Goal: Task Accomplishment & Management: Use online tool/utility

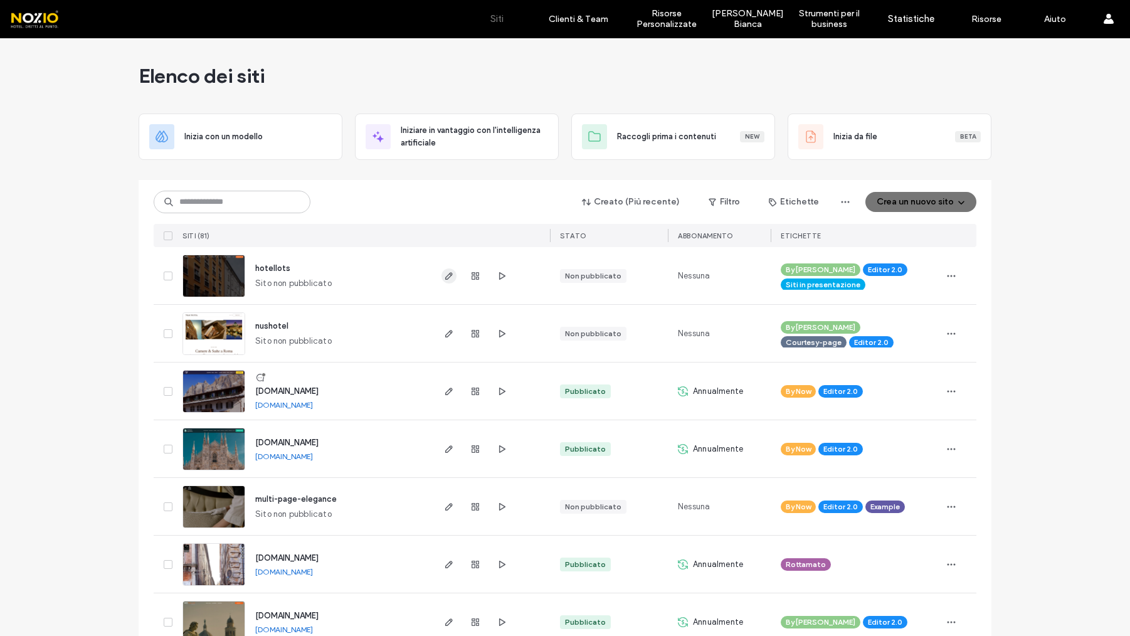
click at [442, 282] on span "button" at bounding box center [449, 275] width 15 height 15
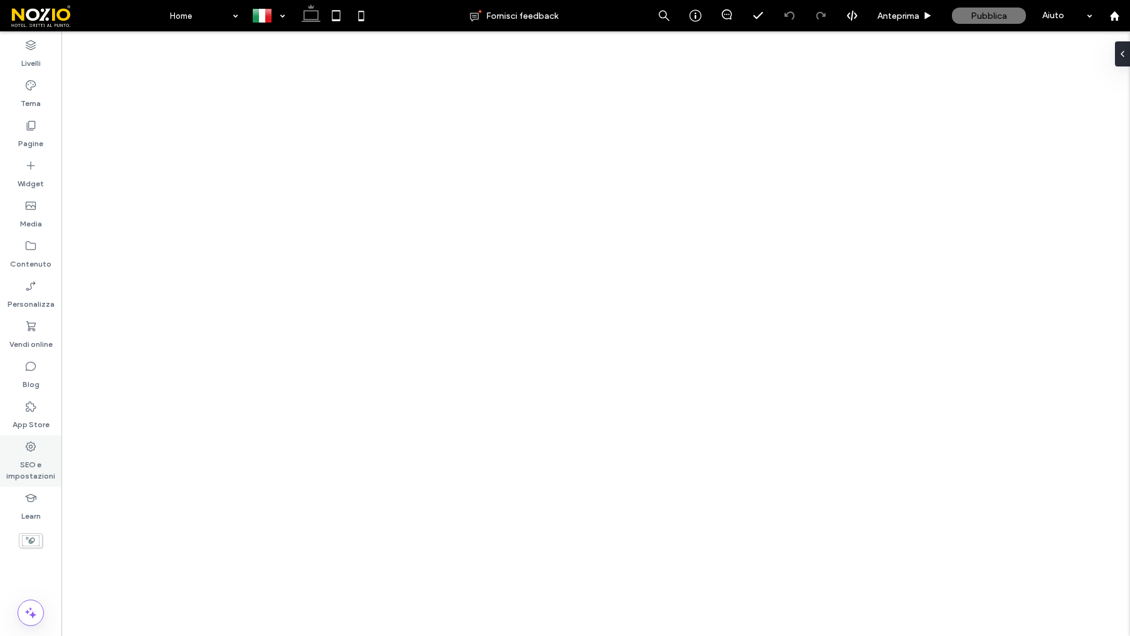
click at [30, 466] on label "SEO e impostazioni" at bounding box center [30, 467] width 61 height 29
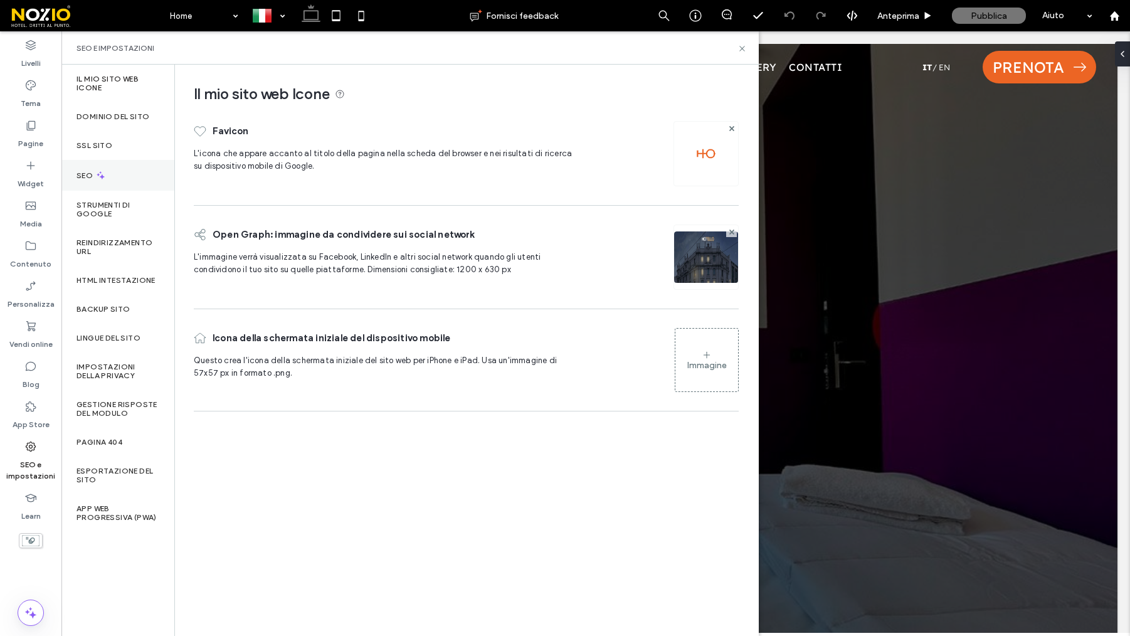
click at [105, 177] on icon at bounding box center [100, 175] width 11 height 11
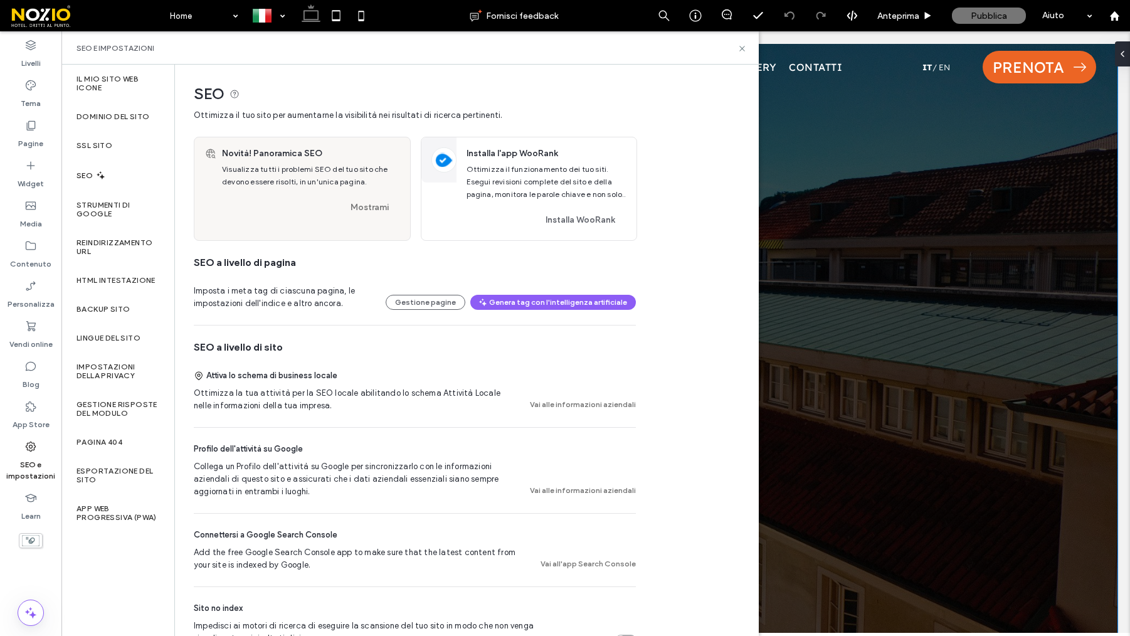
click at [1080, 164] on div at bounding box center [596, 345] width 1044 height 602
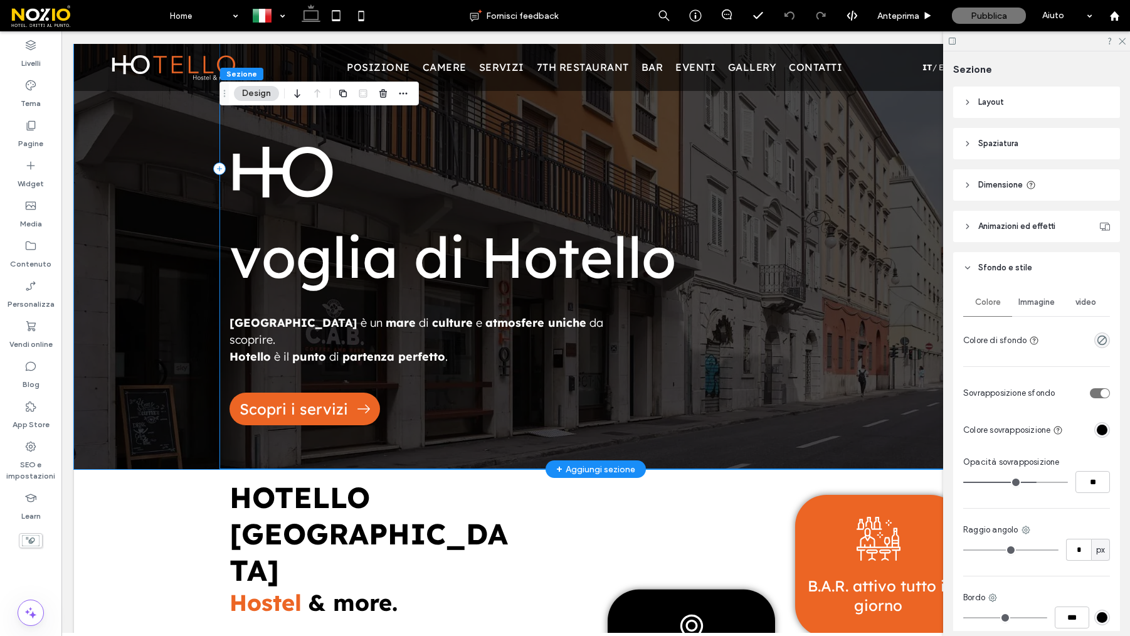
scroll to position [218, 0]
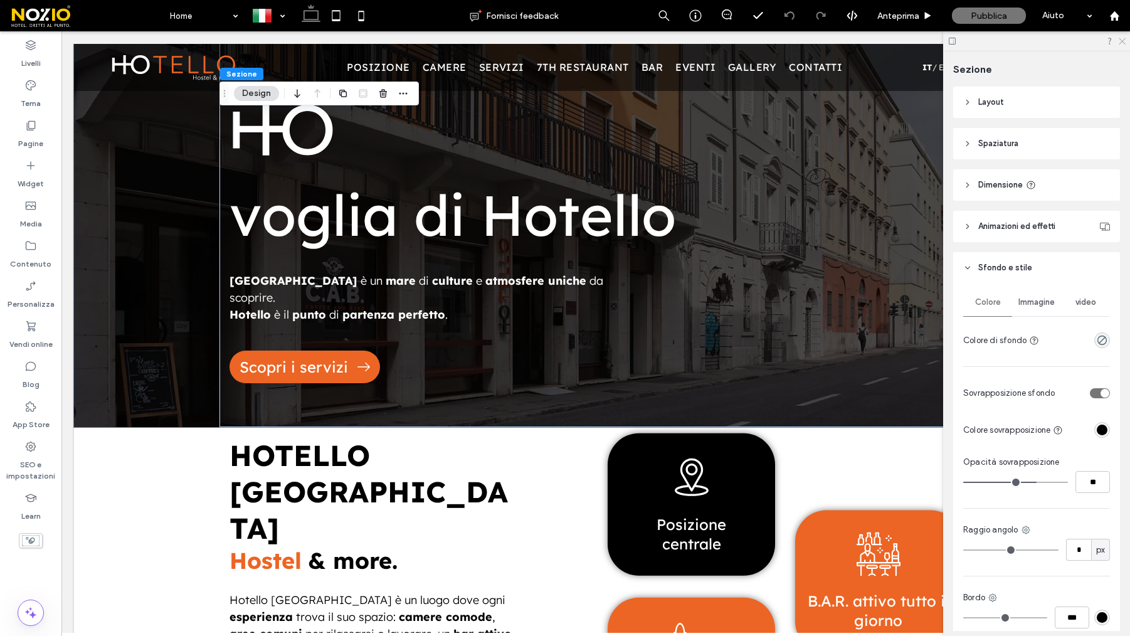
click at [1125, 37] on icon at bounding box center [1122, 40] width 8 height 8
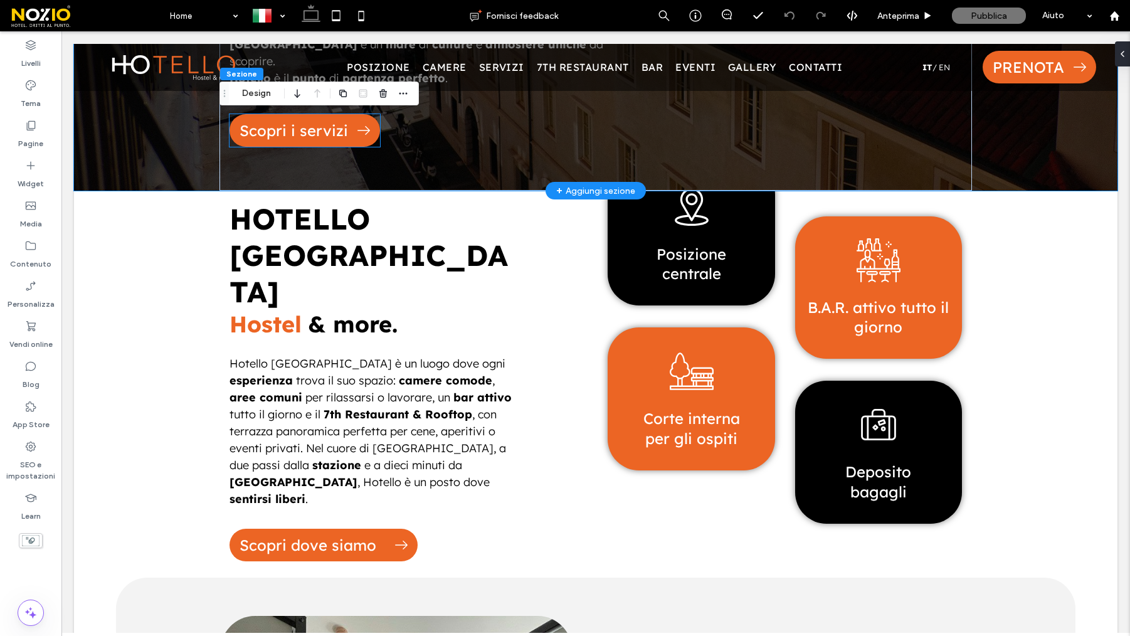
scroll to position [459, 0]
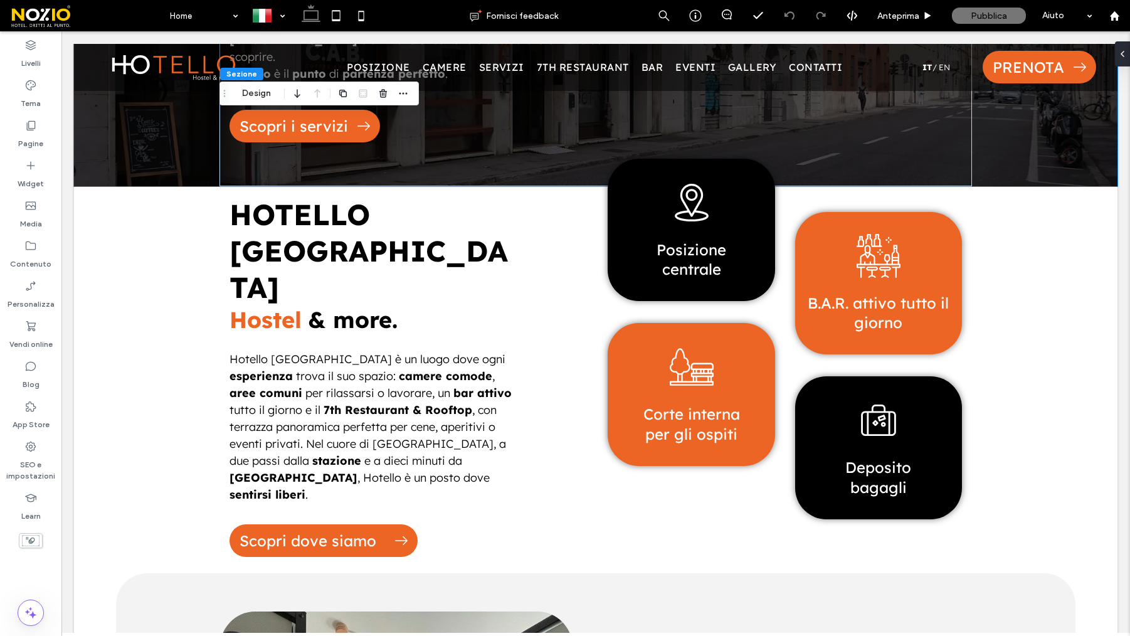
click at [156, 12] on span at bounding box center [86, 15] width 154 height 25
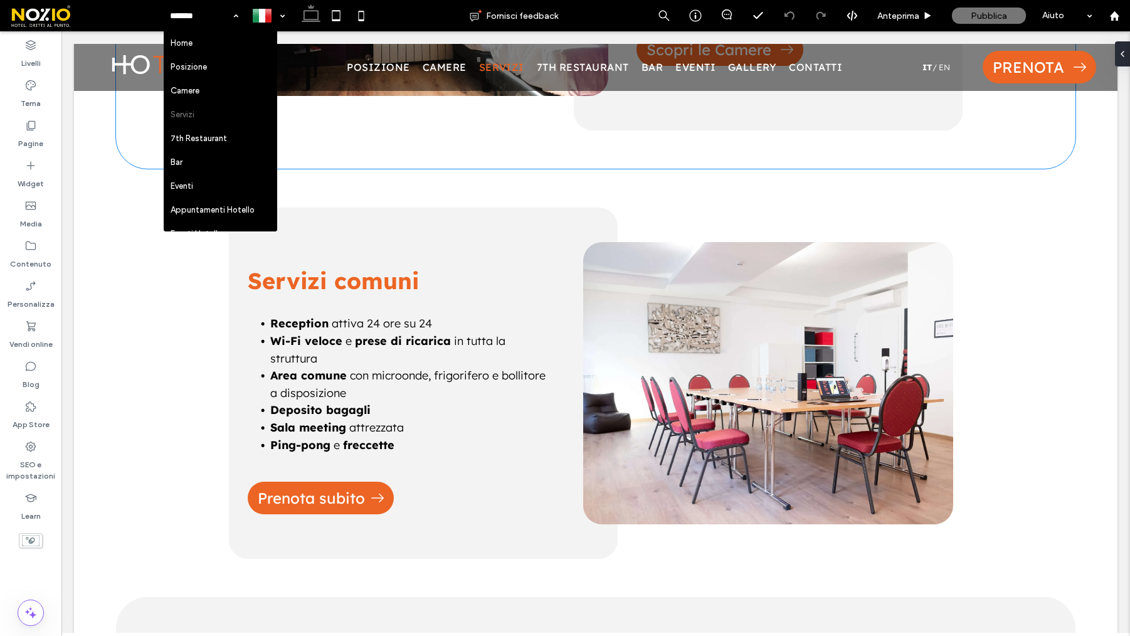
scroll to position [2102, 0]
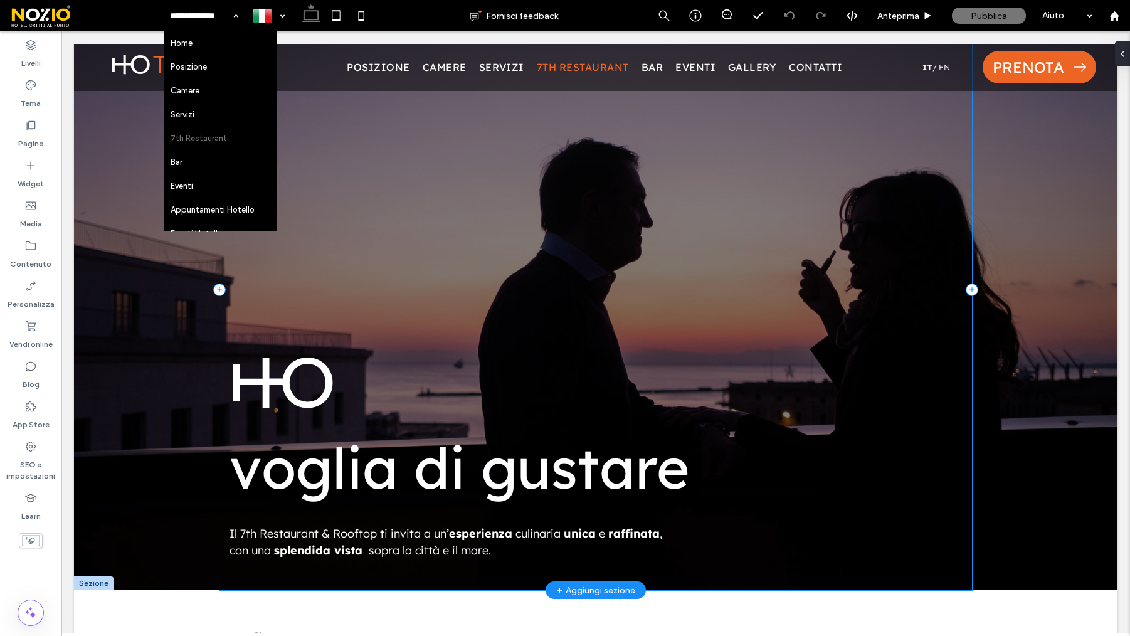
scroll to position [69, 0]
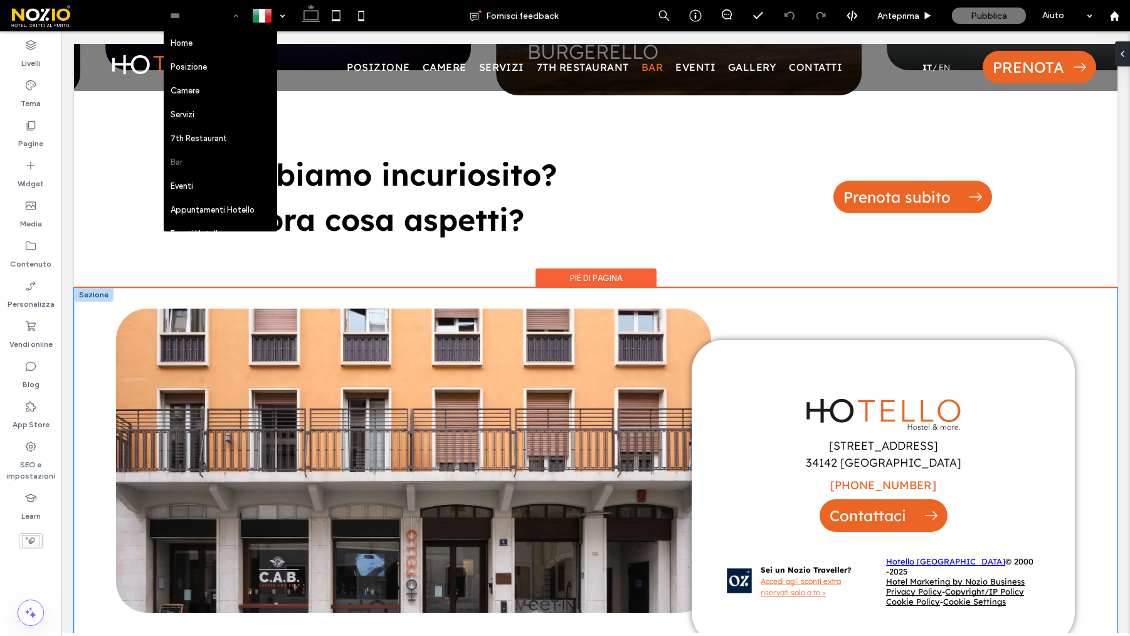
scroll to position [2816, 0]
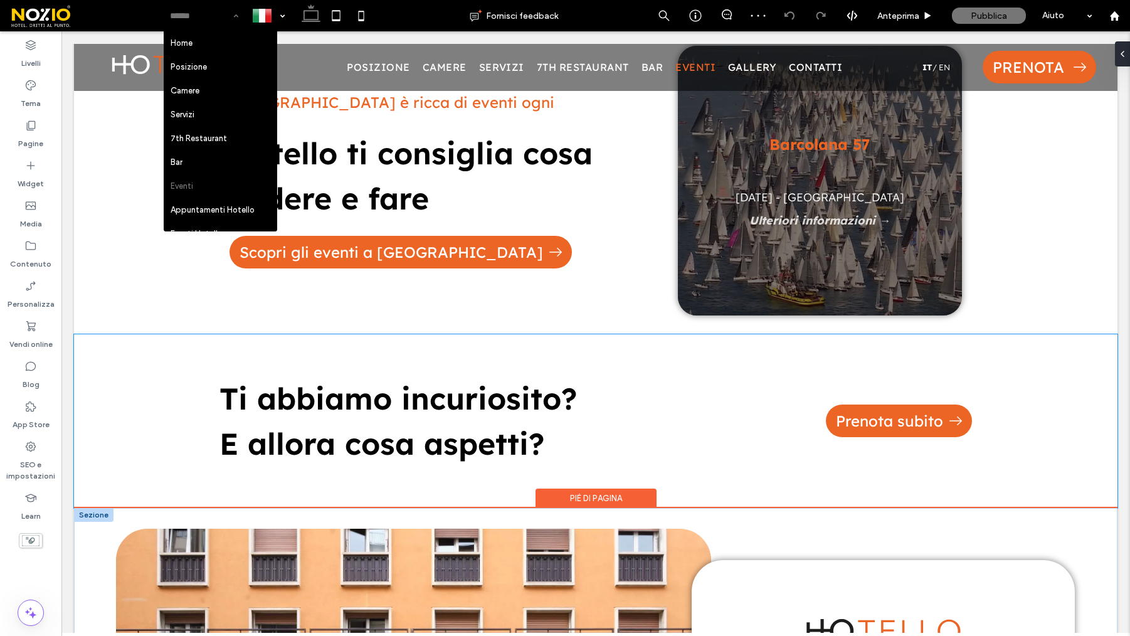
scroll to position [1611, 0]
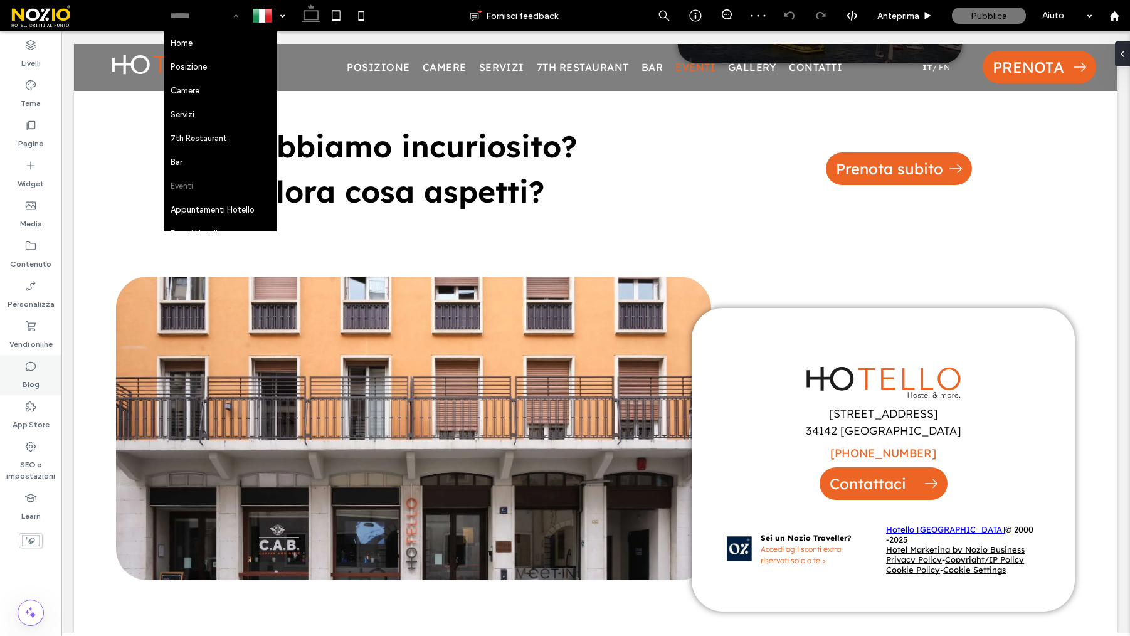
click at [36, 374] on label "Blog" at bounding box center [31, 382] width 17 height 18
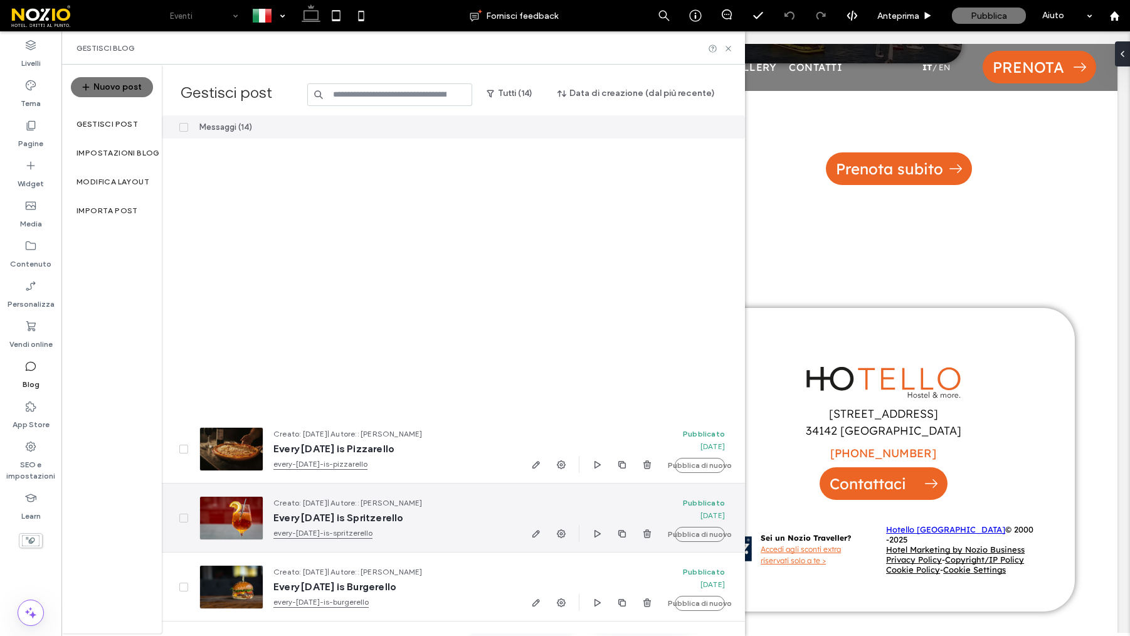
scroll to position [471, 0]
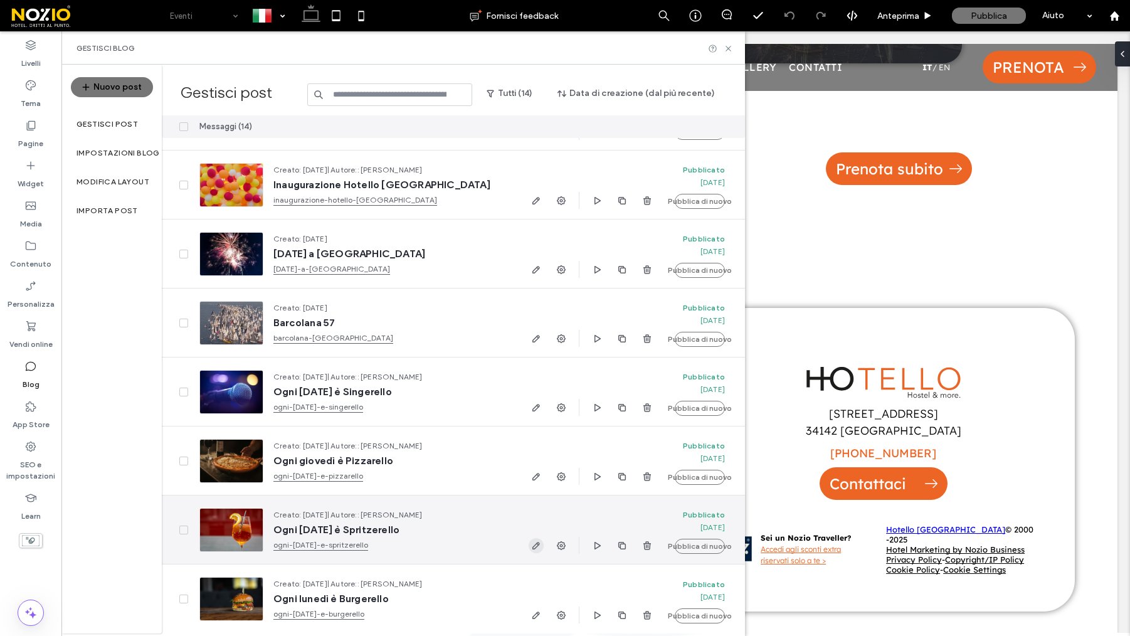
click at [535, 547] on use "button" at bounding box center [537, 546] width 8 height 8
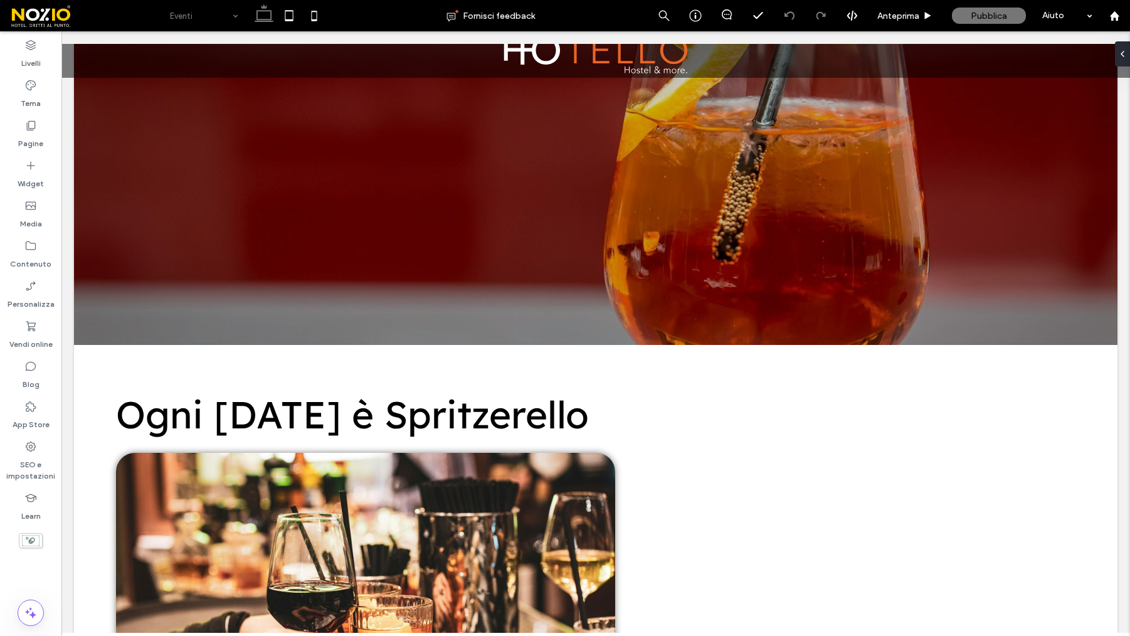
scroll to position [0, 0]
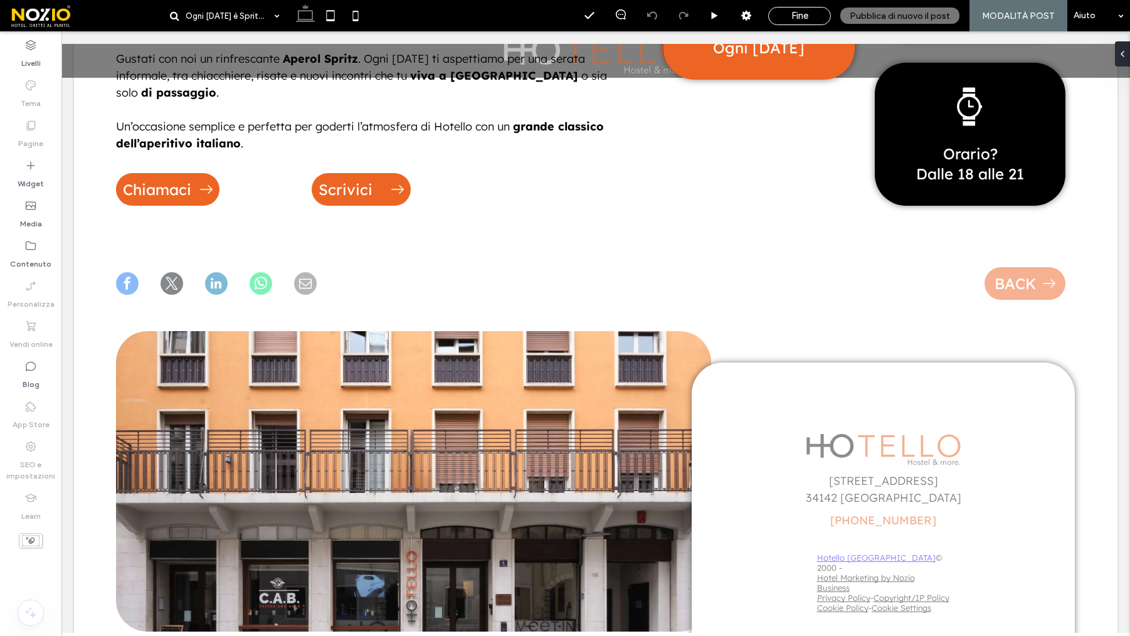
scroll to position [861, 0]
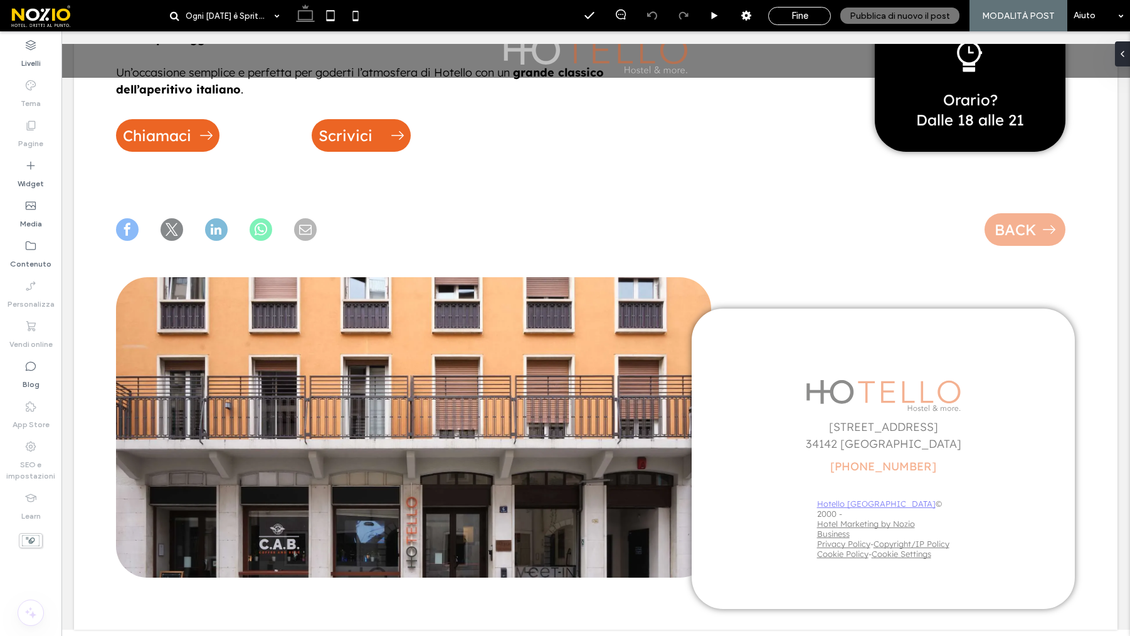
drag, startPoint x: 821, startPoint y: 13, endPoint x: 807, endPoint y: 13, distance: 13.8
click at [821, 13] on div "Fine" at bounding box center [799, 15] width 61 height 11
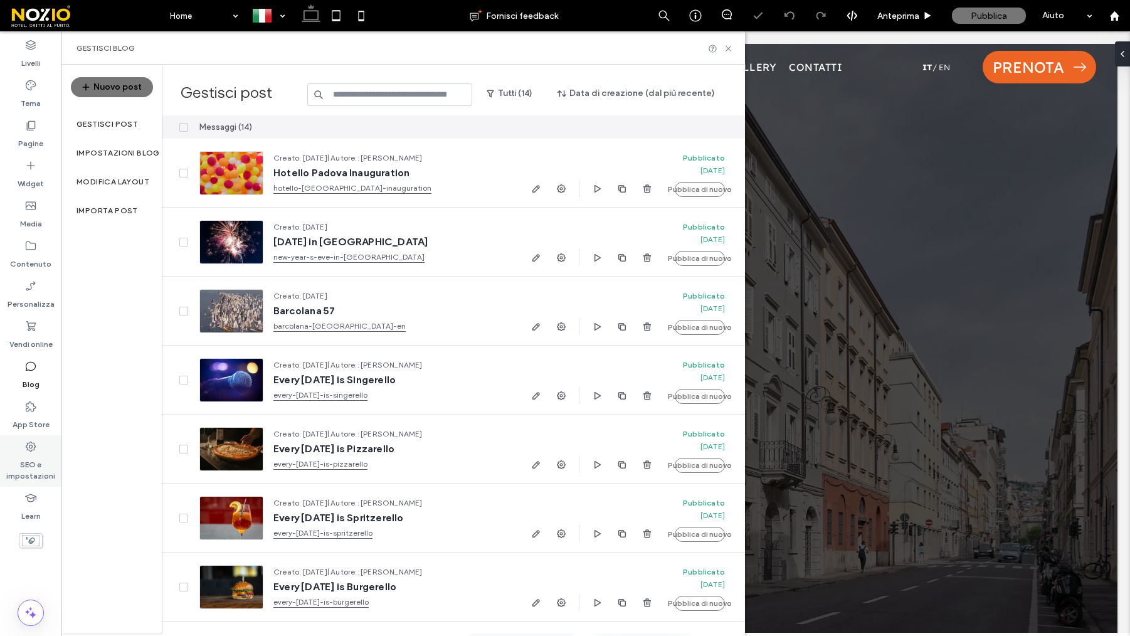
click at [34, 473] on label "SEO e impostazioni" at bounding box center [30, 467] width 61 height 29
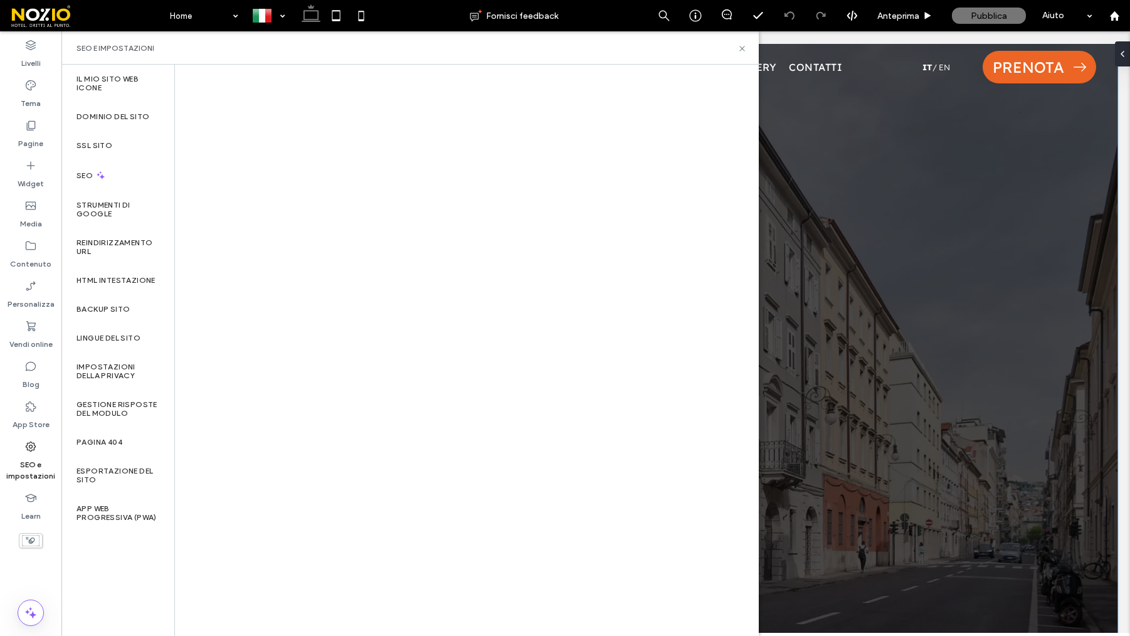
click at [1018, 225] on div at bounding box center [596, 345] width 1044 height 602
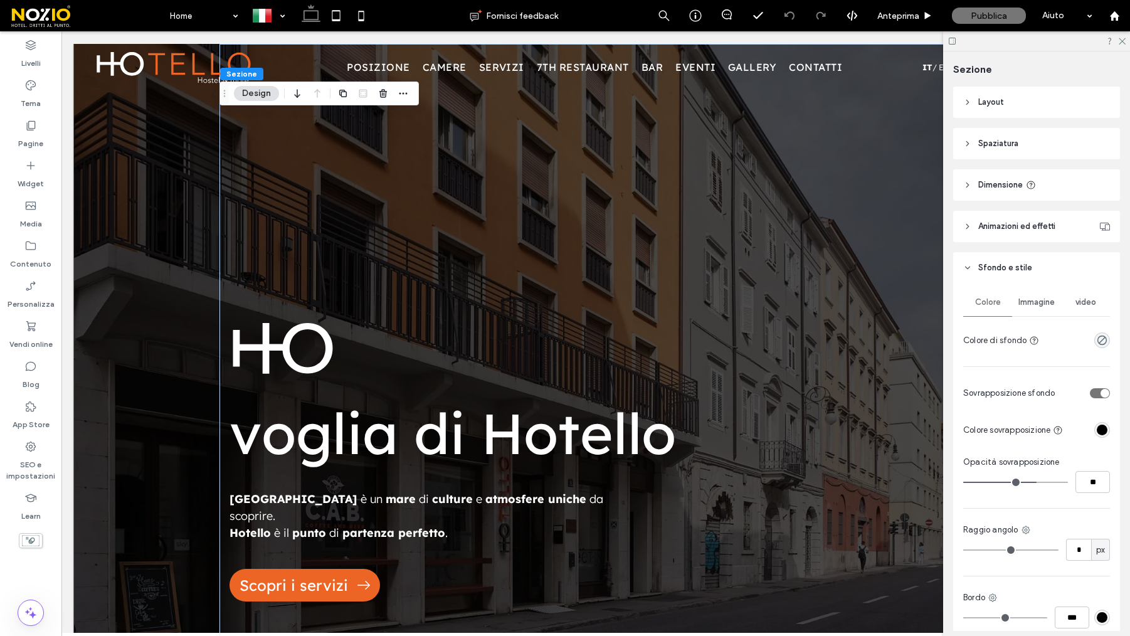
click at [153, 295] on div at bounding box center [596, 345] width 1044 height 602
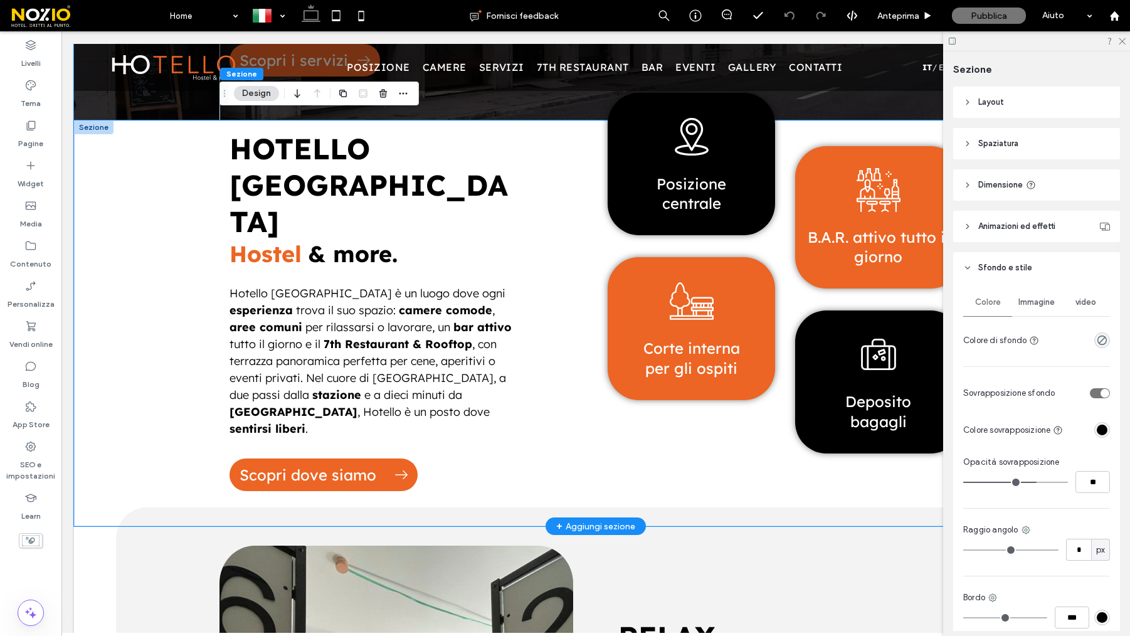
scroll to position [527, 0]
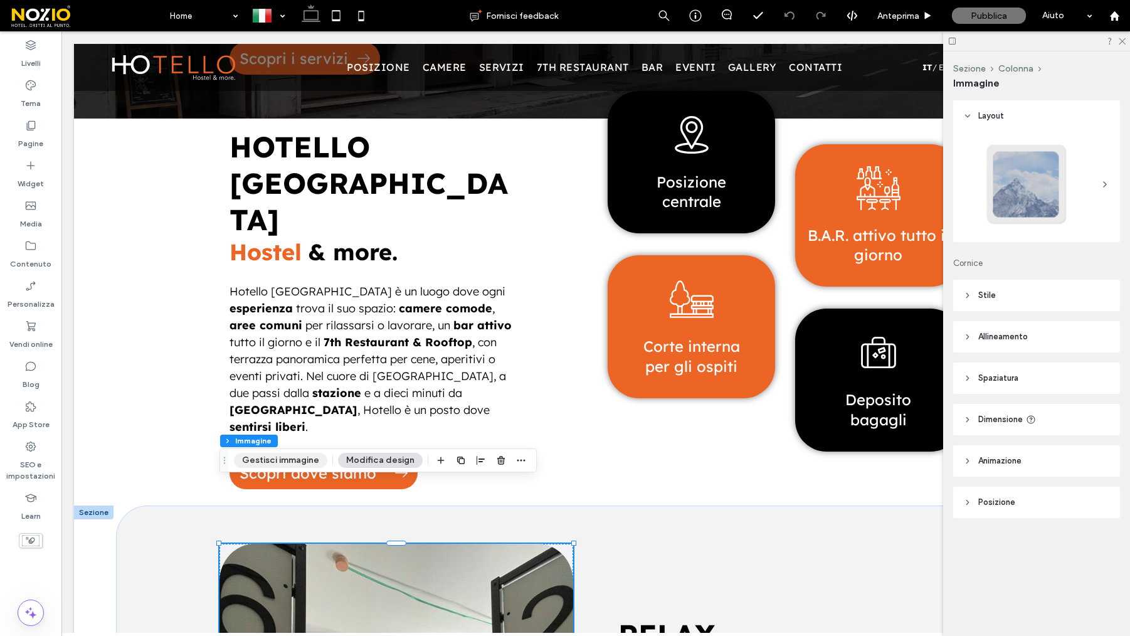
click at [270, 462] on button "Gestisci immagine" at bounding box center [280, 460] width 93 height 15
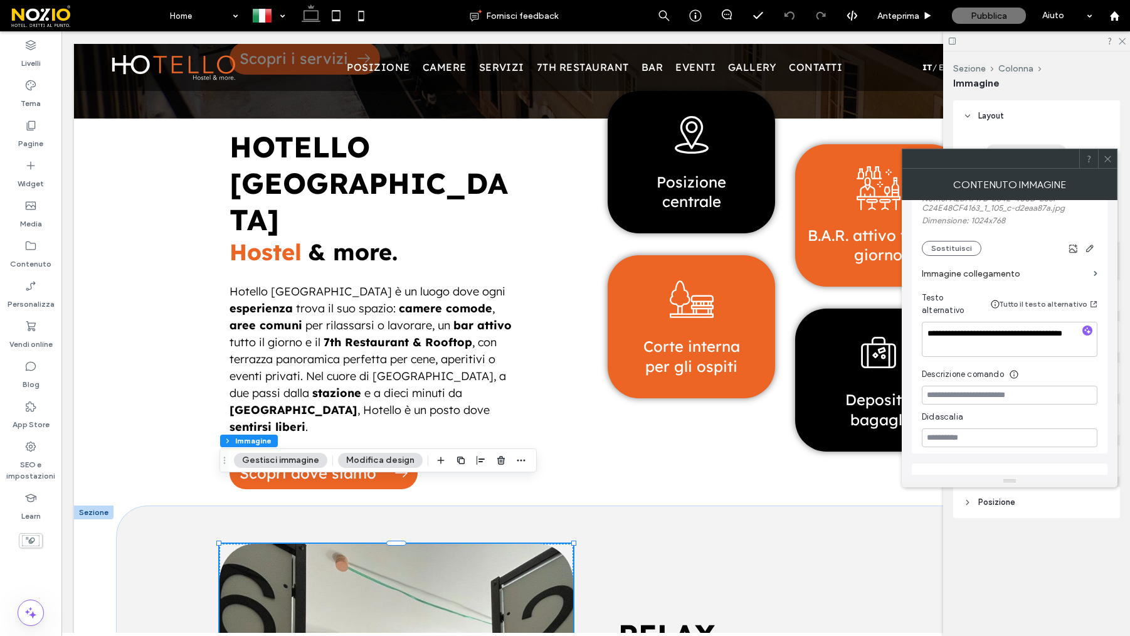
scroll to position [253, 0]
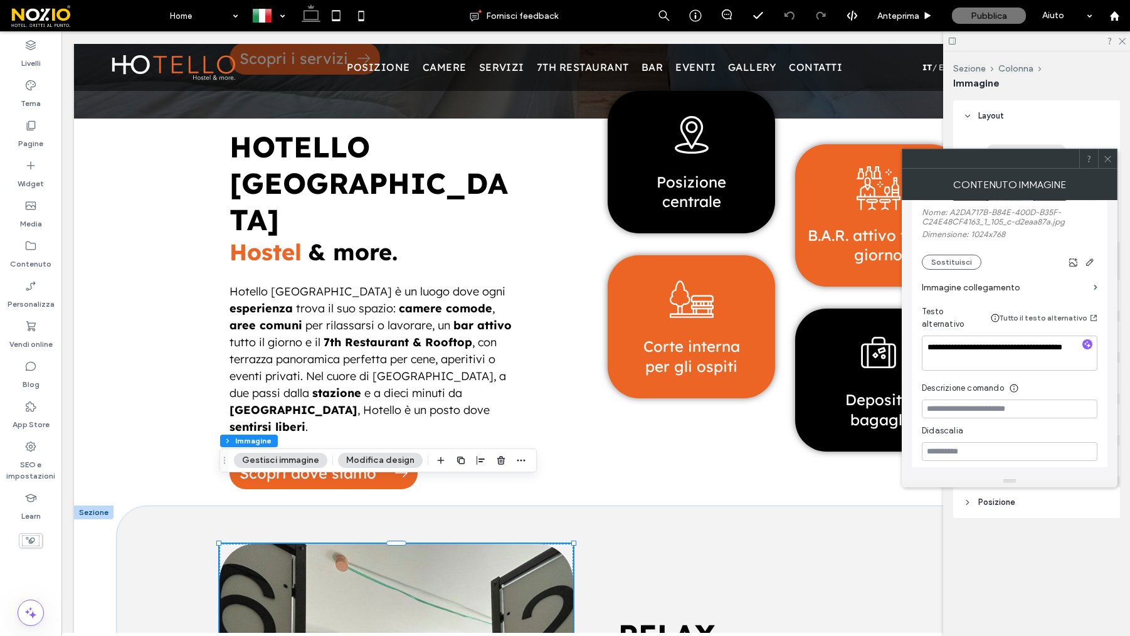
click at [1108, 162] on icon at bounding box center [1107, 158] width 9 height 9
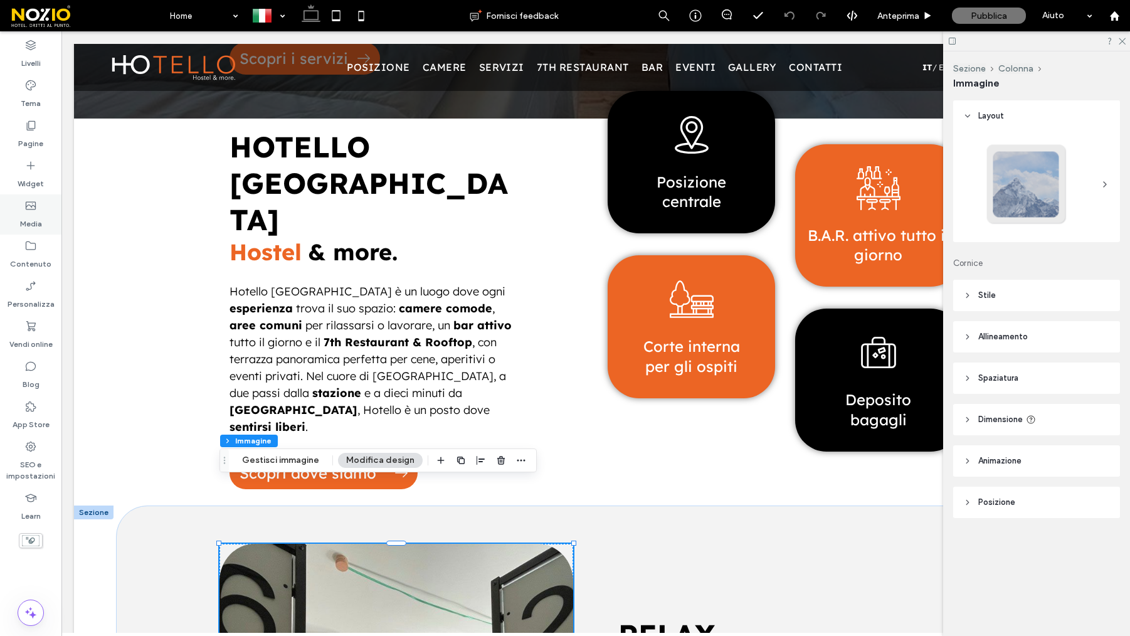
click at [31, 213] on label "Media" at bounding box center [31, 221] width 22 height 18
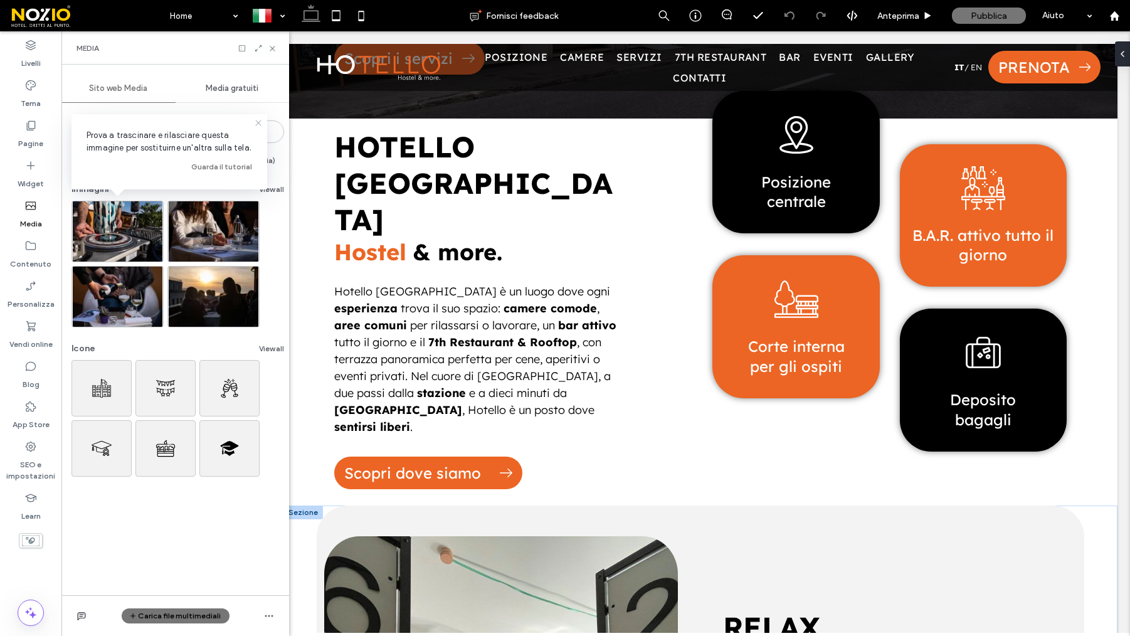
click at [255, 122] on icon at bounding box center [258, 123] width 10 height 10
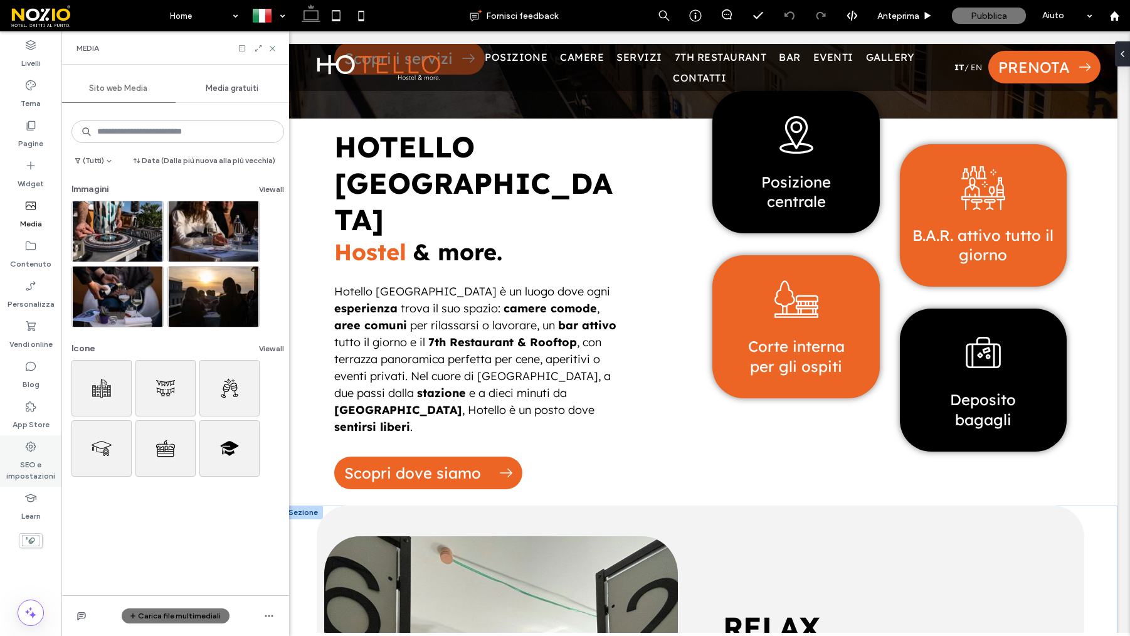
click at [29, 465] on label "SEO e impostazioni" at bounding box center [30, 467] width 61 height 29
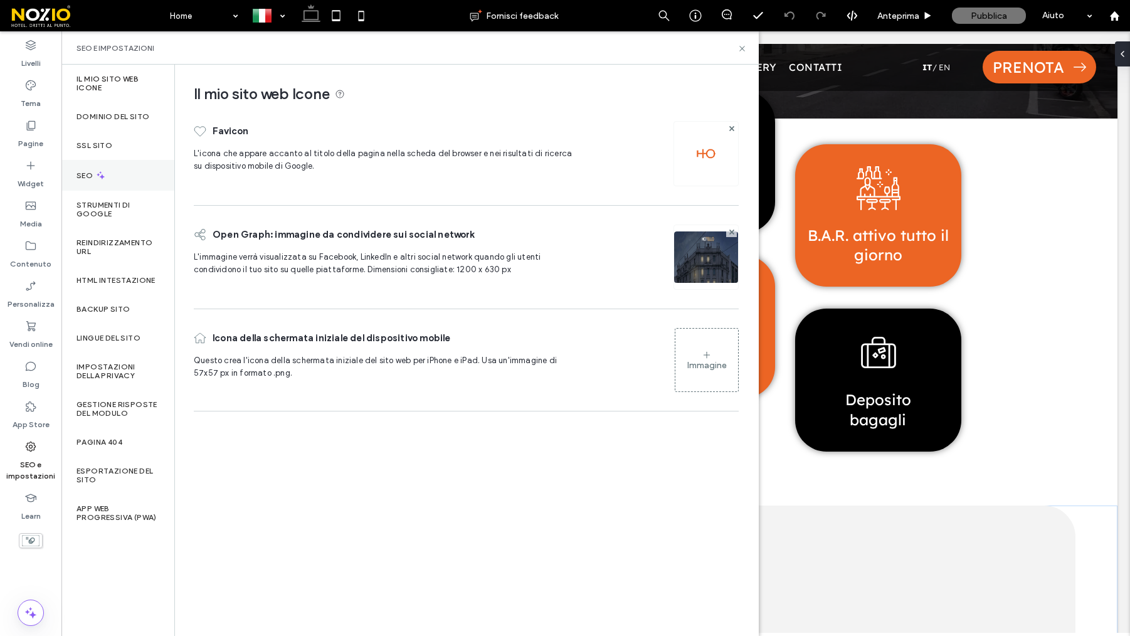
click at [132, 179] on div "SEO" at bounding box center [117, 175] width 113 height 31
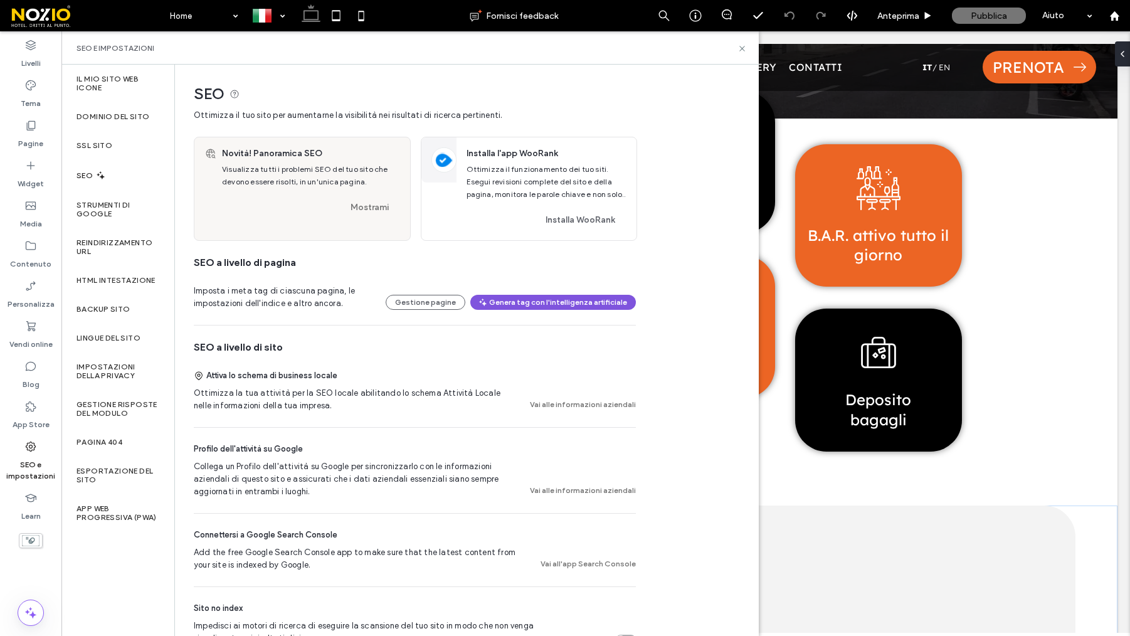
click at [559, 302] on button "Genera tag con l'intelligenza artificiale" at bounding box center [553, 302] width 166 height 15
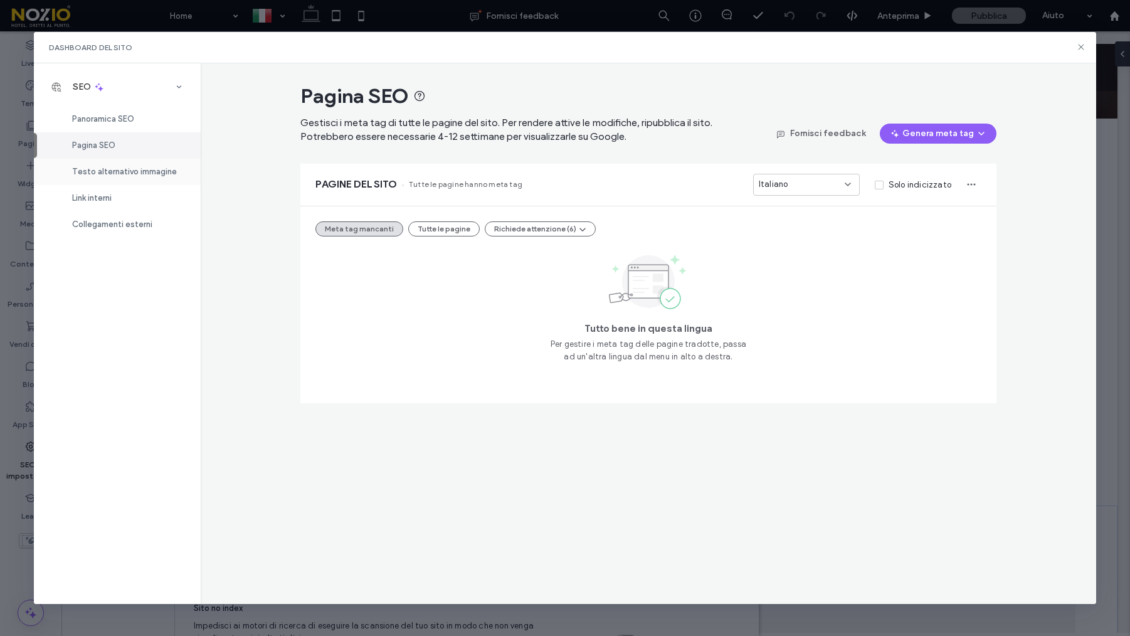
click at [118, 174] on span "Testo alternativo immagine" at bounding box center [124, 171] width 105 height 9
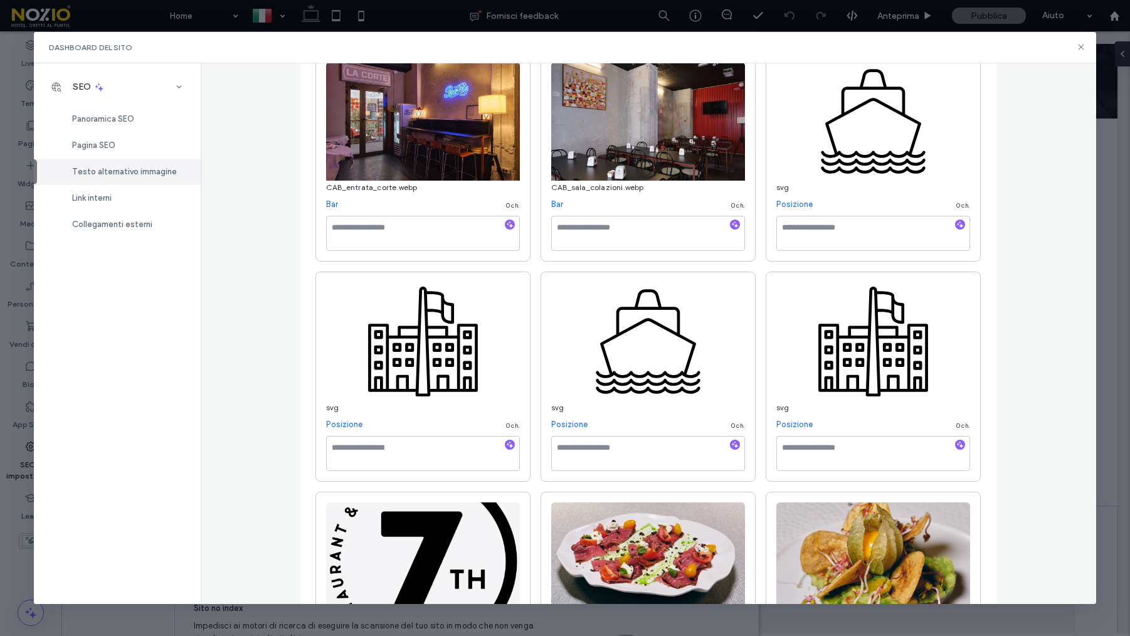
scroll to position [0, 0]
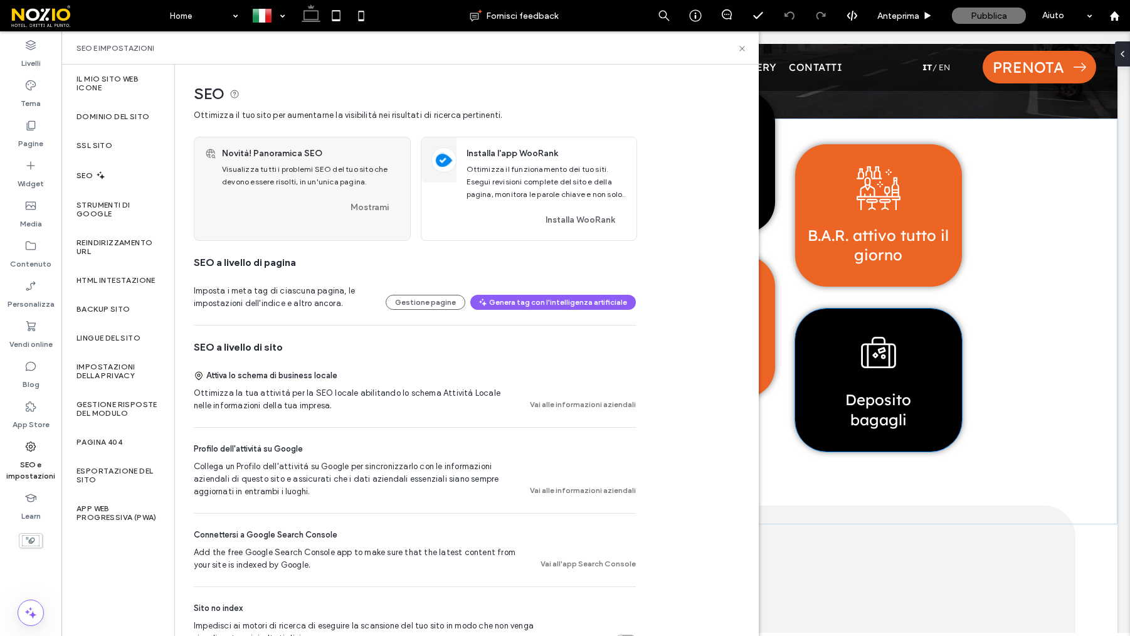
click at [1010, 360] on div "HOTELLO TRIESTE Hostel & more. Hotello Trieste è un luogo dove ogni esperienza …" at bounding box center [596, 322] width 1044 height 406
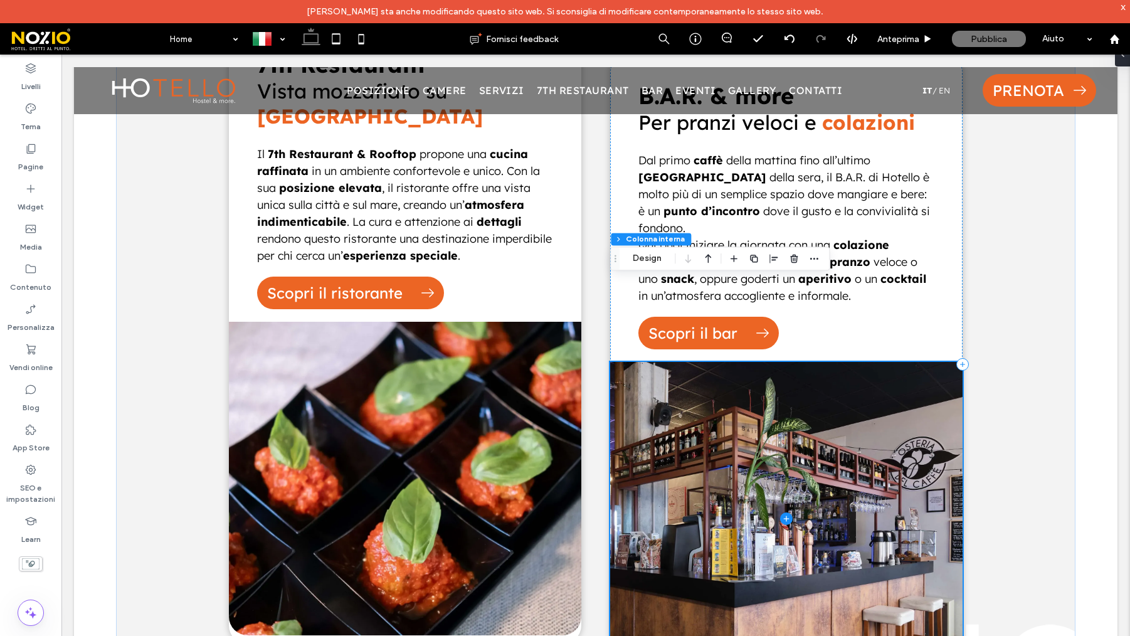
scroll to position [2081, 0]
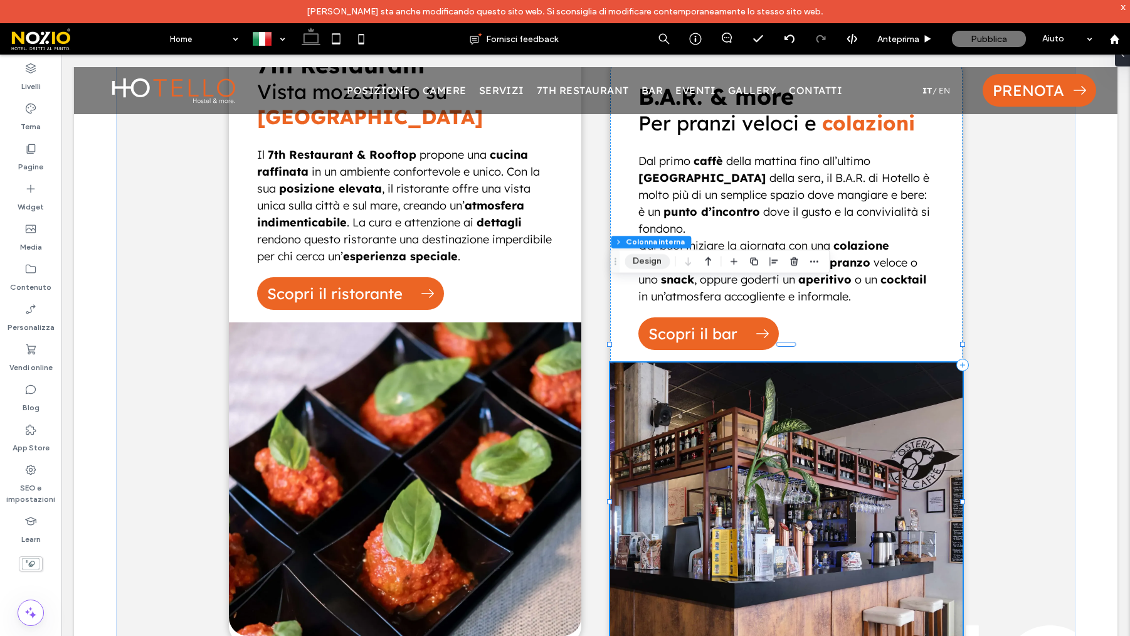
click at [647, 267] on button "Design" at bounding box center [647, 261] width 45 height 15
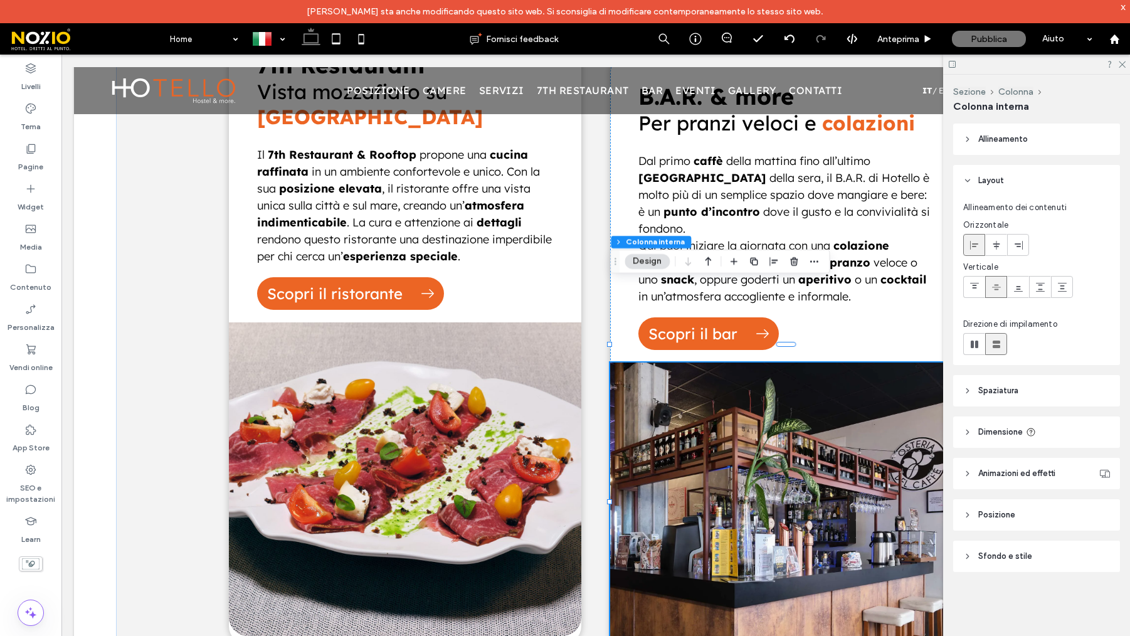
drag, startPoint x: 1013, startPoint y: 555, endPoint x: 1008, endPoint y: 546, distance: 10.1
click at [1013, 555] on span "Sfondo e stile" at bounding box center [1005, 556] width 54 height 13
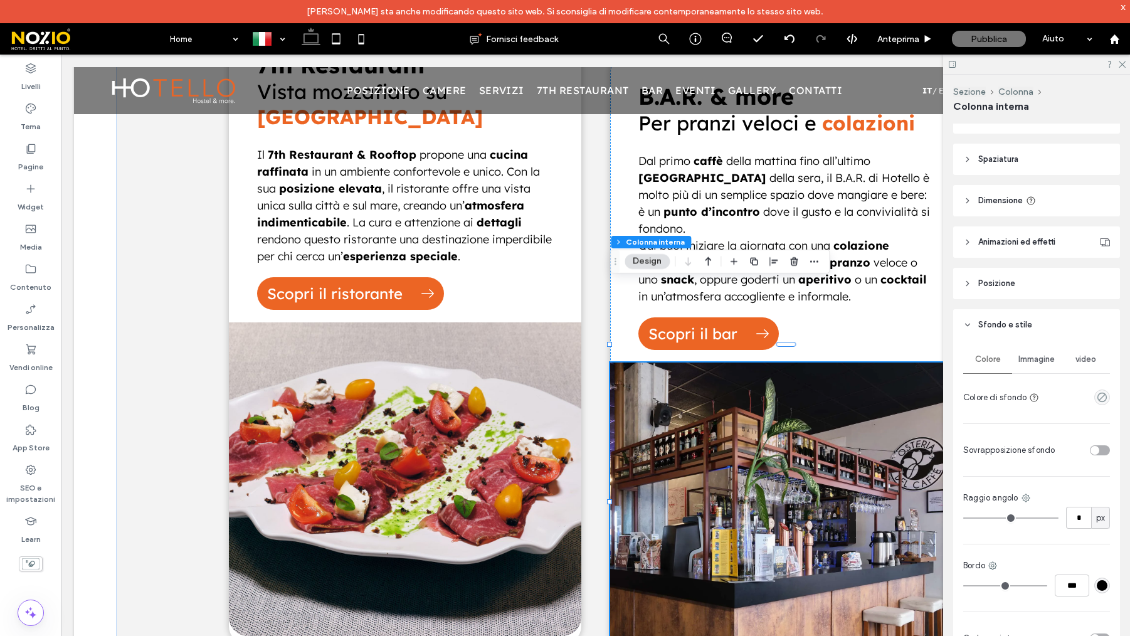
scroll to position [233, 0]
click at [1041, 361] on span "Immagine" at bounding box center [1037, 358] width 36 height 10
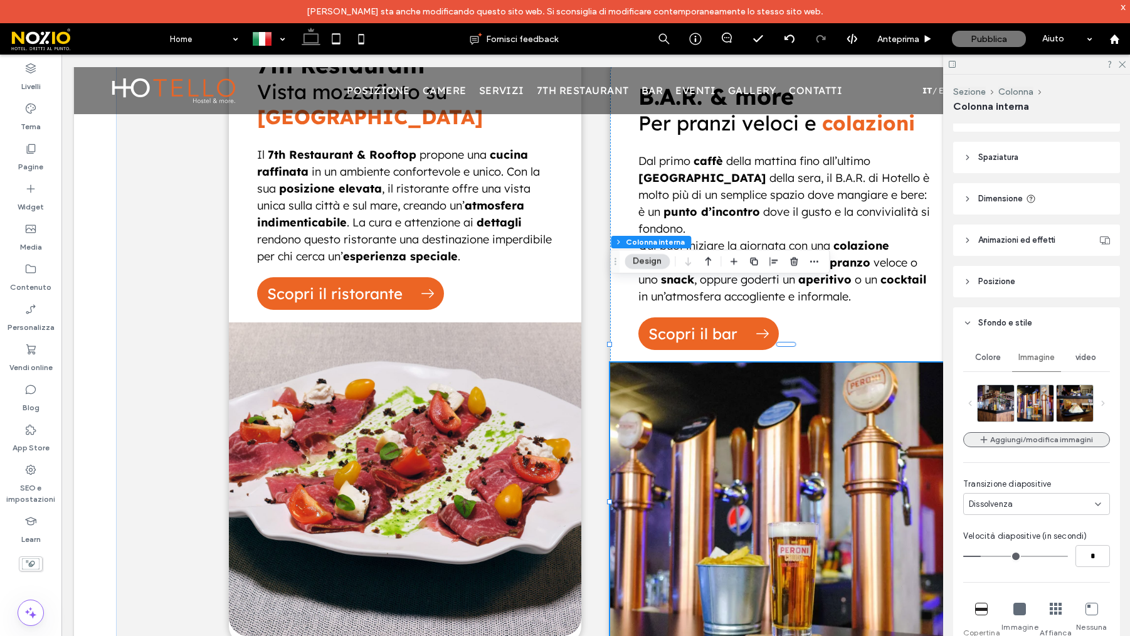
click at [1011, 437] on button "Aggiungi/modifica immagini" at bounding box center [1036, 439] width 147 height 15
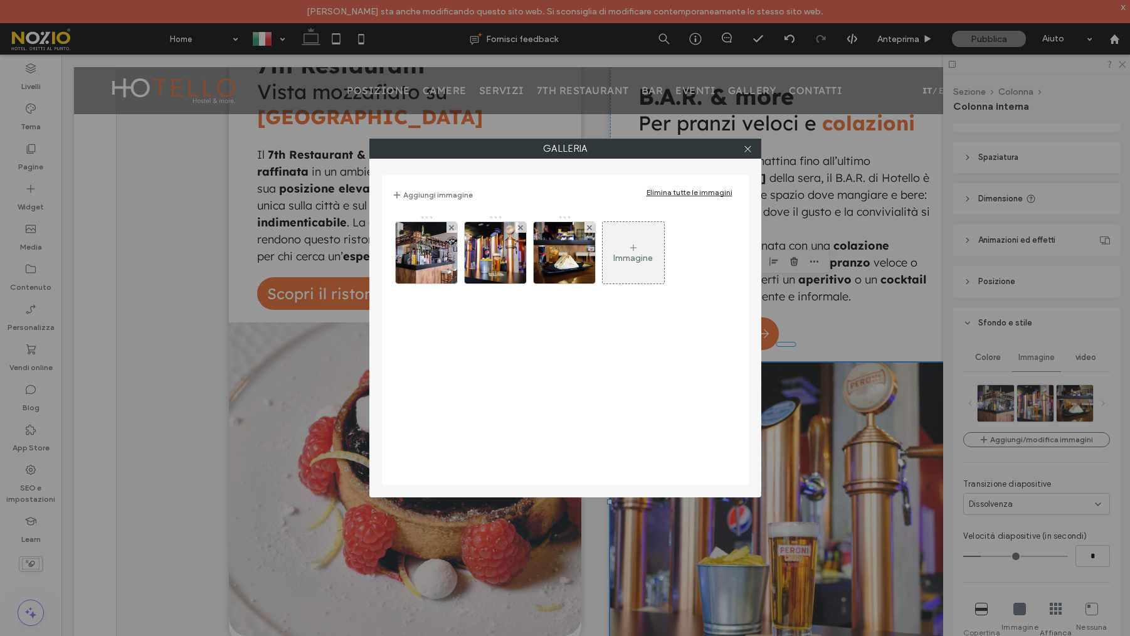
click at [627, 260] on div "Immagine" at bounding box center [633, 258] width 40 height 11
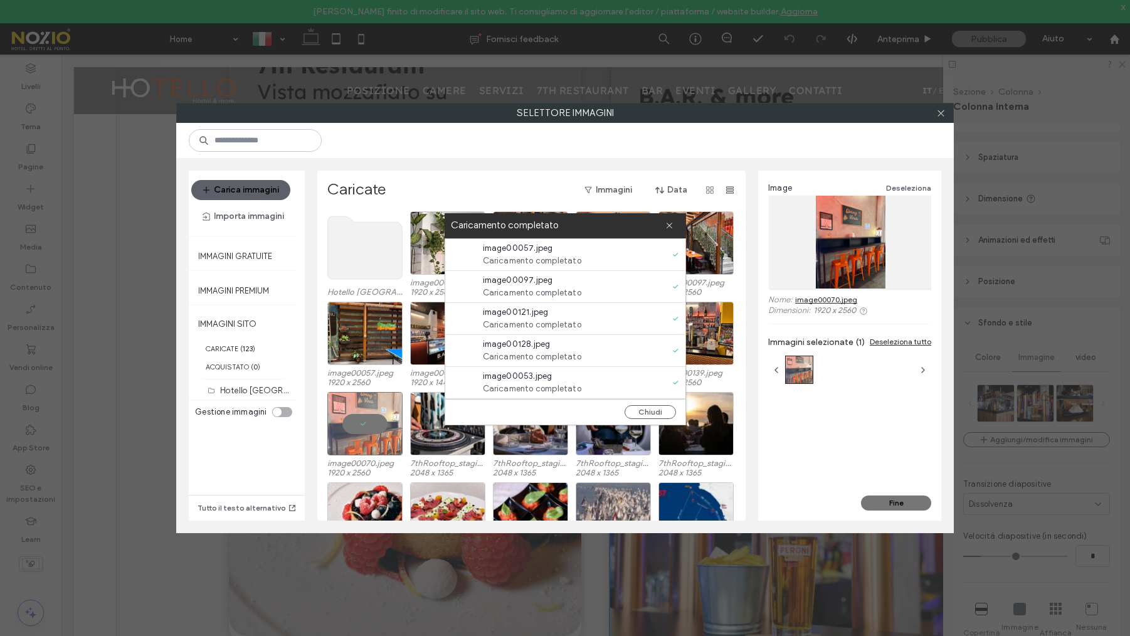
scroll to position [0, 0]
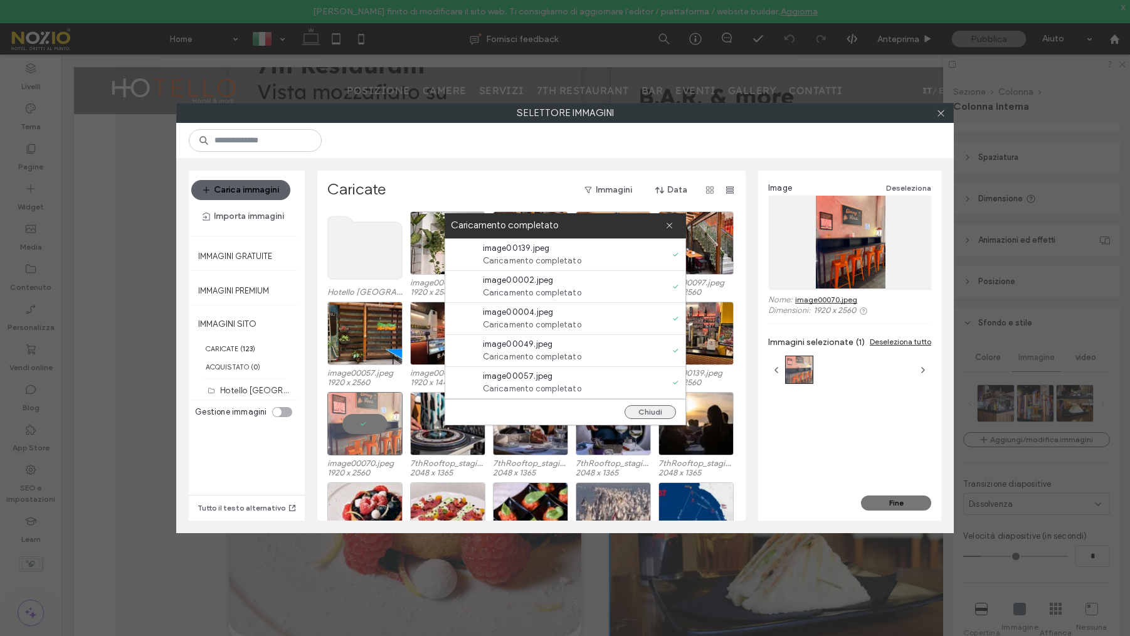
click at [658, 408] on button "Chiudi" at bounding box center [650, 412] width 51 height 14
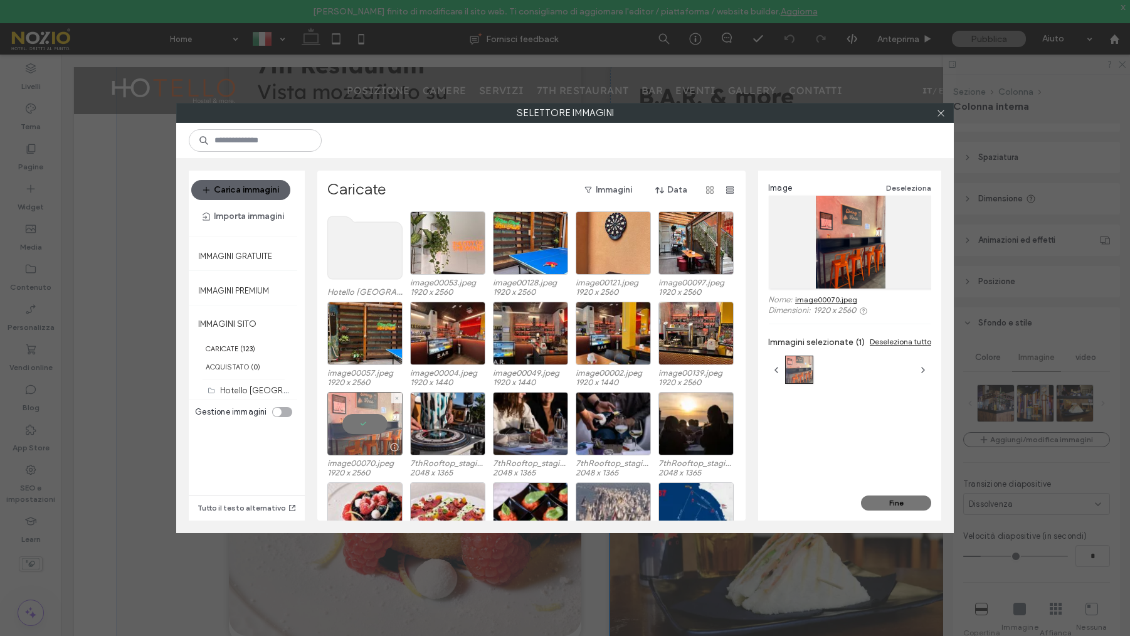
click at [368, 432] on div at bounding box center [364, 423] width 75 height 63
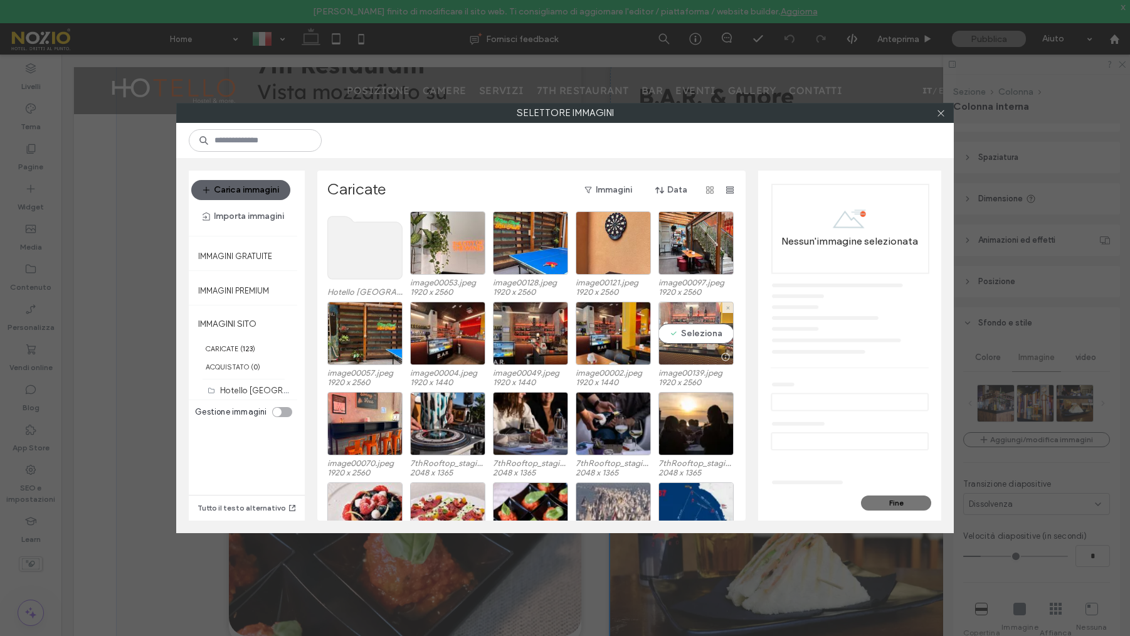
click at [685, 332] on div "Seleziona" at bounding box center [696, 333] width 75 height 63
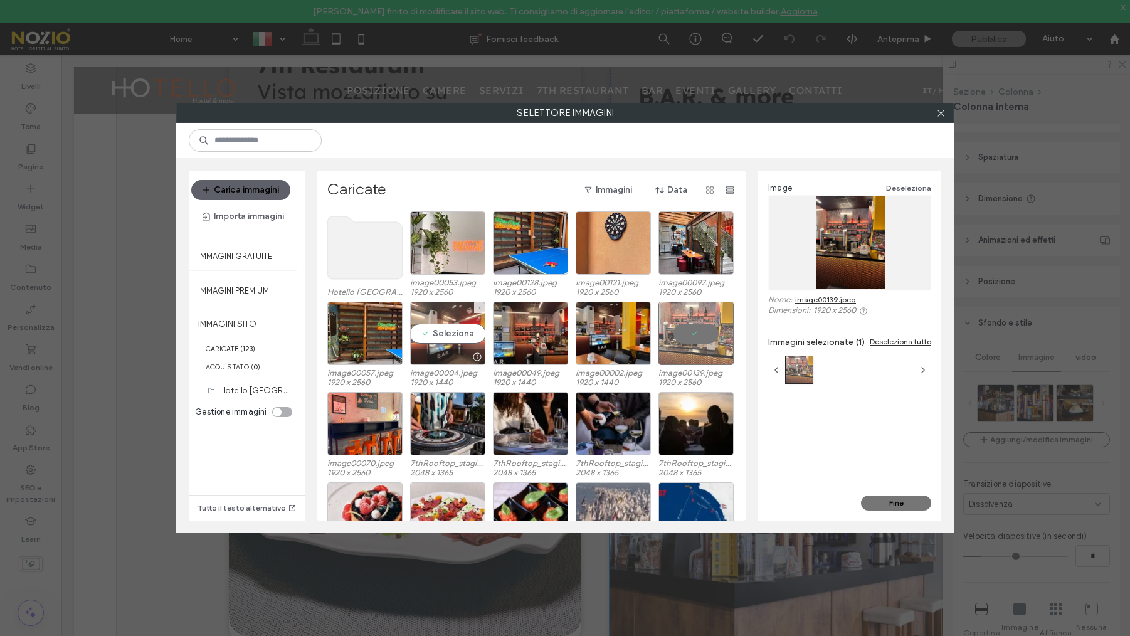
click at [438, 341] on div "Seleziona" at bounding box center [447, 333] width 75 height 63
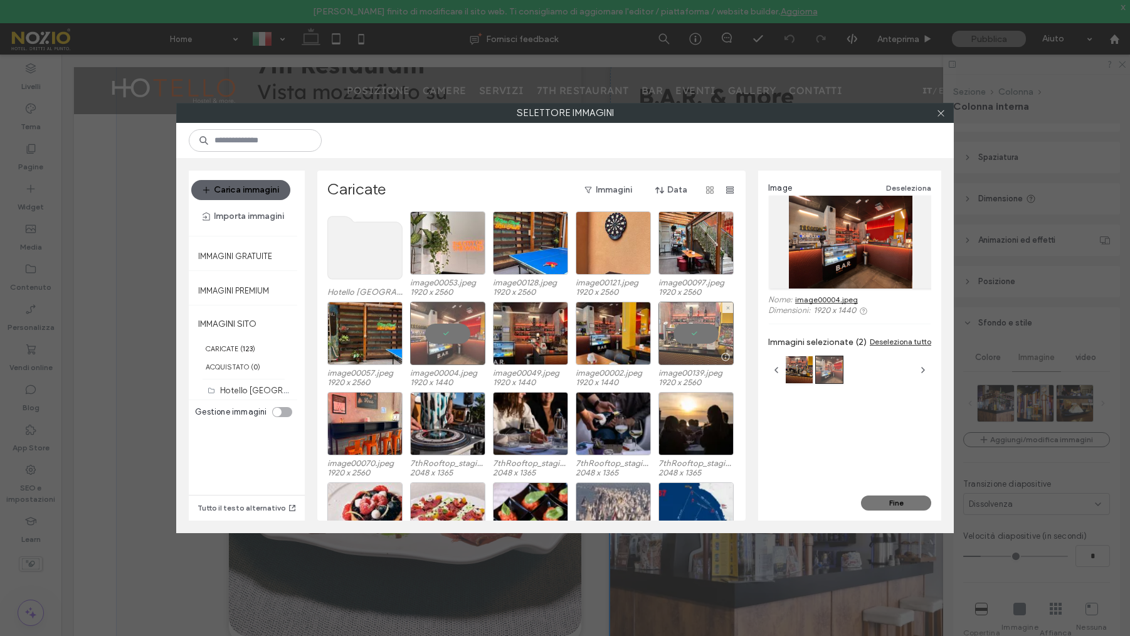
click at [691, 328] on div at bounding box center [696, 333] width 75 height 63
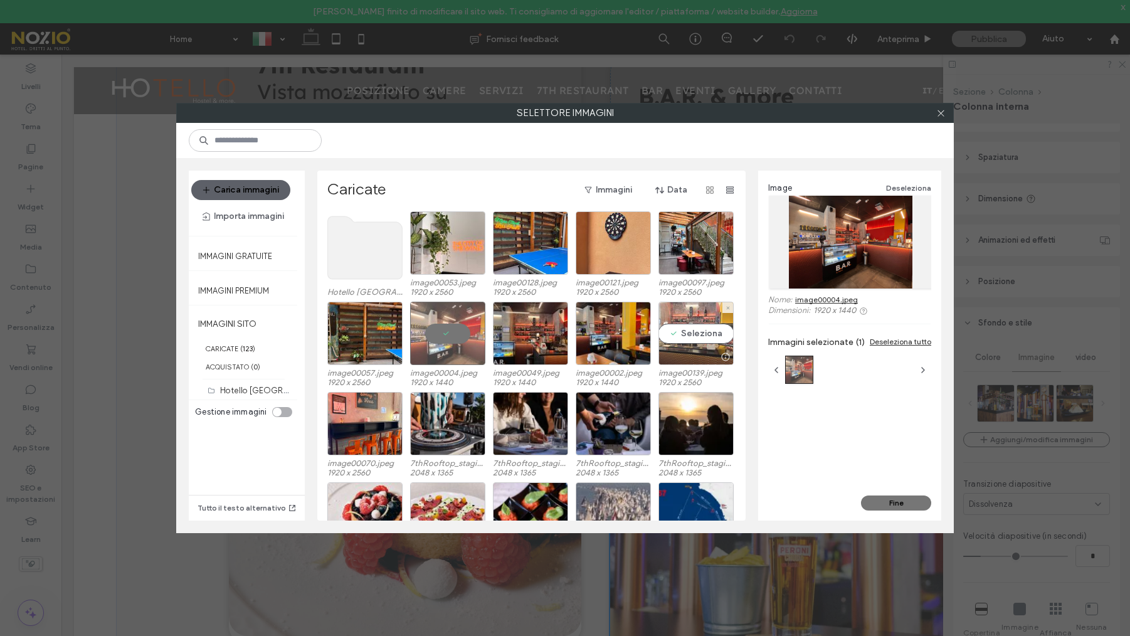
click at [698, 337] on div "Seleziona" at bounding box center [696, 333] width 75 height 63
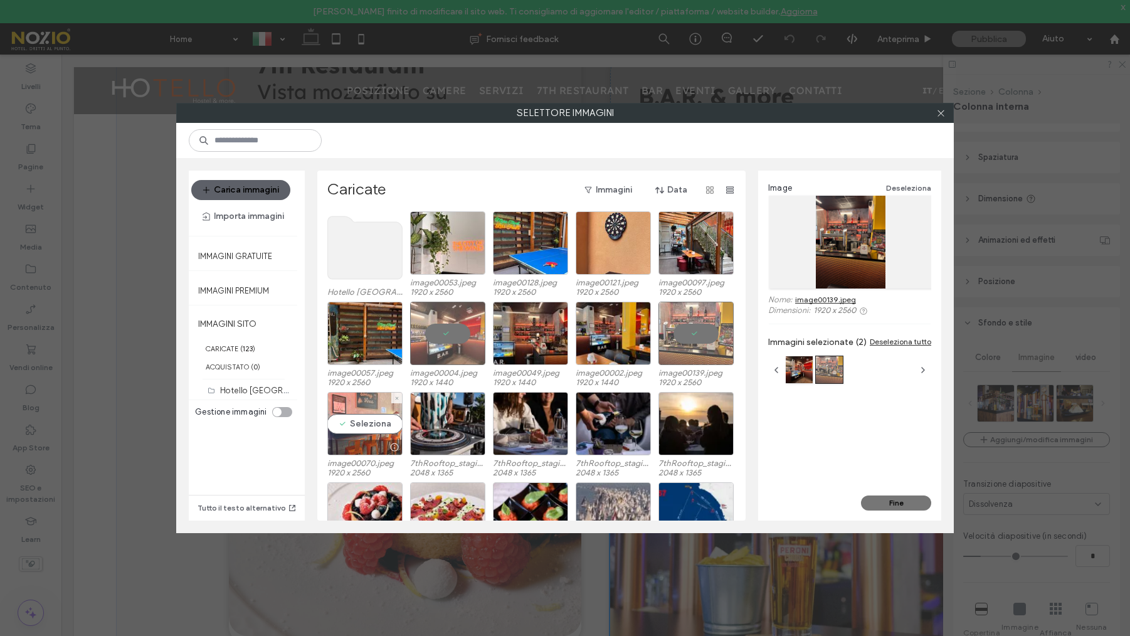
click at [355, 412] on div "Seleziona" at bounding box center [364, 423] width 75 height 63
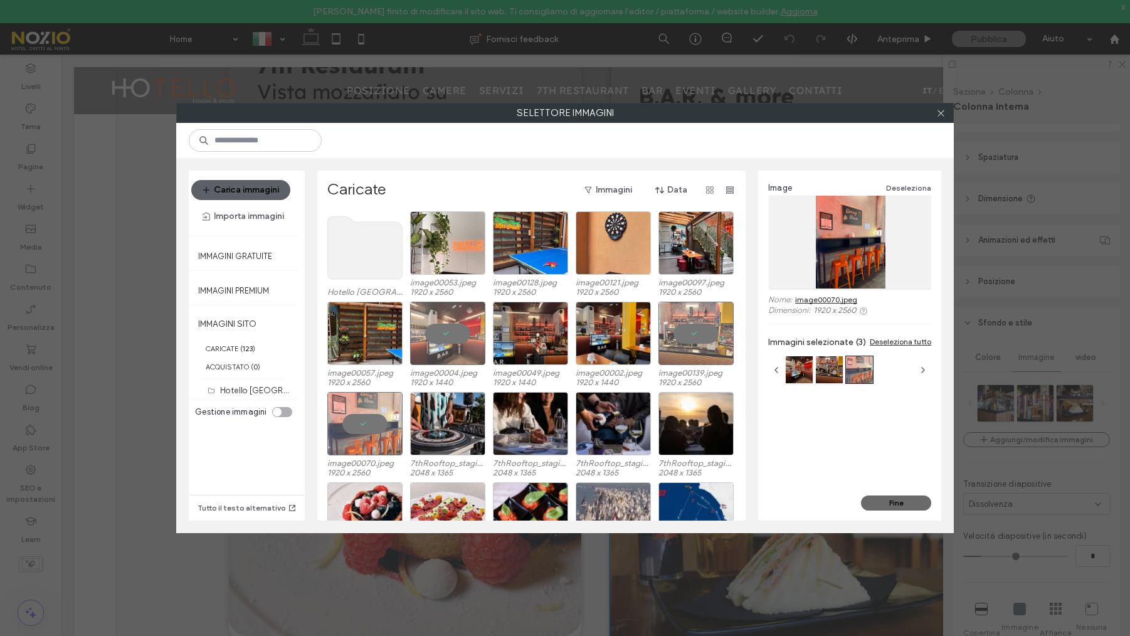
click at [914, 504] on button "Fine" at bounding box center [896, 503] width 70 height 15
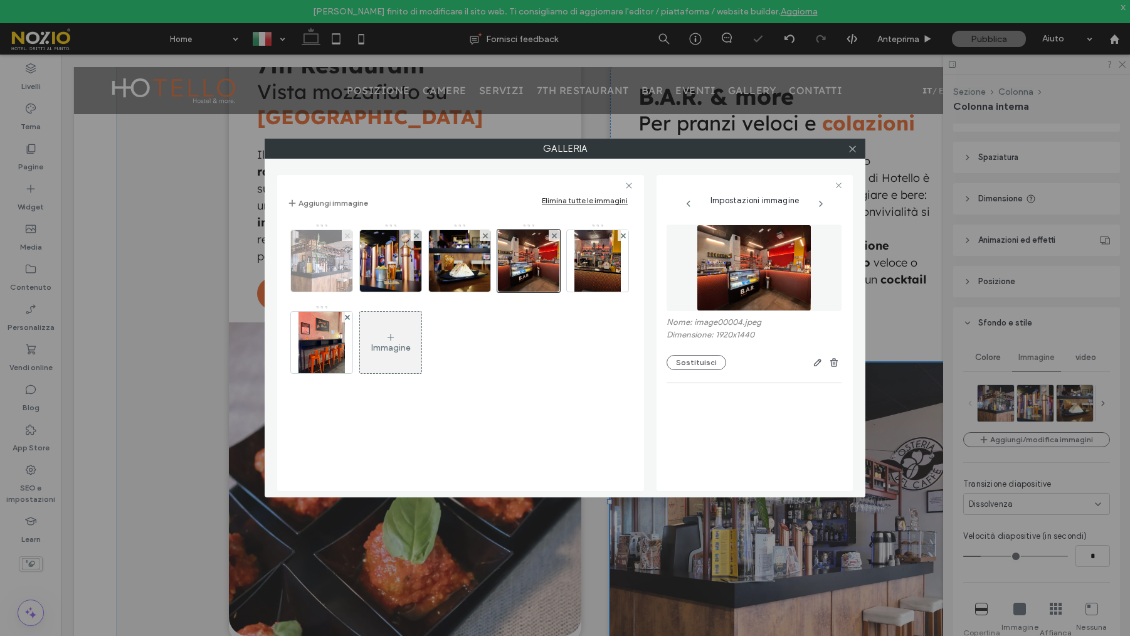
click at [347, 236] on use at bounding box center [346, 235] width 5 height 5
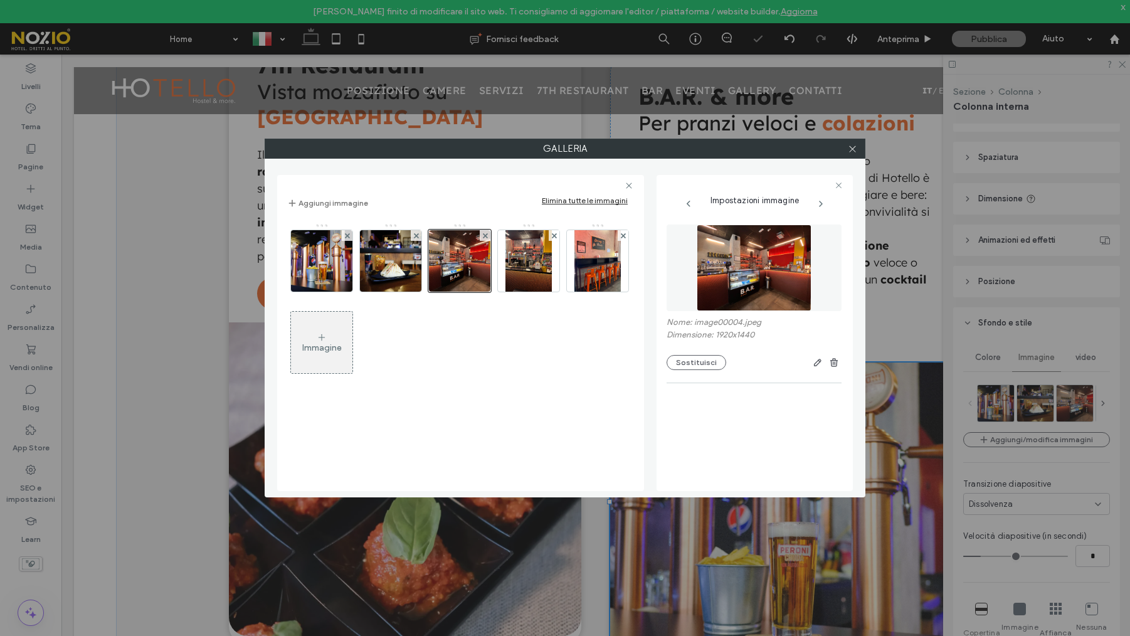
click at [347, 236] on use at bounding box center [346, 235] width 5 height 5
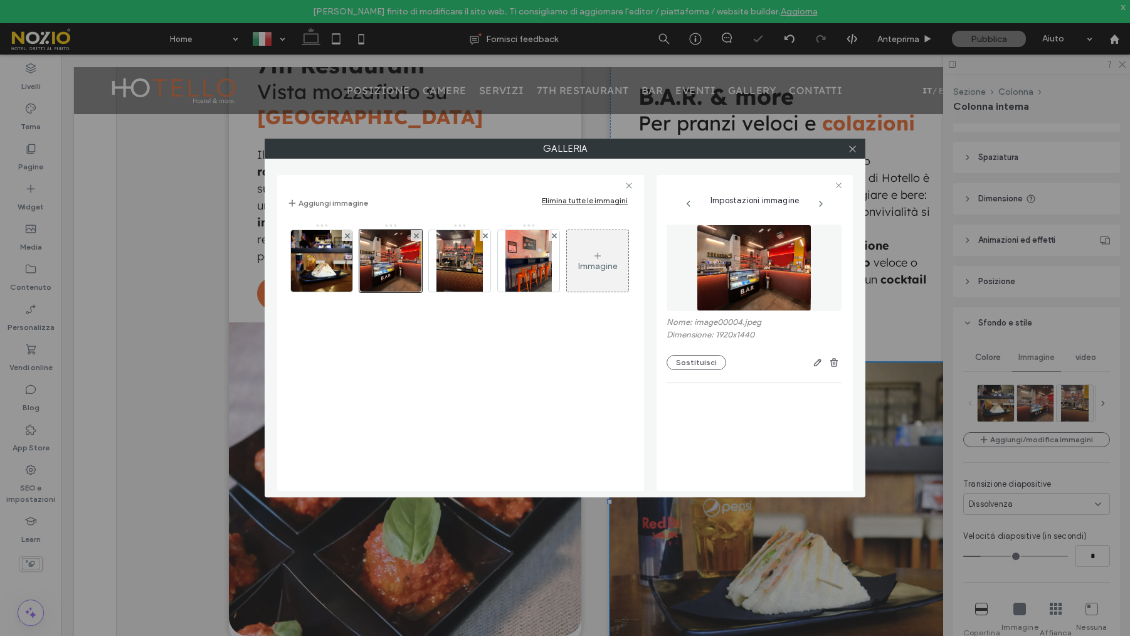
click at [347, 236] on use at bounding box center [346, 235] width 5 height 5
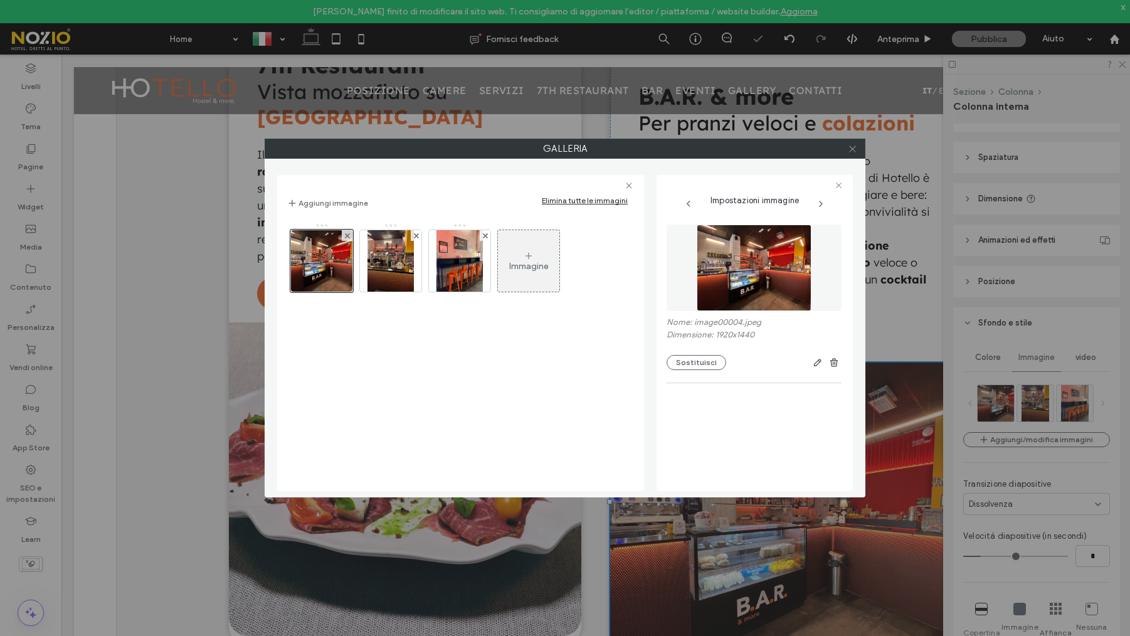
click at [852, 150] on icon at bounding box center [852, 148] width 9 height 9
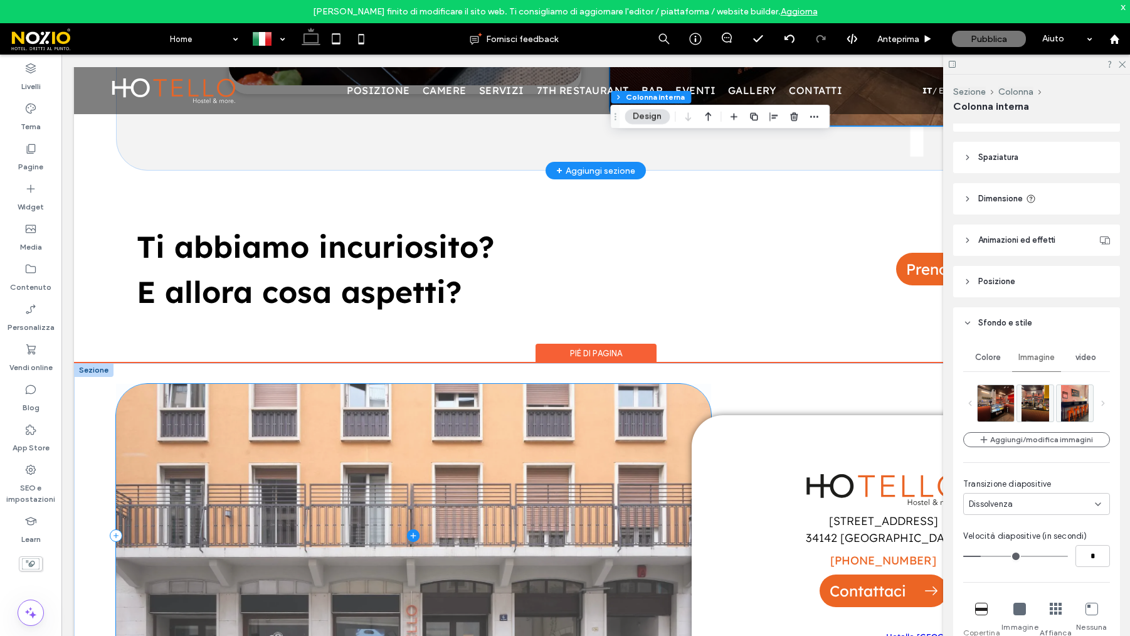
scroll to position [2636, 0]
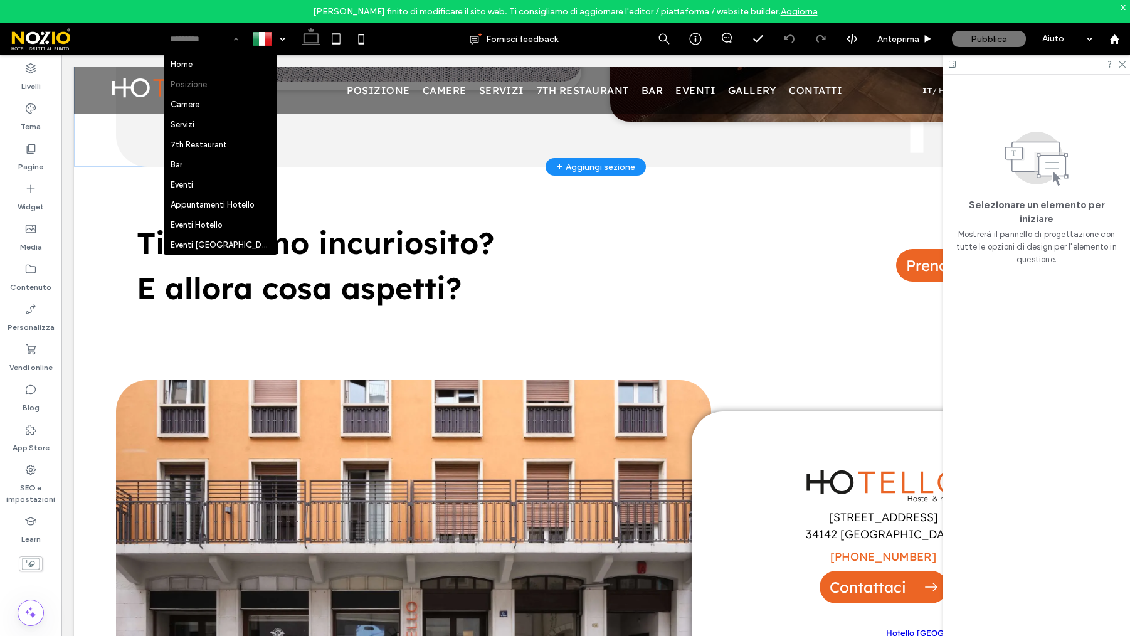
click at [203, 43] on input at bounding box center [201, 38] width 62 height 31
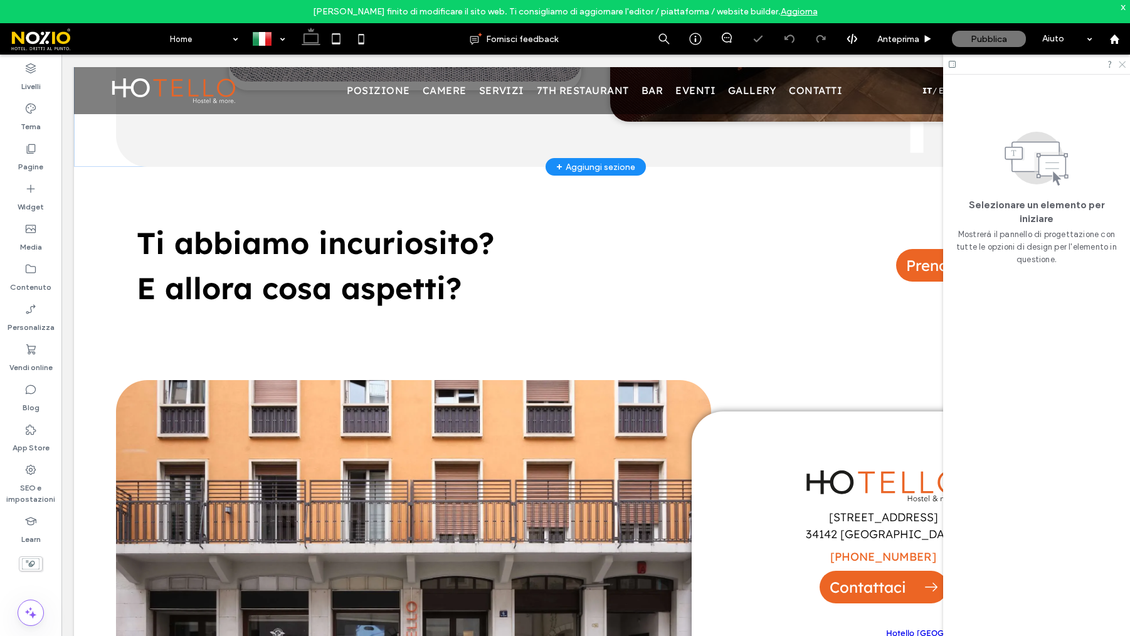
click at [1125, 63] on icon at bounding box center [1122, 64] width 8 height 8
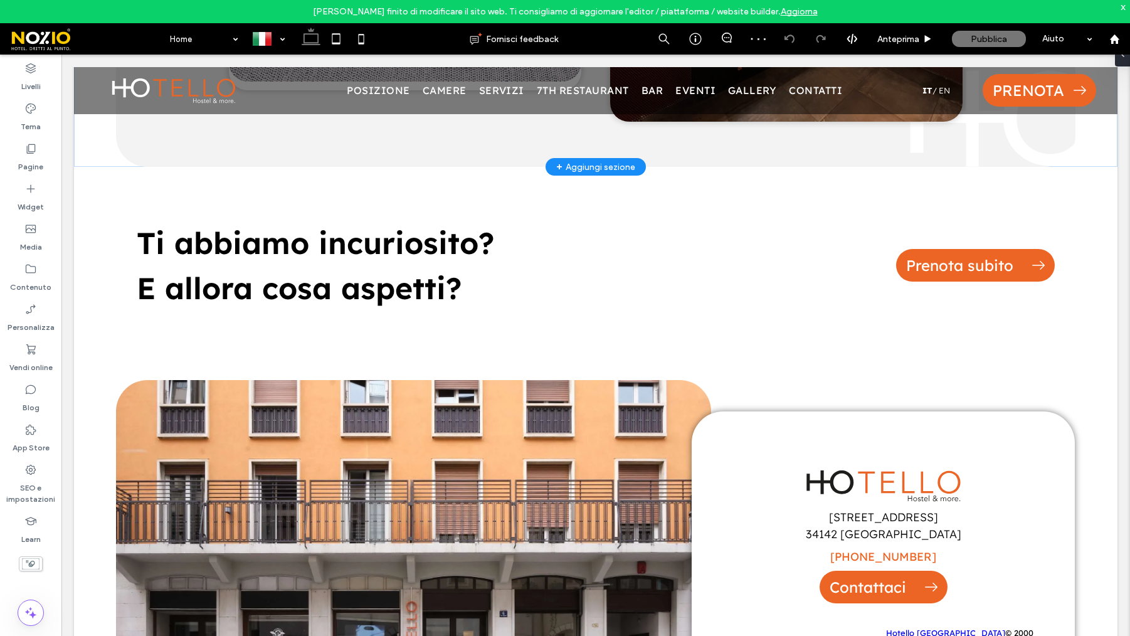
click at [1127, 8] on div "Roberto Battistin finito di modificare il sito web. Ti consigliamo di aggiornar…" at bounding box center [565, 11] width 1130 height 23
click at [1124, 8] on div "x" at bounding box center [1124, 6] width 6 height 11
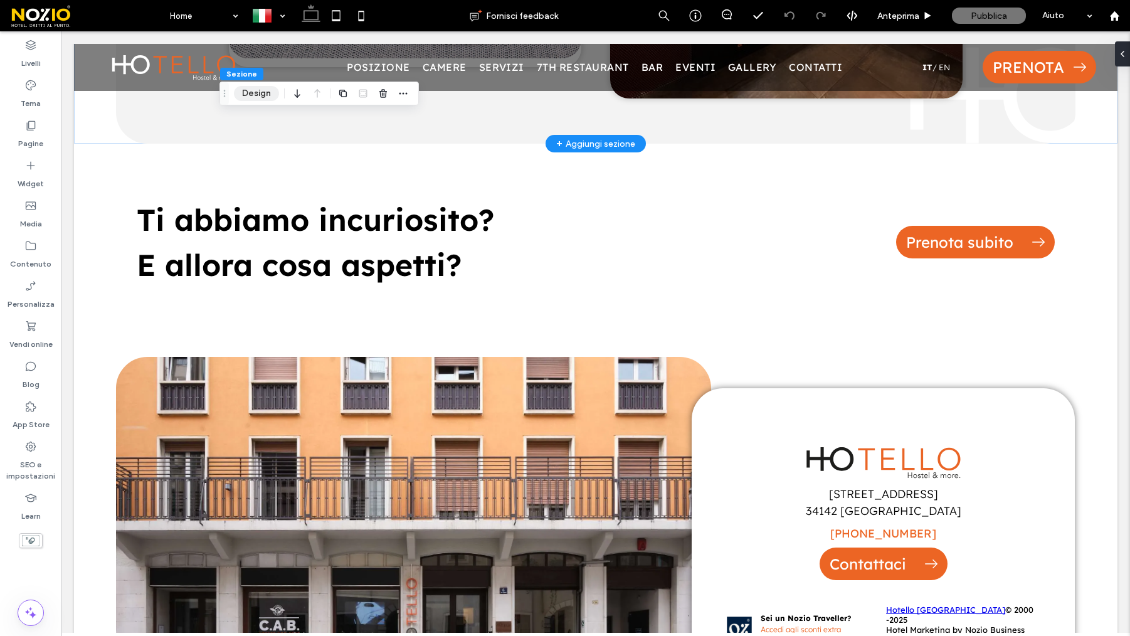
click at [242, 100] on button "Design" at bounding box center [256, 93] width 45 height 15
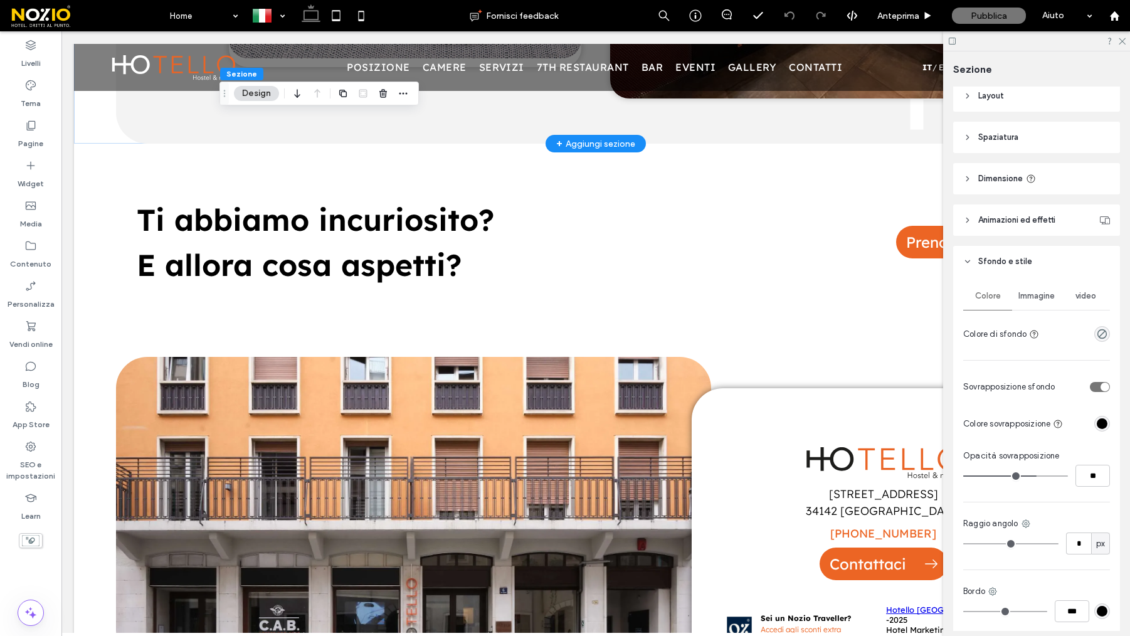
scroll to position [8, 0]
click at [1032, 291] on span "Immagine" at bounding box center [1037, 294] width 36 height 10
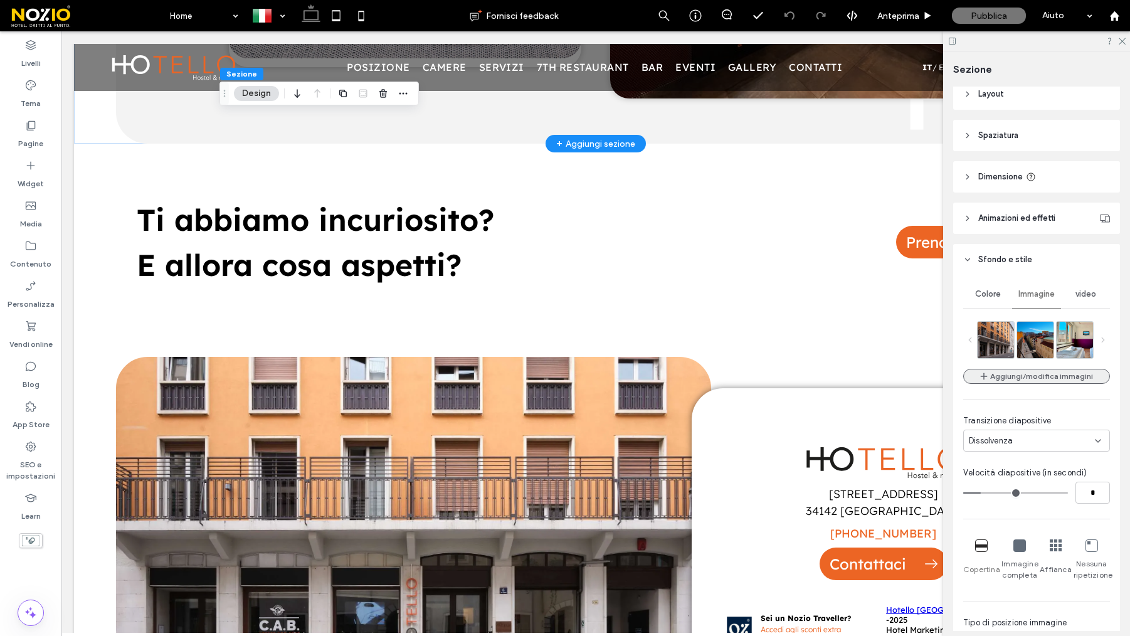
click at [1050, 375] on button "Aggiungi/modifica immagini" at bounding box center [1036, 376] width 147 height 15
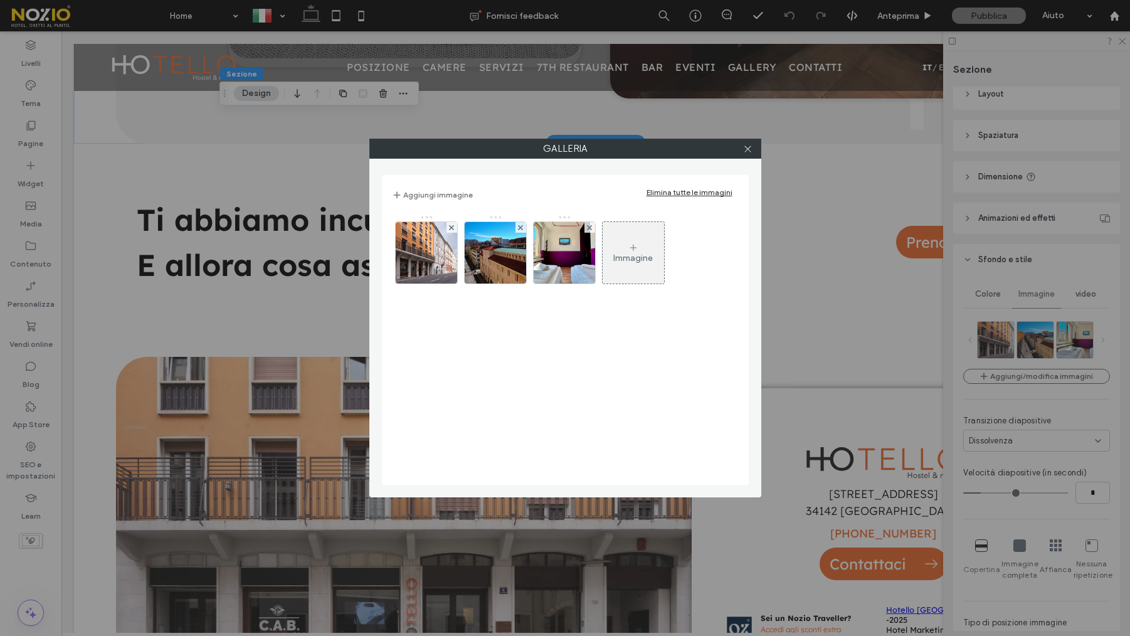
click at [573, 268] on img at bounding box center [564, 252] width 98 height 61
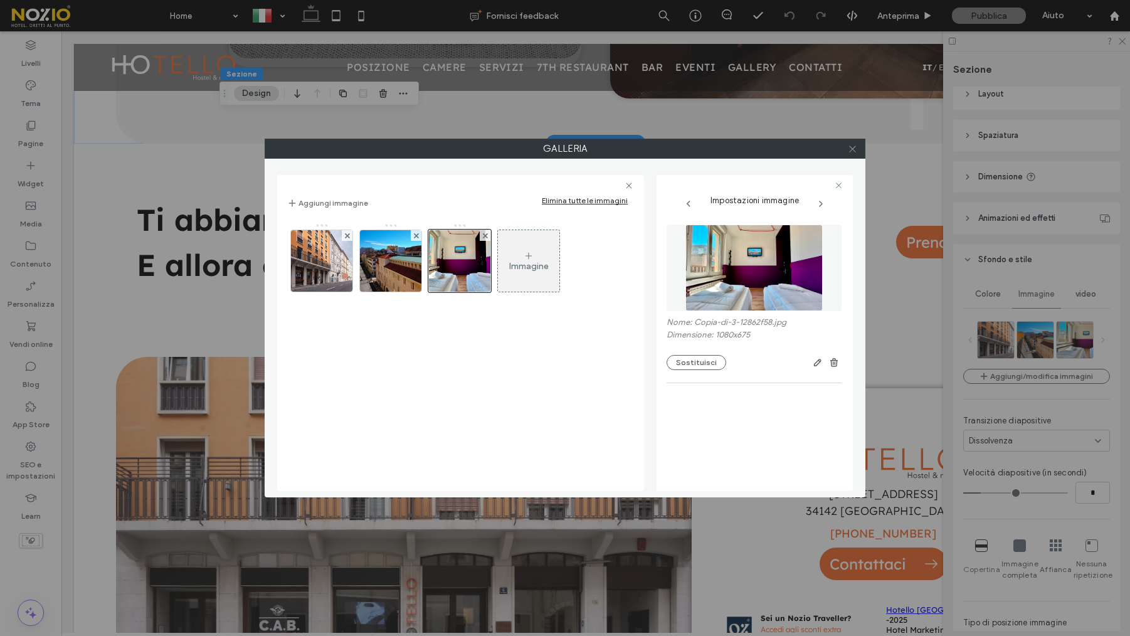
click at [851, 150] on icon at bounding box center [852, 148] width 9 height 9
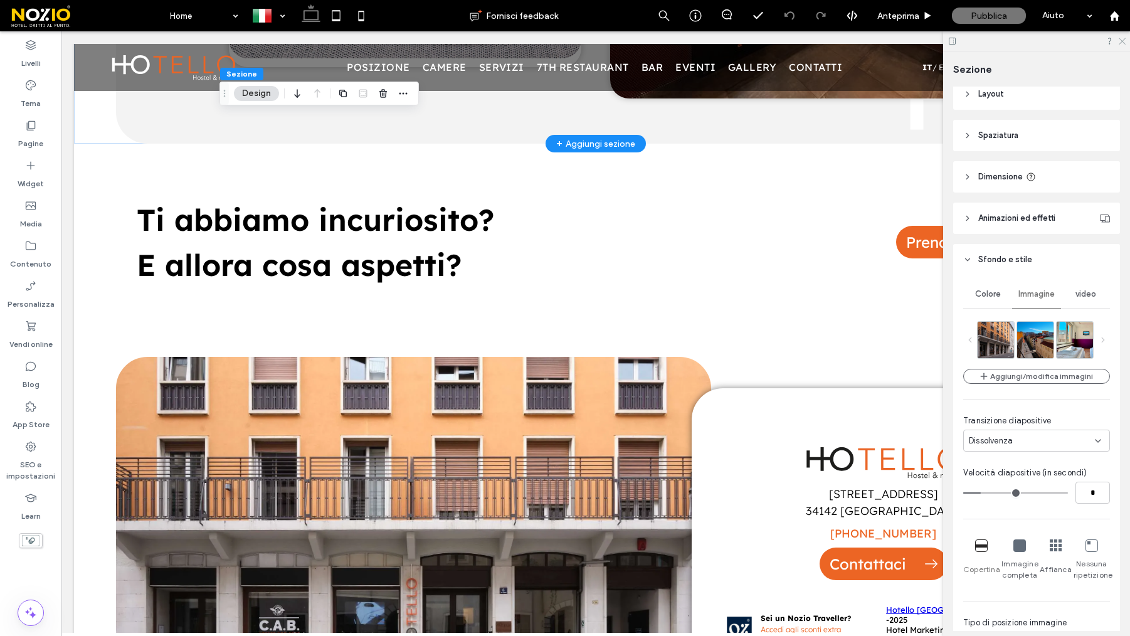
click at [1122, 41] on use at bounding box center [1122, 41] width 7 height 7
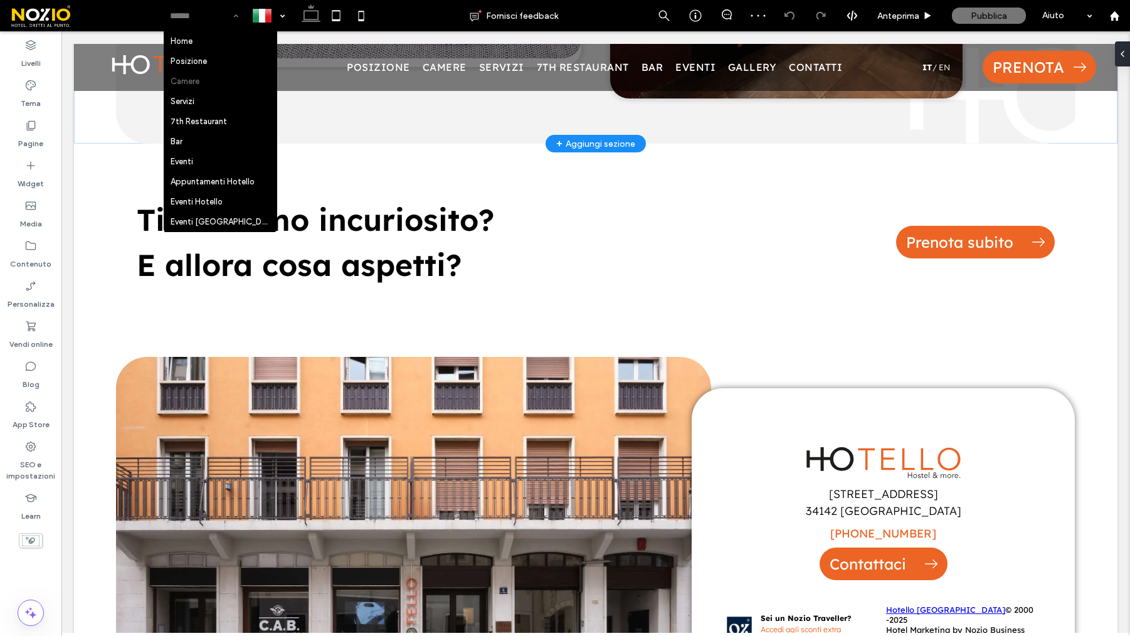
click at [164, 3] on div at bounding box center [204, 15] width 81 height 31
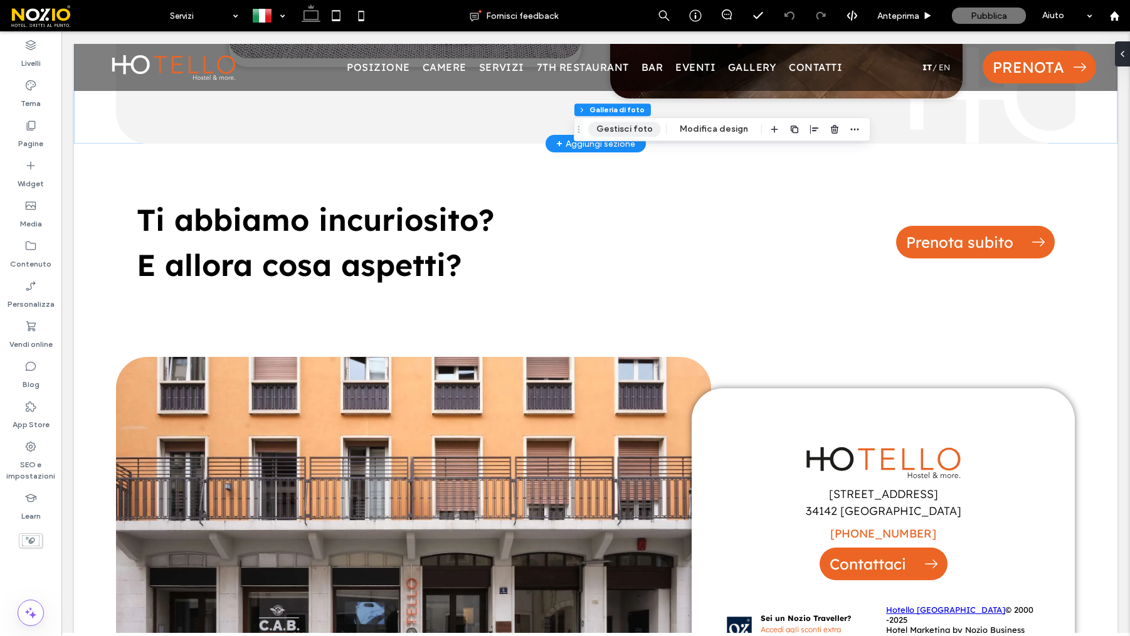
click at [606, 135] on button "Gestisci foto" at bounding box center [624, 129] width 73 height 15
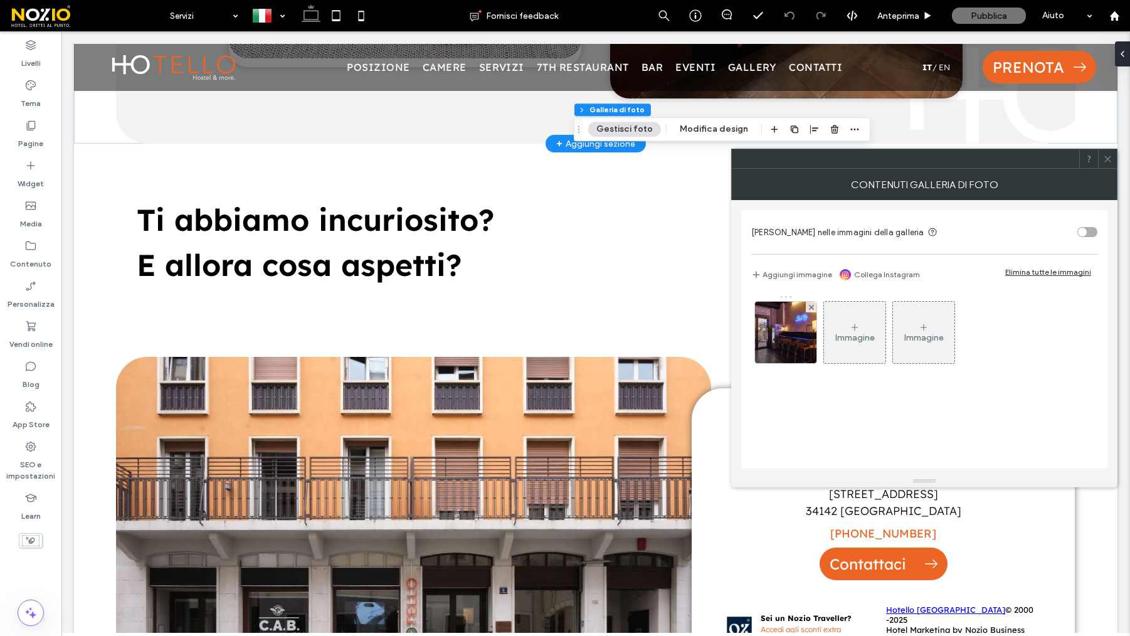
click at [855, 347] on div "Immagine" at bounding box center [854, 332] width 61 height 59
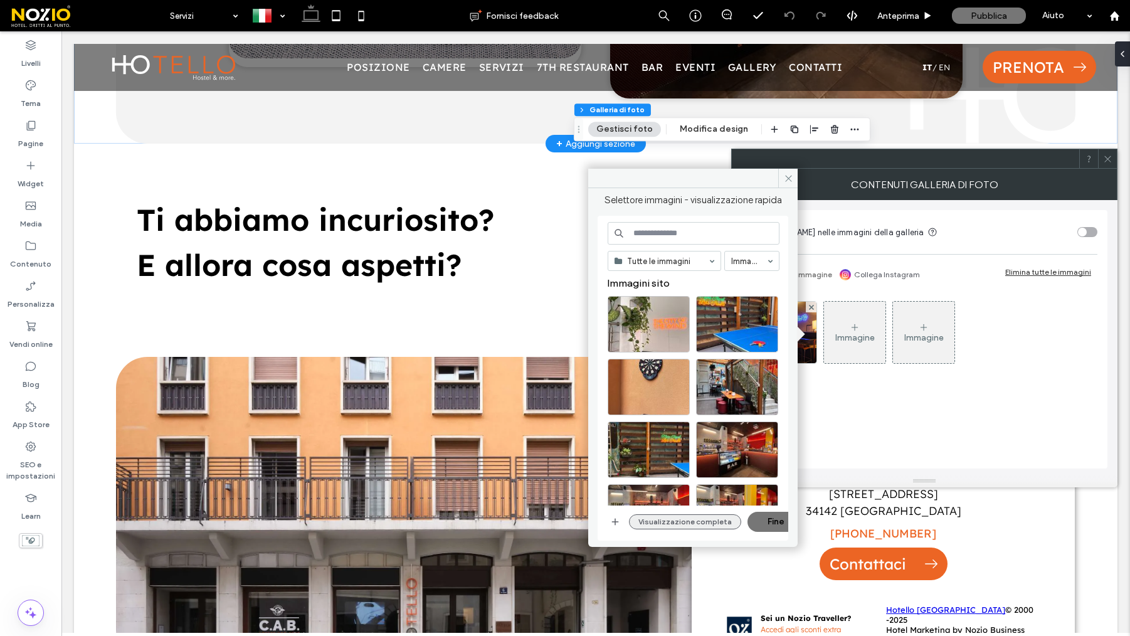
click at [715, 528] on button "Visualizzazione completa" at bounding box center [685, 521] width 112 height 15
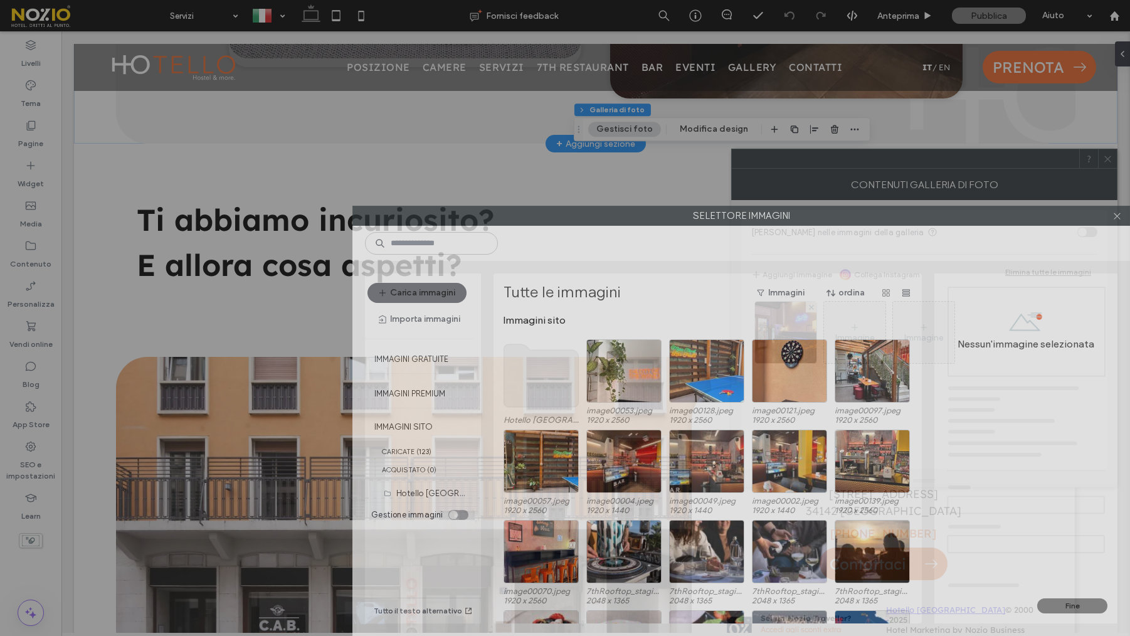
drag, startPoint x: 576, startPoint y: 111, endPoint x: 904, endPoint y: 270, distance: 363.8
click at [904, 269] on div "Selettore immagini Carica immagini Importa immagini Immagini gratuite Immagini …" at bounding box center [742, 421] width 778 height 430
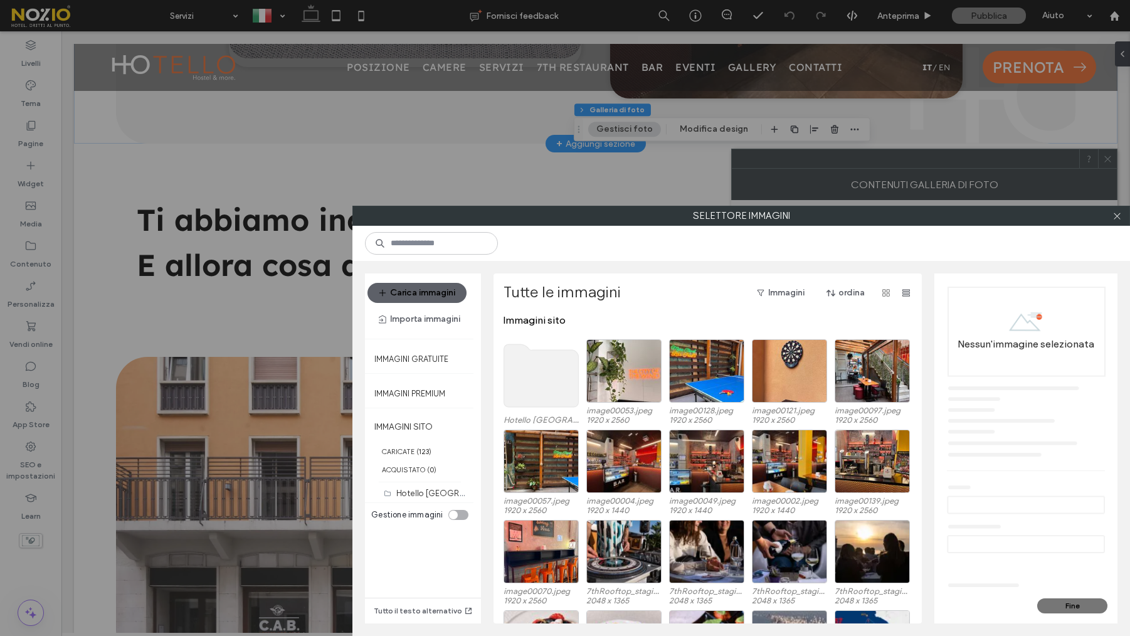
click at [904, 270] on div "Carica immagini Importa immagini Immagini gratuite Immagini premium IMMAGINI SI…" at bounding box center [742, 448] width 778 height 375
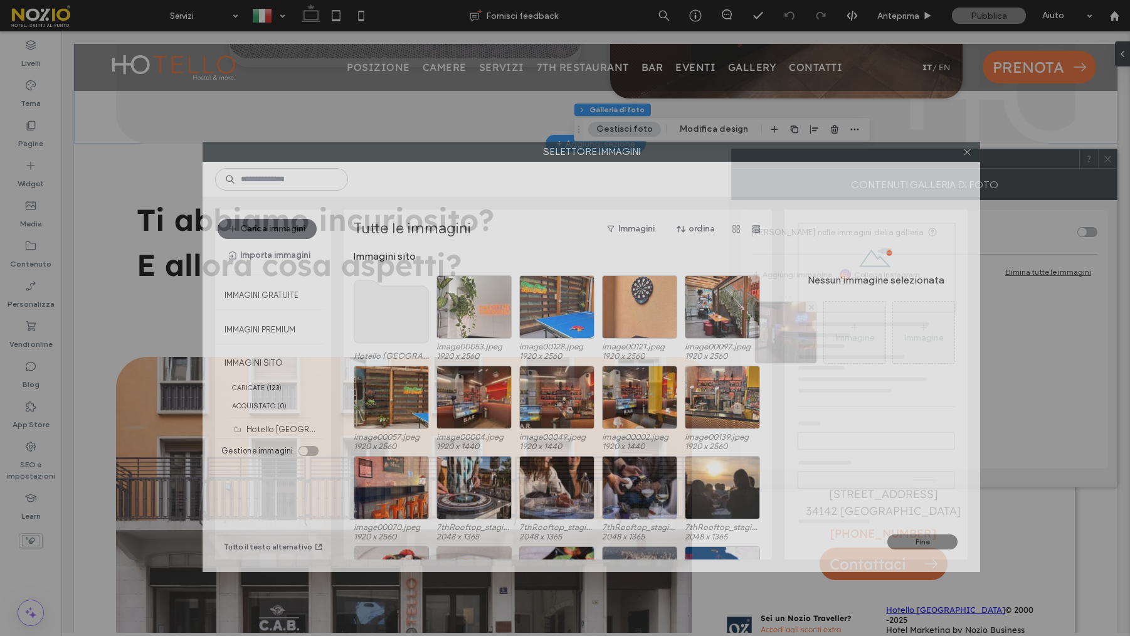
drag, startPoint x: 847, startPoint y: 222, endPoint x: 736, endPoint y: 170, distance: 122.6
click at [733, 147] on label "Selettore immagini" at bounding box center [591, 151] width 777 height 19
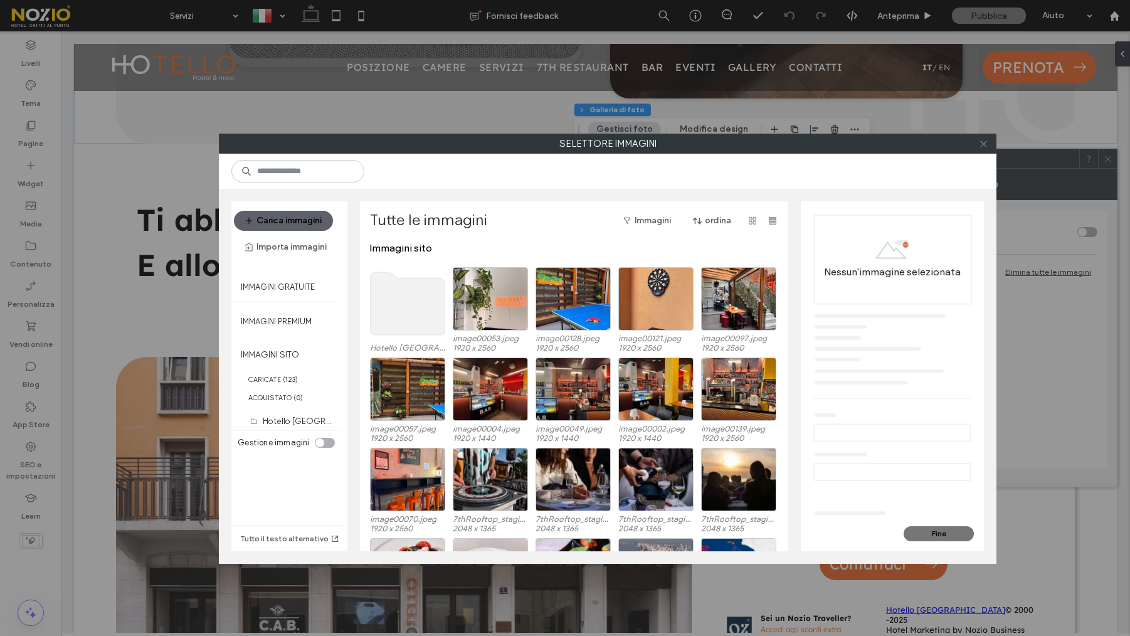
click at [984, 146] on icon at bounding box center [983, 143] width 9 height 9
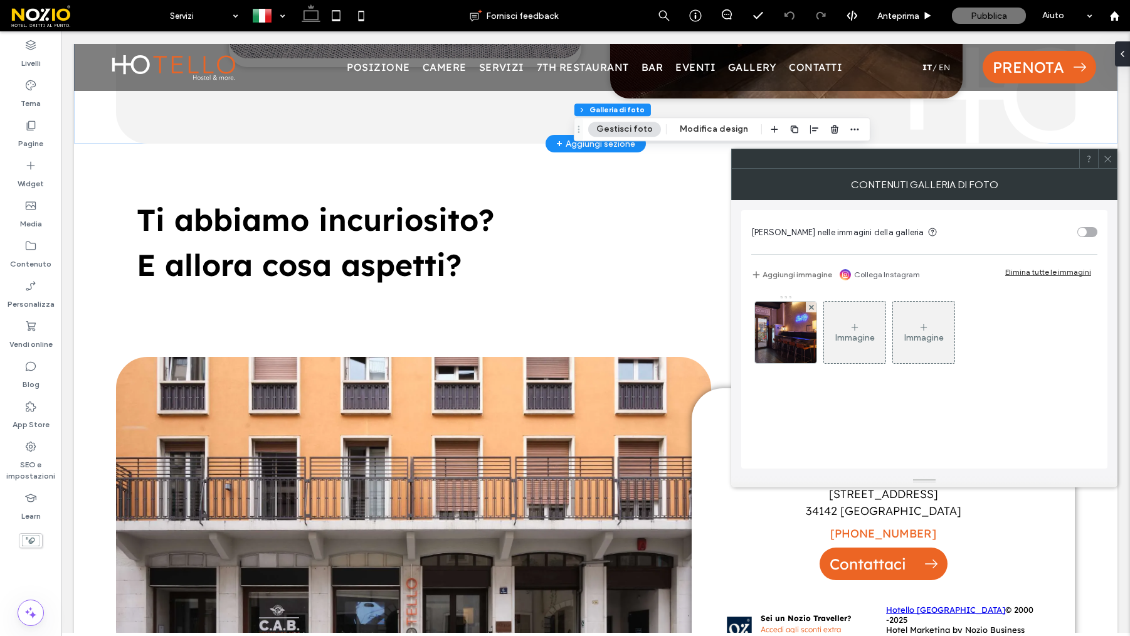
click at [882, 343] on div "Immagine" at bounding box center [854, 332] width 61 height 59
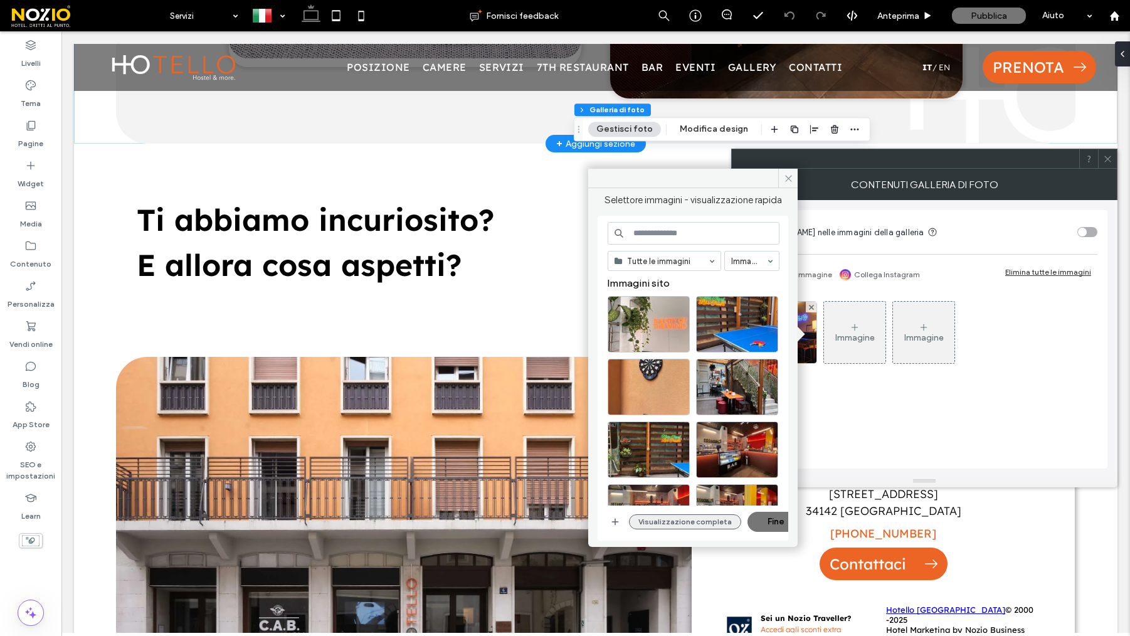
click at [664, 520] on button "Visualizzazione completa" at bounding box center [685, 521] width 112 height 15
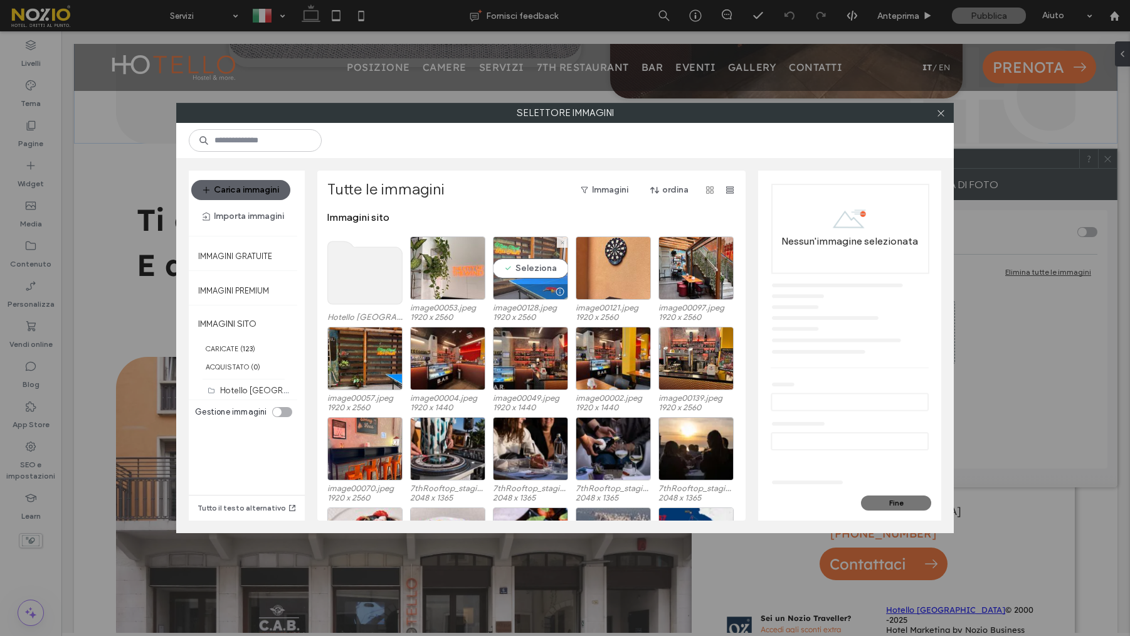
click at [517, 268] on div "Seleziona" at bounding box center [530, 267] width 75 height 63
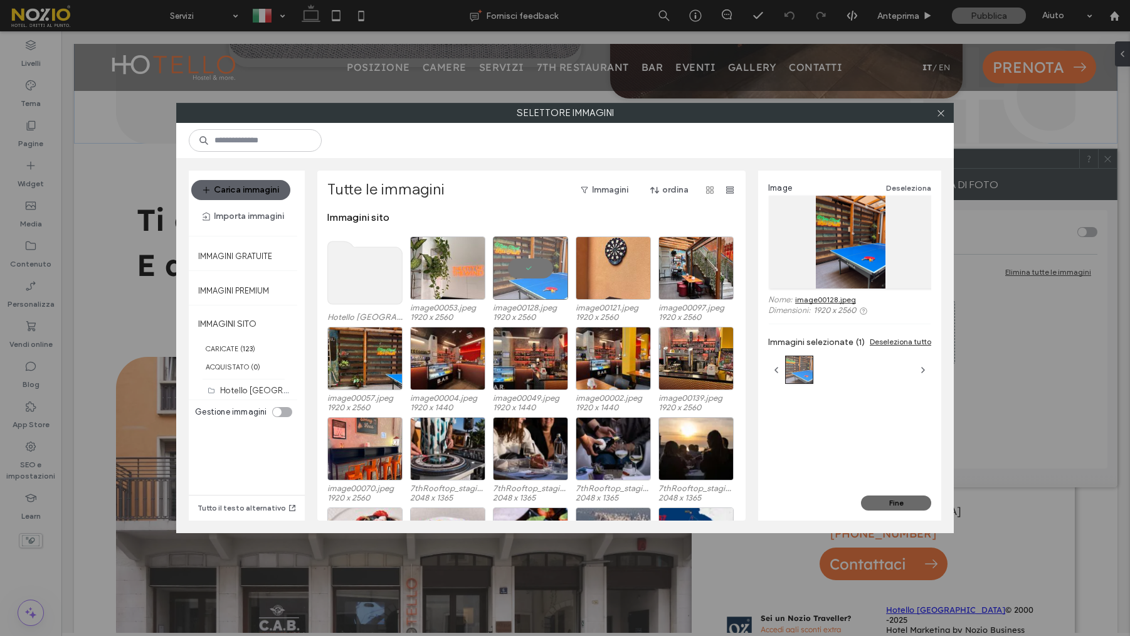
click at [908, 507] on button "Fine" at bounding box center [896, 503] width 70 height 15
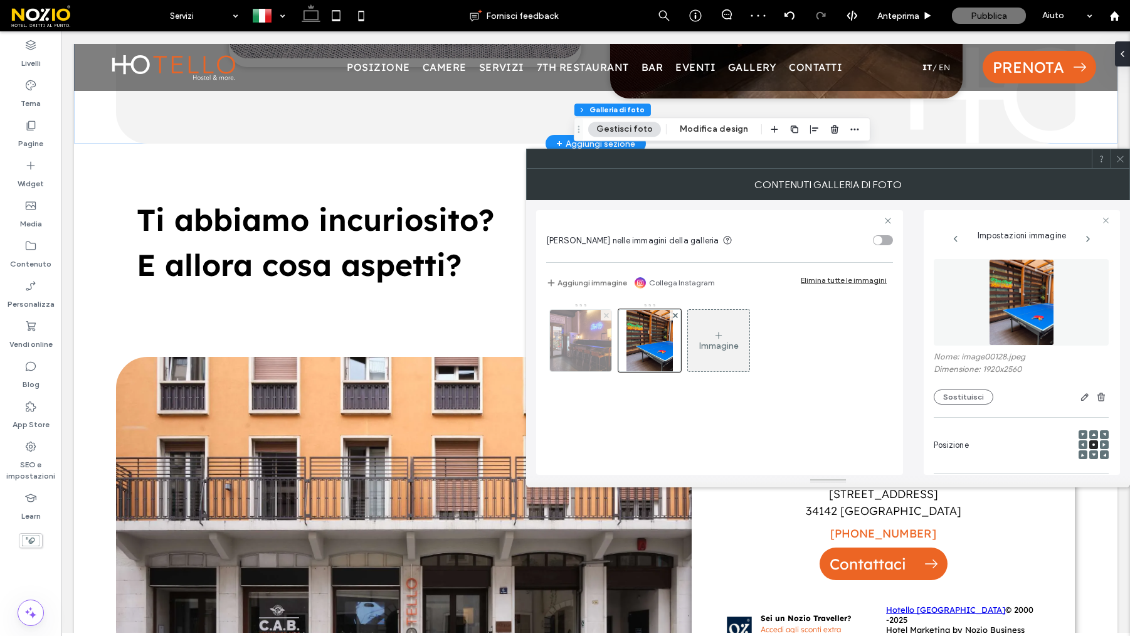
click at [604, 317] on icon at bounding box center [606, 315] width 5 height 5
click at [1122, 164] on span at bounding box center [1120, 158] width 9 height 19
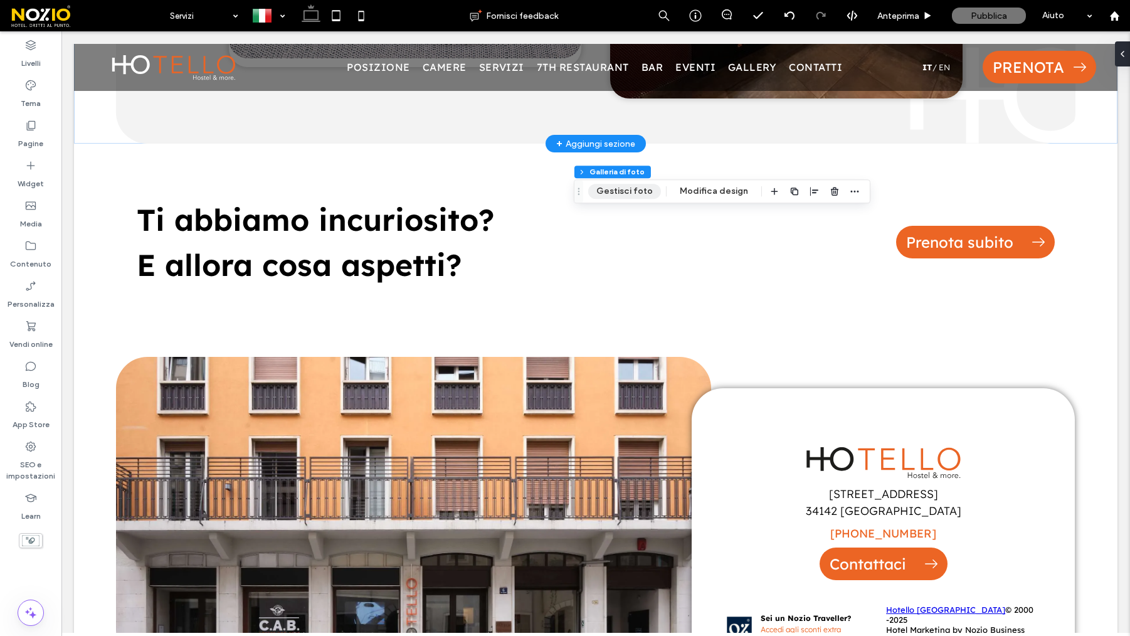
click at [618, 189] on button "Gestisci foto" at bounding box center [624, 191] width 73 height 15
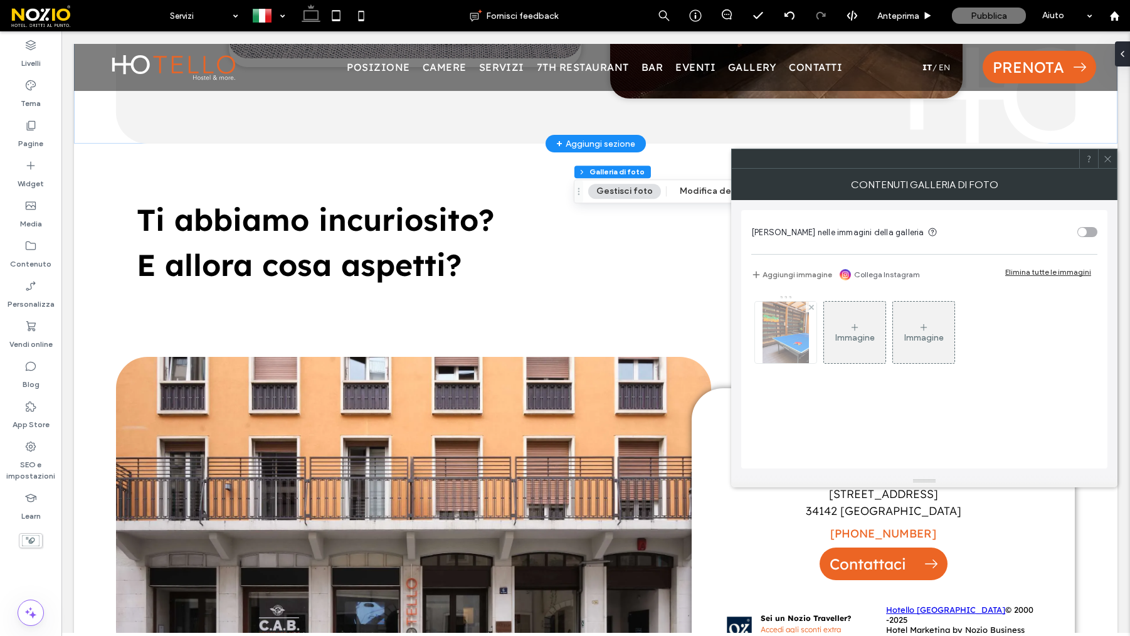
click at [790, 334] on img at bounding box center [786, 332] width 46 height 61
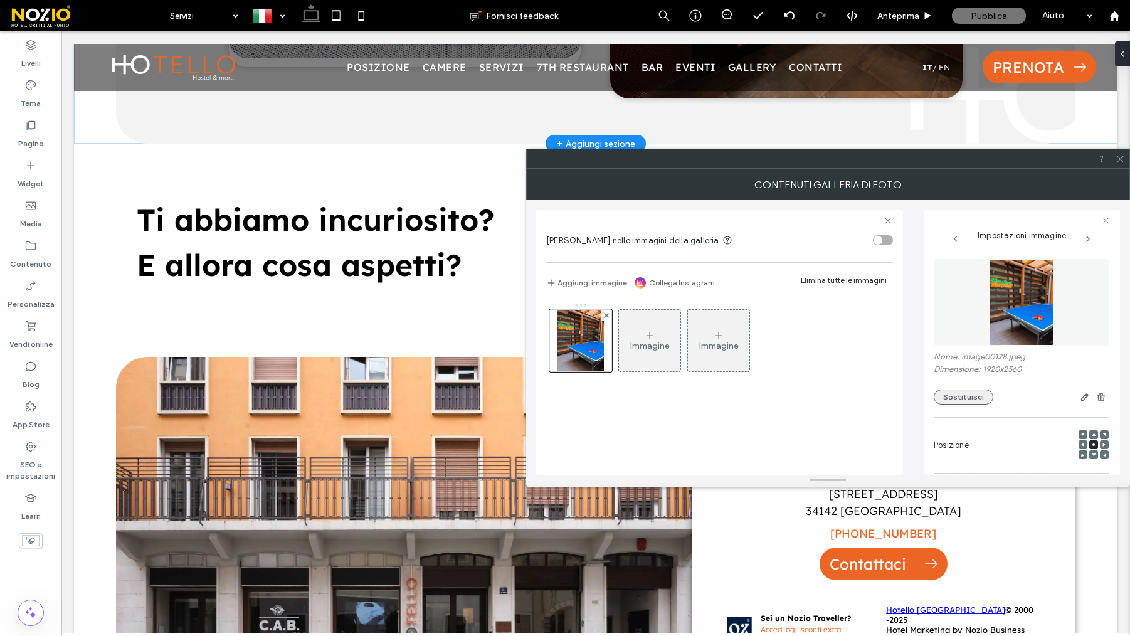
click at [963, 398] on button "Sostituisci" at bounding box center [964, 397] width 60 height 15
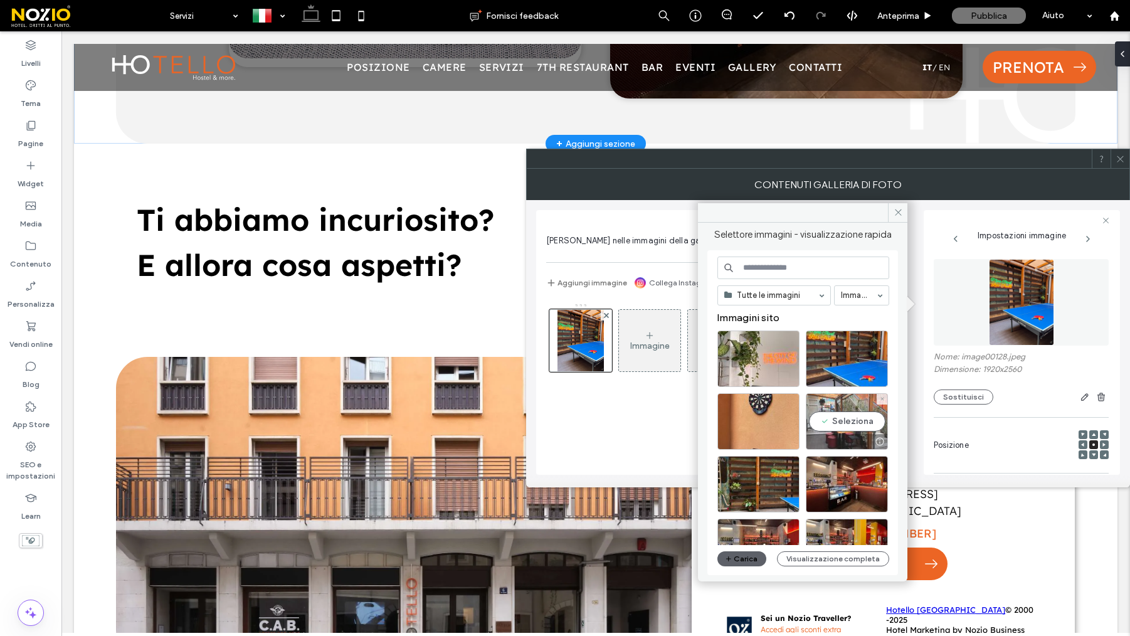
click at [848, 417] on div "Seleziona" at bounding box center [847, 421] width 82 height 56
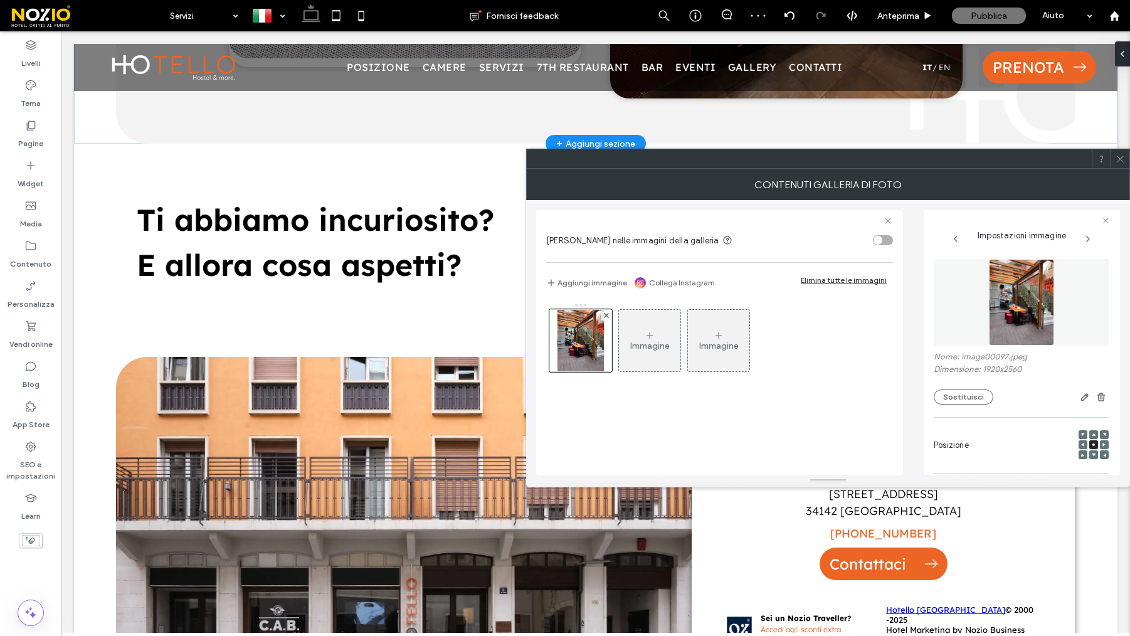
click at [1125, 164] on span at bounding box center [1120, 158] width 9 height 19
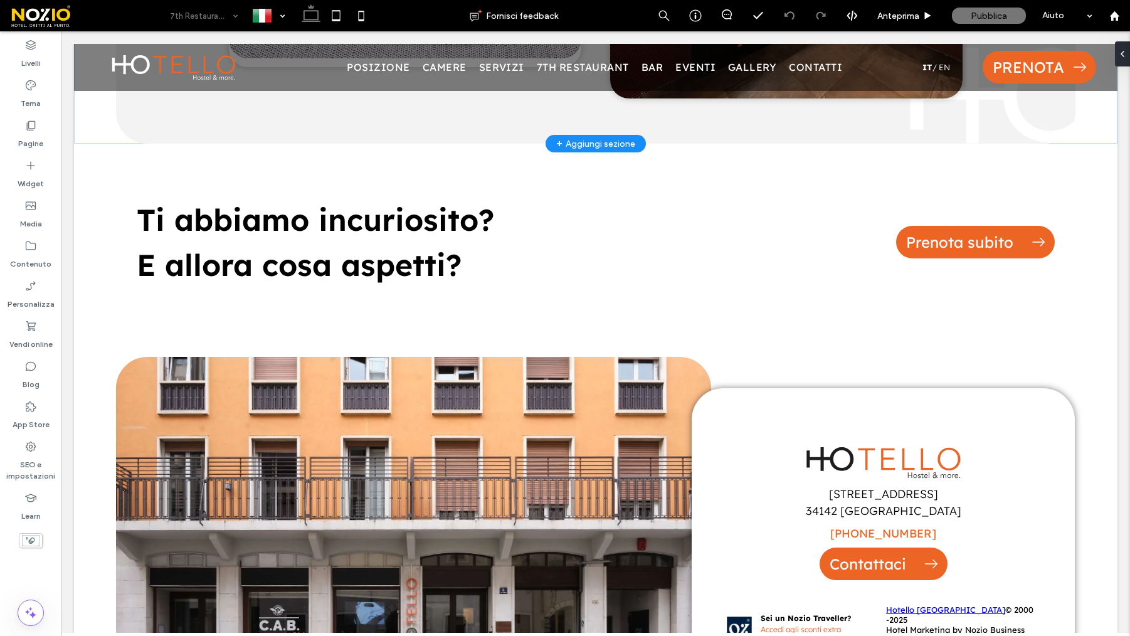
click at [215, 13] on input at bounding box center [201, 15] width 62 height 31
click at [258, 95] on button "Design" at bounding box center [256, 93] width 45 height 15
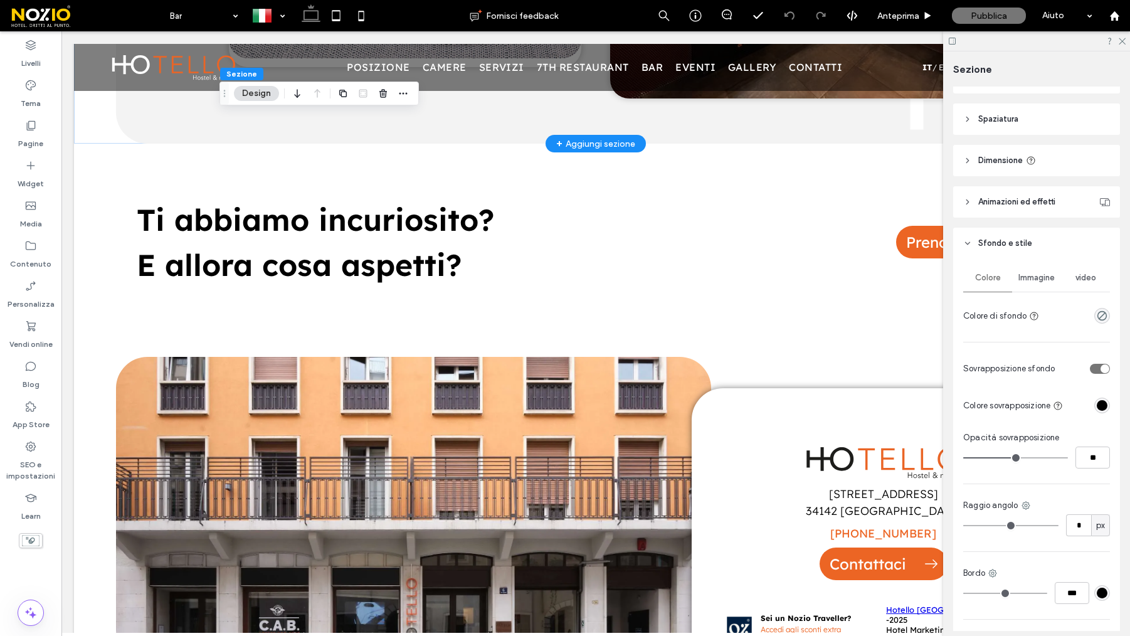
scroll to position [26, 0]
click at [1016, 267] on div "Immagine" at bounding box center [1036, 276] width 49 height 28
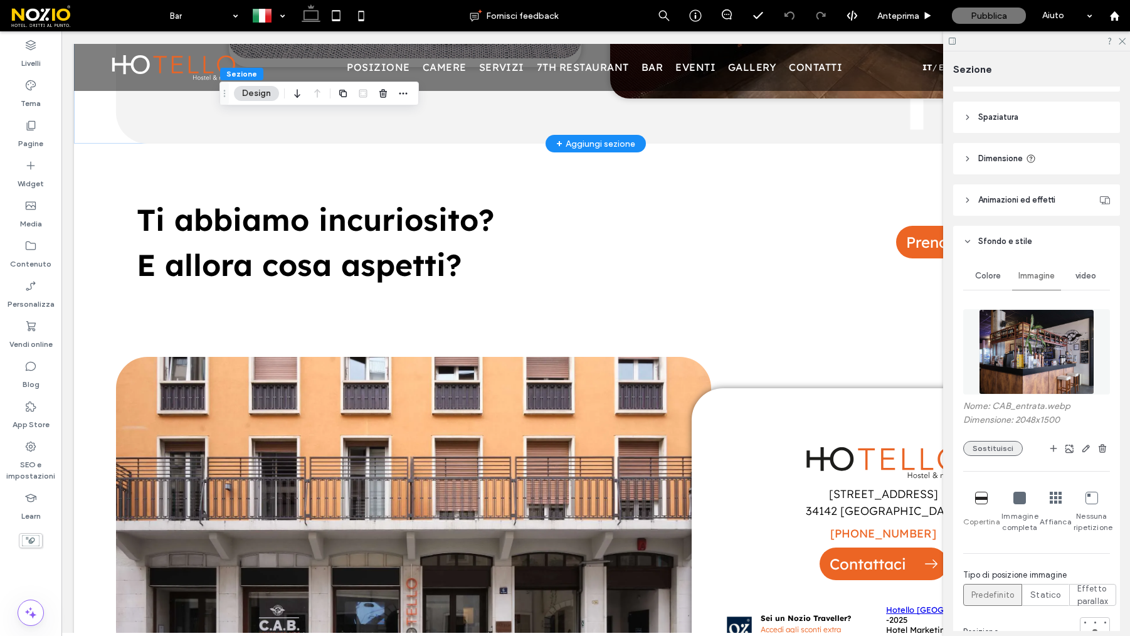
click at [998, 452] on button "Sostituisci" at bounding box center [993, 448] width 60 height 15
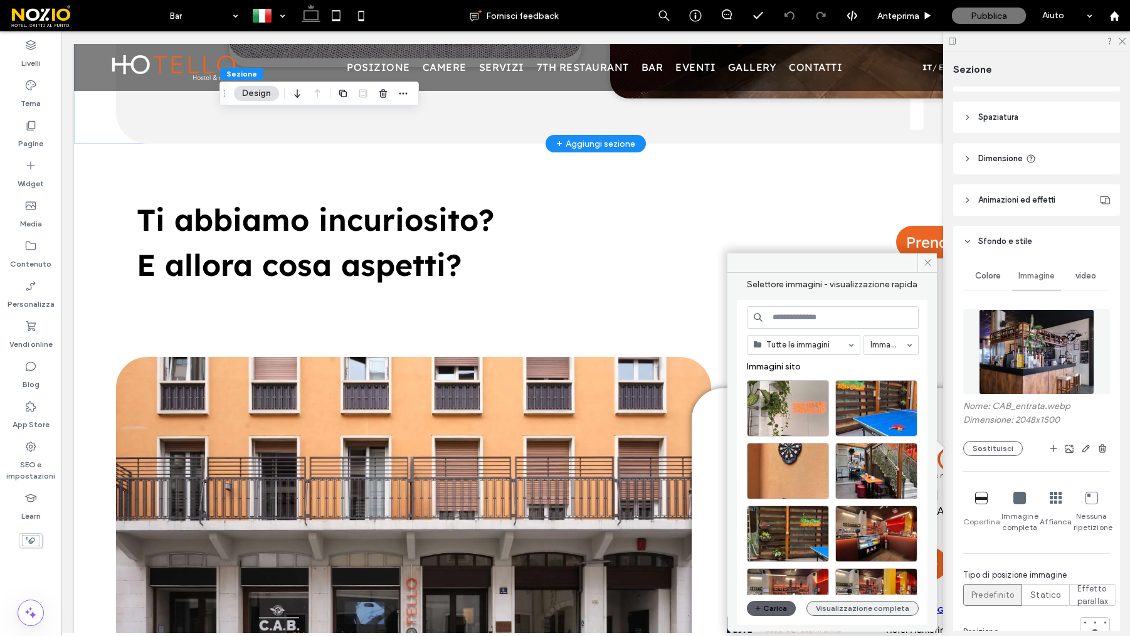
click at [857, 613] on button "Visualizzazione completa" at bounding box center [863, 608] width 112 height 15
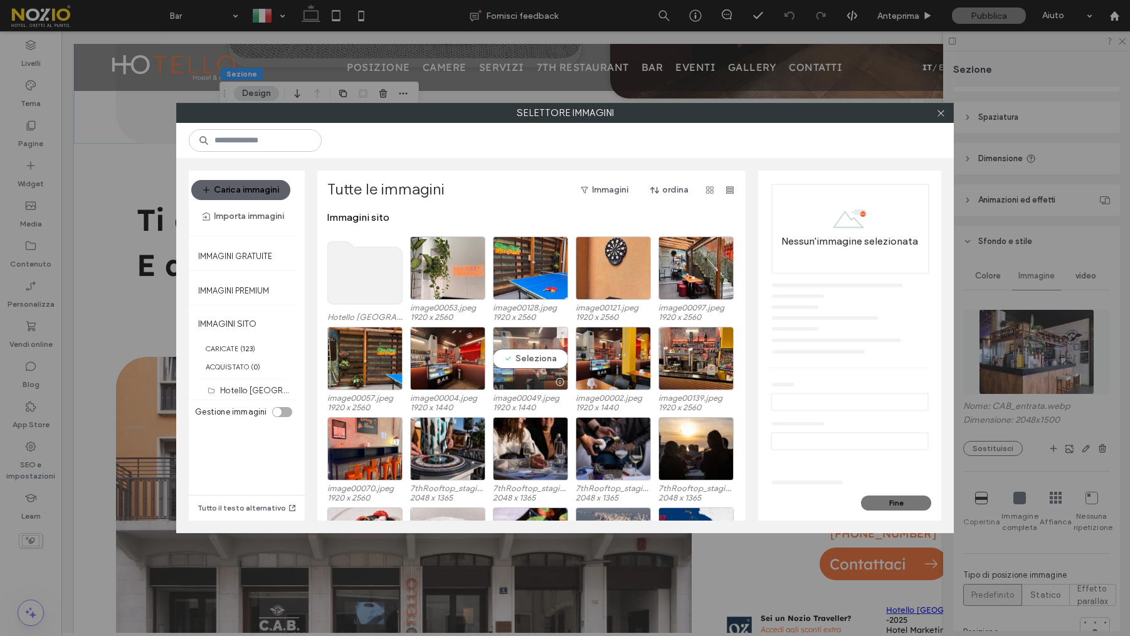
click at [519, 367] on div "Seleziona" at bounding box center [530, 358] width 75 height 63
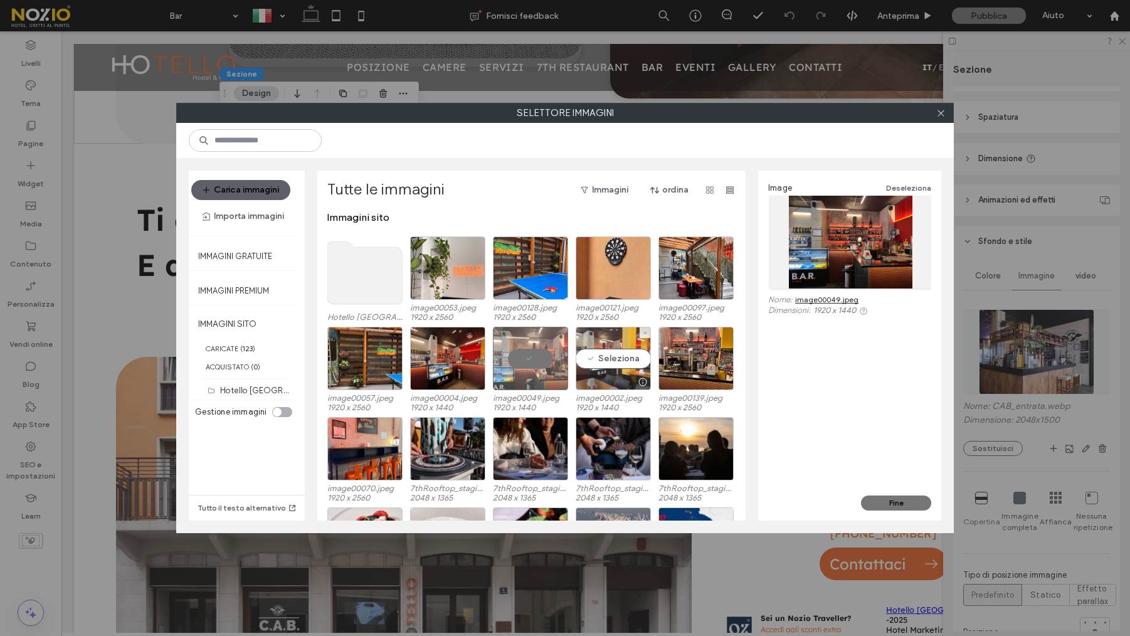
click at [609, 365] on div "Seleziona" at bounding box center [613, 358] width 75 height 63
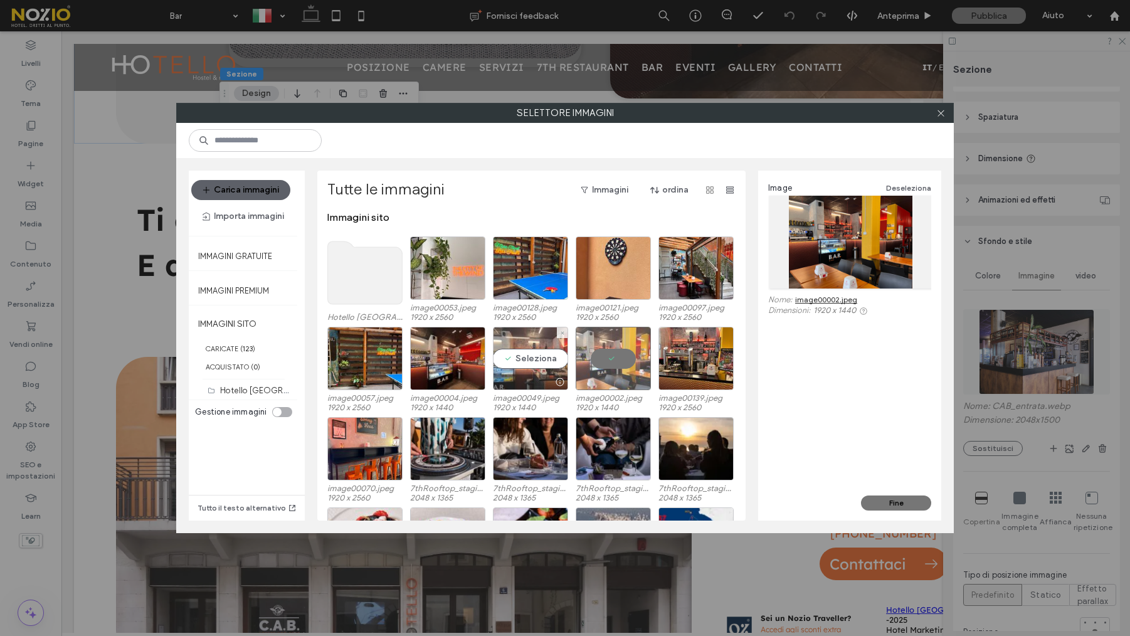
click at [514, 365] on div "Seleziona" at bounding box center [530, 358] width 75 height 63
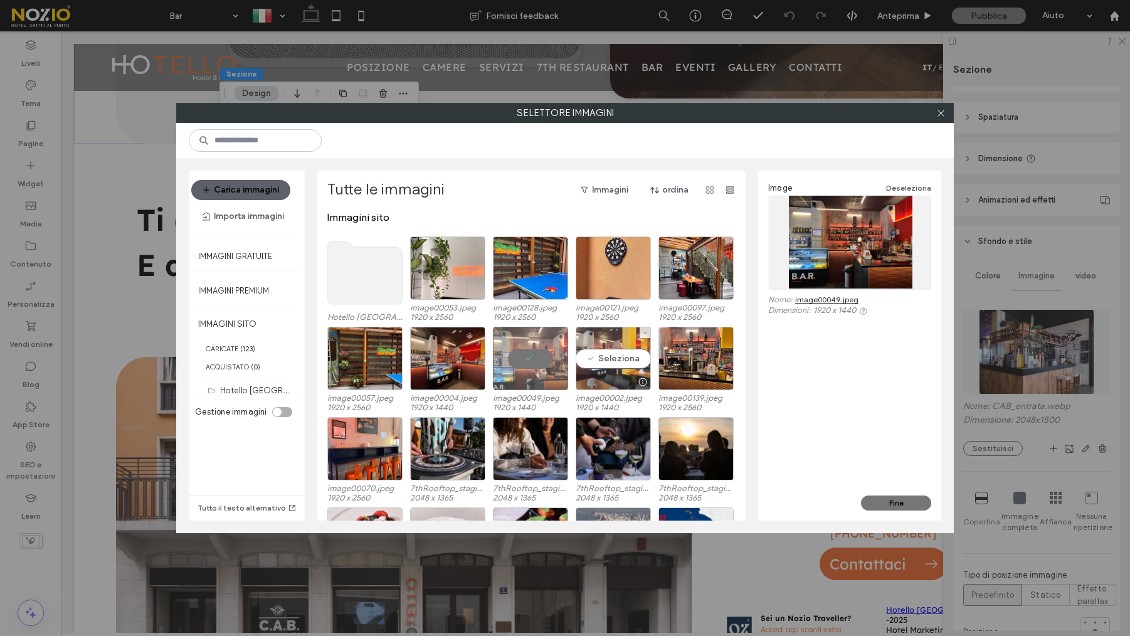
click at [591, 363] on div "Seleziona" at bounding box center [613, 358] width 75 height 63
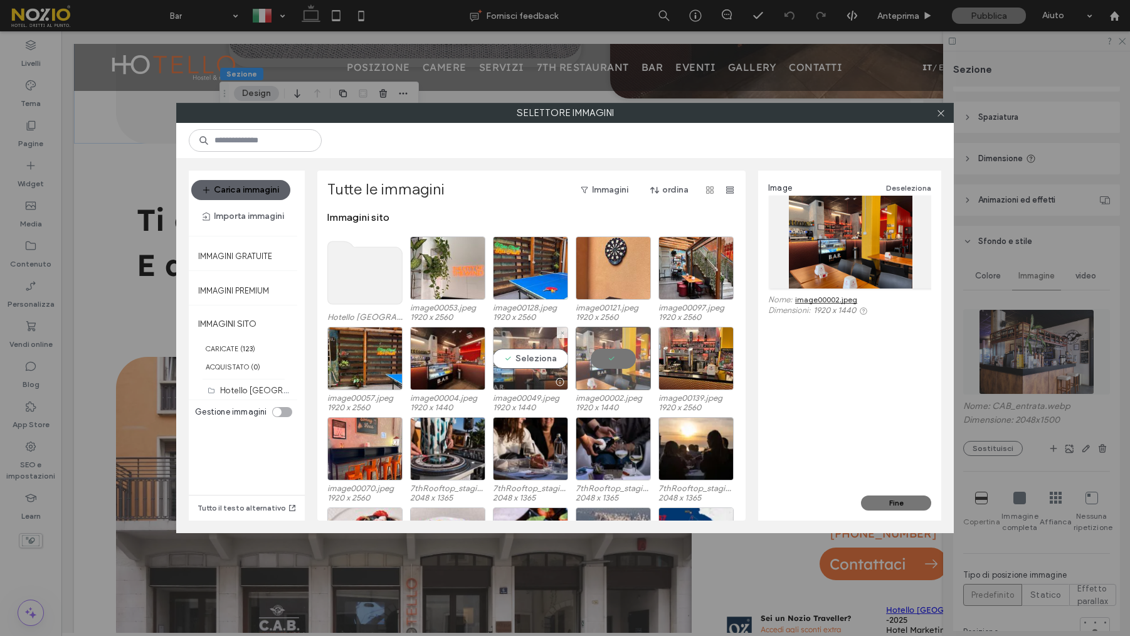
click at [515, 365] on div "Seleziona" at bounding box center [530, 358] width 75 height 63
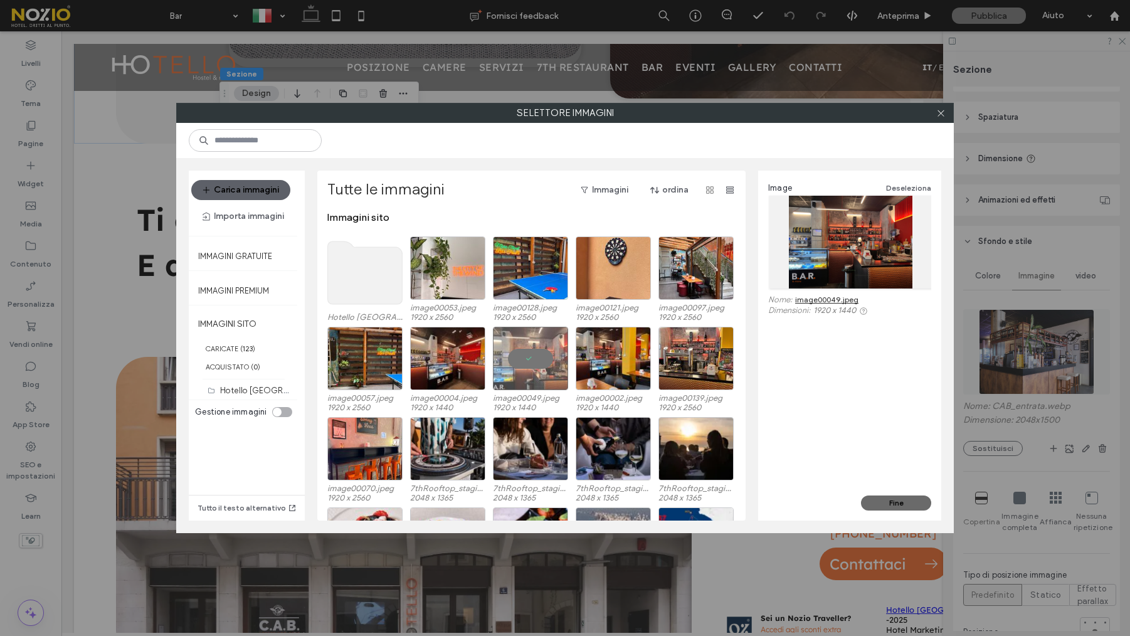
click at [891, 504] on button "Fine" at bounding box center [896, 503] width 70 height 15
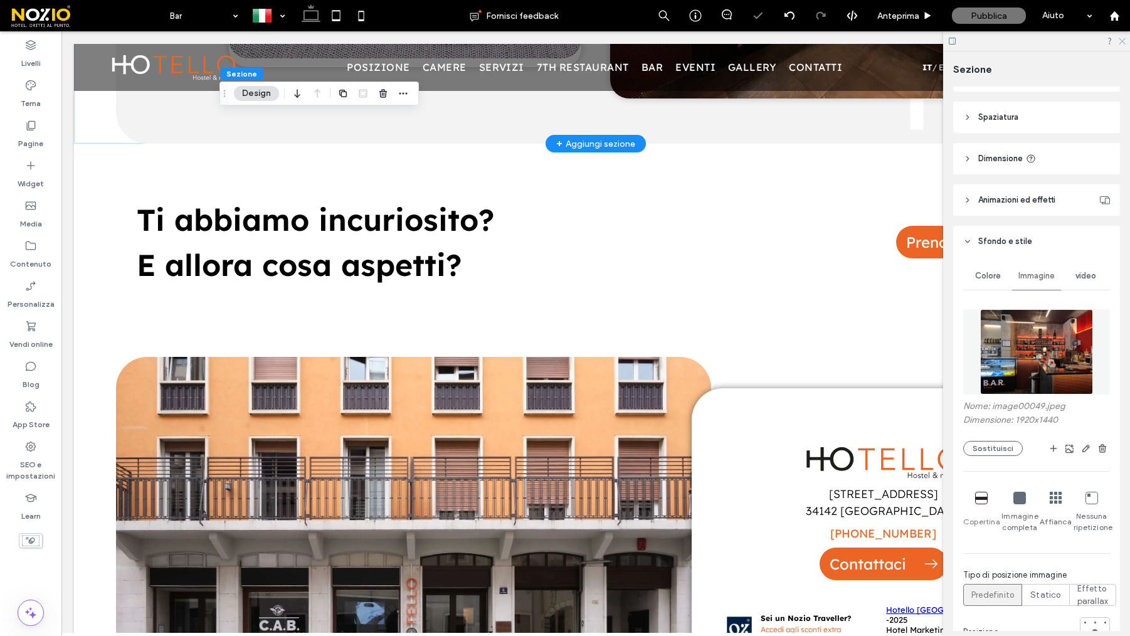
click at [1120, 37] on icon at bounding box center [1122, 40] width 8 height 8
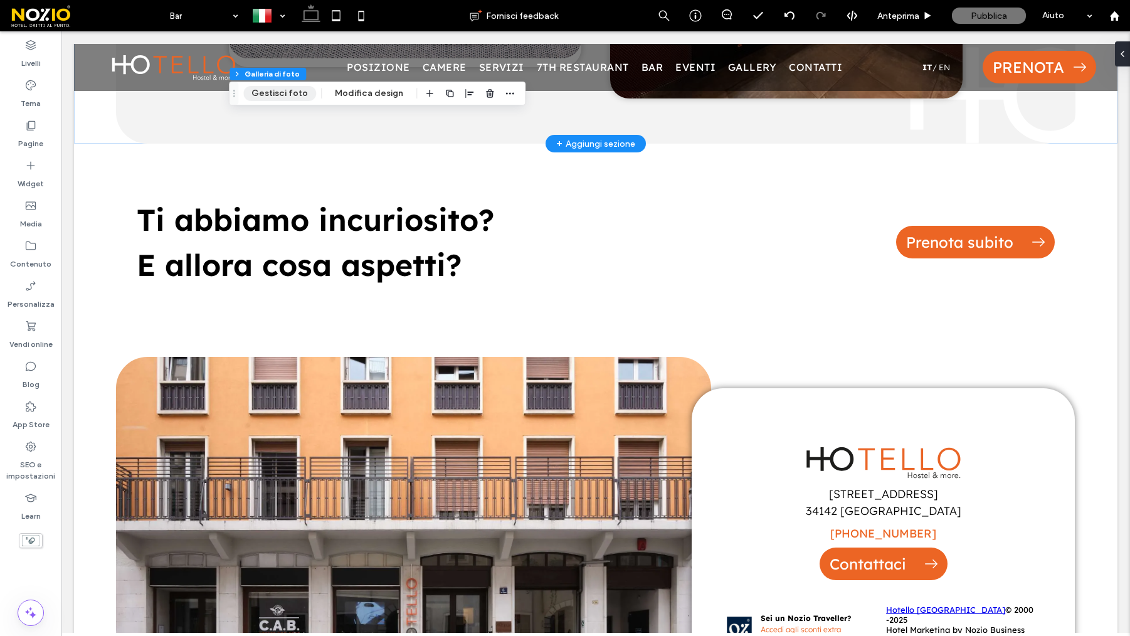
click at [270, 100] on button "Gestisci foto" at bounding box center [279, 93] width 73 height 15
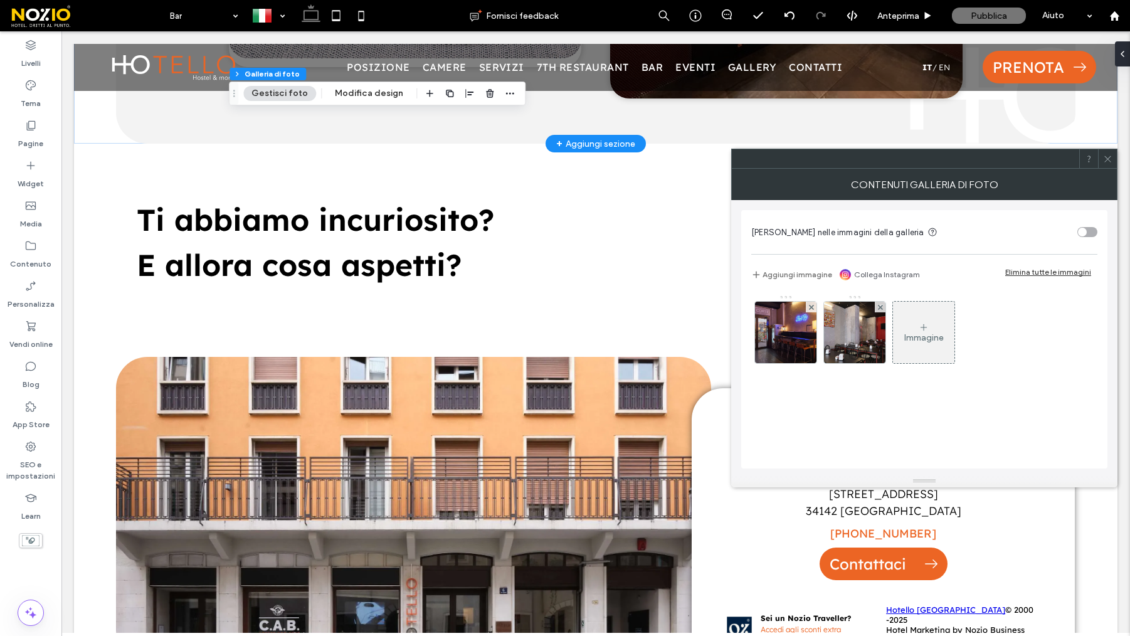
click at [921, 346] on div "Immagine" at bounding box center [923, 332] width 61 height 59
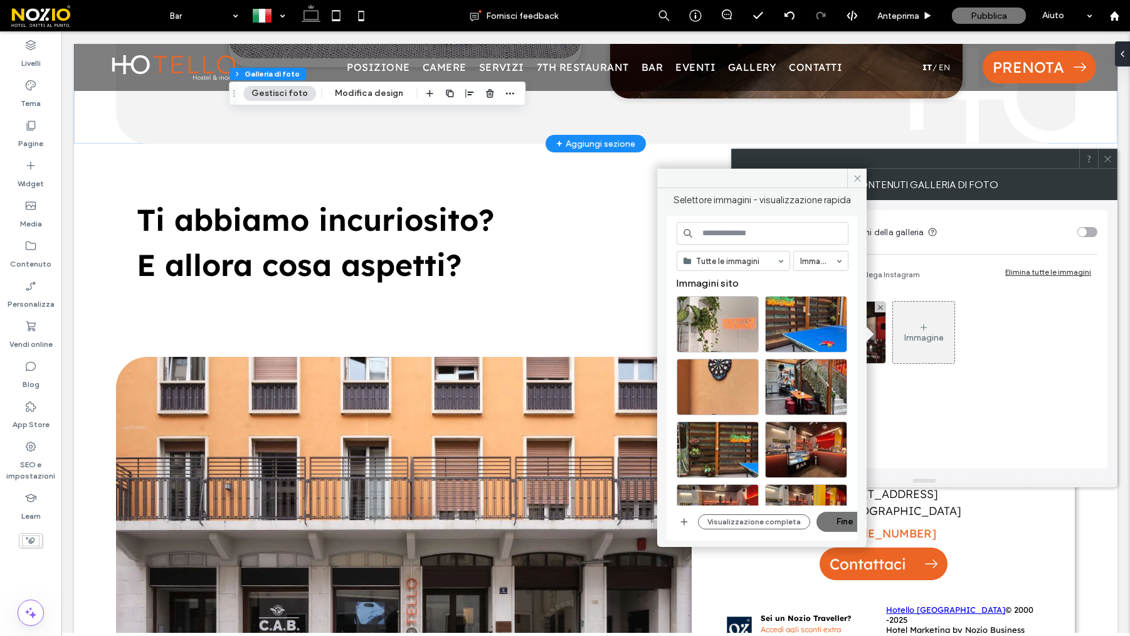
click at [852, 179] on span at bounding box center [856, 178] width 19 height 19
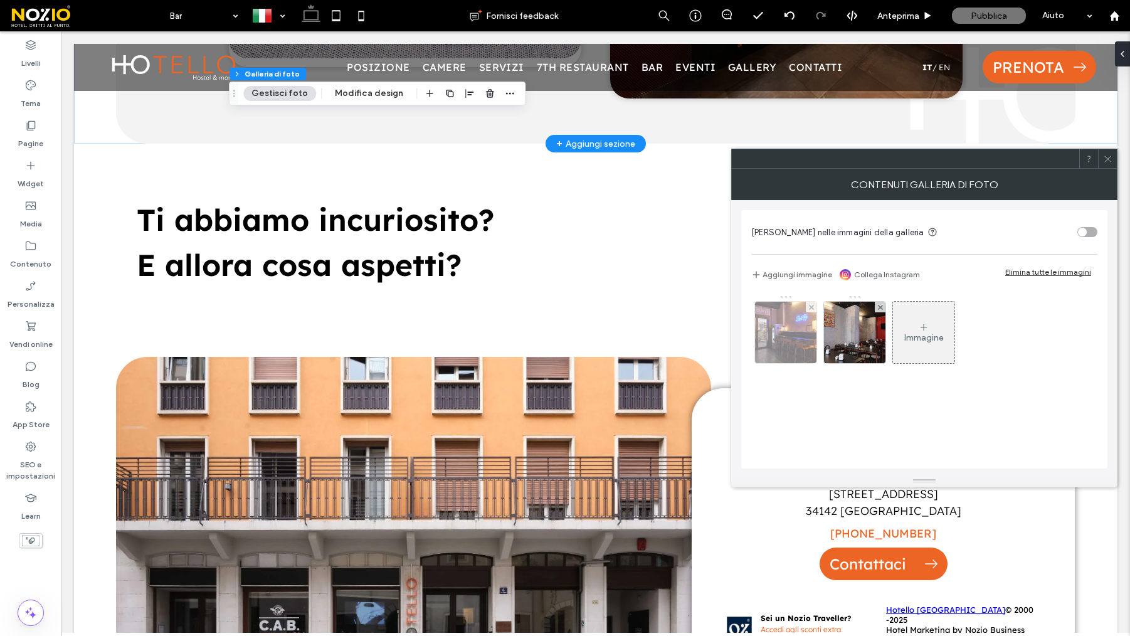
click at [789, 331] on img at bounding box center [786, 332] width 92 height 61
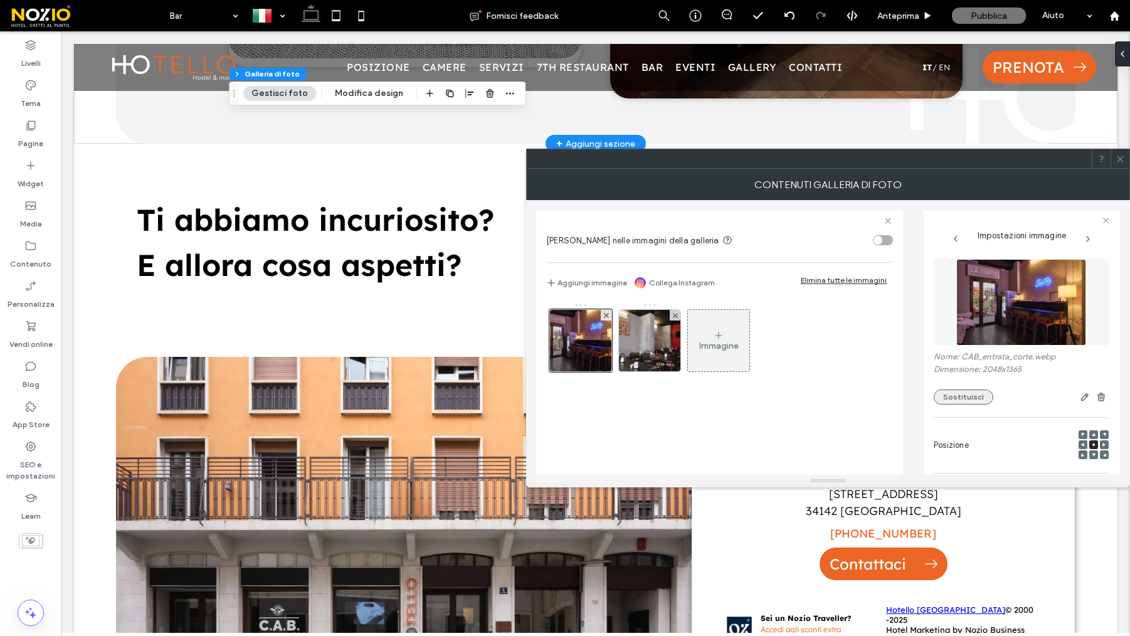
click at [970, 394] on button "Sostituisci" at bounding box center [964, 397] width 60 height 15
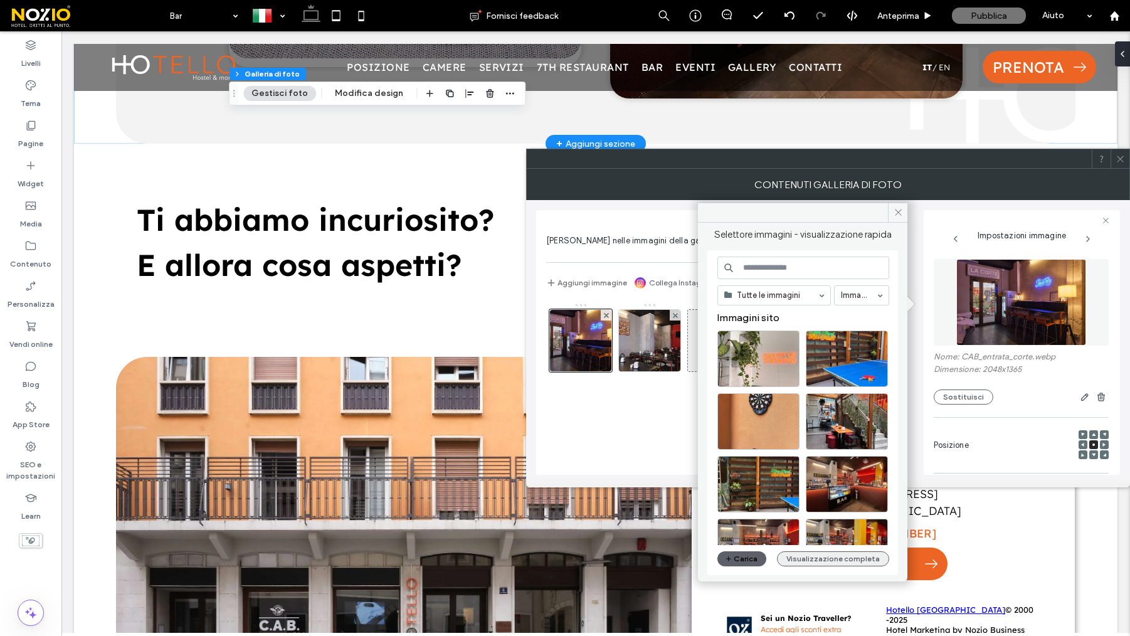
click at [805, 561] on button "Visualizzazione completa" at bounding box center [833, 558] width 112 height 15
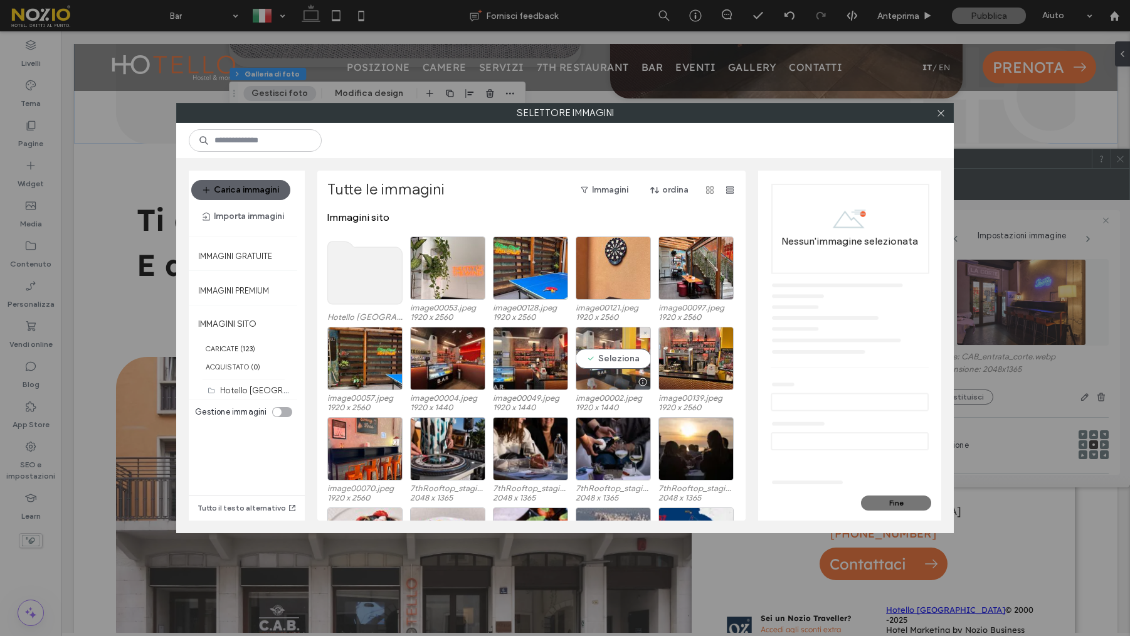
click at [615, 356] on div "Seleziona" at bounding box center [613, 358] width 75 height 63
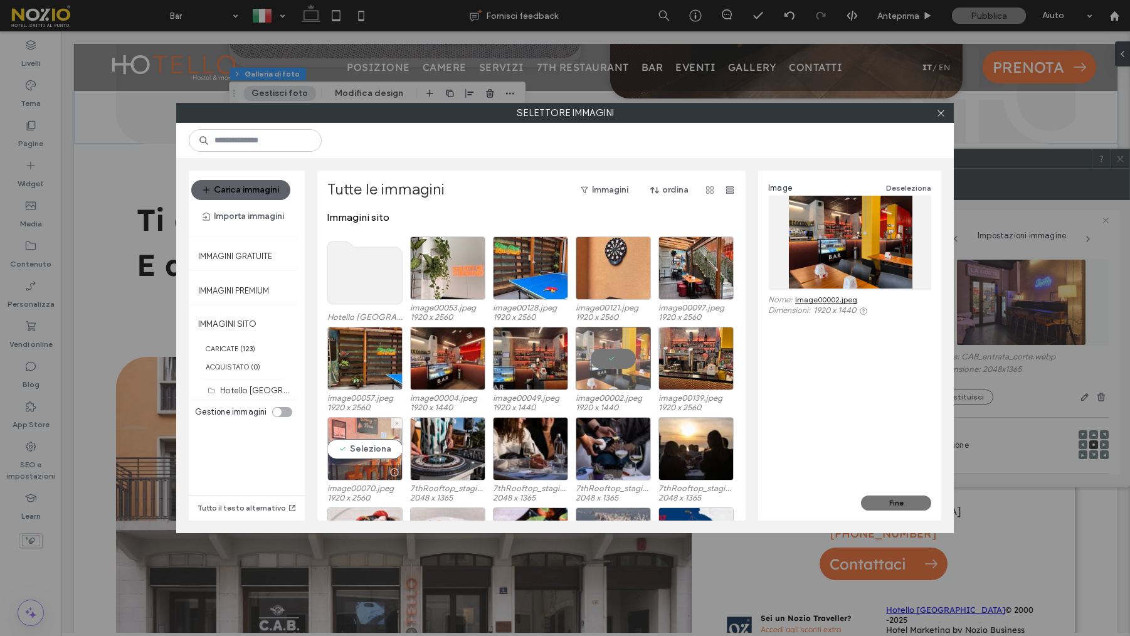
click at [373, 444] on div "Seleziona" at bounding box center [364, 448] width 75 height 63
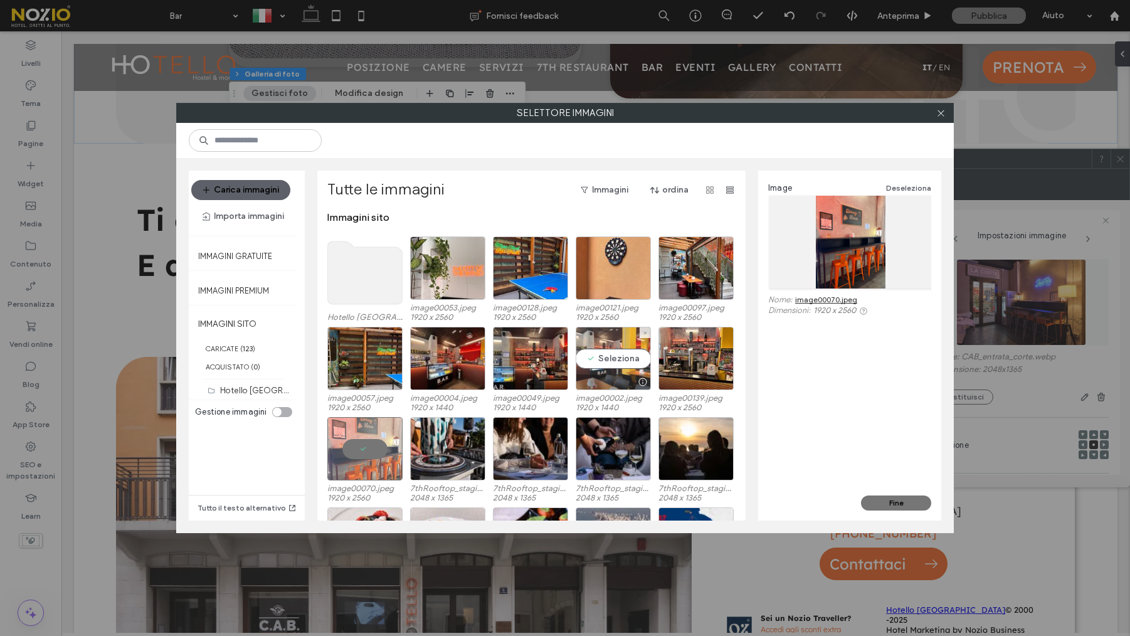
click at [589, 369] on div "Seleziona" at bounding box center [613, 358] width 75 height 63
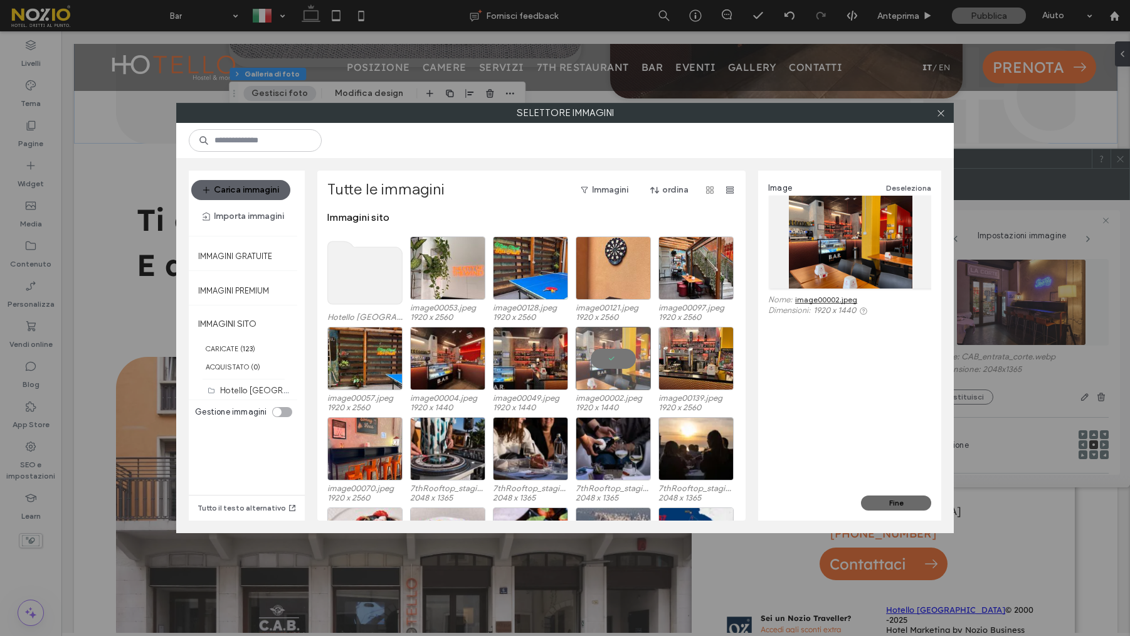
click at [904, 508] on button "Fine" at bounding box center [896, 503] width 70 height 15
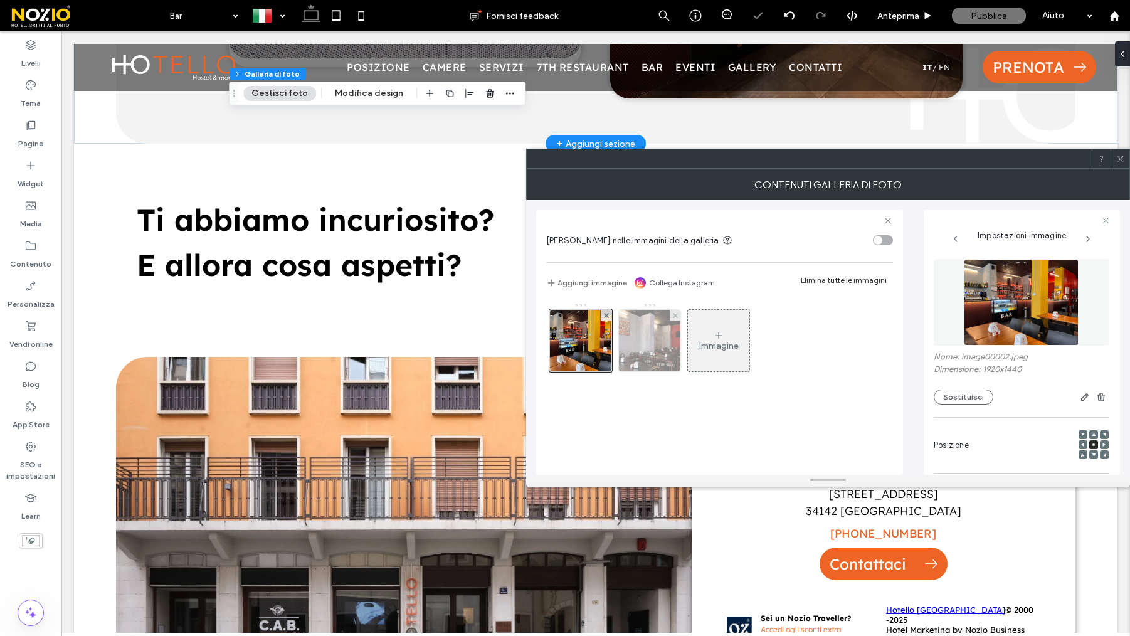
drag, startPoint x: 648, startPoint y: 354, endPoint x: 672, endPoint y: 354, distance: 23.8
click at [647, 355] on img at bounding box center [649, 340] width 92 height 61
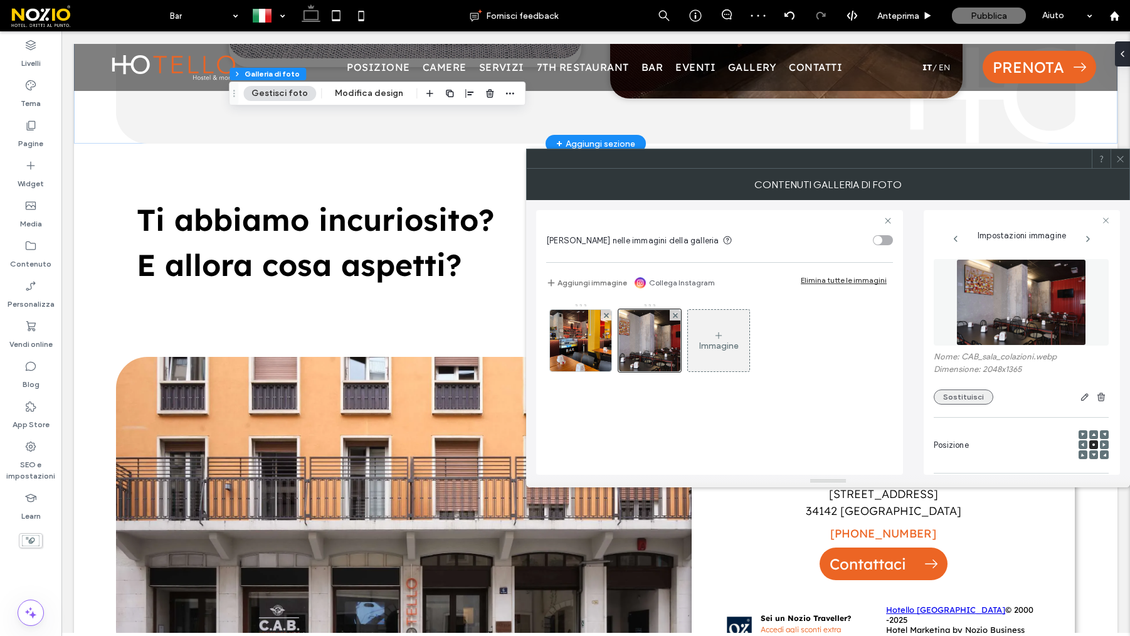
click at [967, 397] on button "Sostituisci" at bounding box center [964, 397] width 60 height 15
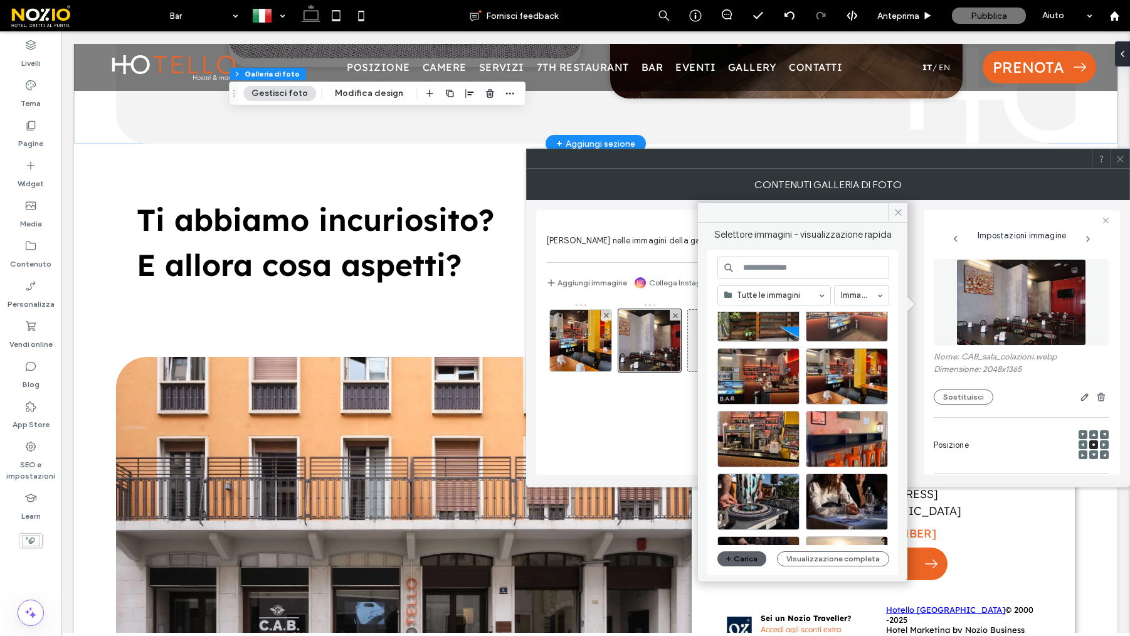
scroll to position [173, 0]
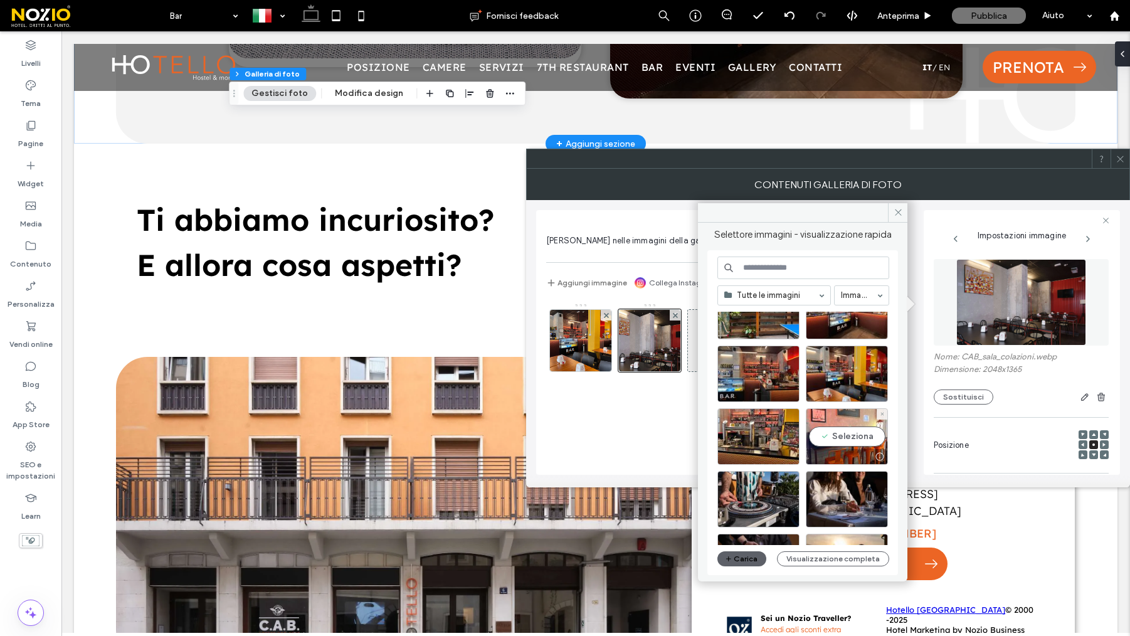
click at [834, 434] on div "Seleziona" at bounding box center [847, 436] width 82 height 56
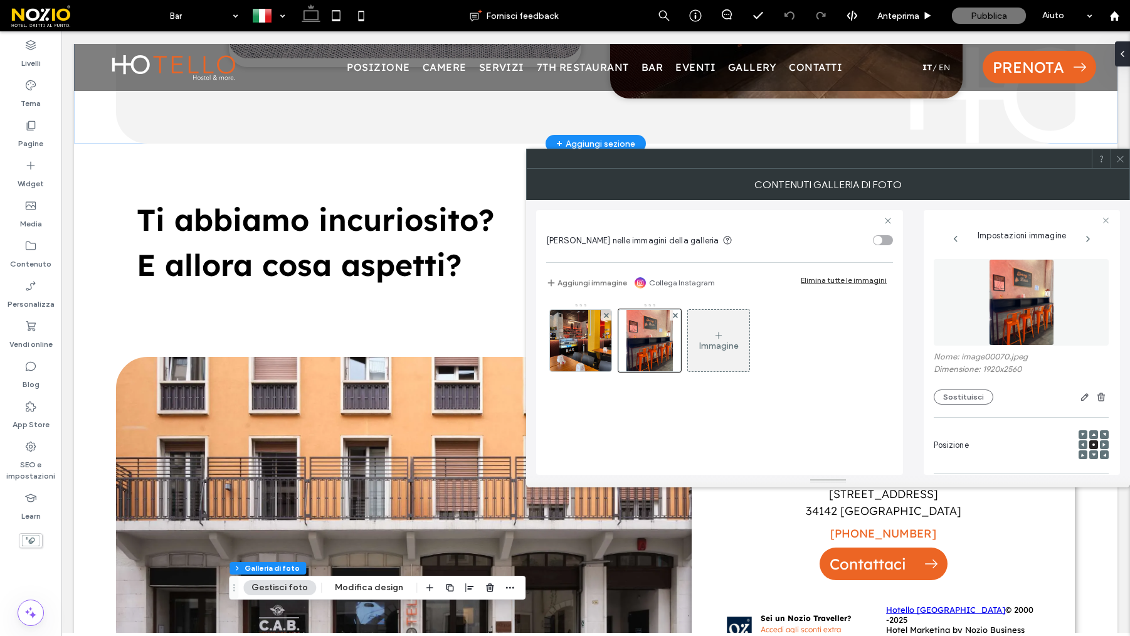
click at [1125, 161] on div at bounding box center [1120, 158] width 19 height 19
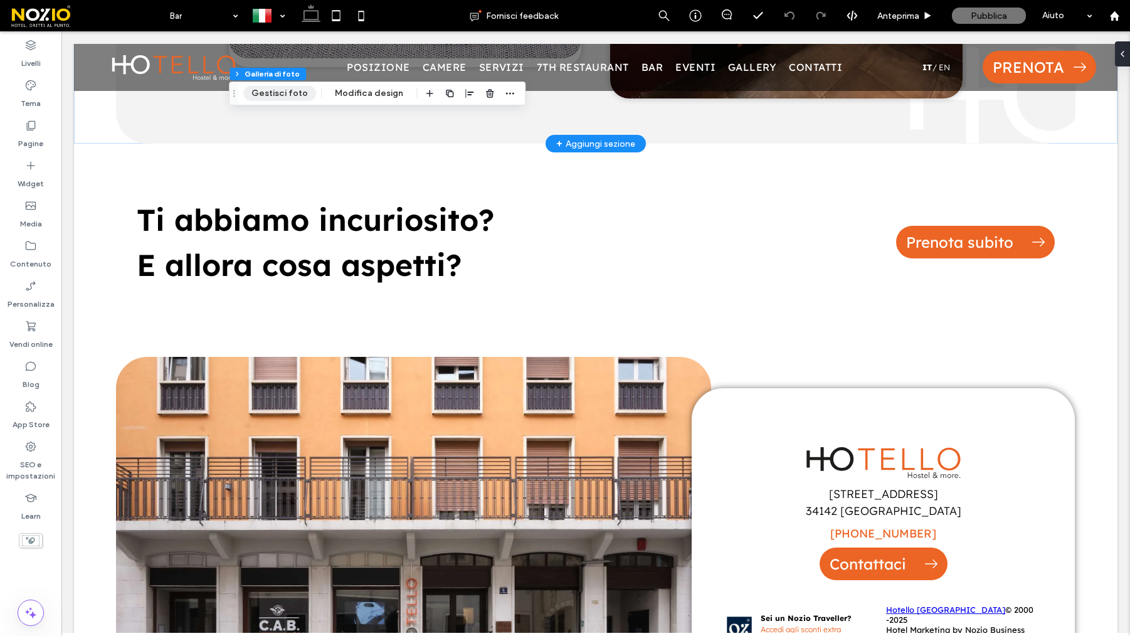
click at [289, 100] on button "Gestisci foto" at bounding box center [279, 93] width 73 height 15
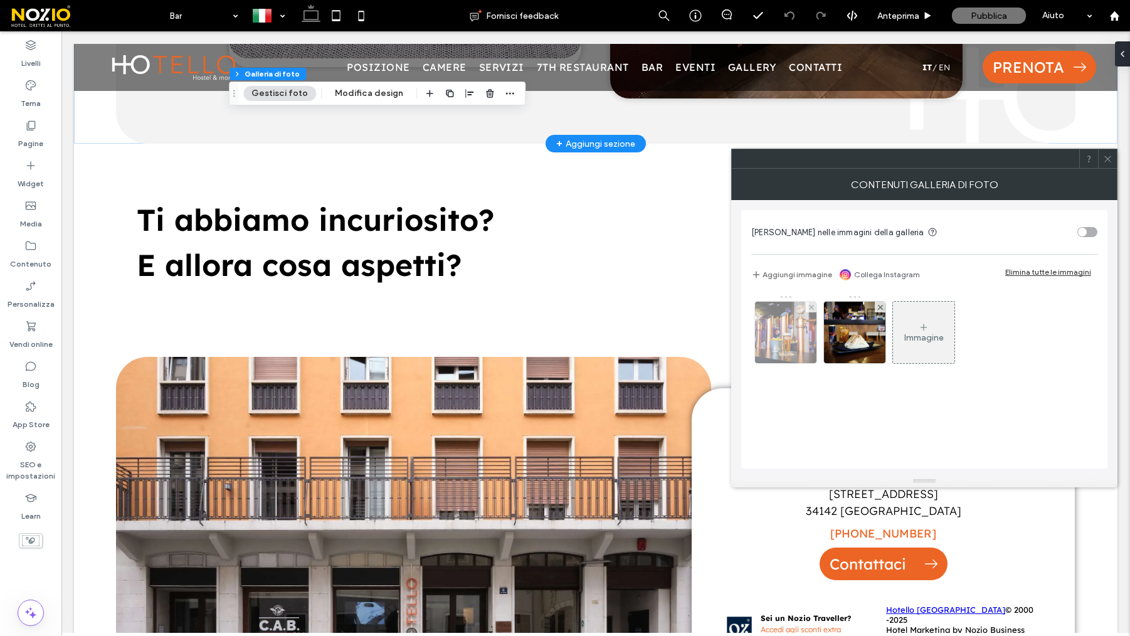
click at [779, 344] on img at bounding box center [785, 332] width 61 height 61
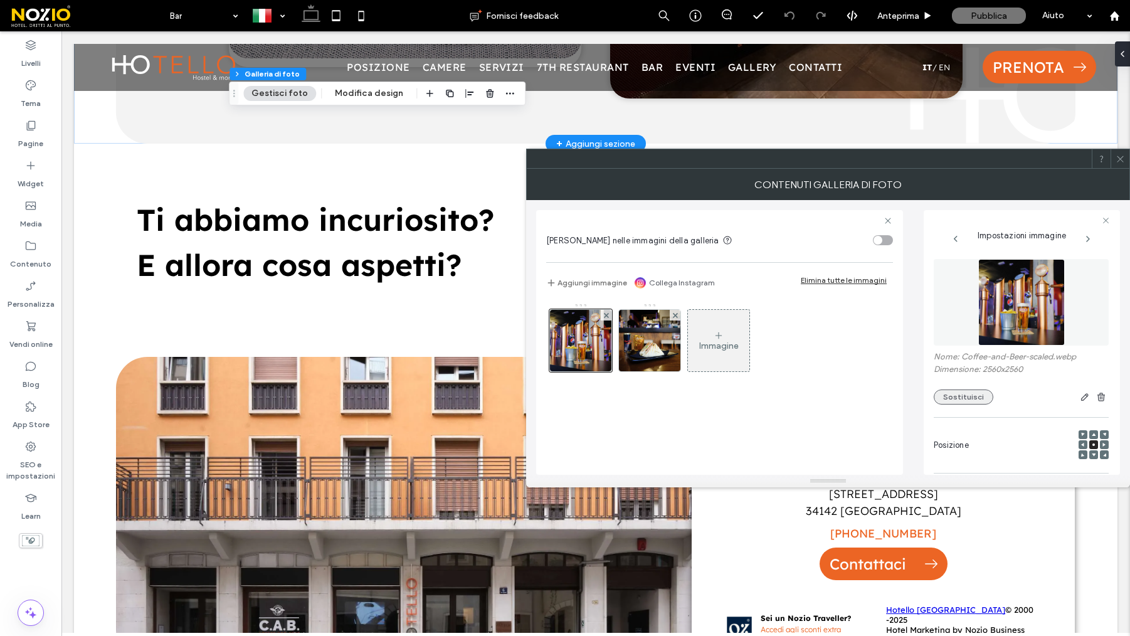
click at [948, 397] on button "Sostituisci" at bounding box center [964, 397] width 60 height 15
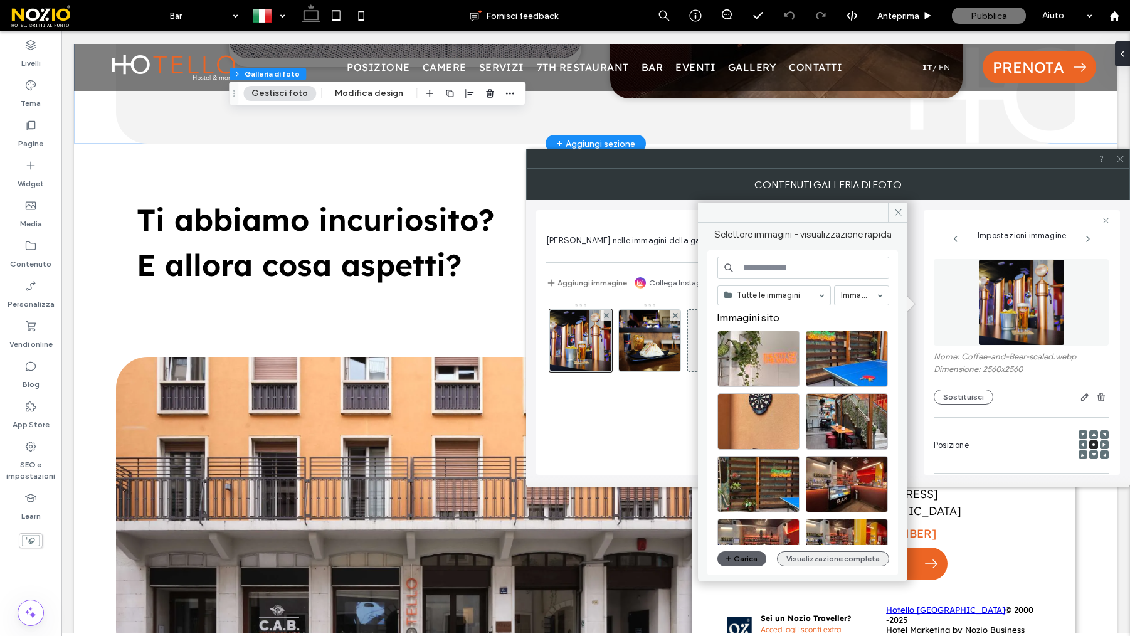
click at [825, 561] on button "Visualizzazione completa" at bounding box center [833, 558] width 112 height 15
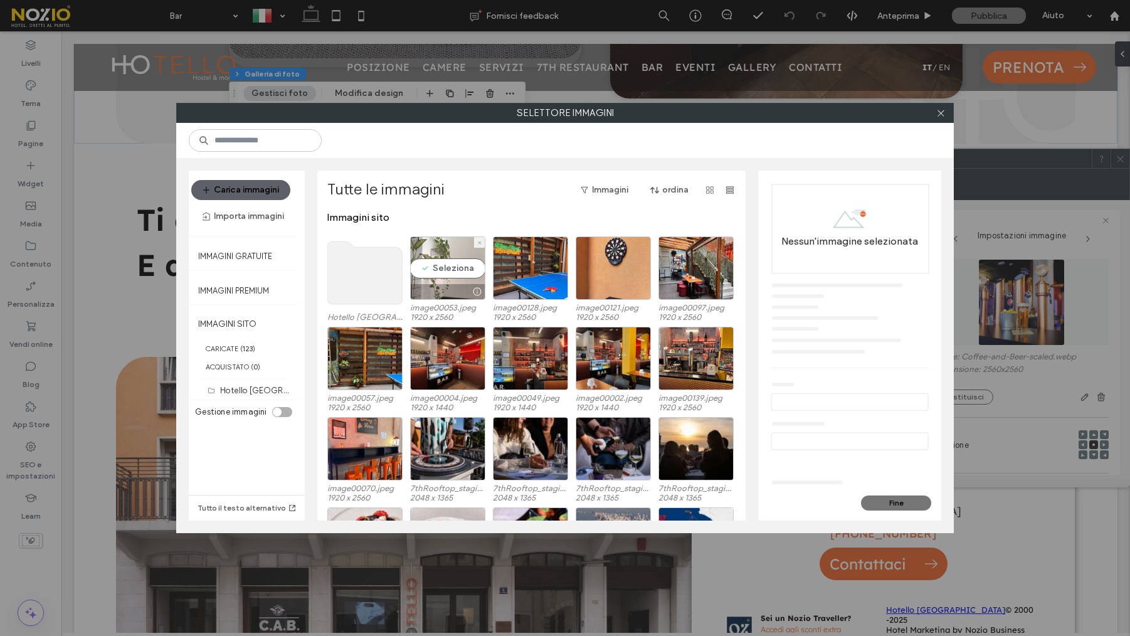
click at [435, 265] on div "Seleziona" at bounding box center [447, 267] width 75 height 63
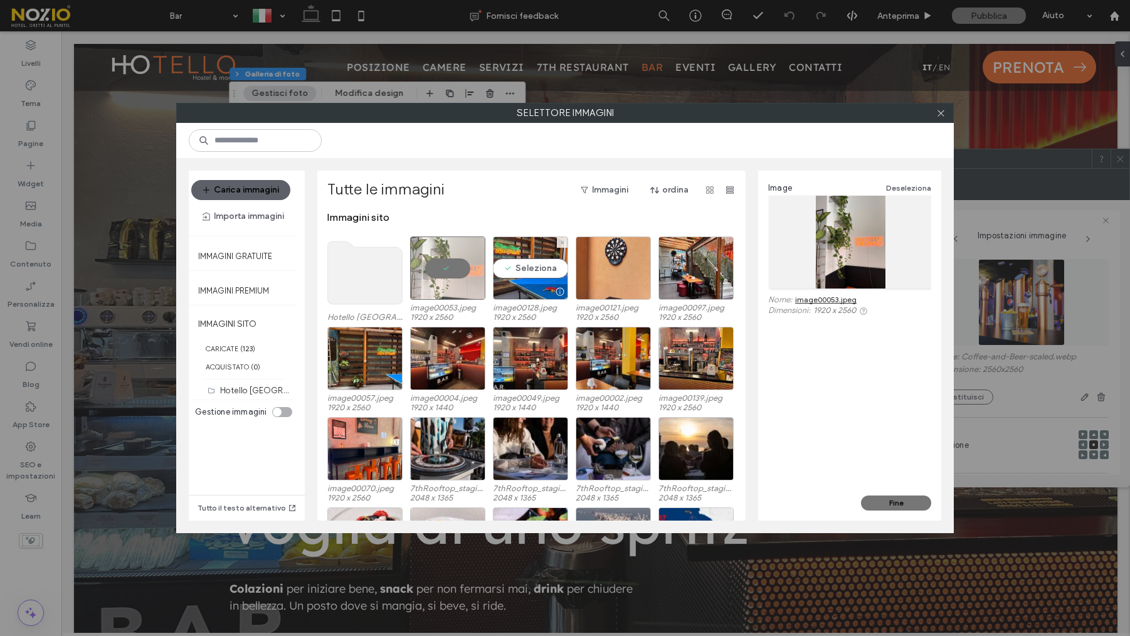
scroll to position [985, 0]
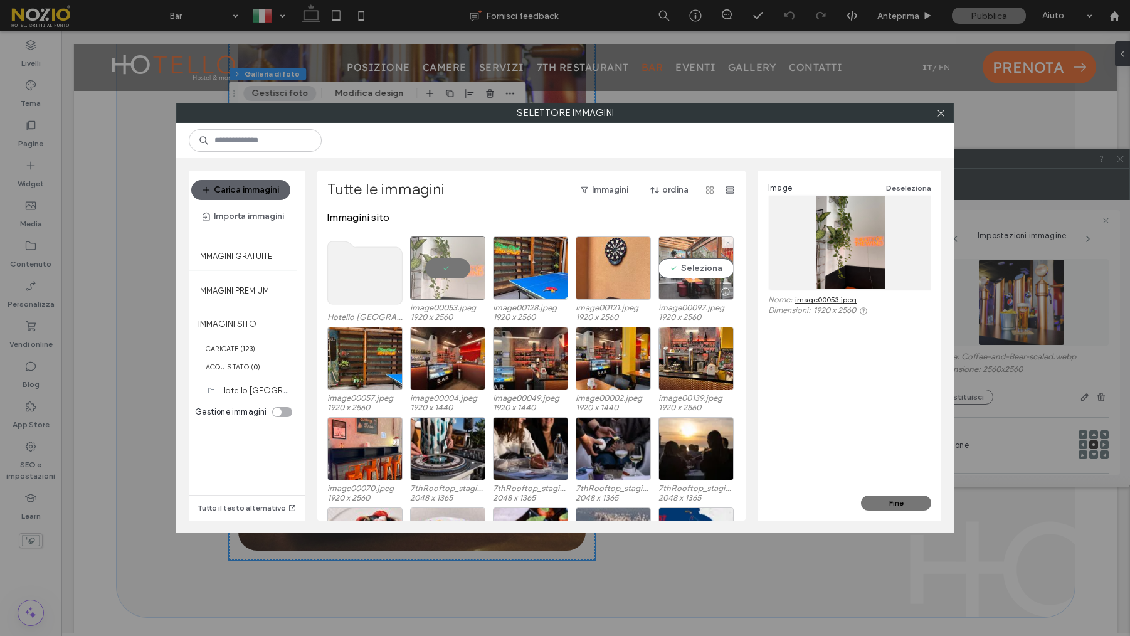
click at [679, 268] on div "Seleziona" at bounding box center [696, 267] width 75 height 63
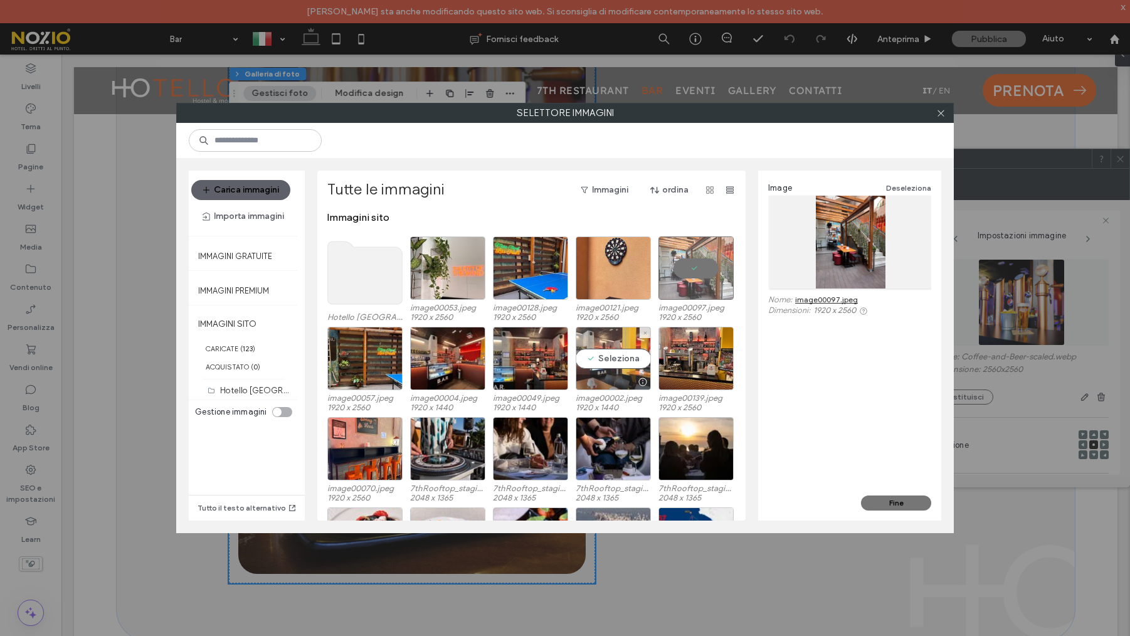
click at [612, 359] on div "Seleziona" at bounding box center [613, 358] width 75 height 63
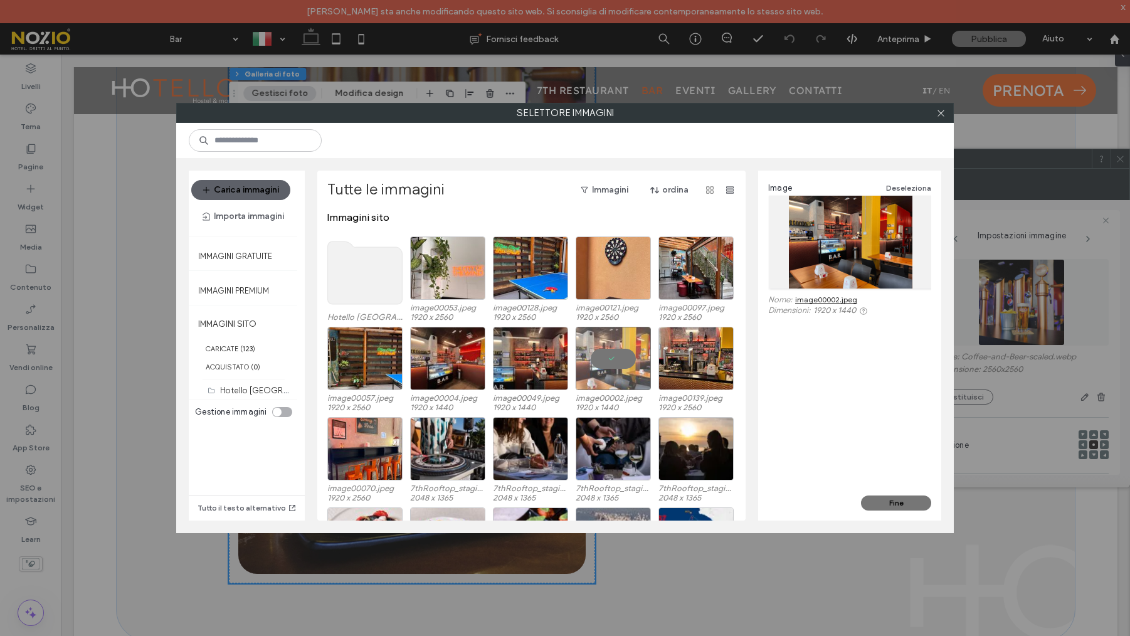
click at [947, 109] on div at bounding box center [940, 112] width 19 height 19
click at [944, 110] on icon at bounding box center [940, 113] width 9 height 9
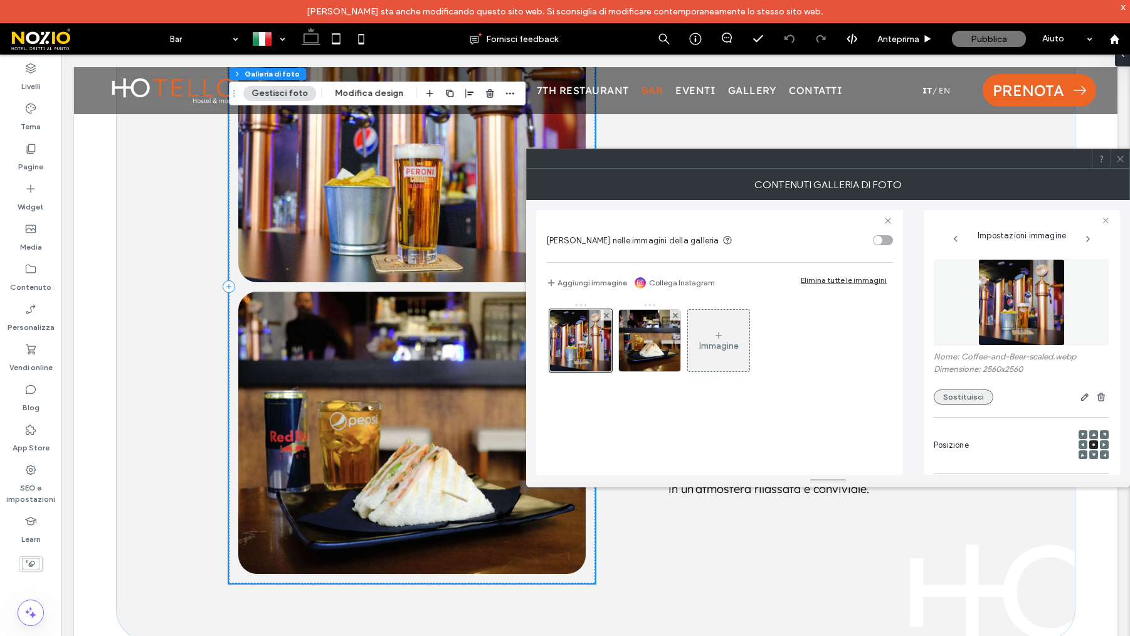
click at [971, 400] on button "Sostituisci" at bounding box center [964, 397] width 60 height 15
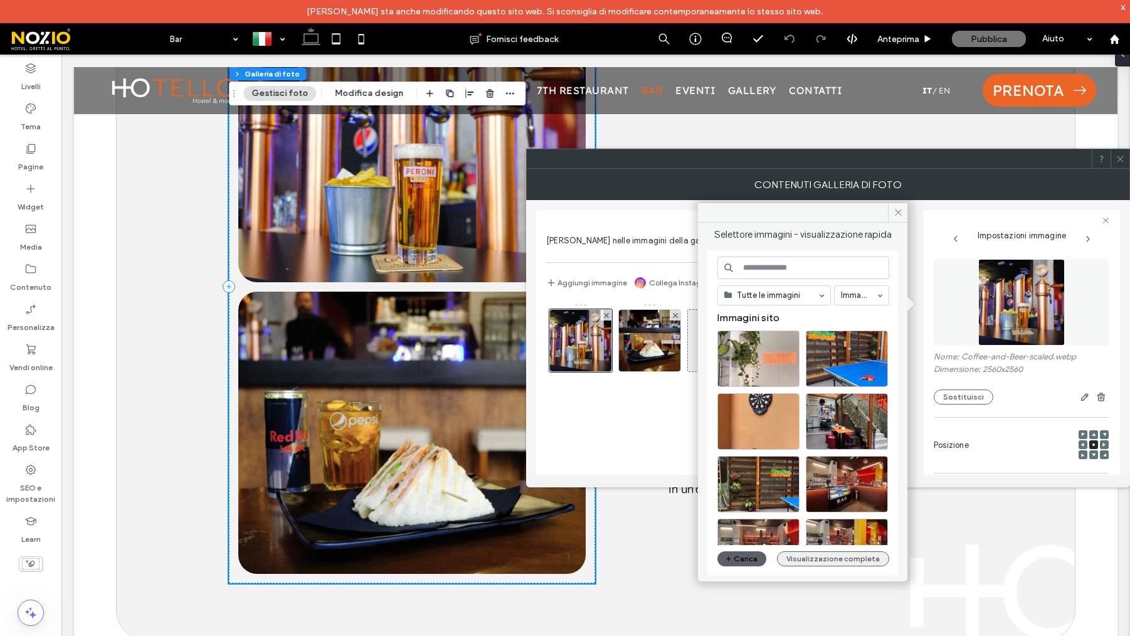
click at [819, 559] on button "Visualizzazione completa" at bounding box center [833, 558] width 112 height 15
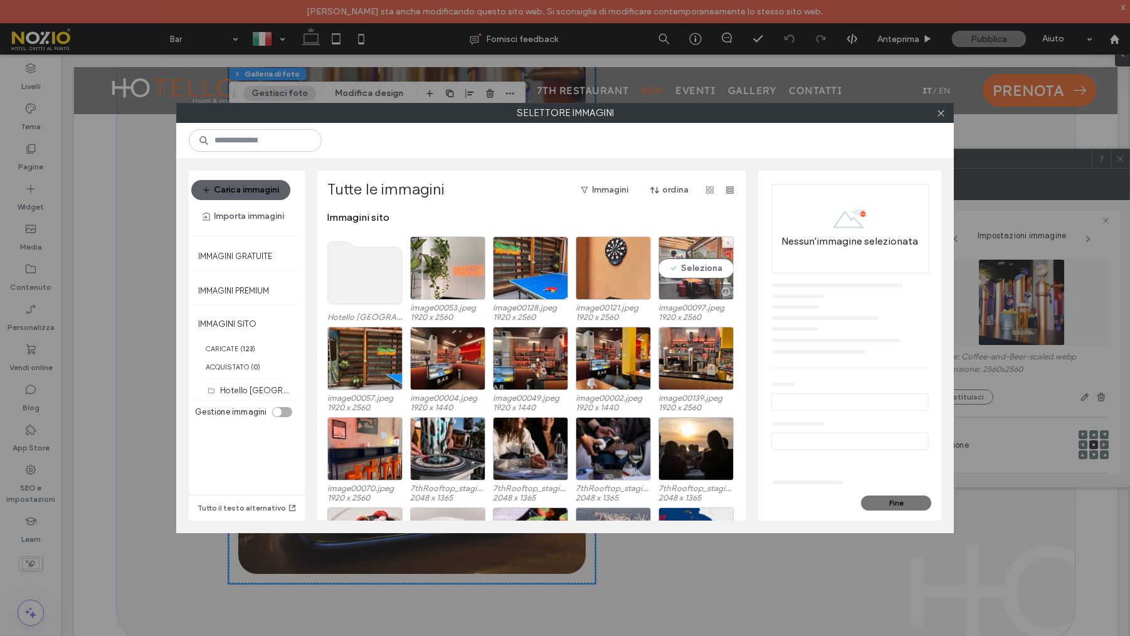
click at [671, 268] on div "Seleziona" at bounding box center [696, 267] width 75 height 63
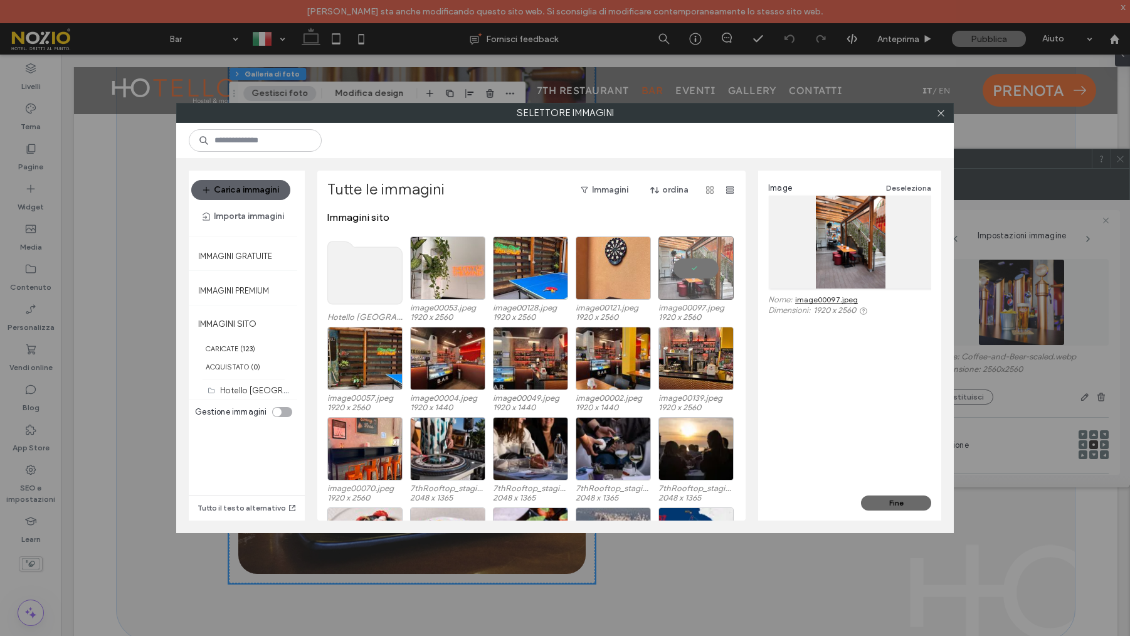
click at [913, 506] on button "Fine" at bounding box center [896, 503] width 70 height 15
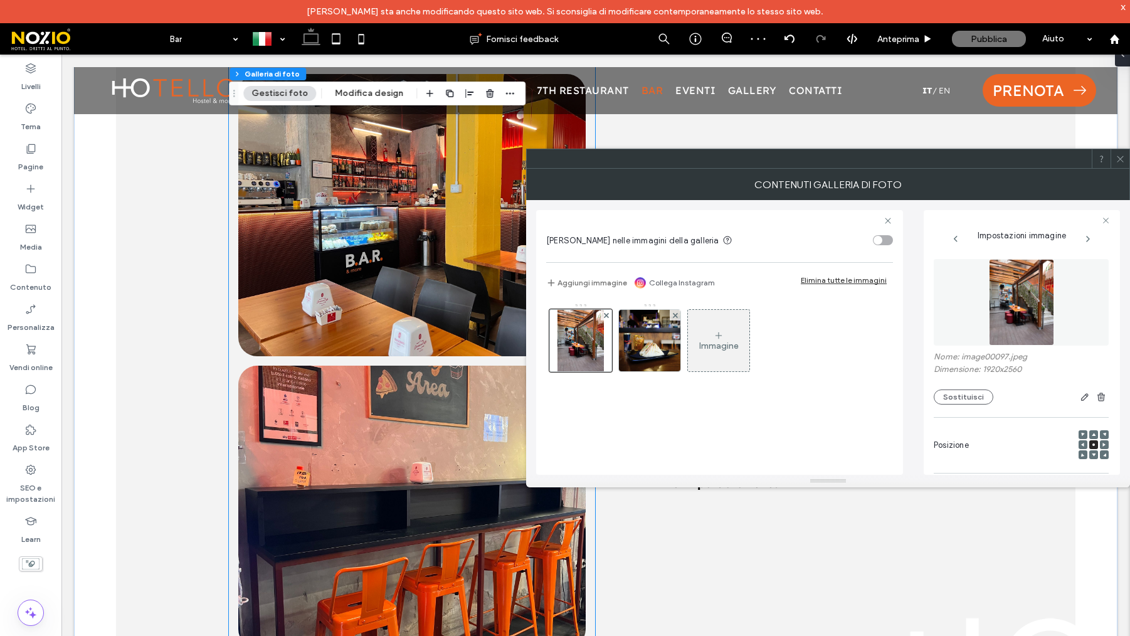
scroll to position [1652, 0]
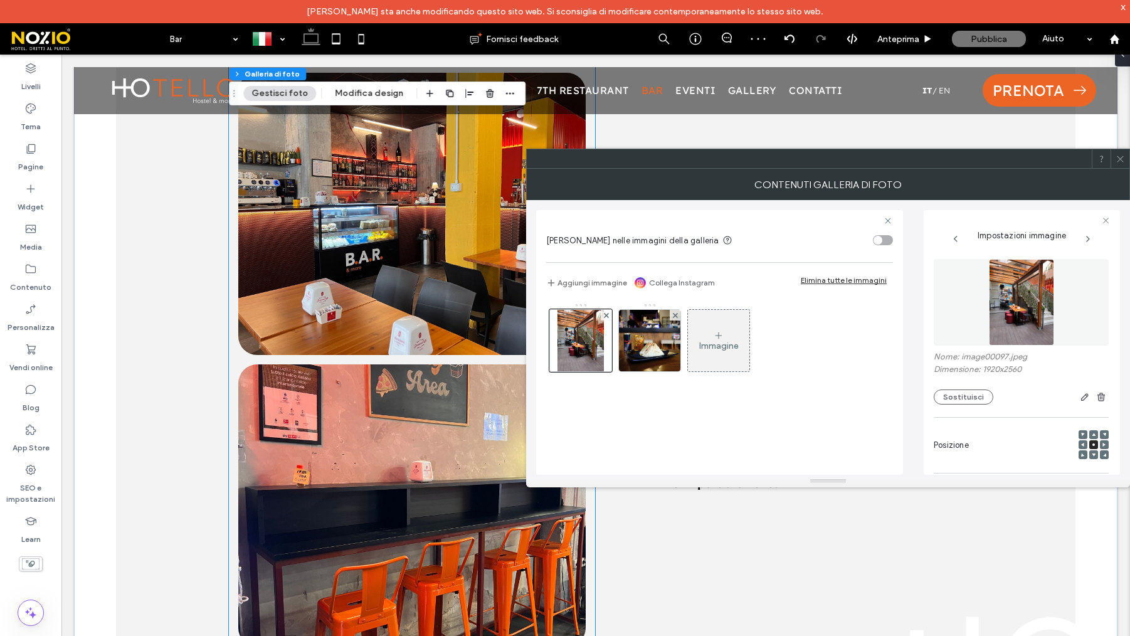
click at [384, 521] on link at bounding box center [411, 505] width 347 height 282
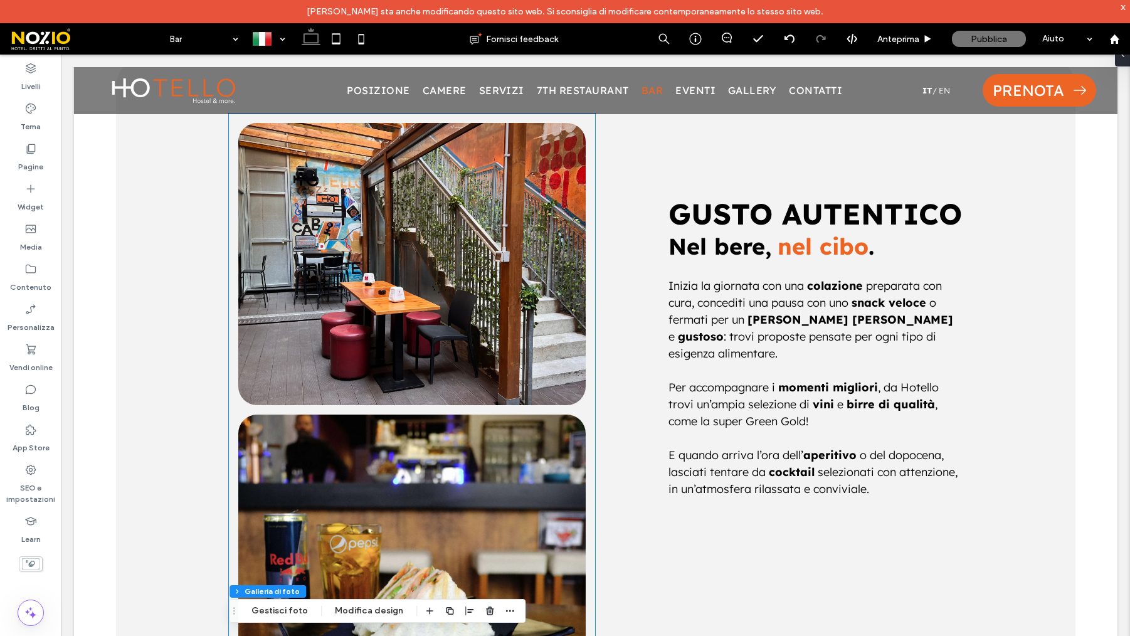
scroll to position [818, 0]
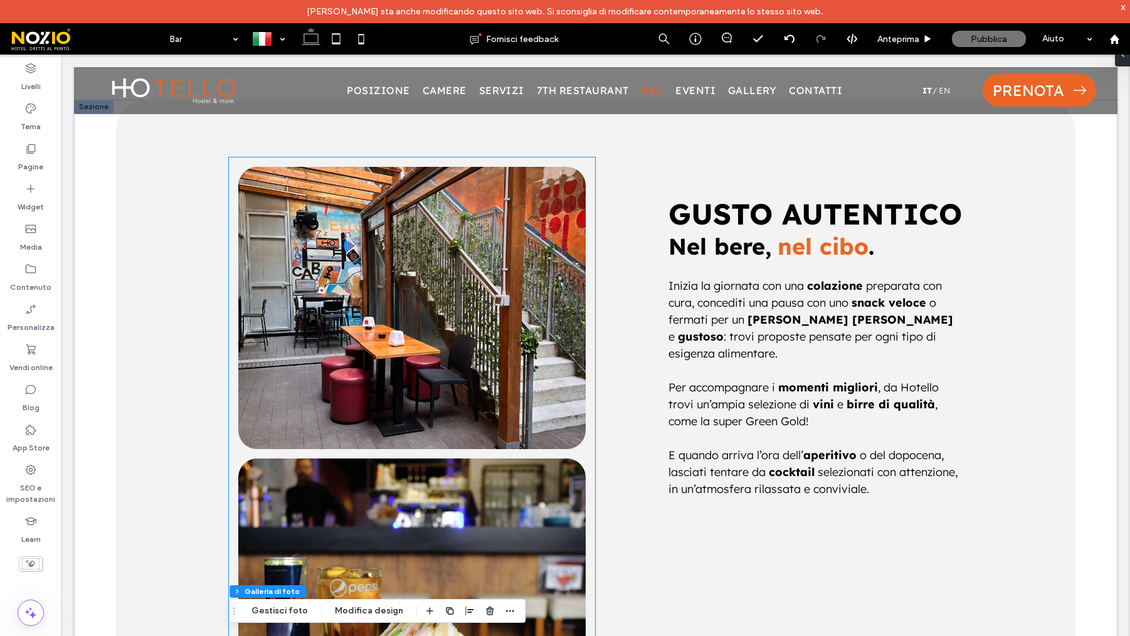
click at [442, 329] on link at bounding box center [411, 308] width 347 height 282
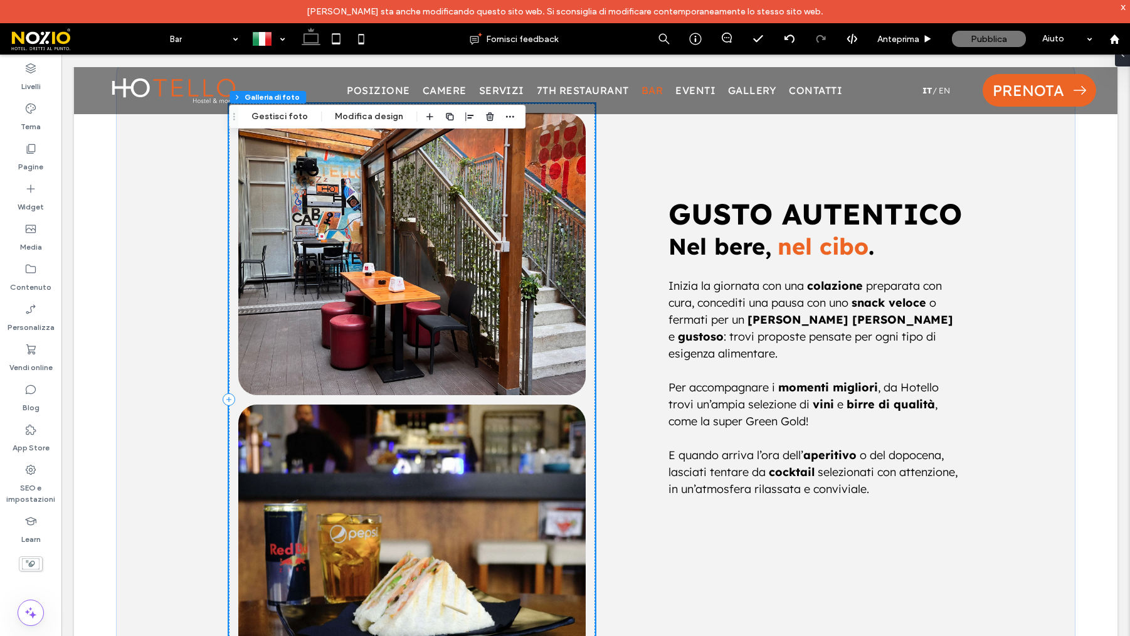
scroll to position [872, 0]
click at [463, 318] on link at bounding box center [411, 253] width 347 height 282
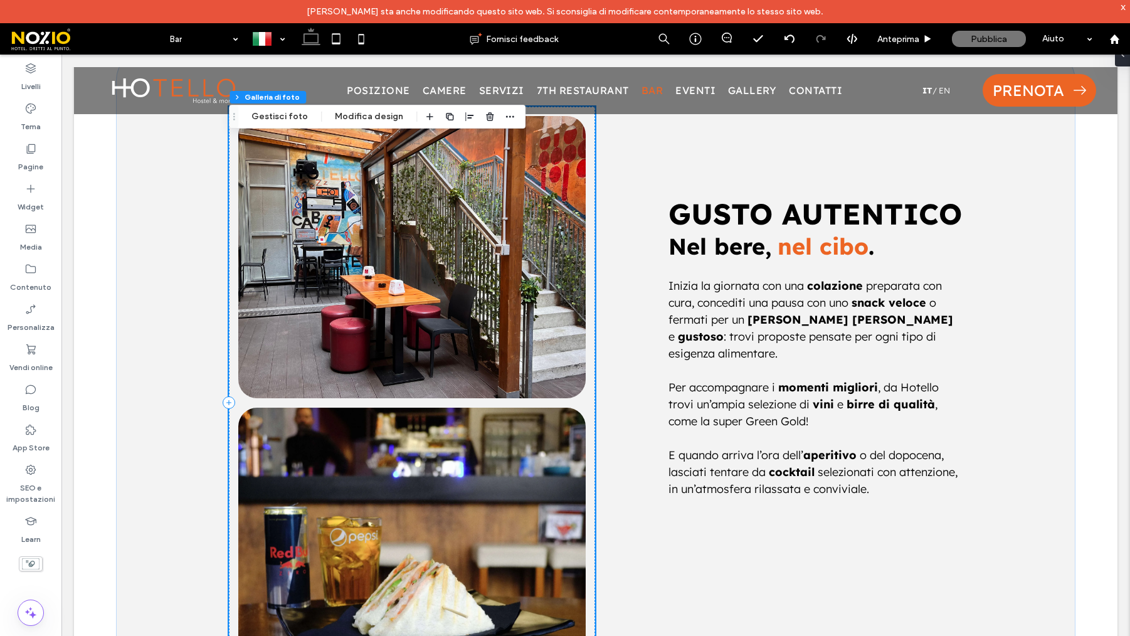
click at [470, 504] on link at bounding box center [411, 549] width 347 height 282
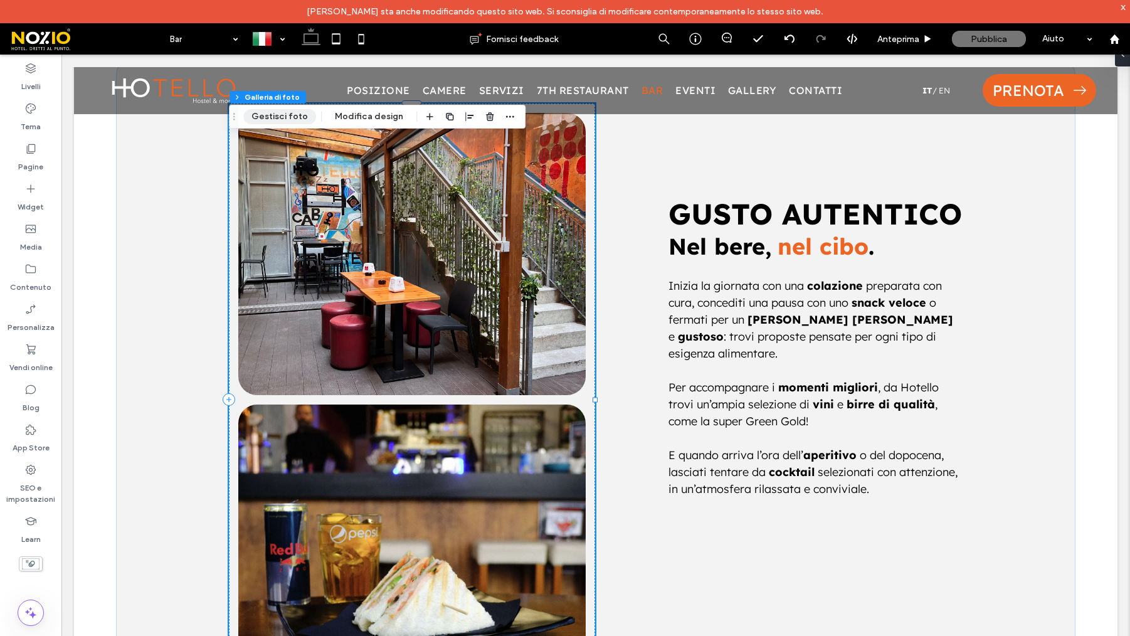
click at [297, 115] on button "Gestisci foto" at bounding box center [279, 116] width 73 height 15
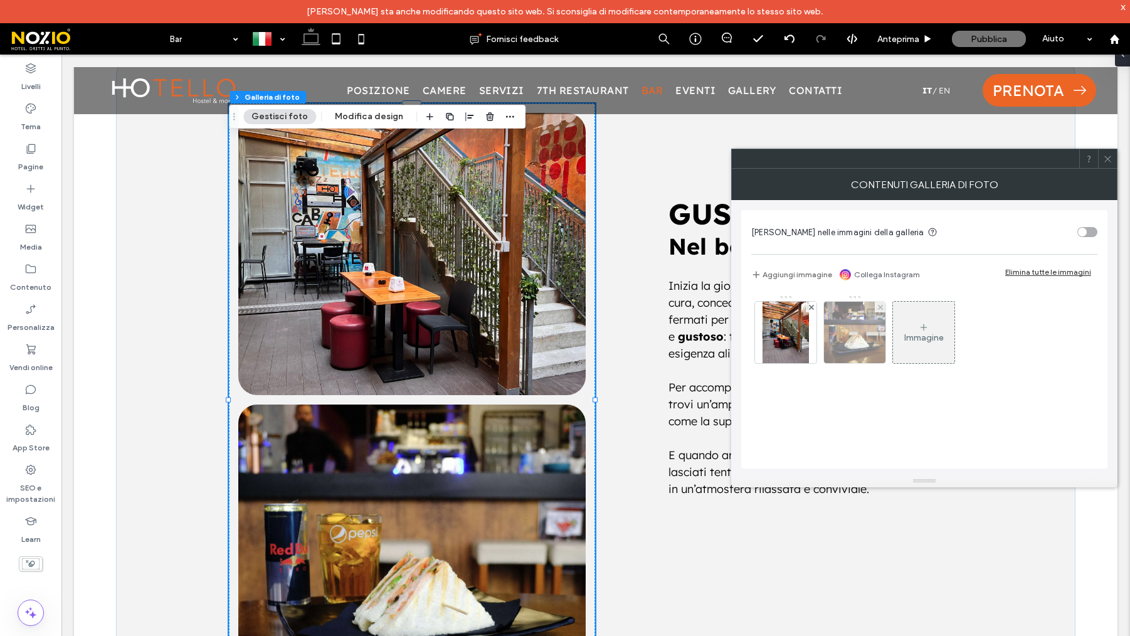
click at [867, 341] on img at bounding box center [854, 332] width 61 height 61
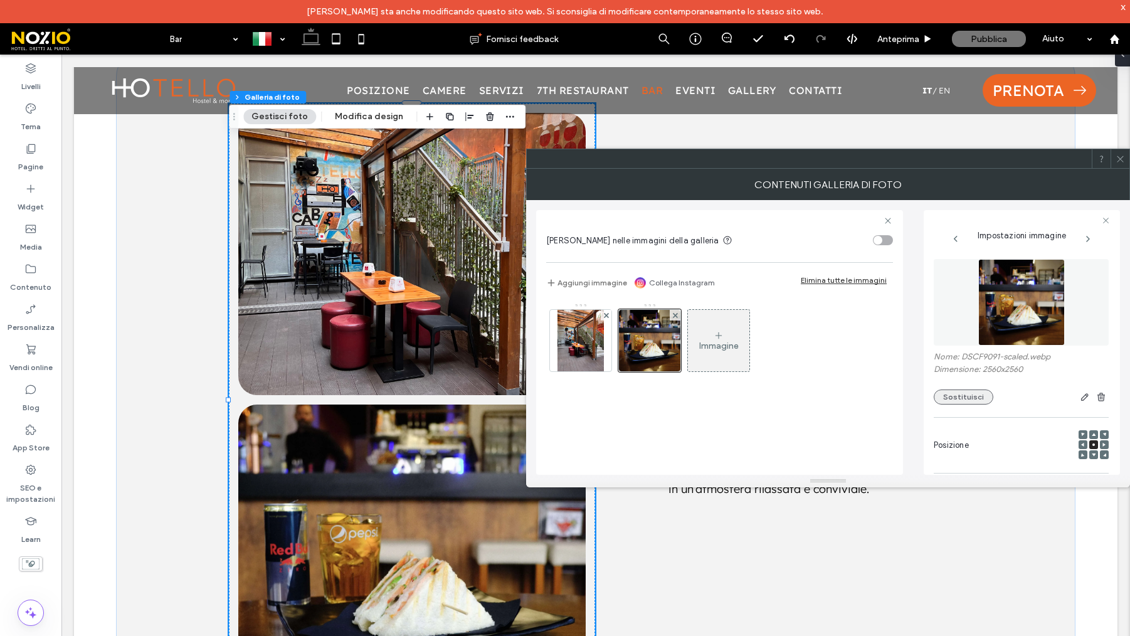
click at [976, 401] on button "Sostituisci" at bounding box center [964, 397] width 60 height 15
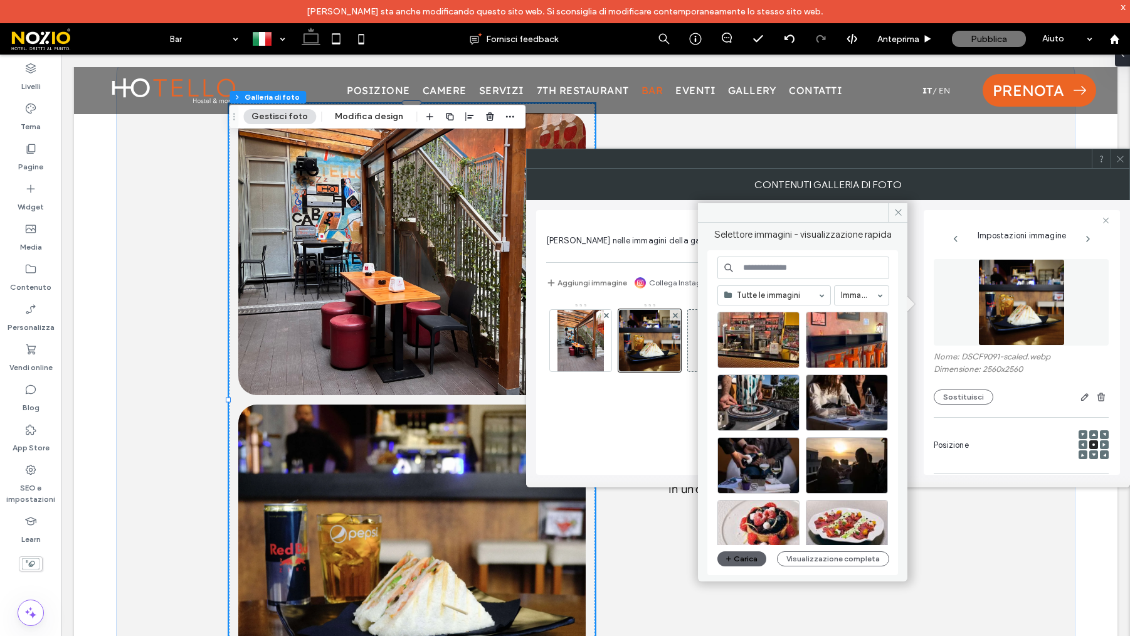
scroll to position [275, 0]
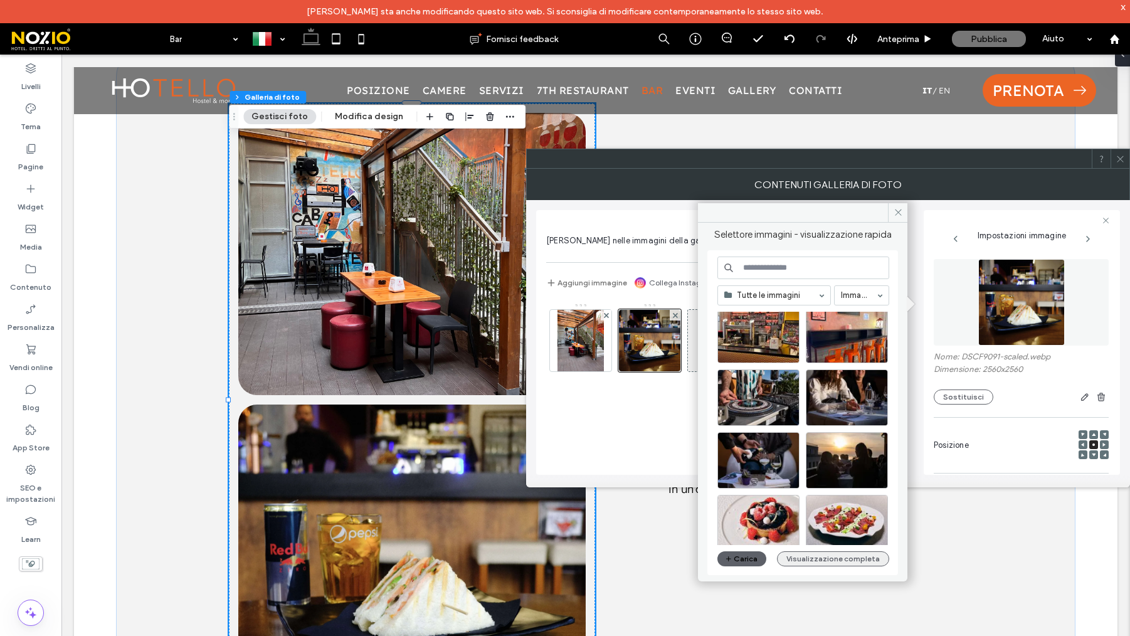
click at [816, 561] on button "Visualizzazione completa" at bounding box center [833, 558] width 112 height 15
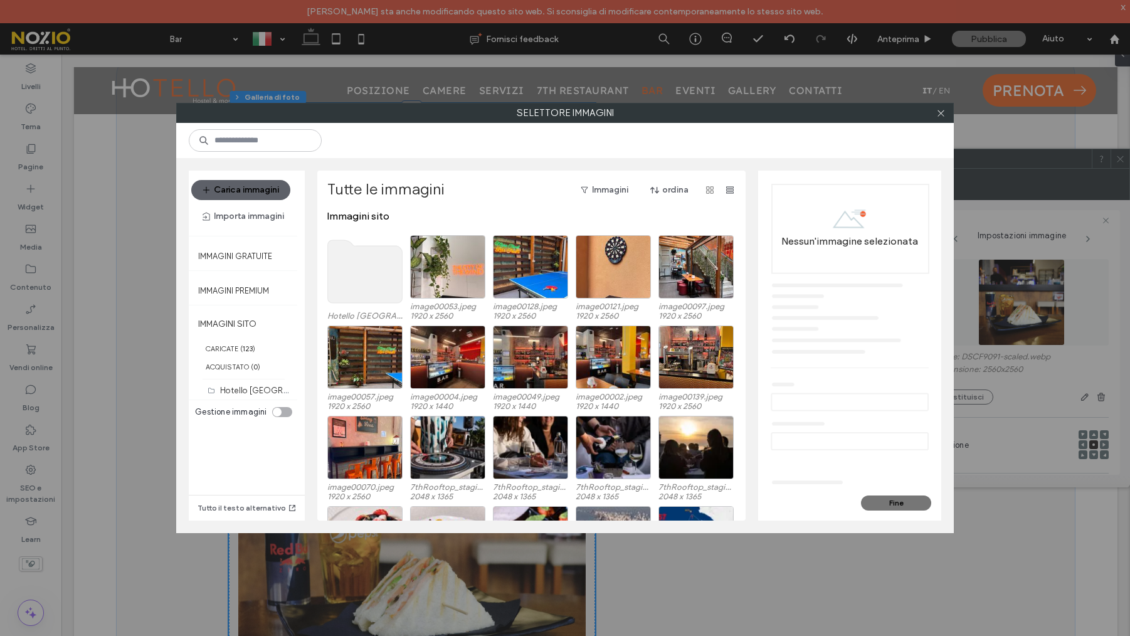
scroll to position [0, 0]
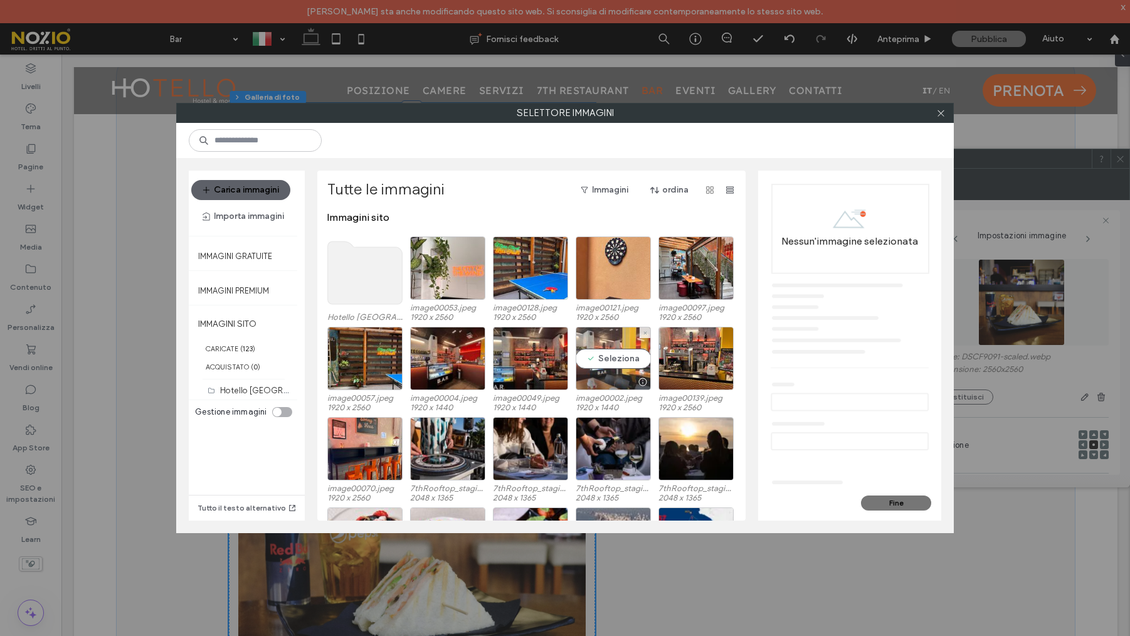
click at [603, 357] on div "Seleziona" at bounding box center [613, 358] width 75 height 63
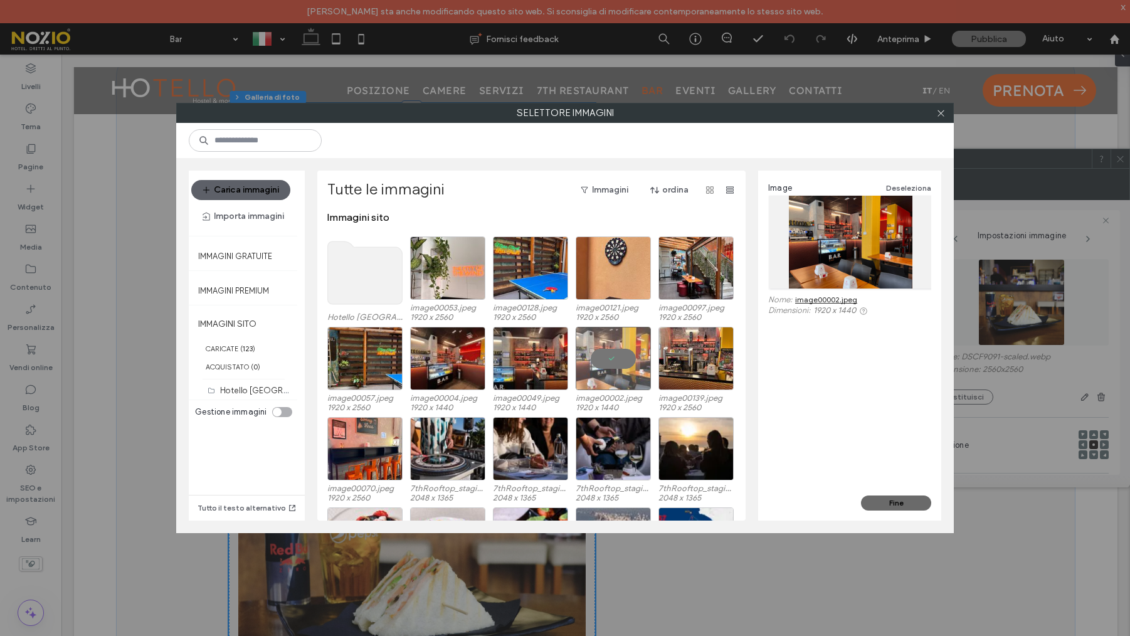
click at [886, 502] on button "Fine" at bounding box center [896, 503] width 70 height 15
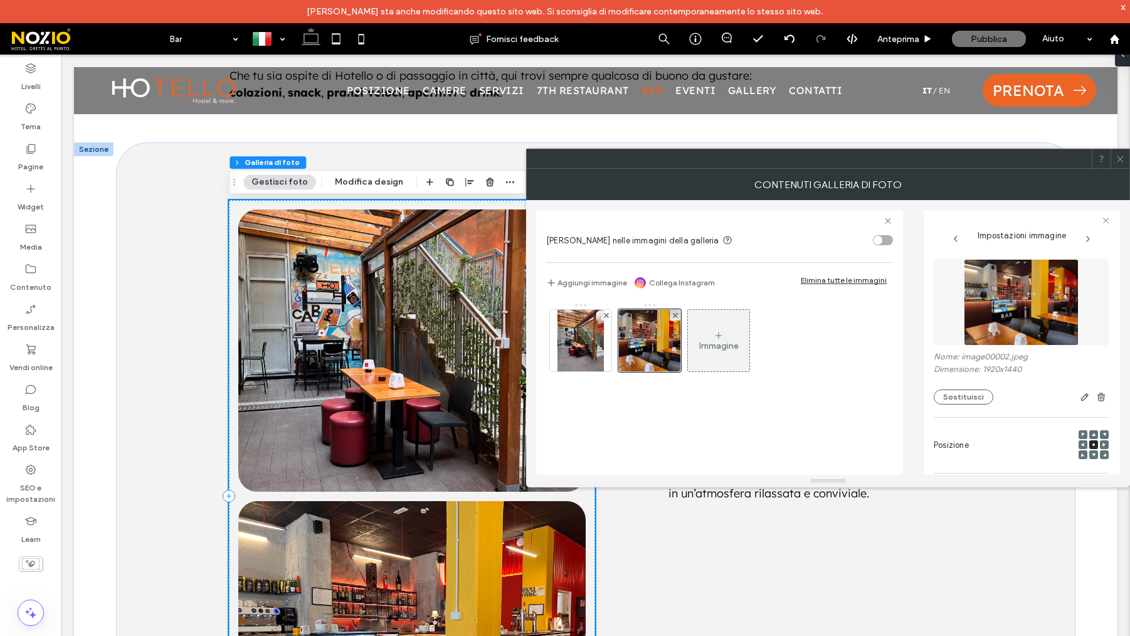
scroll to position [772, 0]
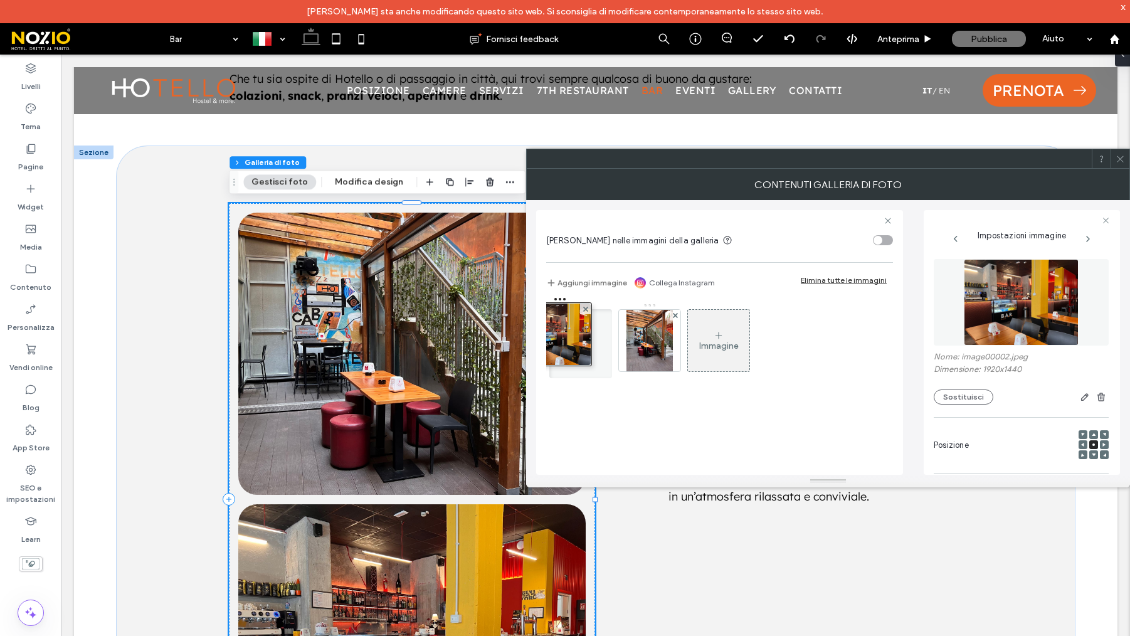
drag, startPoint x: 641, startPoint y: 361, endPoint x: 550, endPoint y: 354, distance: 91.2
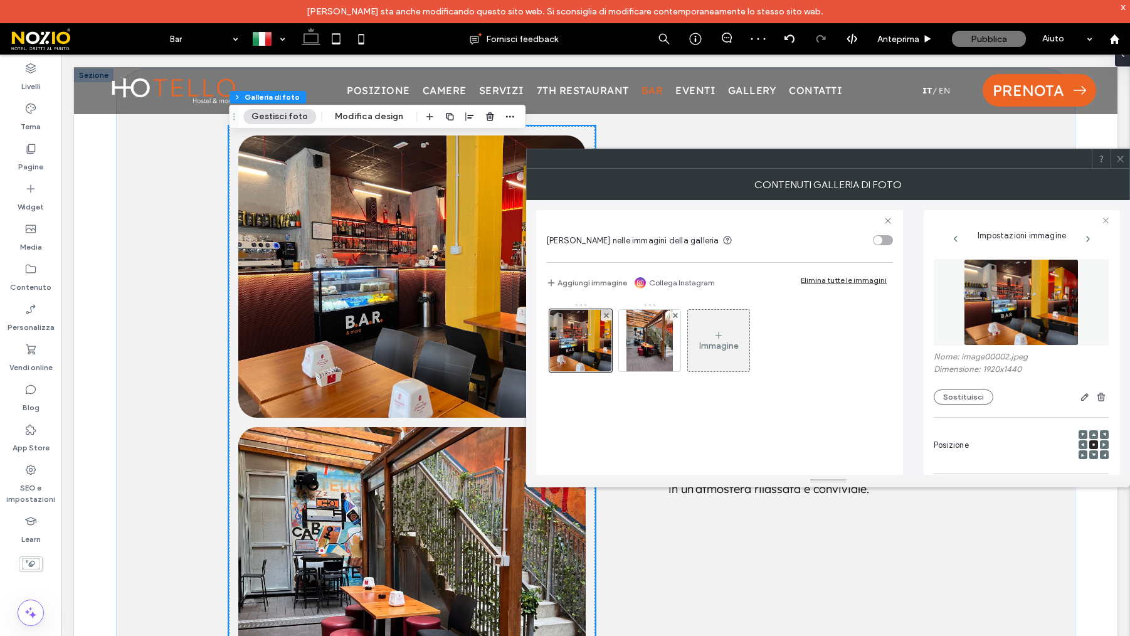
scroll to position [765, 0]
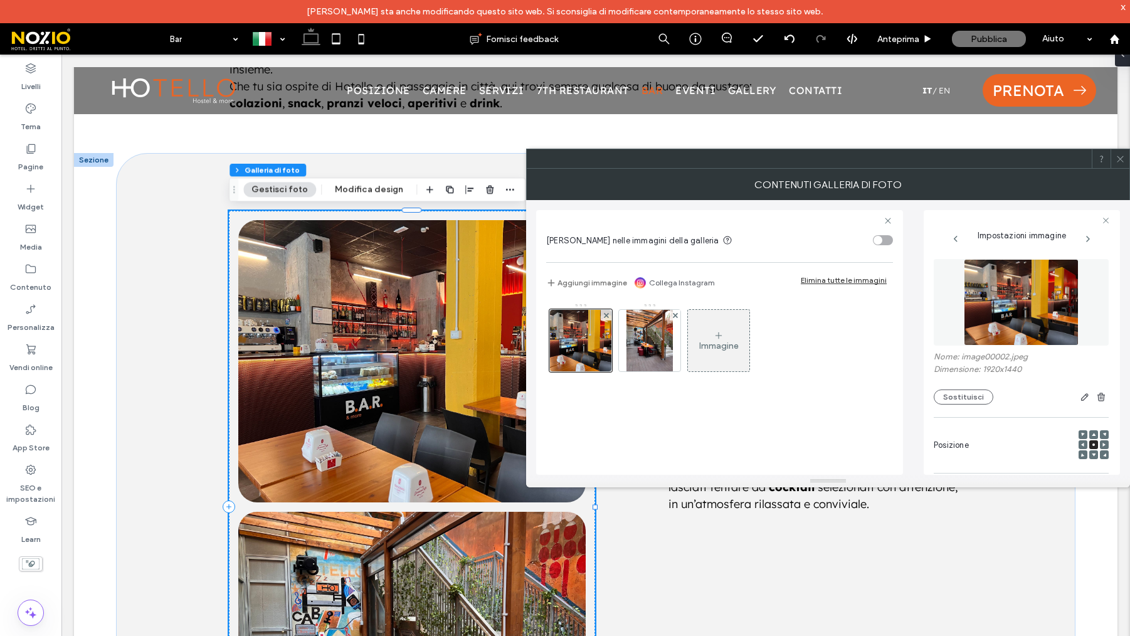
drag, startPoint x: 654, startPoint y: 351, endPoint x: 706, endPoint y: 339, distance: 53.4
click at [654, 351] on img at bounding box center [650, 340] width 46 height 61
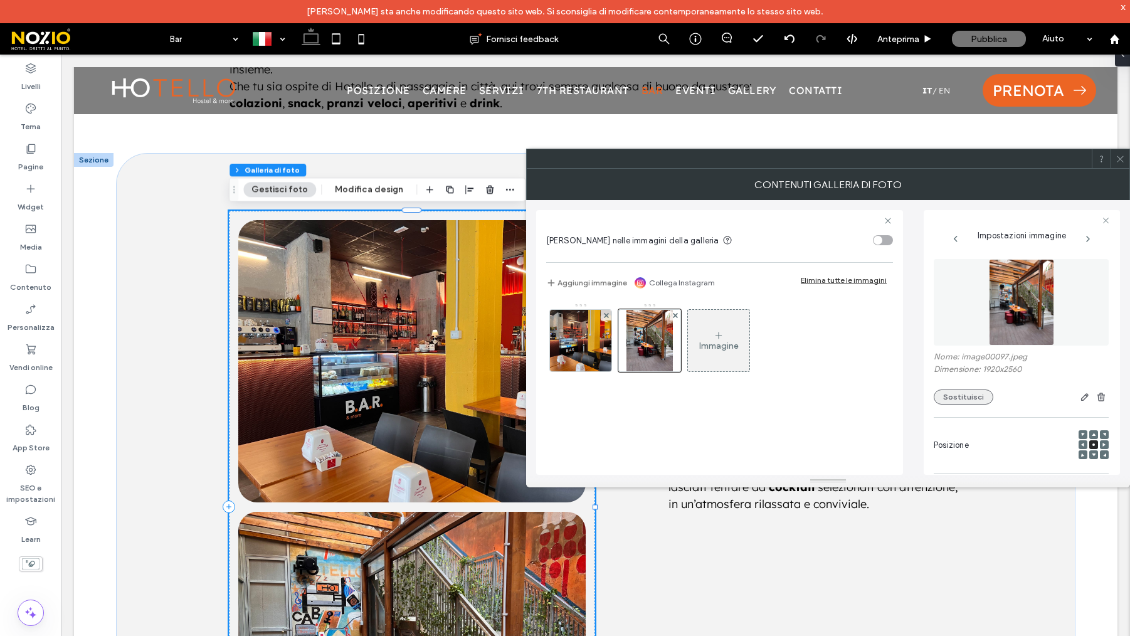
click at [960, 398] on button "Sostituisci" at bounding box center [964, 397] width 60 height 15
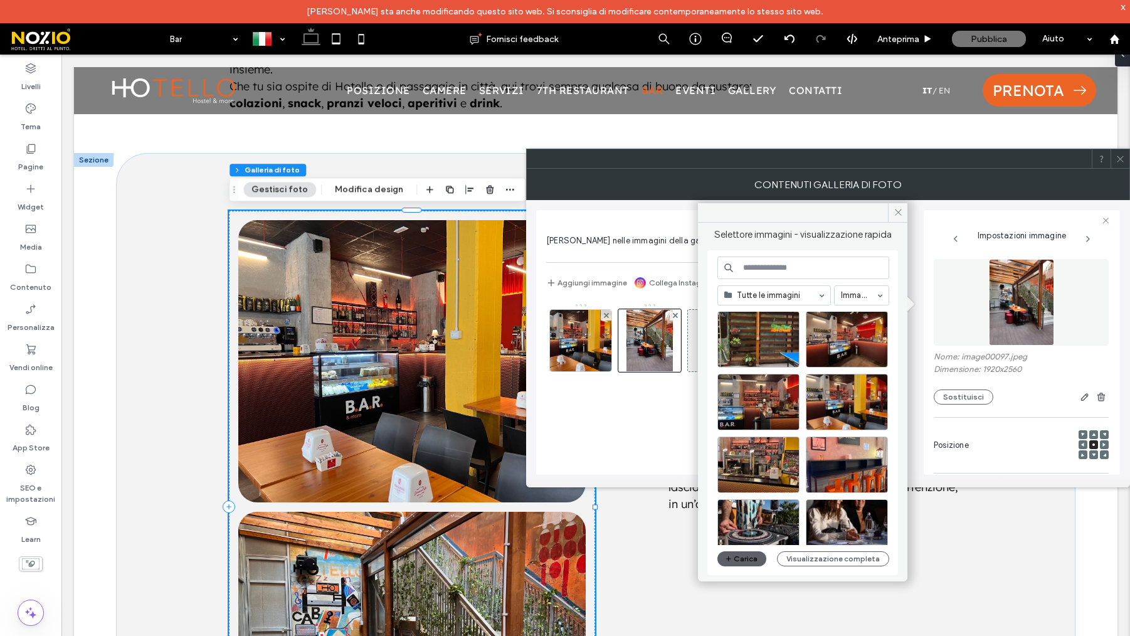
scroll to position [144, 0]
click at [838, 453] on div at bounding box center [847, 466] width 82 height 56
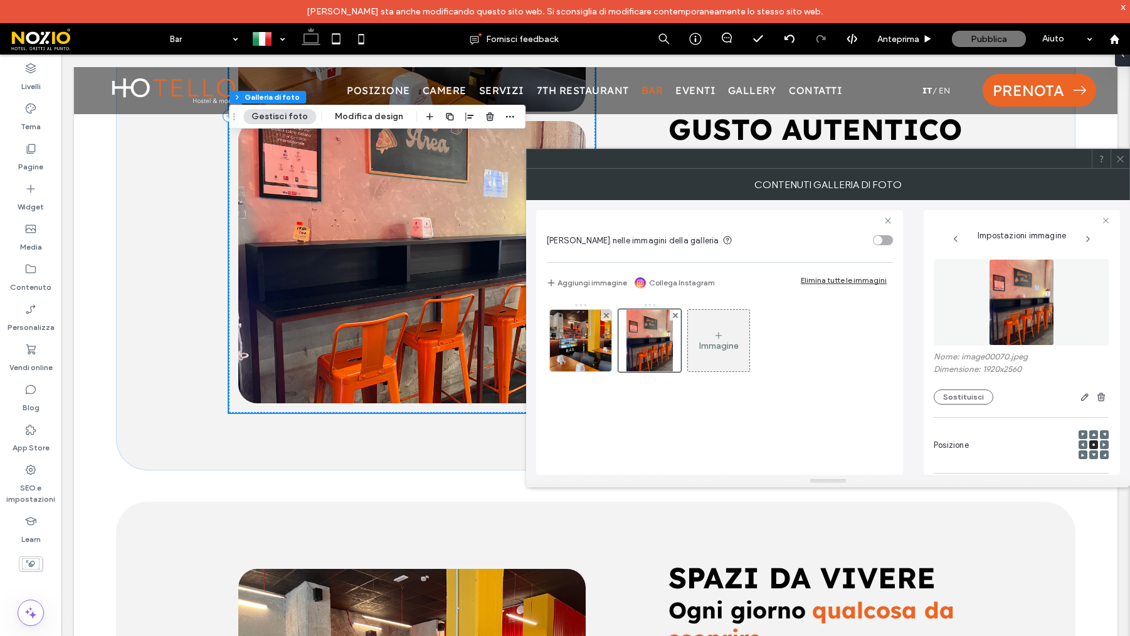
scroll to position [1157, 0]
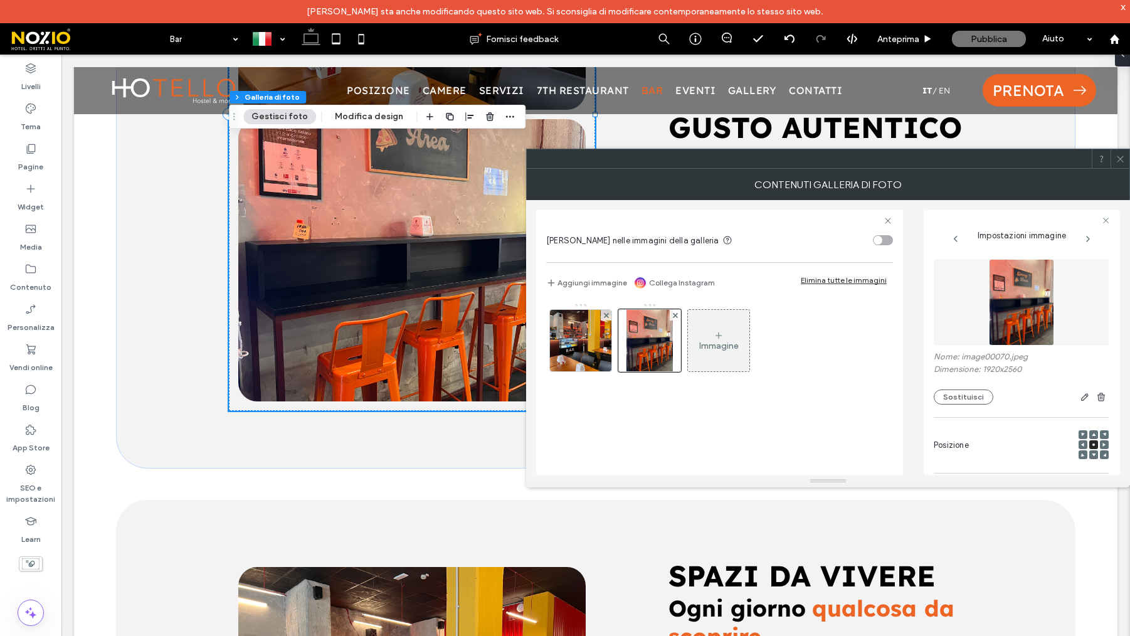
click at [1092, 437] on use at bounding box center [1094, 434] width 4 height 3
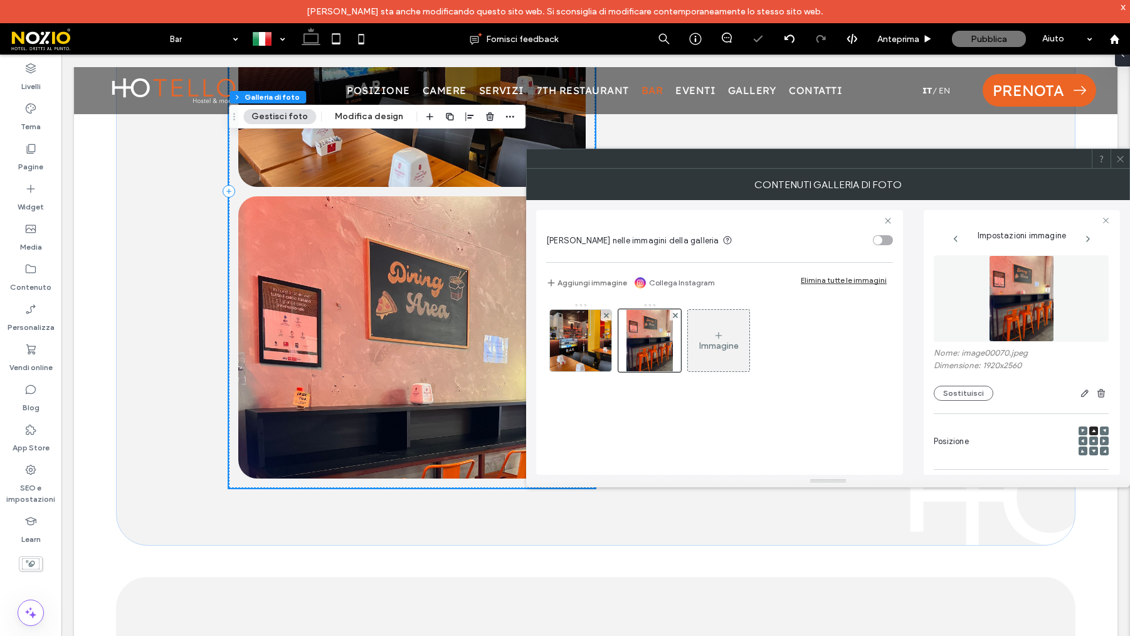
scroll to position [1104, 0]
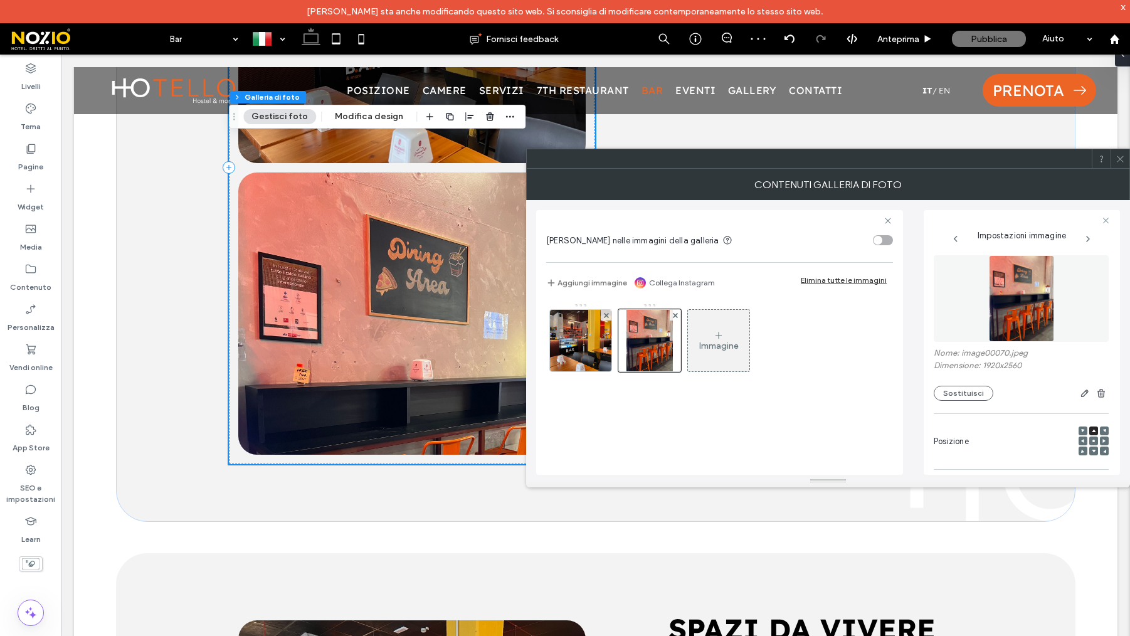
click at [1092, 442] on icon at bounding box center [1094, 441] width 4 height 4
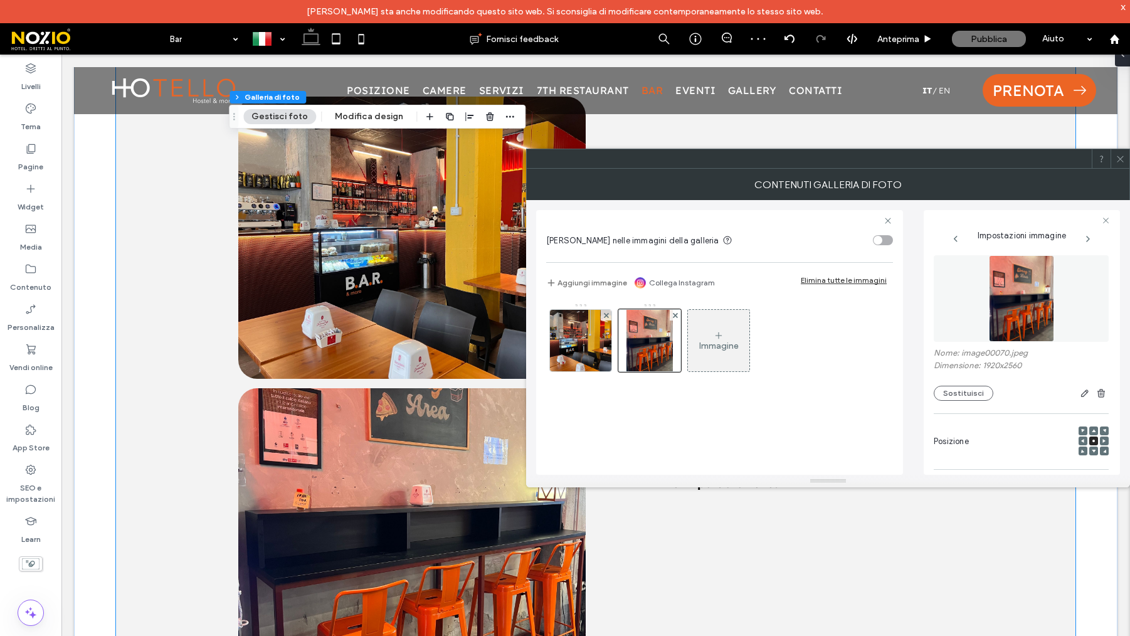
scroll to position [1628, 0]
click at [447, 267] on link at bounding box center [411, 237] width 347 height 282
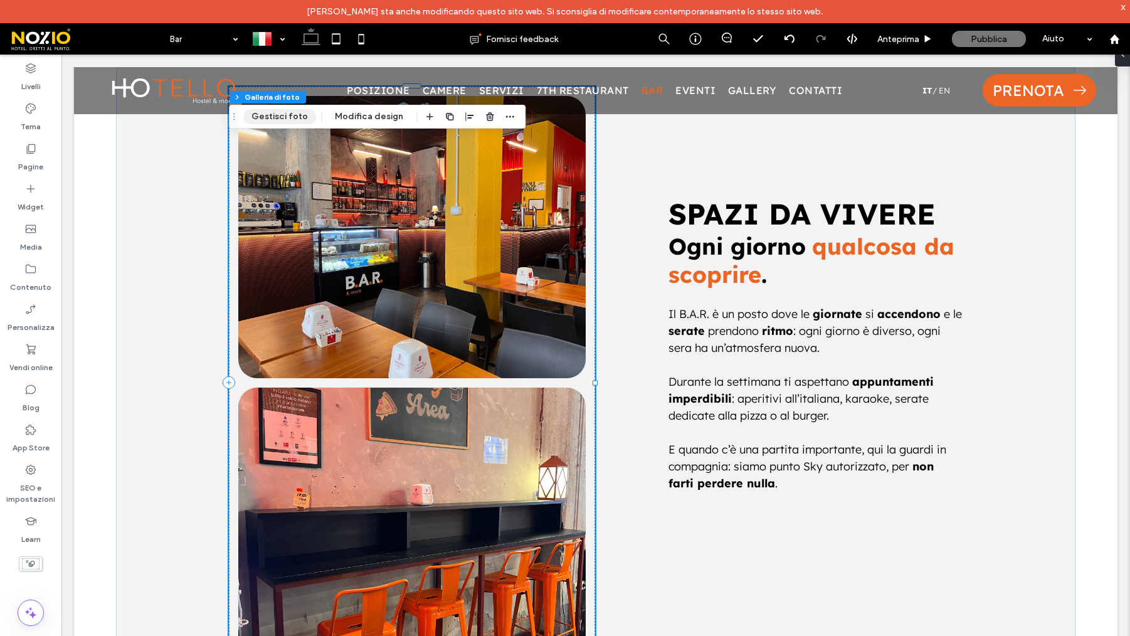
click at [290, 124] on button "Gestisci foto" at bounding box center [279, 116] width 73 height 15
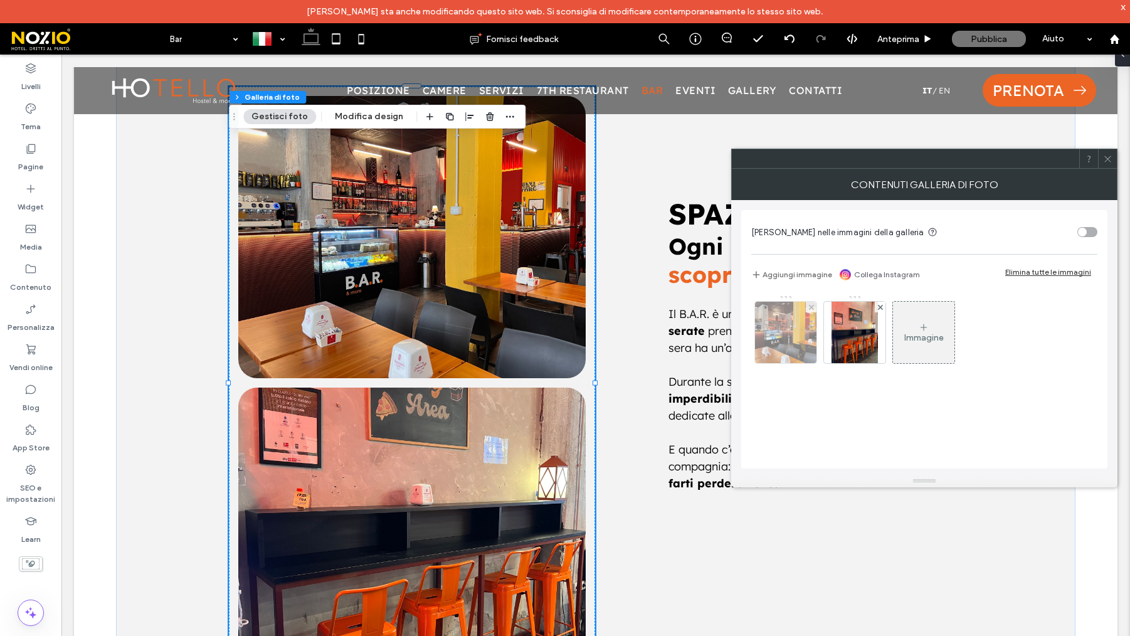
click at [786, 359] on img at bounding box center [786, 332] width 82 height 61
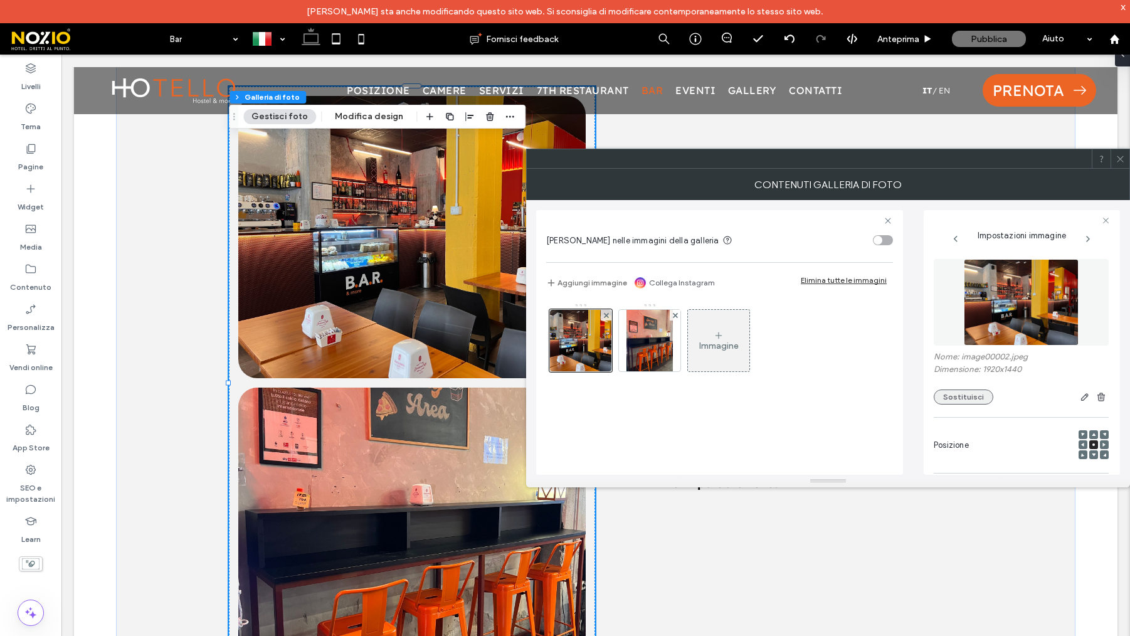
click at [963, 398] on button "Sostituisci" at bounding box center [964, 397] width 60 height 15
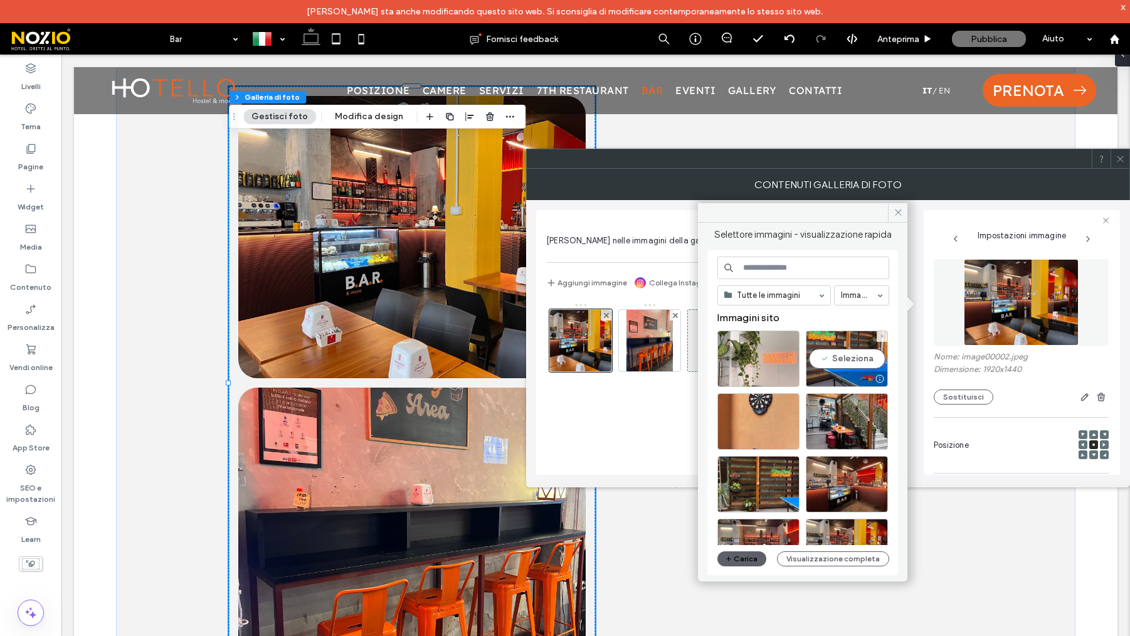
click at [835, 359] on div "Seleziona" at bounding box center [847, 359] width 82 height 56
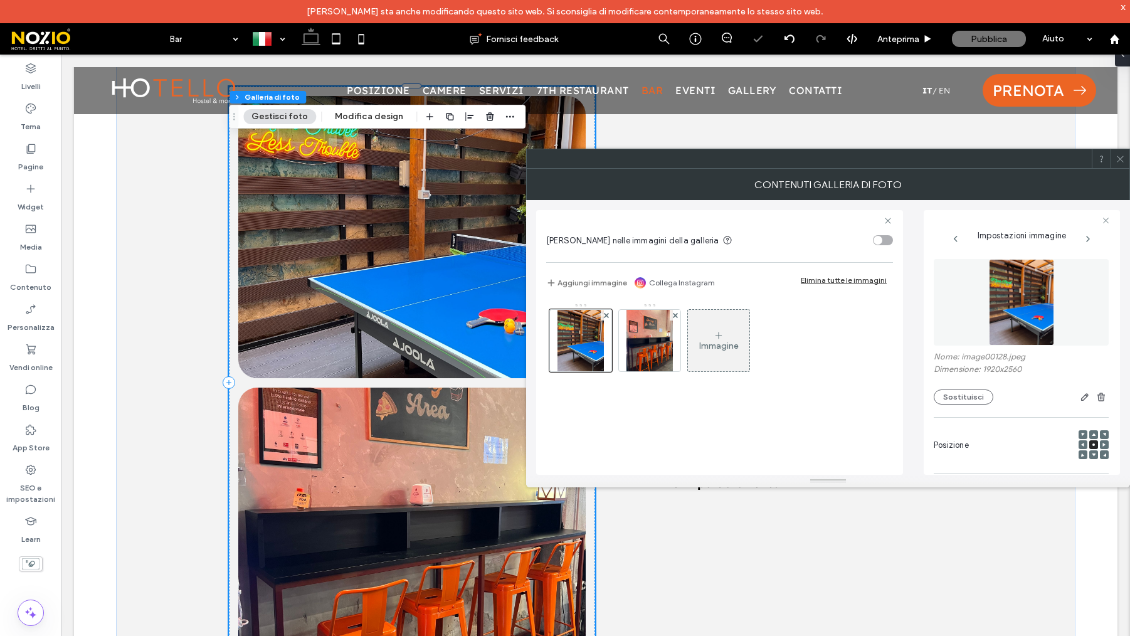
click at [441, 472] on link at bounding box center [411, 529] width 347 height 282
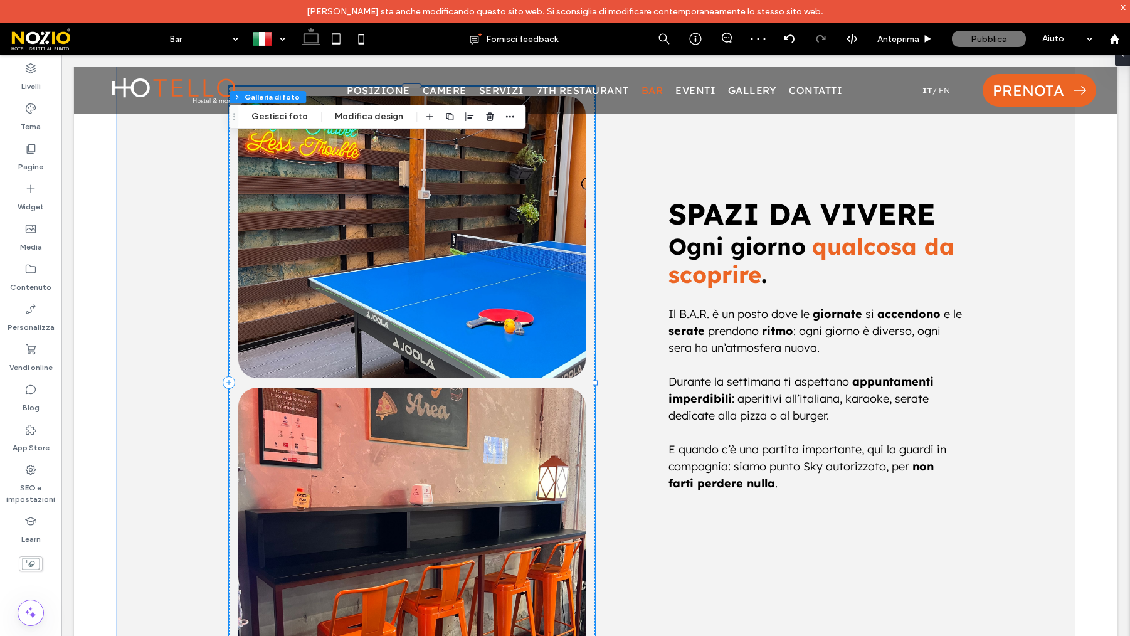
click at [414, 477] on link at bounding box center [411, 529] width 347 height 282
click at [489, 484] on link at bounding box center [411, 529] width 347 height 282
click at [263, 119] on button "Gestisci foto" at bounding box center [279, 116] width 73 height 15
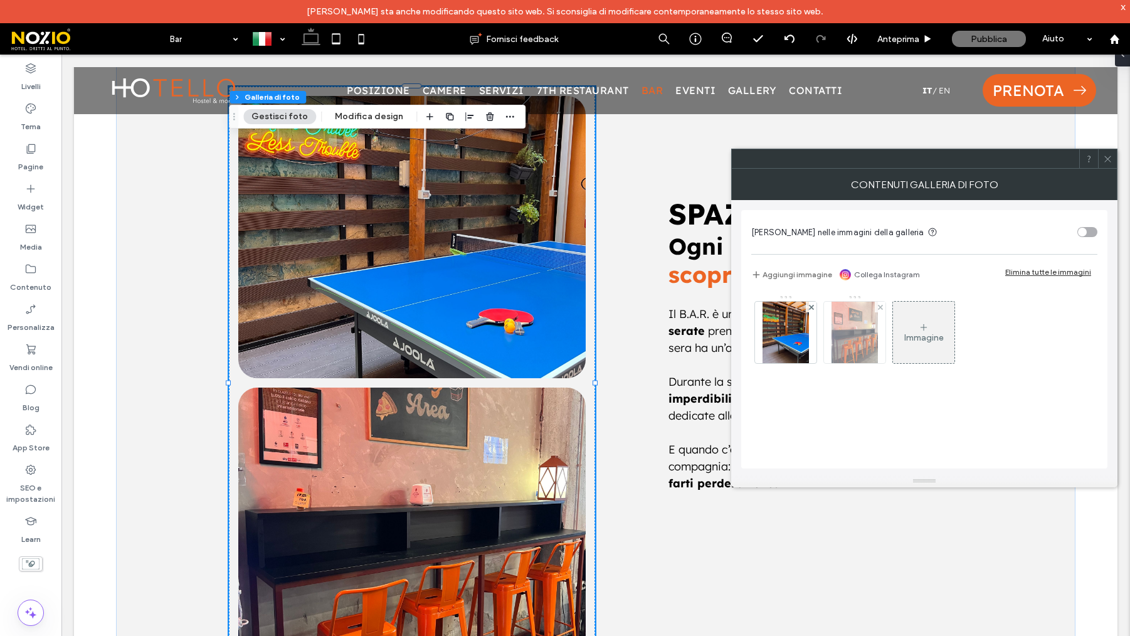
drag, startPoint x: 862, startPoint y: 323, endPoint x: 856, endPoint y: 318, distance: 7.6
click at [862, 323] on img at bounding box center [855, 332] width 46 height 61
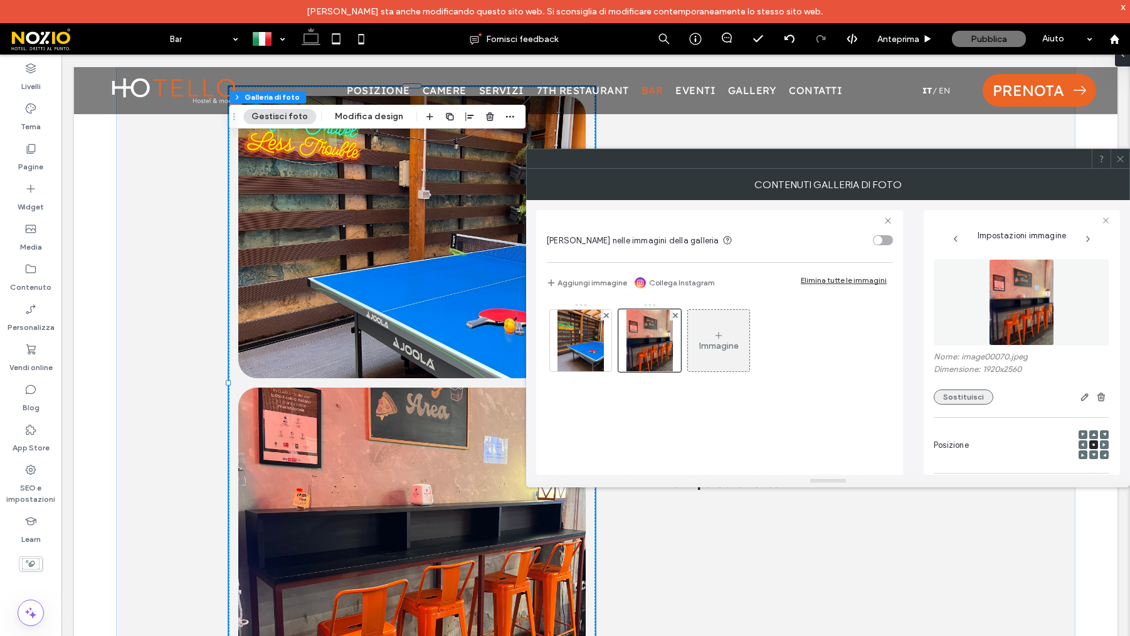
click at [961, 398] on button "Sostituisci" at bounding box center [964, 397] width 60 height 15
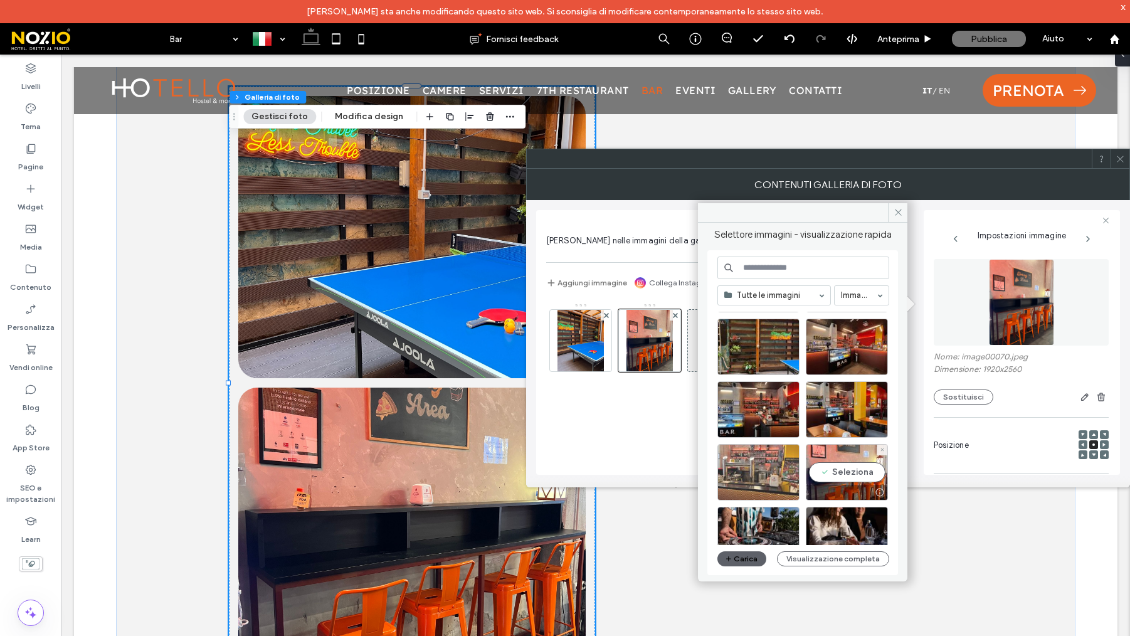
scroll to position [138, 0]
click at [763, 465] on div "Seleziona" at bounding box center [759, 471] width 82 height 56
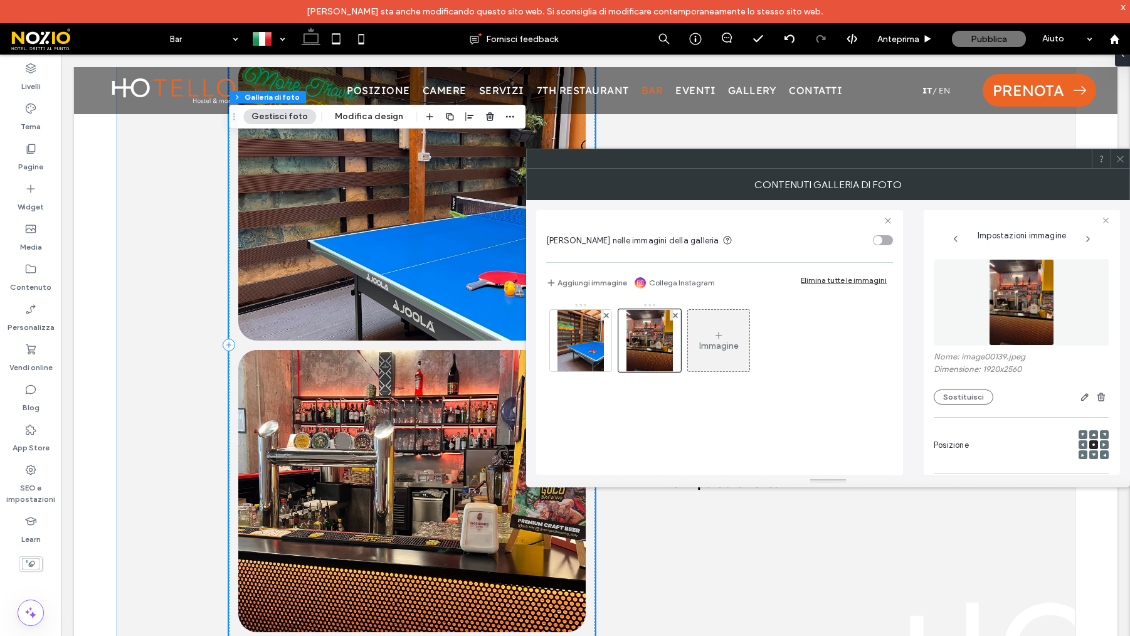
scroll to position [1667, 0]
click at [657, 344] on div at bounding box center [649, 340] width 63 height 63
click at [975, 403] on button "Sostituisci" at bounding box center [964, 397] width 60 height 15
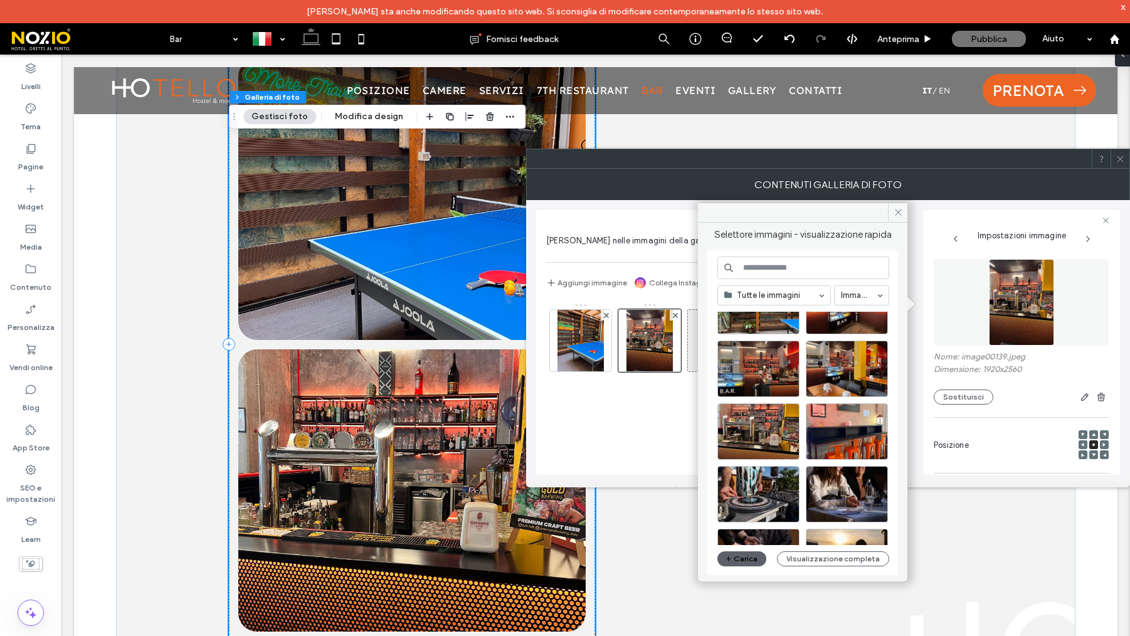
scroll to position [181, 0]
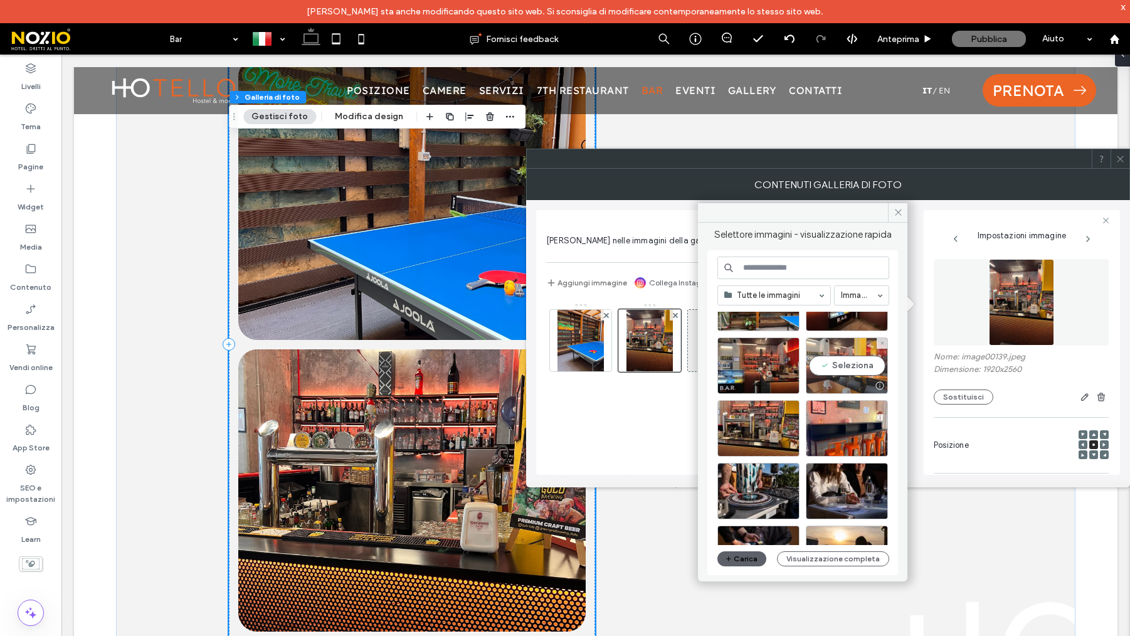
click at [837, 374] on div "Seleziona" at bounding box center [847, 365] width 82 height 56
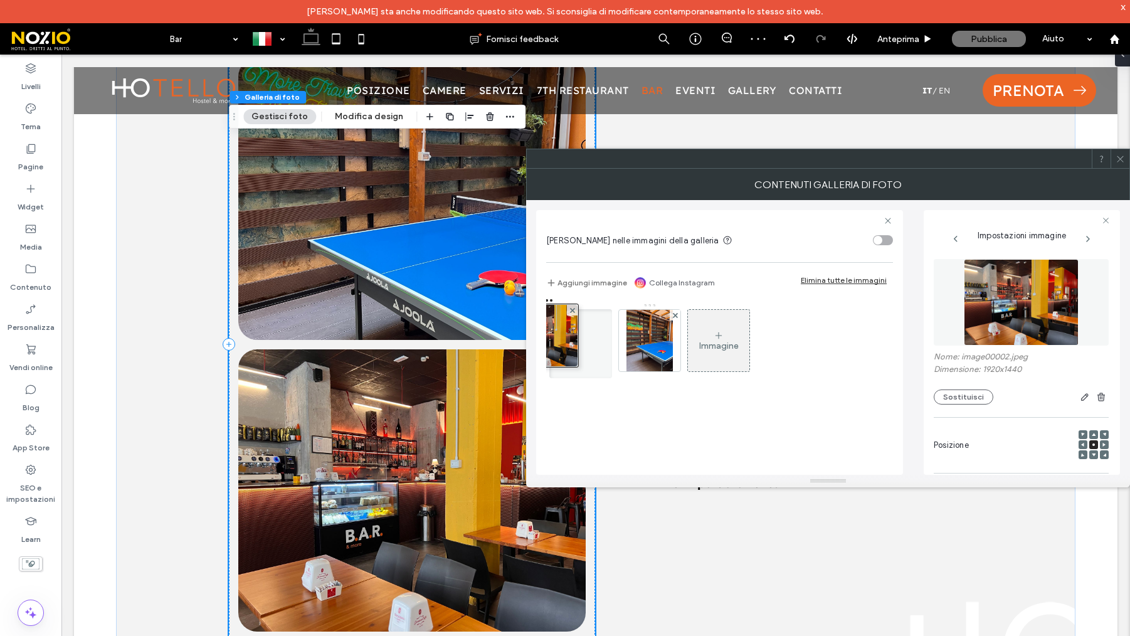
drag, startPoint x: 600, startPoint y: 395, endPoint x: 521, endPoint y: 340, distance: 96.0
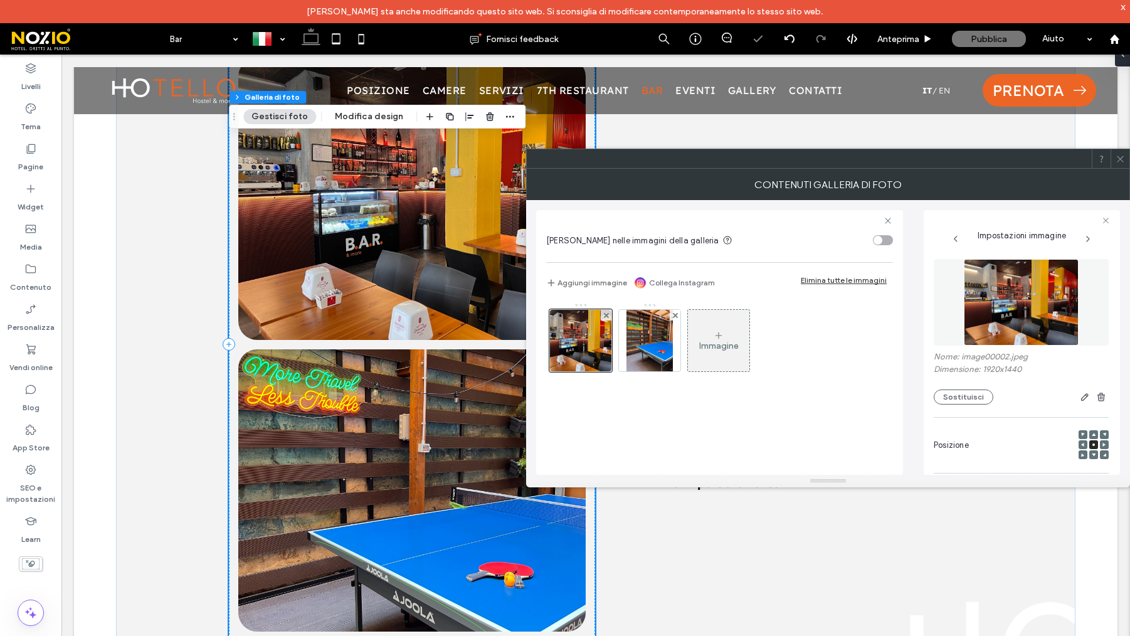
click at [1116, 158] on icon at bounding box center [1120, 158] width 9 height 9
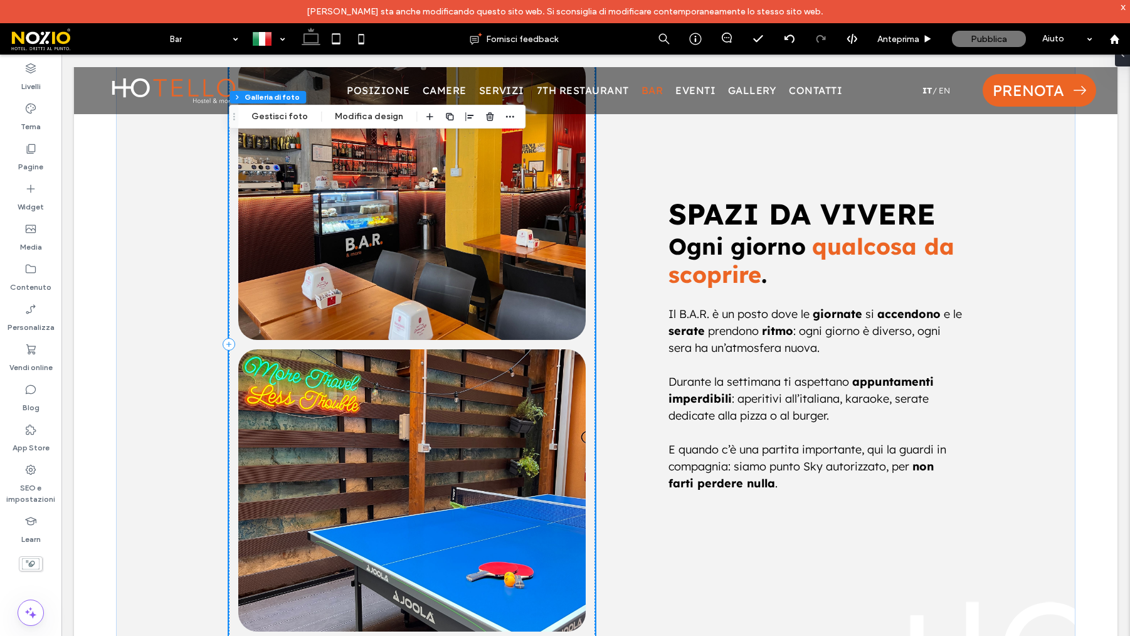
scroll to position [1742, 0]
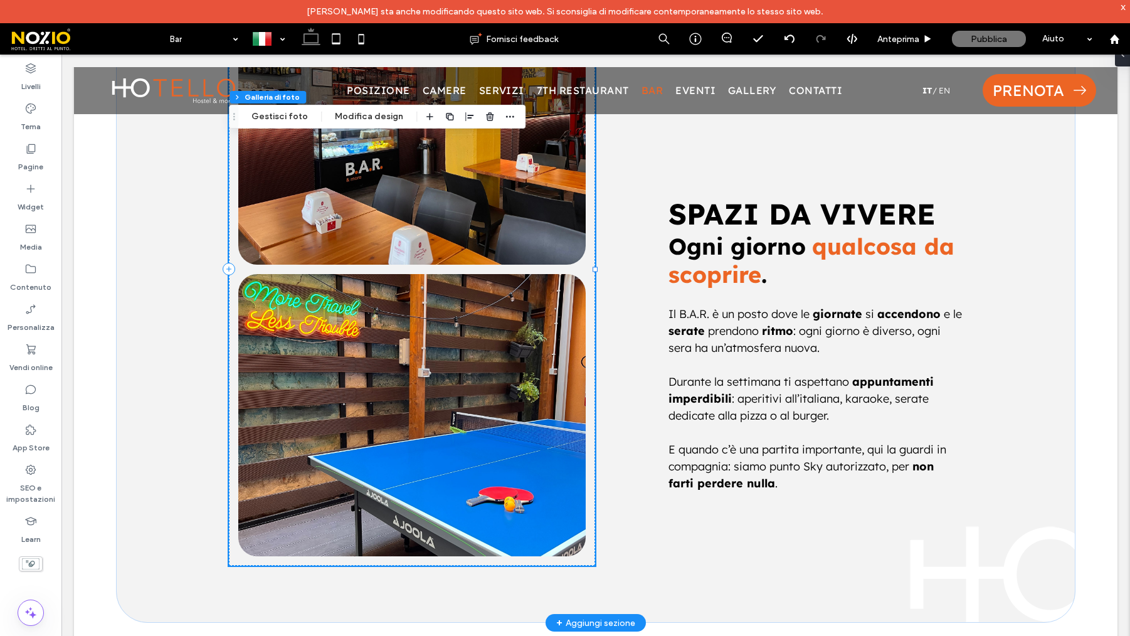
click at [484, 408] on link at bounding box center [411, 415] width 347 height 282
click at [287, 119] on button "Gestisci foto" at bounding box center [279, 116] width 73 height 15
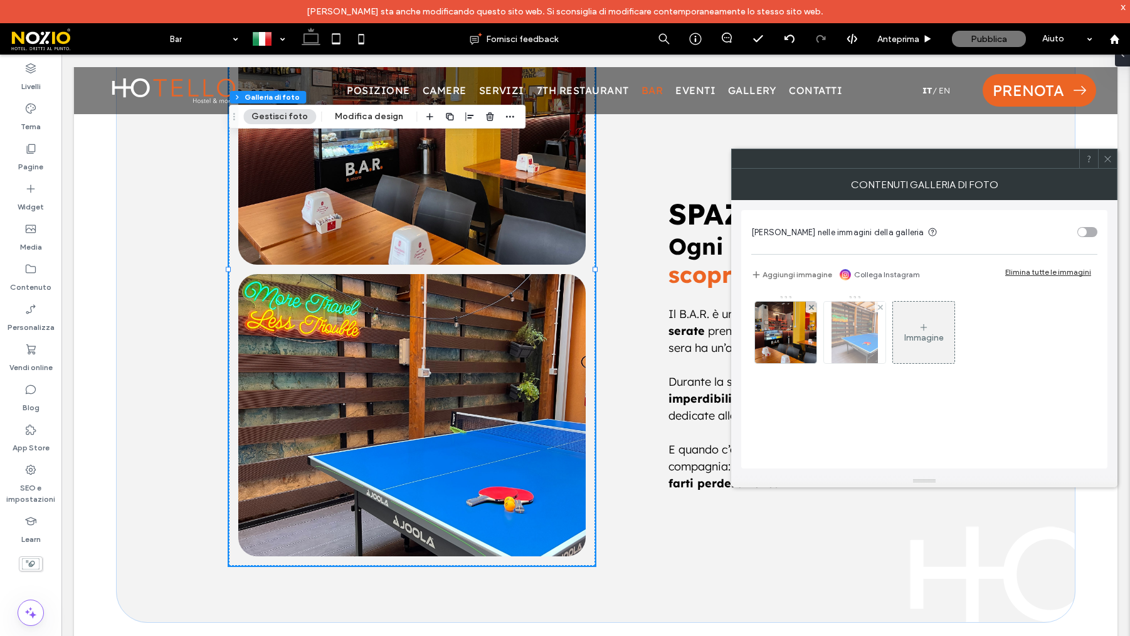
click at [861, 351] on img at bounding box center [855, 332] width 46 height 61
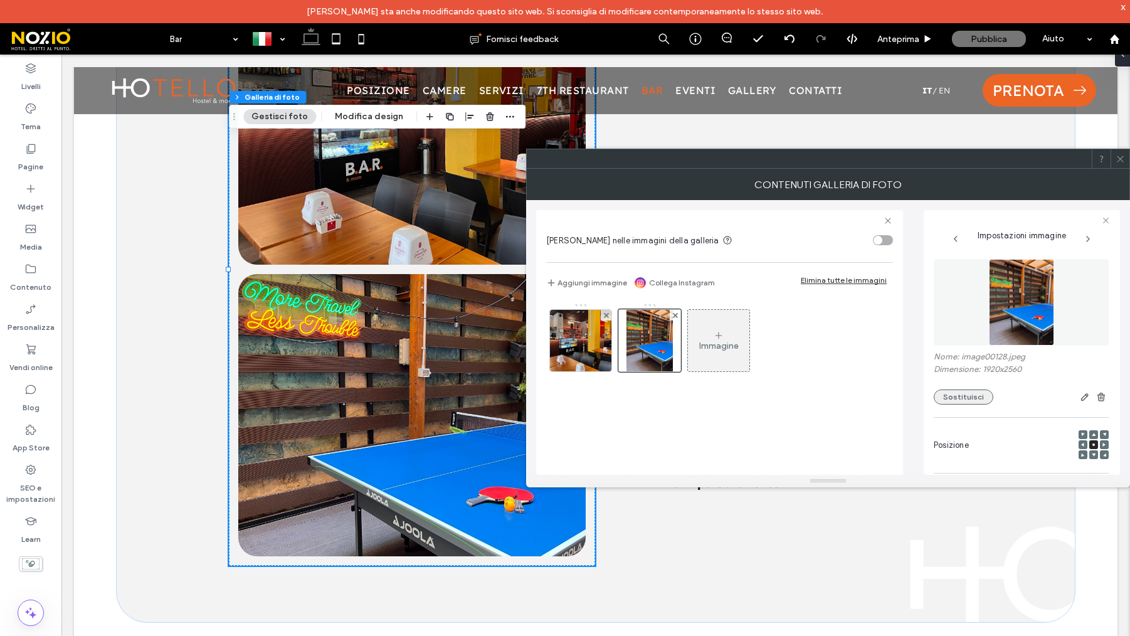
click at [949, 395] on button "Sostituisci" at bounding box center [964, 397] width 60 height 15
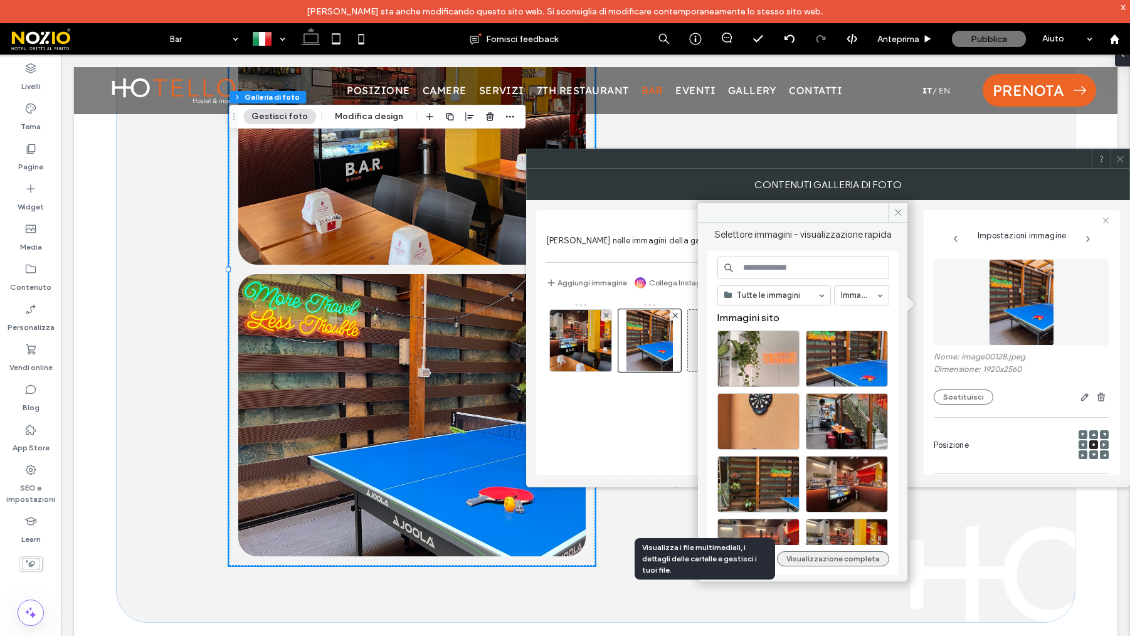
click at [822, 557] on button "Visualizzazione completa" at bounding box center [833, 558] width 112 height 15
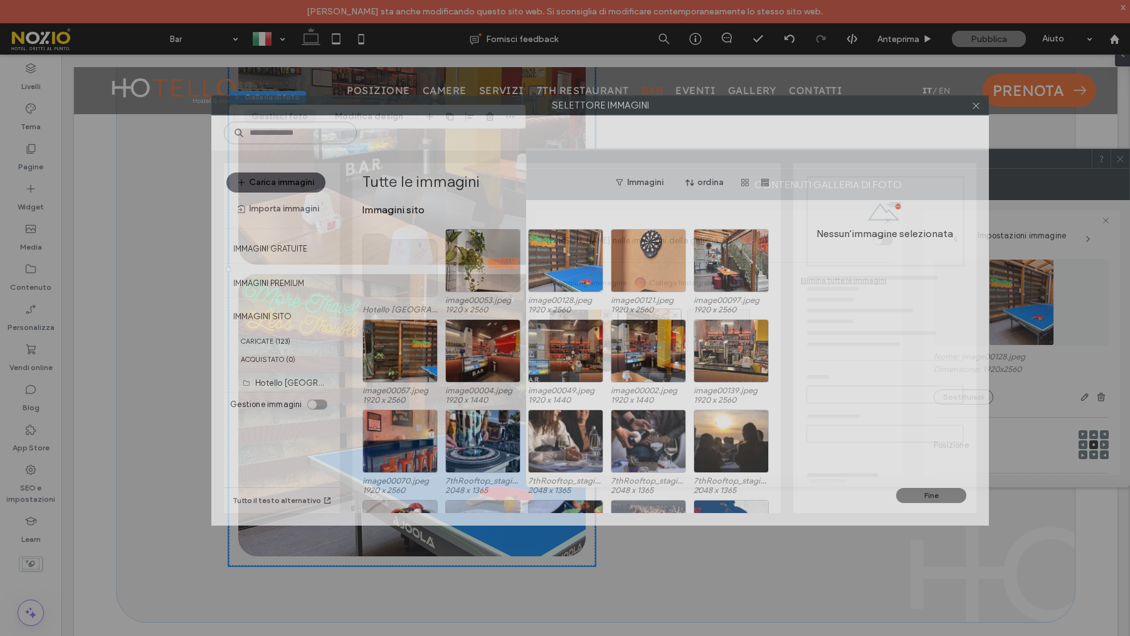
drag, startPoint x: 477, startPoint y: 88, endPoint x: 485, endPoint y: 104, distance: 18.5
click at [486, 103] on label "Selettore immagini" at bounding box center [600, 105] width 777 height 19
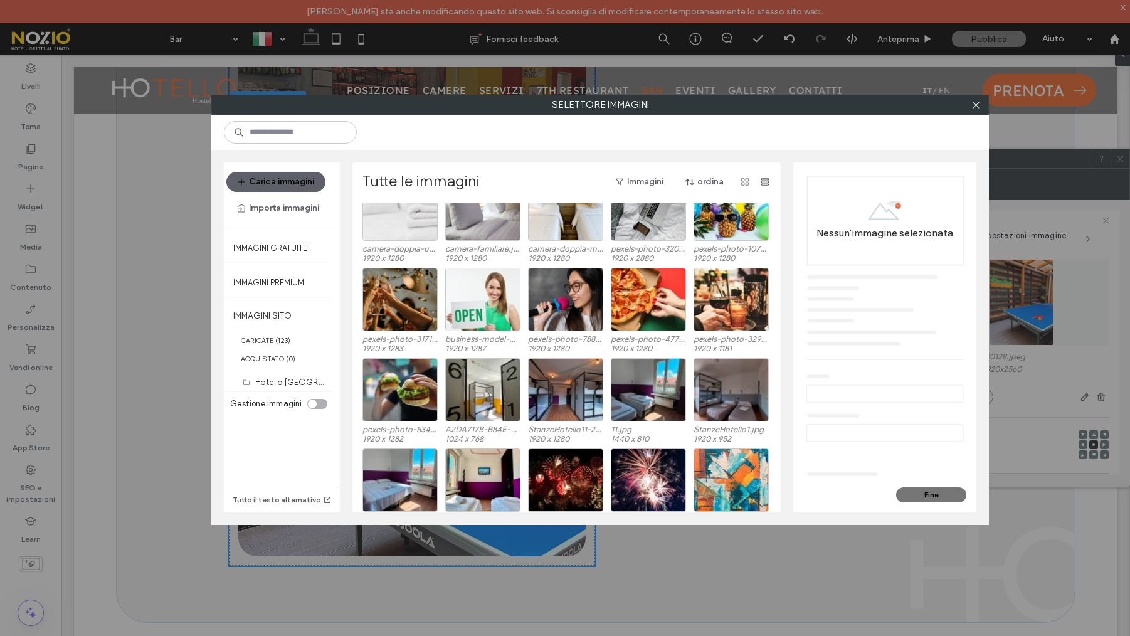
scroll to position [866, 0]
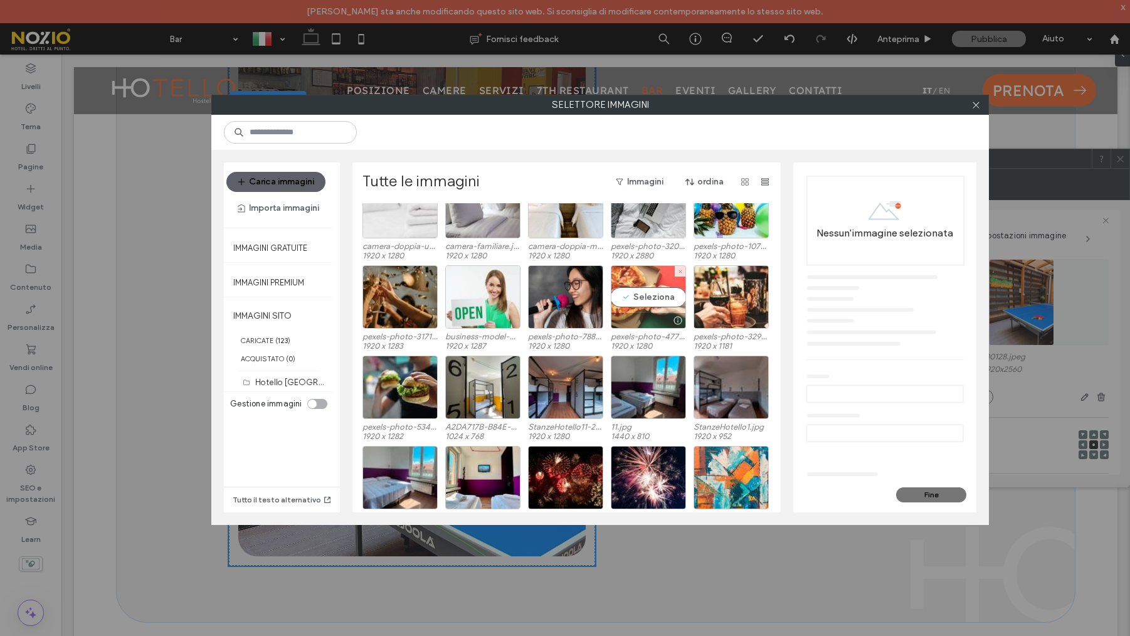
click at [639, 297] on div "Seleziona" at bounding box center [648, 296] width 75 height 63
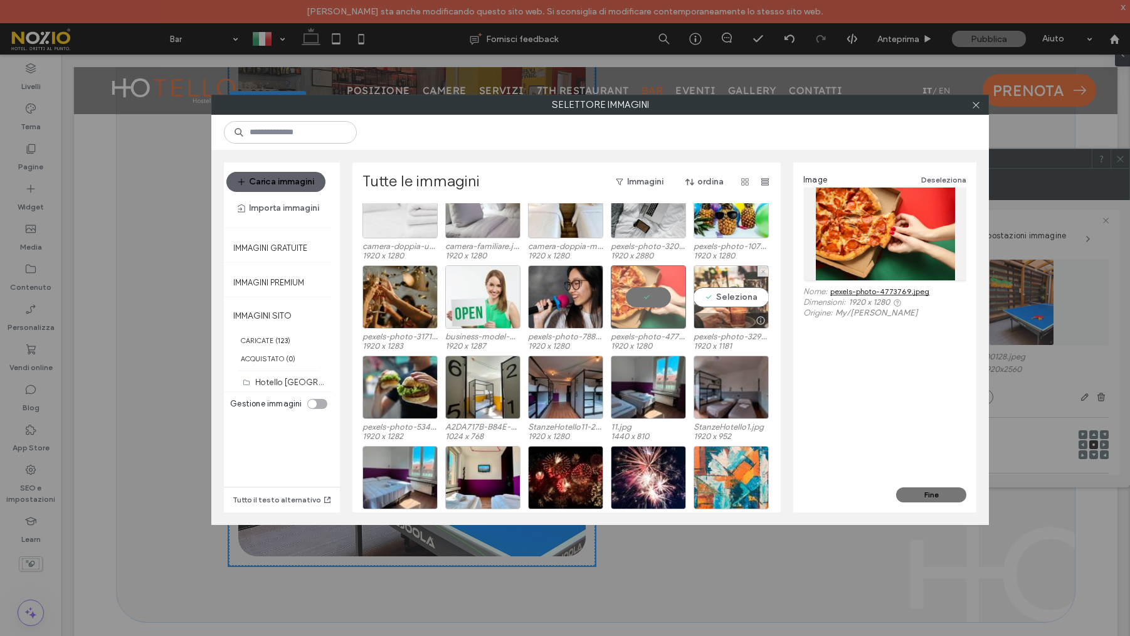
click at [741, 299] on div "Seleziona" at bounding box center [731, 296] width 75 height 63
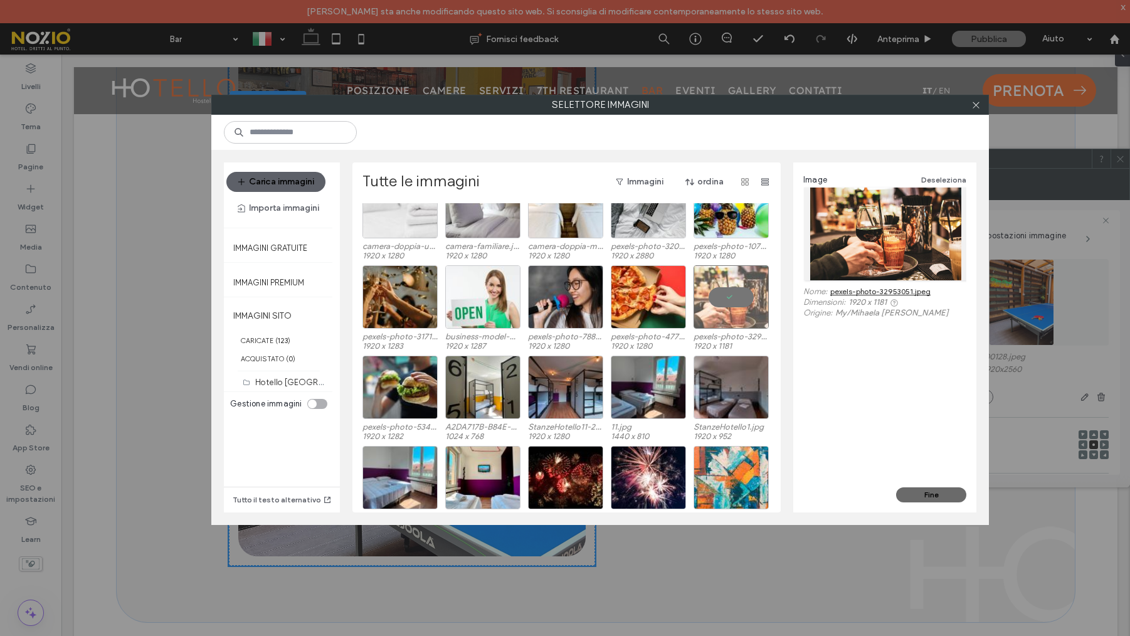
click at [929, 491] on button "Fine" at bounding box center [931, 494] width 70 height 15
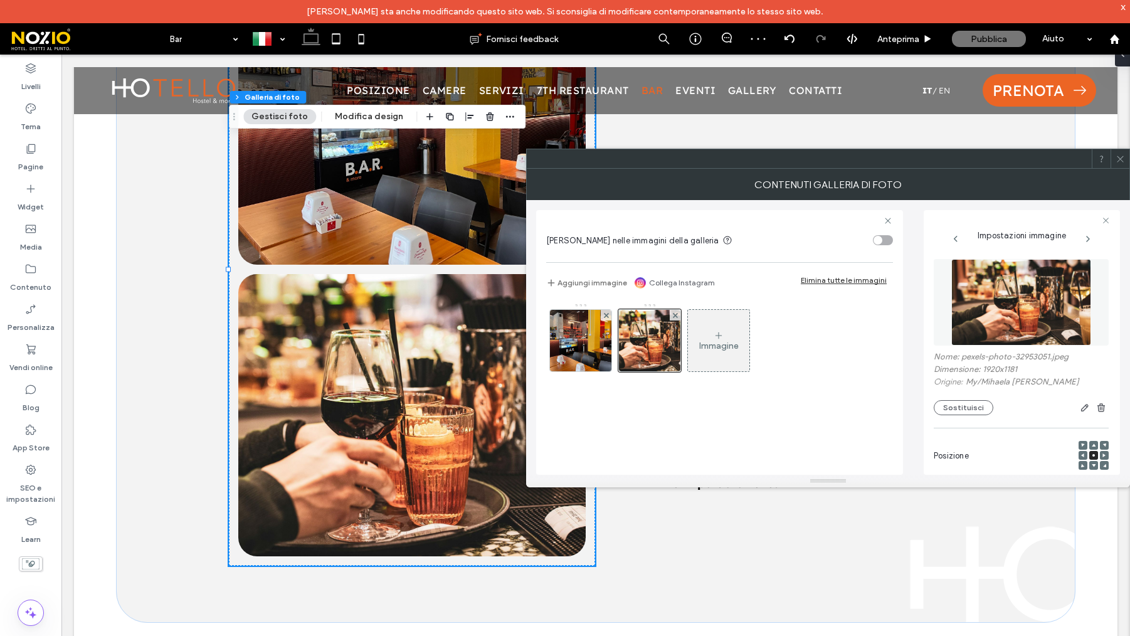
click at [1121, 160] on icon at bounding box center [1120, 158] width 9 height 9
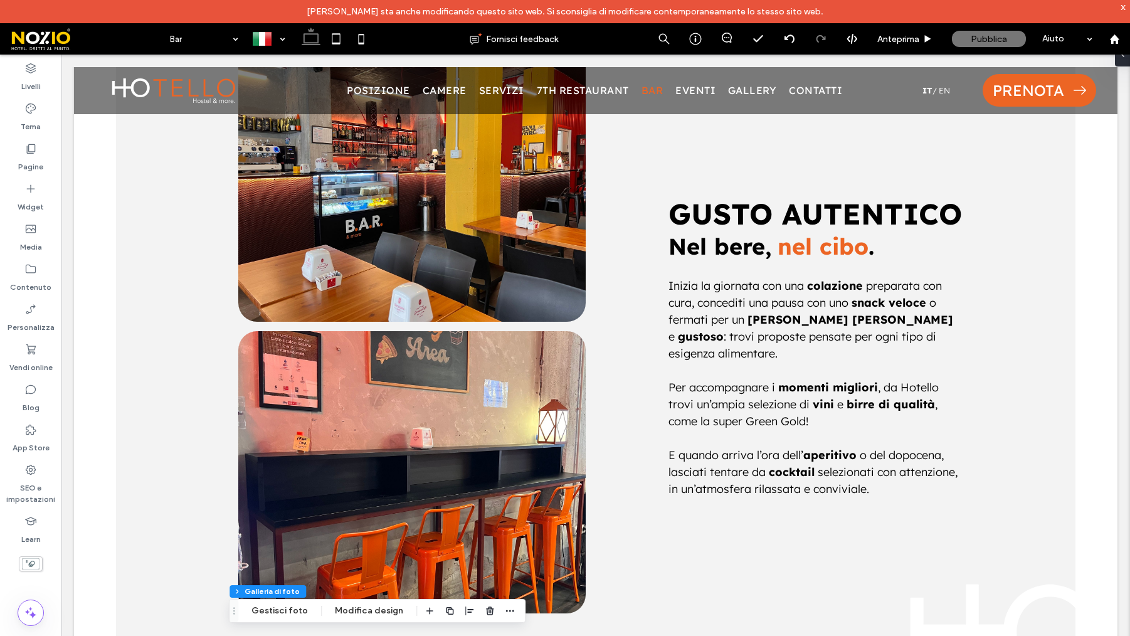
scroll to position [926, 0]
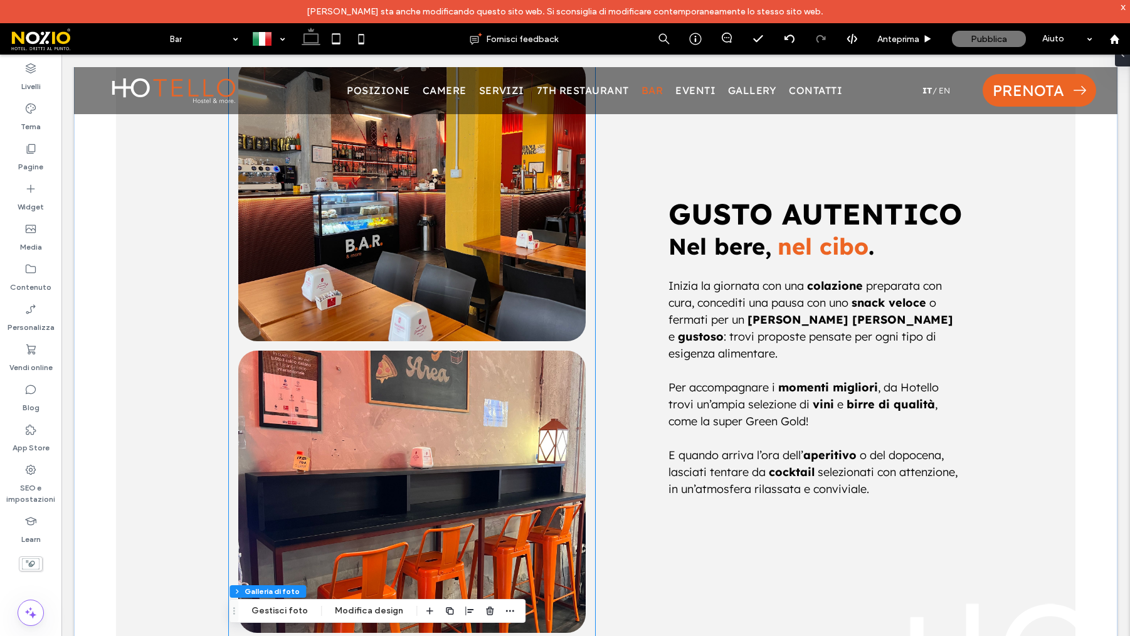
click at [364, 300] on link at bounding box center [411, 200] width 347 height 282
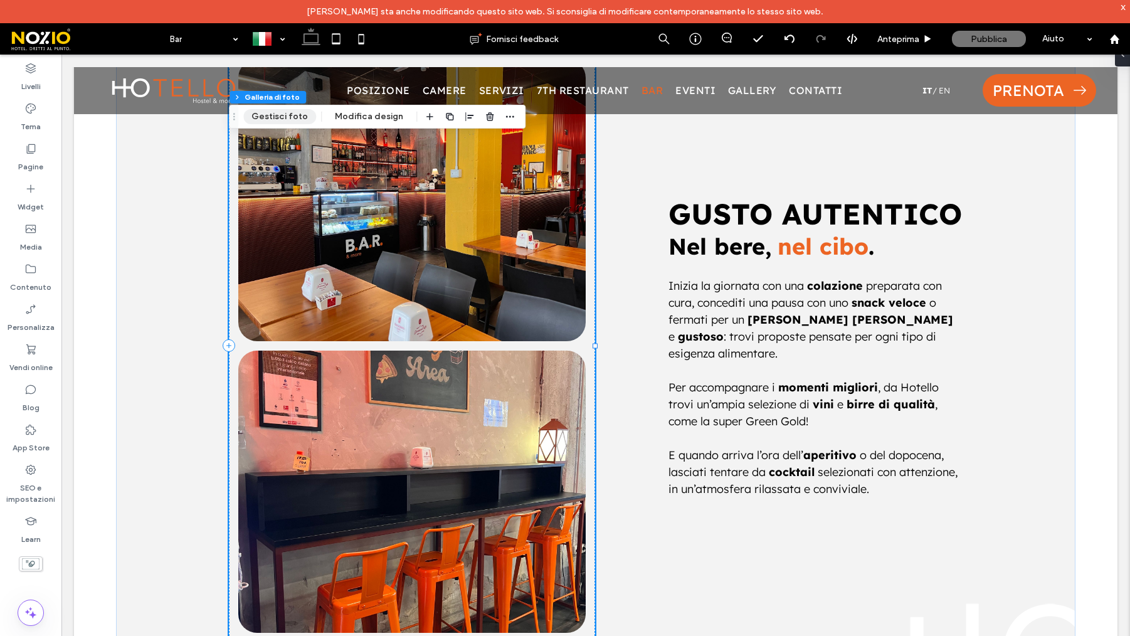
click at [272, 115] on button "Gestisci foto" at bounding box center [279, 116] width 73 height 15
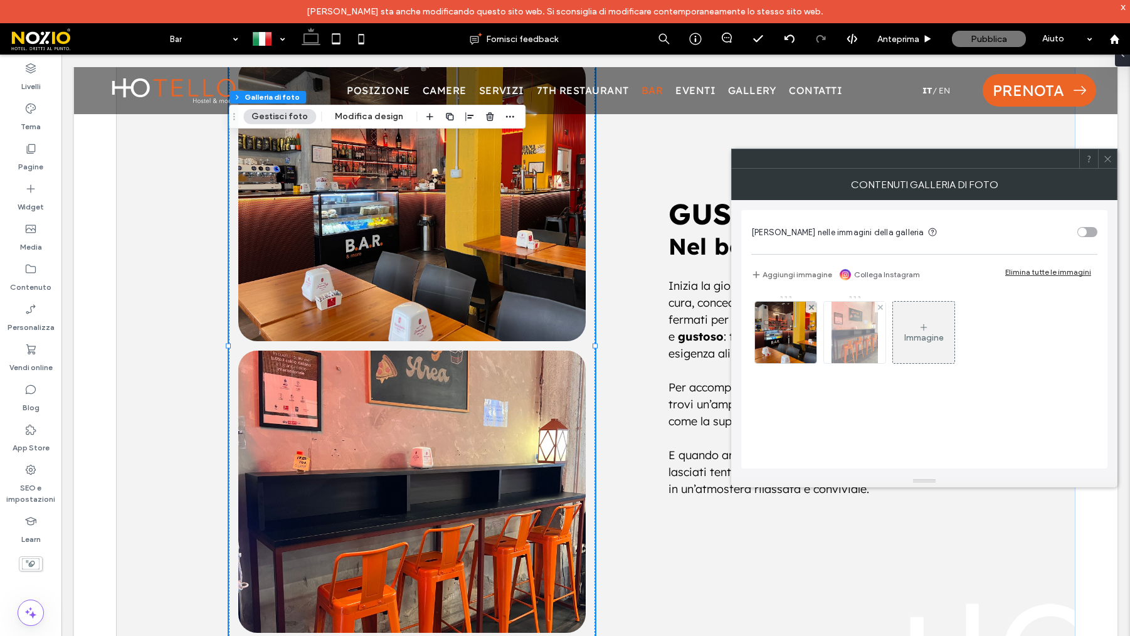
click at [773, 326] on img at bounding box center [786, 332] width 82 height 61
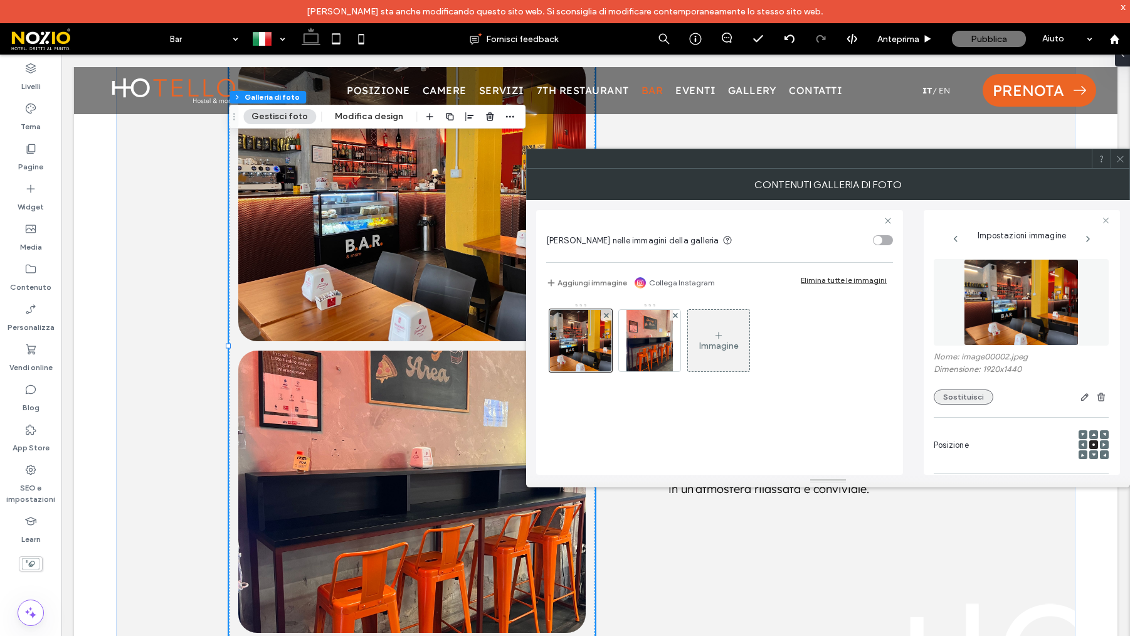
click at [968, 397] on button "Sostituisci" at bounding box center [964, 397] width 60 height 15
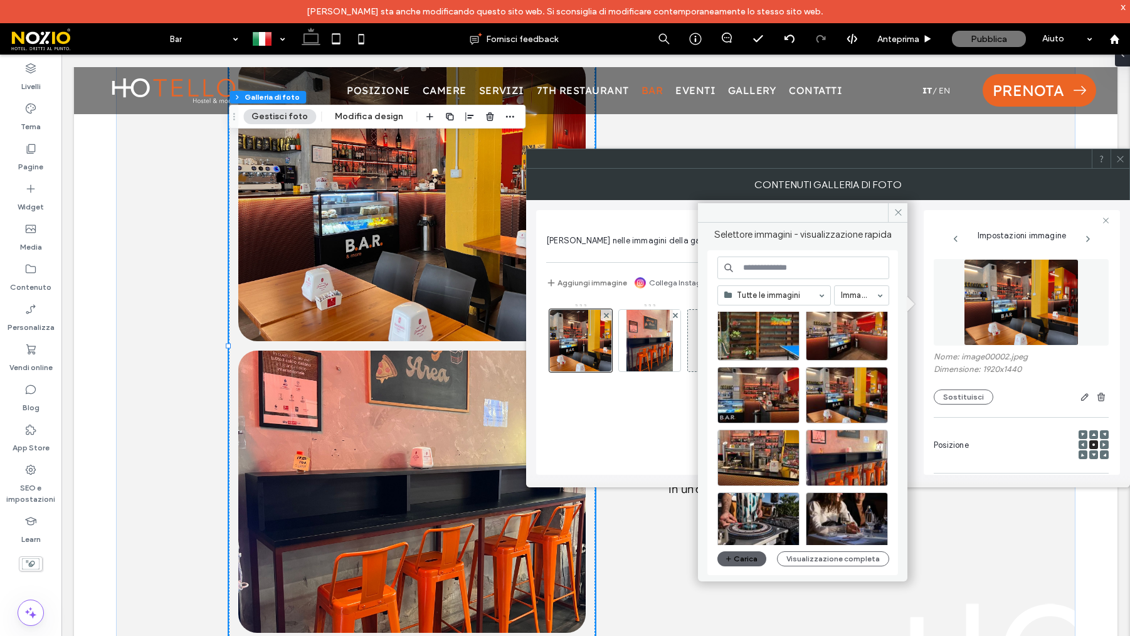
scroll to position [154, 0]
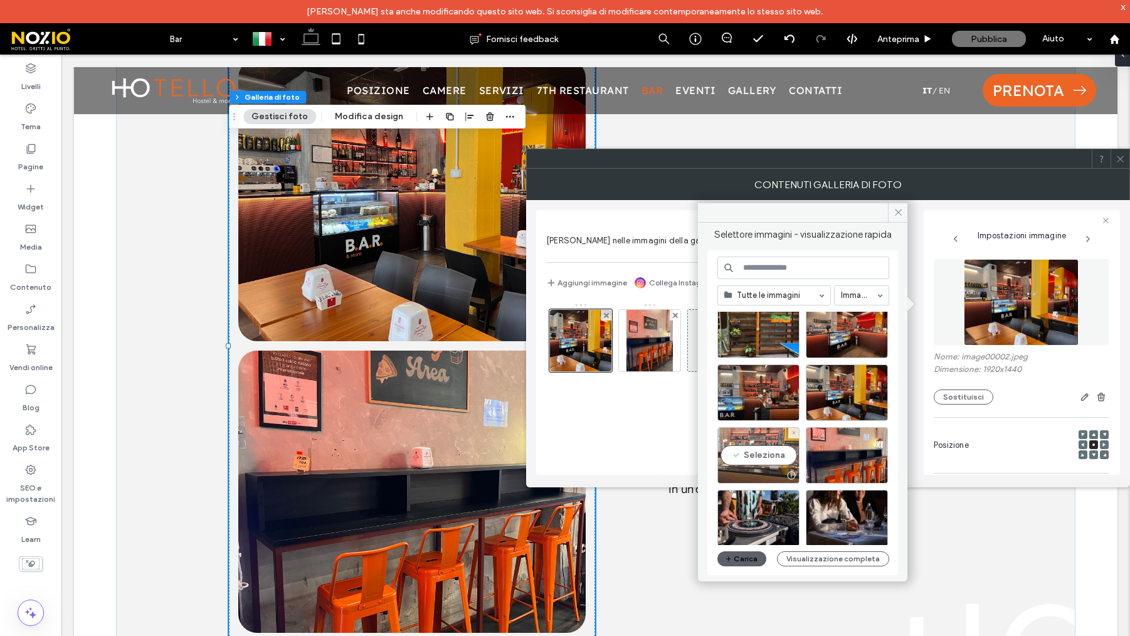
click at [760, 464] on div "Seleziona" at bounding box center [759, 455] width 82 height 56
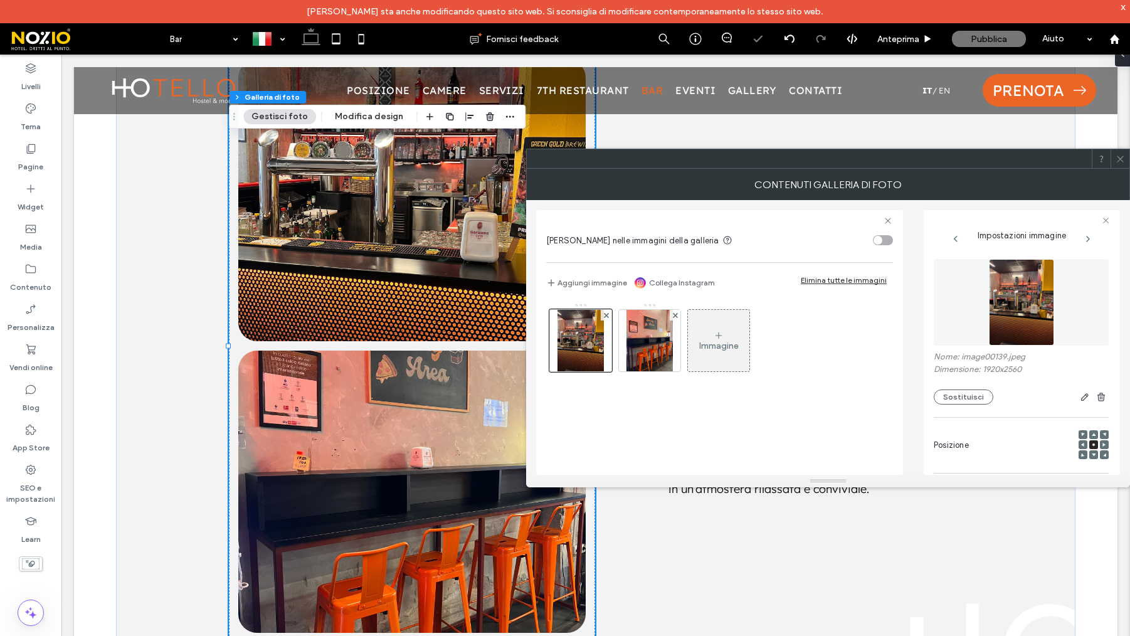
drag, startPoint x: 1119, startPoint y: 164, endPoint x: 959, endPoint y: 209, distance: 166.4
click at [1119, 163] on span at bounding box center [1120, 158] width 9 height 19
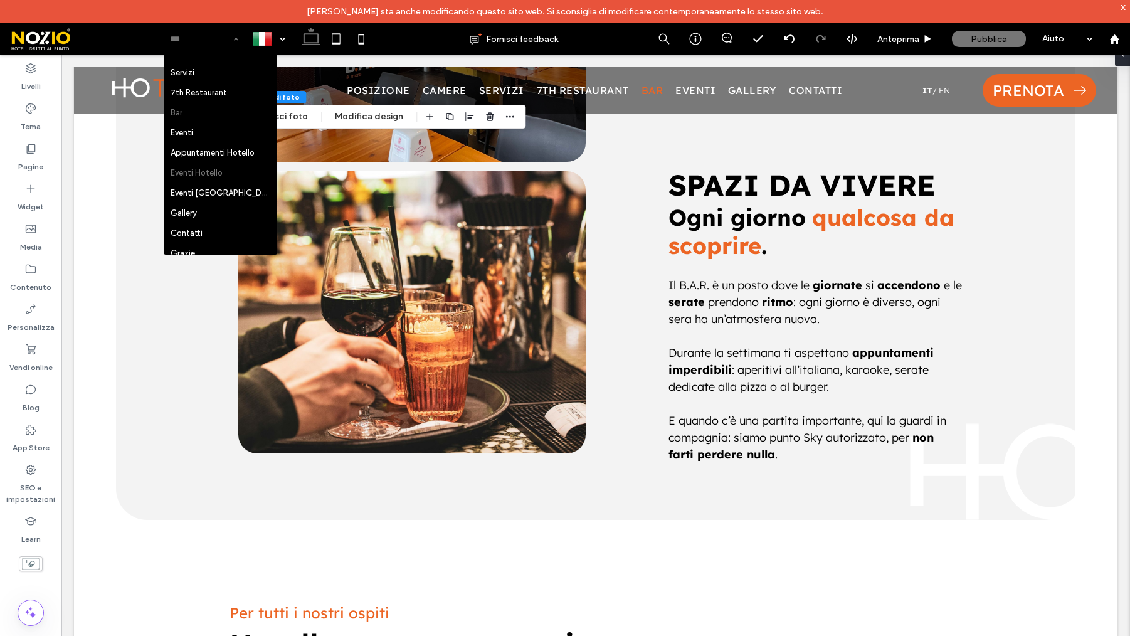
scroll to position [88, 0]
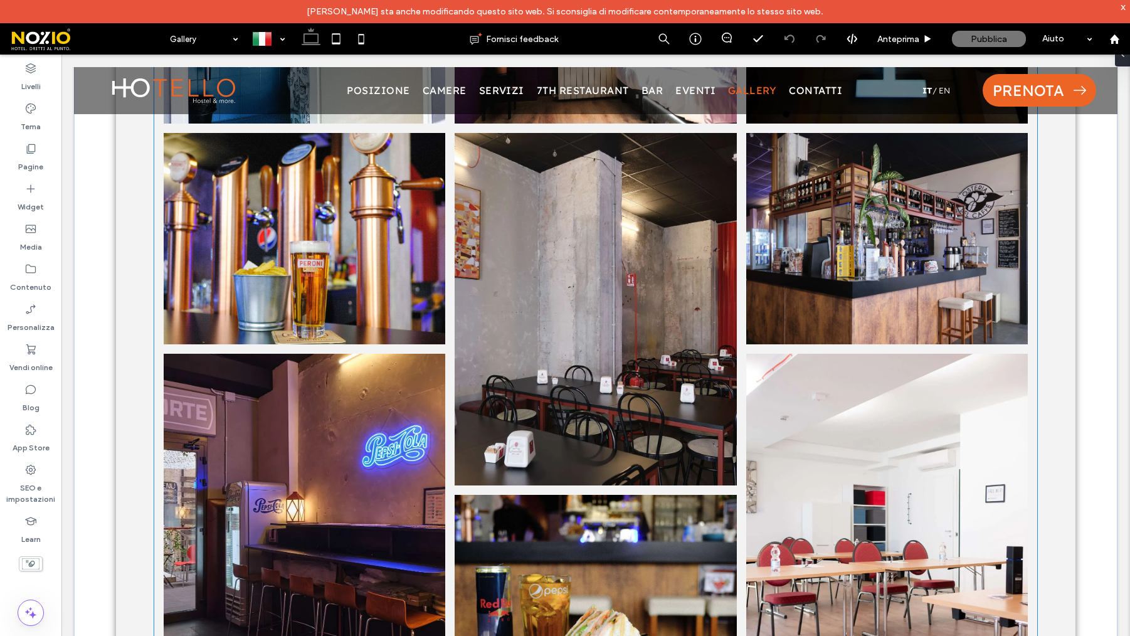
scroll to position [3737, 0]
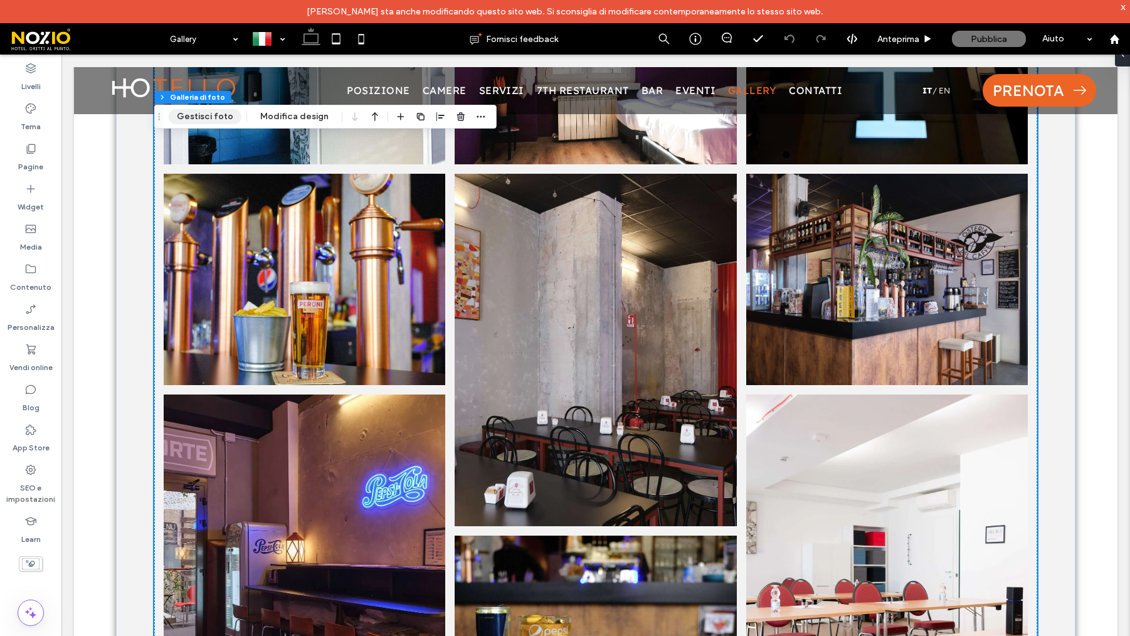
drag, startPoint x: 220, startPoint y: 119, endPoint x: 326, endPoint y: 102, distance: 107.4
click at [220, 119] on button "Gestisci foto" at bounding box center [205, 116] width 73 height 15
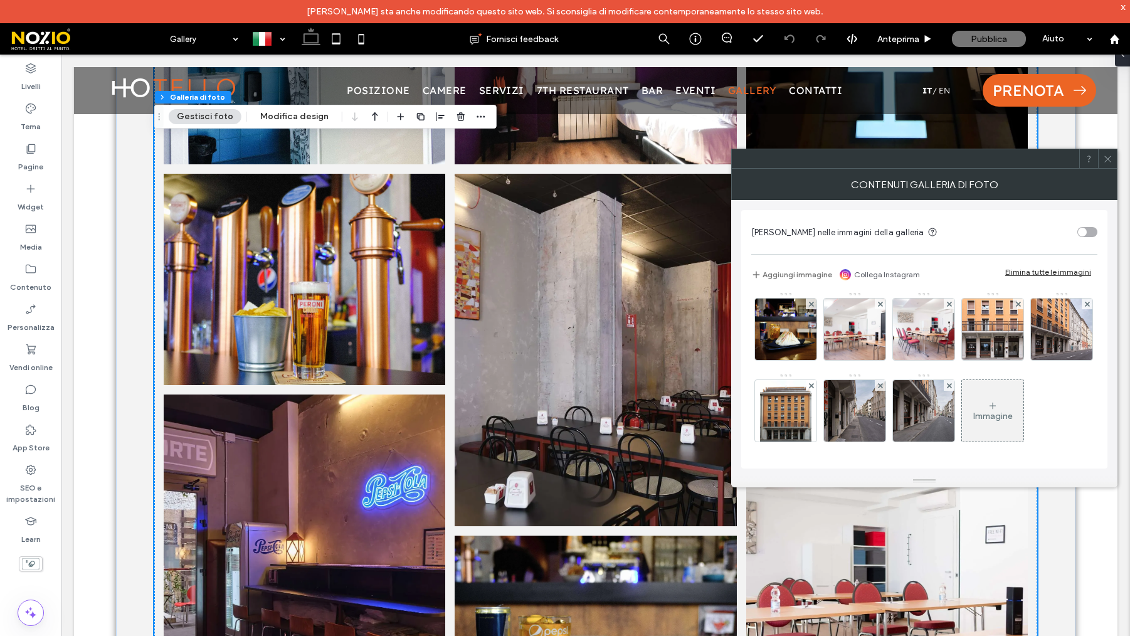
scroll to position [681, 0]
click at [824, 278] on img at bounding box center [854, 247] width 61 height 61
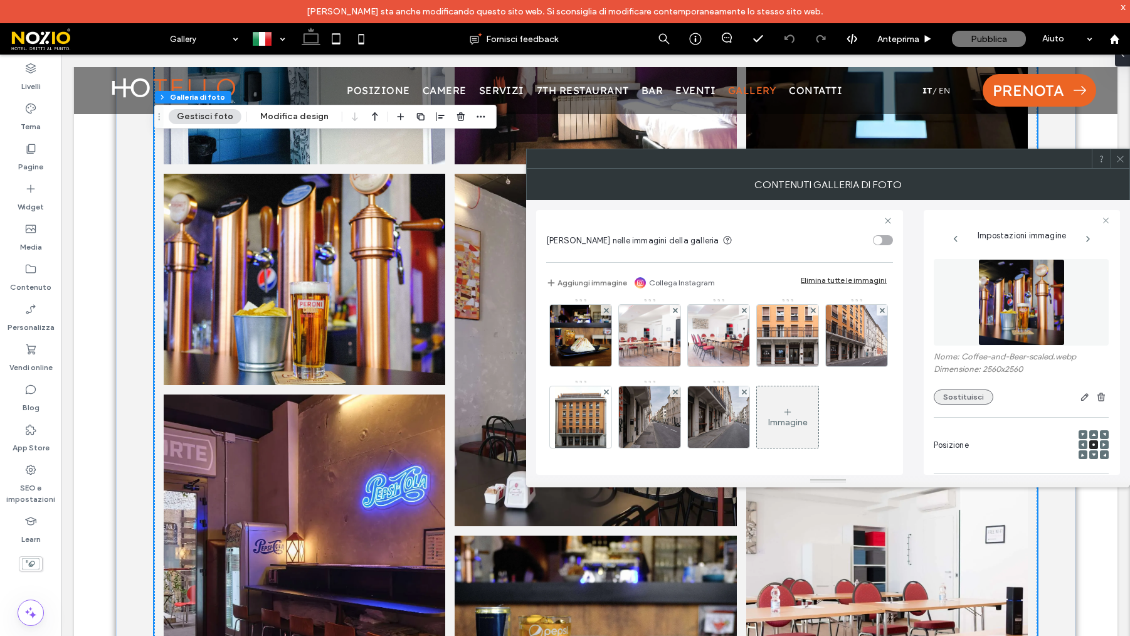
click at [963, 399] on button "Sostituisci" at bounding box center [964, 397] width 60 height 15
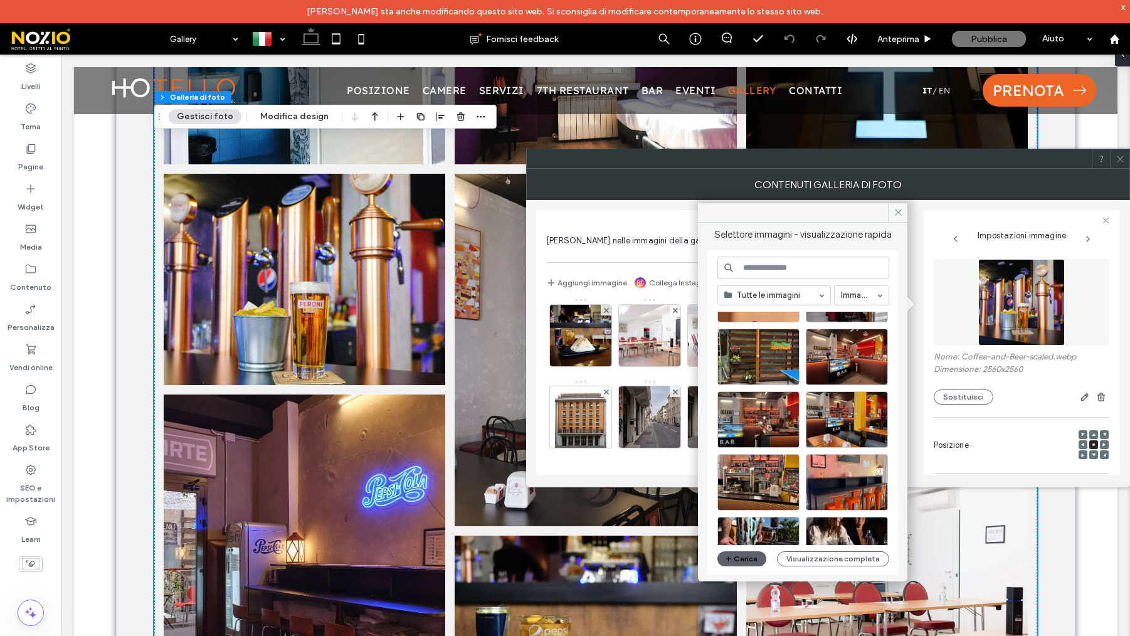
scroll to position [149, 0]
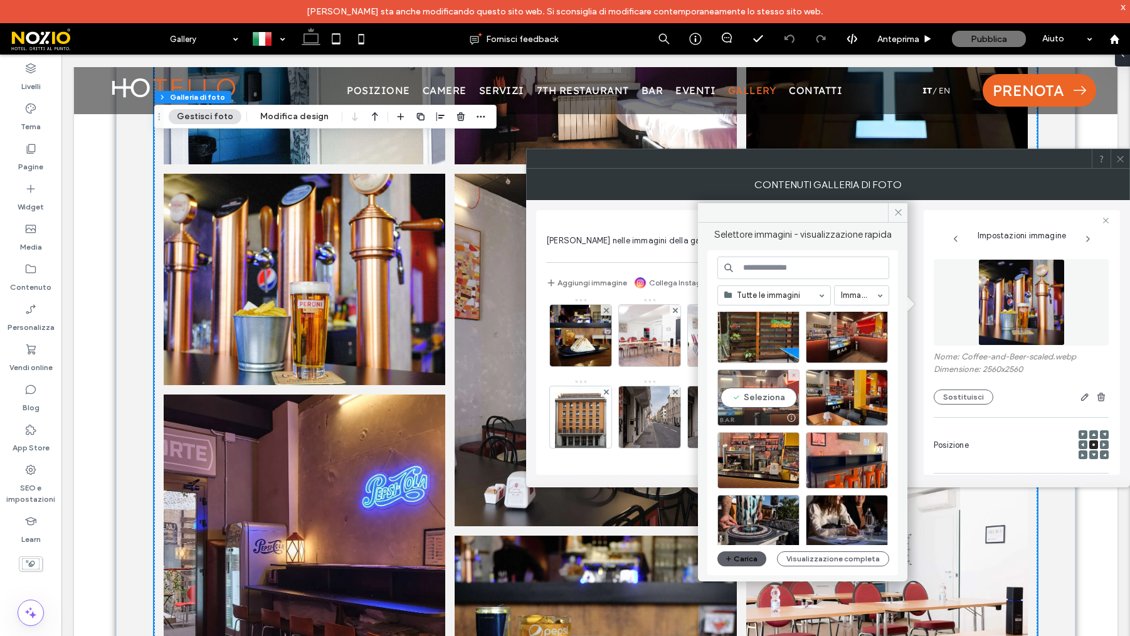
click at [761, 400] on div "Seleziona" at bounding box center [759, 397] width 82 height 56
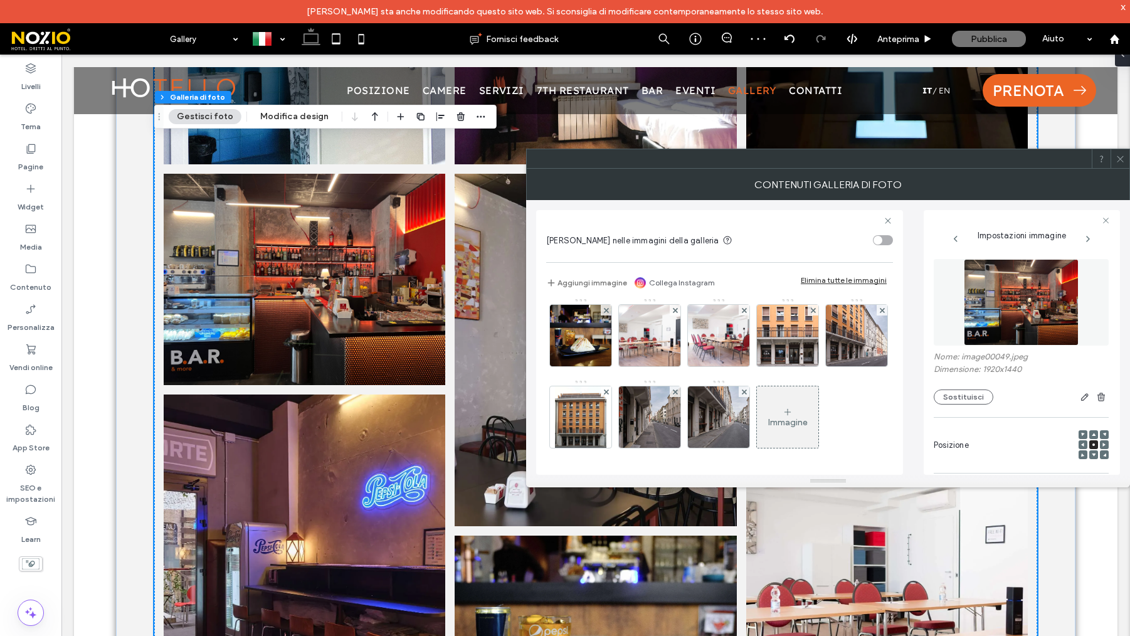
click at [675, 285] on img at bounding box center [718, 253] width 92 height 61
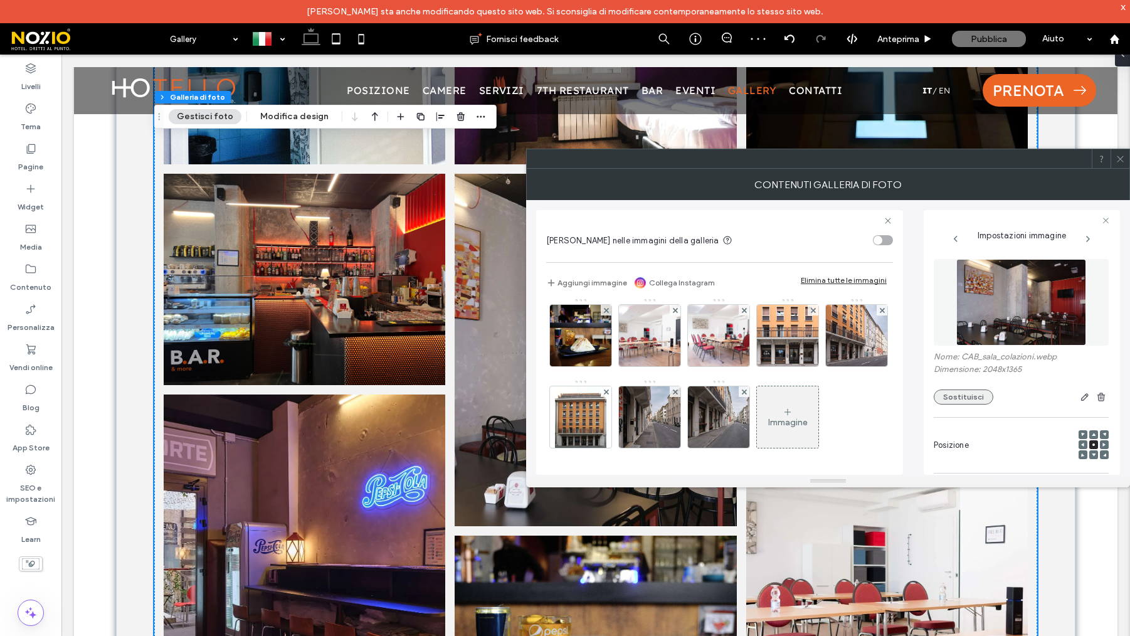
click at [974, 399] on button "Sostituisci" at bounding box center [964, 397] width 60 height 15
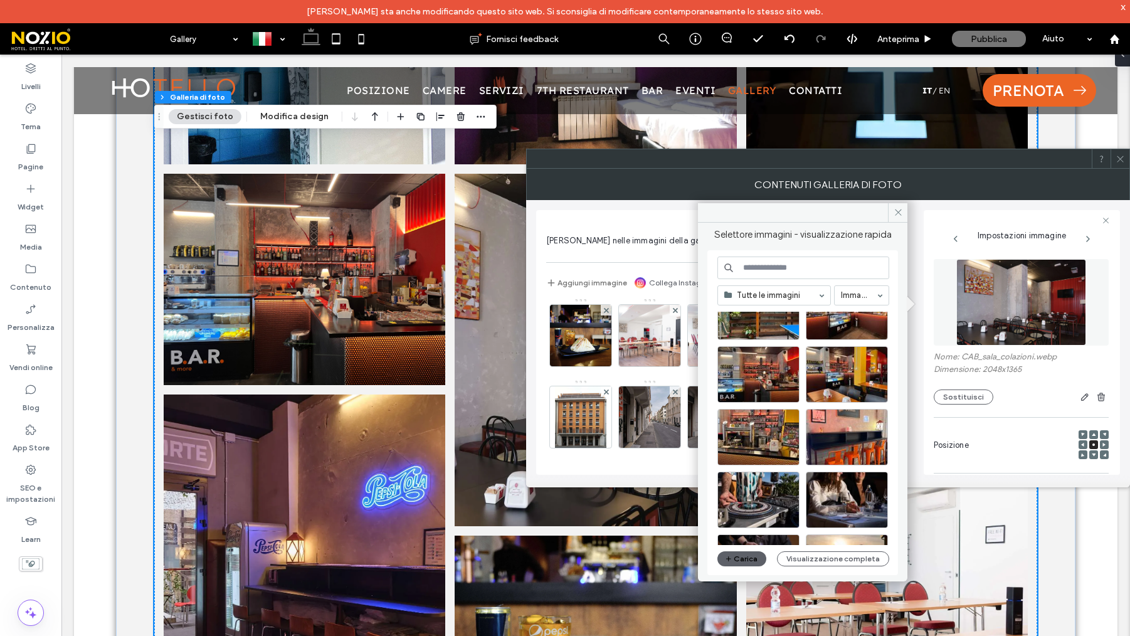
scroll to position [189, 0]
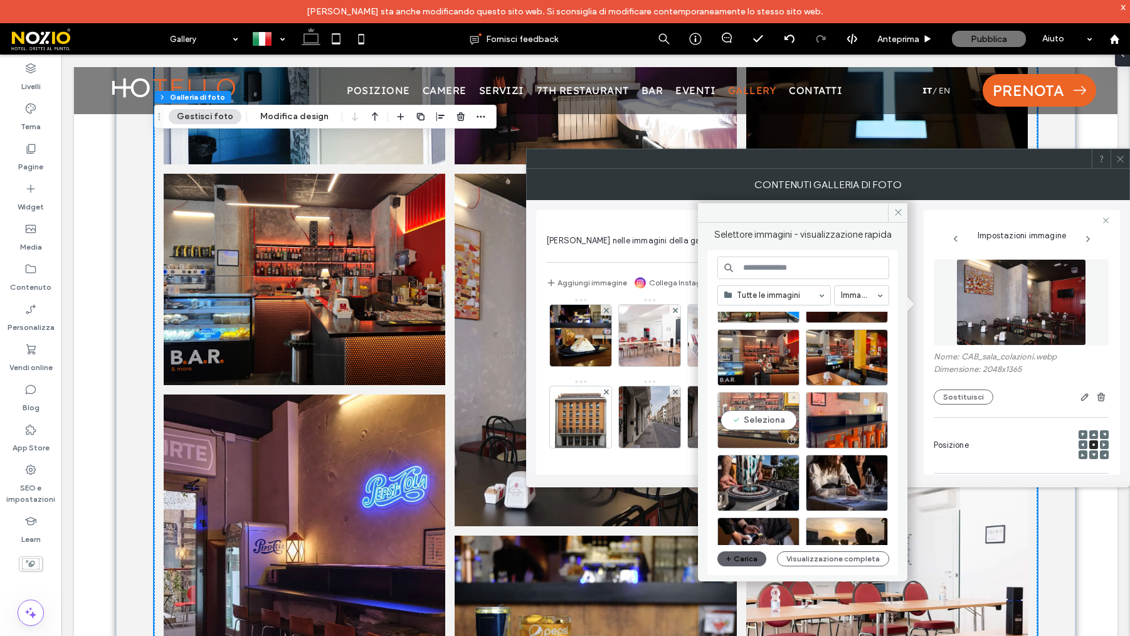
click at [770, 410] on div "Seleziona" at bounding box center [759, 420] width 82 height 56
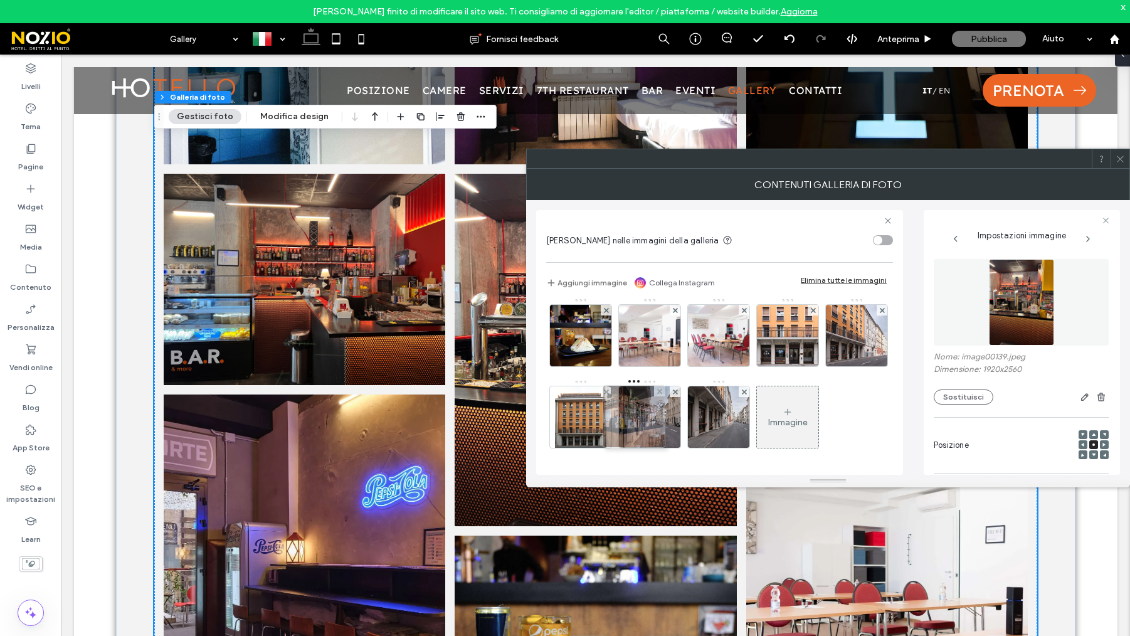
drag, startPoint x: 718, startPoint y: 398, endPoint x: 630, endPoint y: 398, distance: 87.8
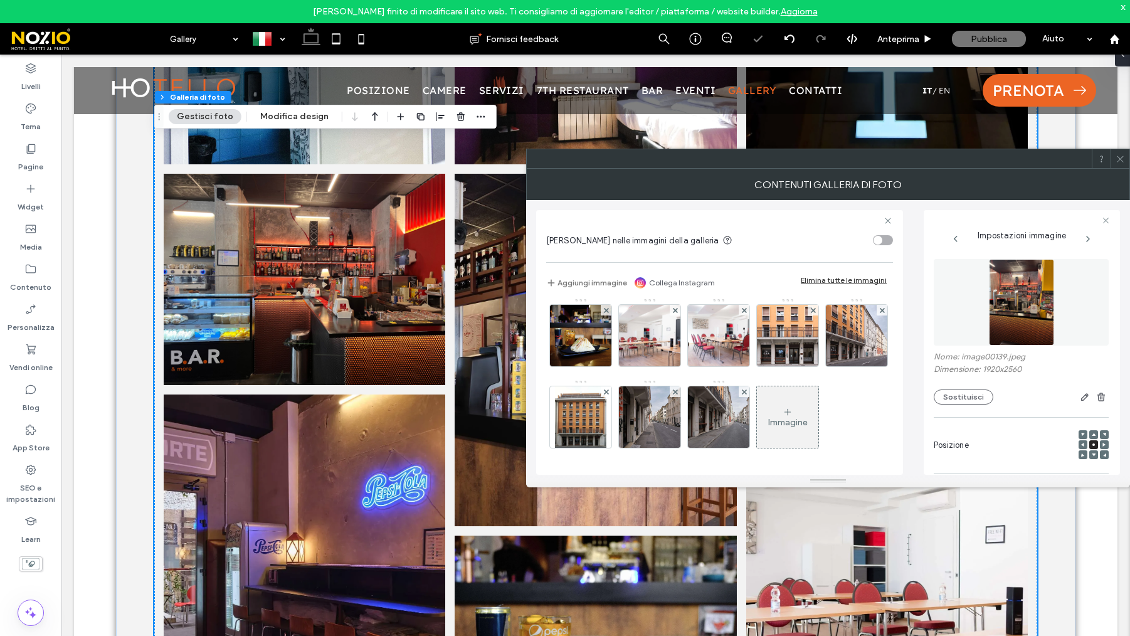
click at [677, 285] on img at bounding box center [719, 253] width 84 height 61
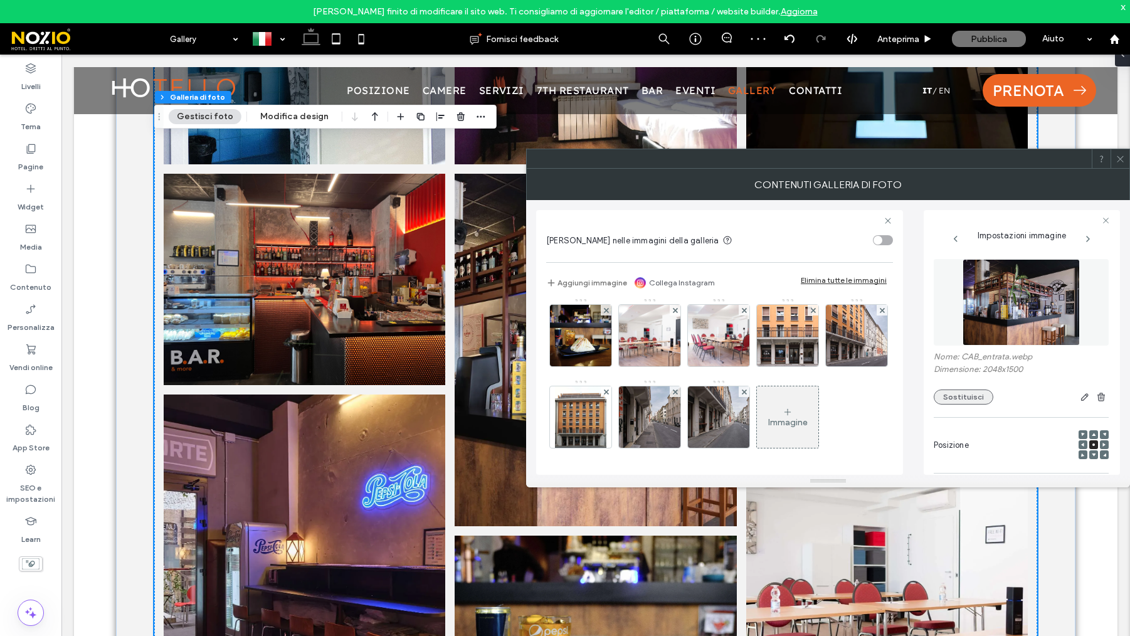
click at [961, 399] on button "Sostituisci" at bounding box center [964, 397] width 60 height 15
click at [984, 393] on button "Sostituisci" at bounding box center [964, 397] width 60 height 15
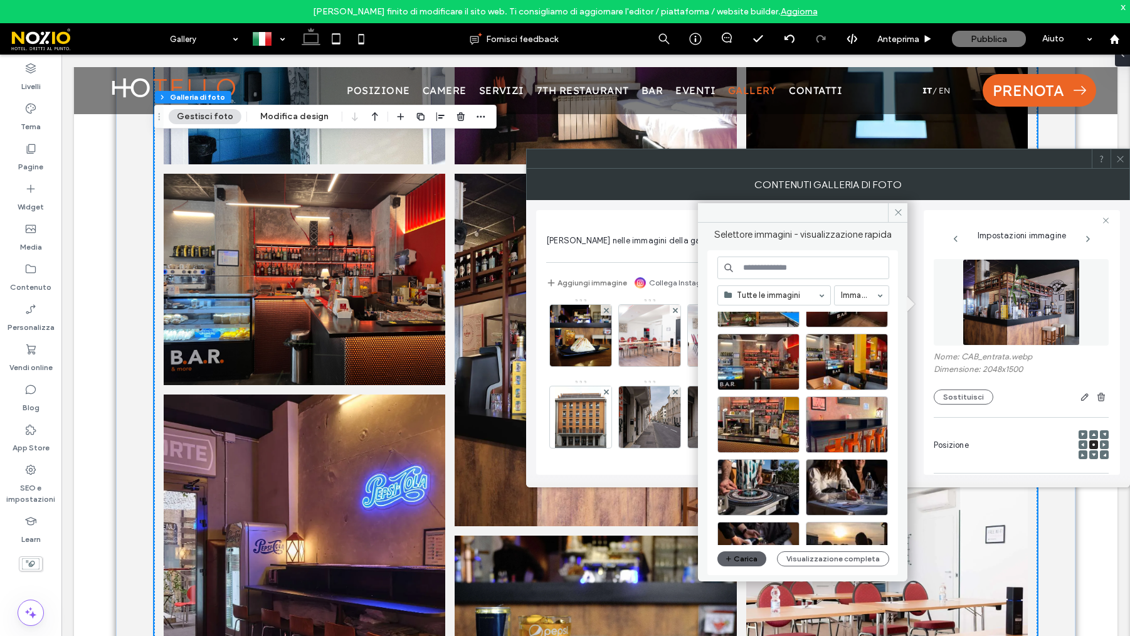
scroll to position [189, 0]
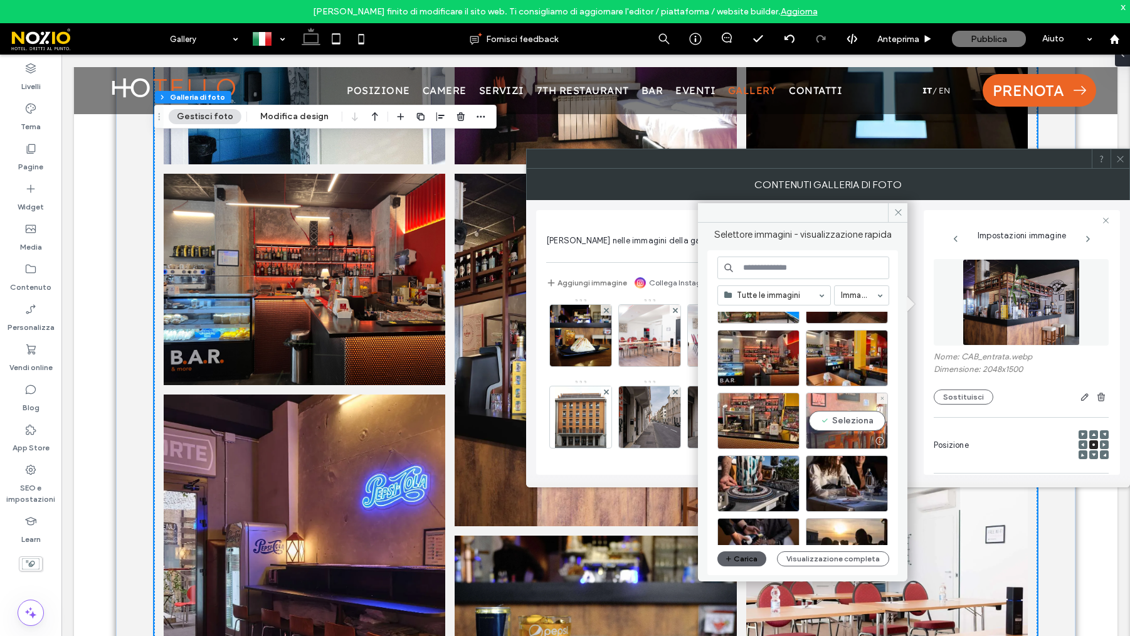
click at [849, 421] on div "Seleziona" at bounding box center [847, 421] width 82 height 56
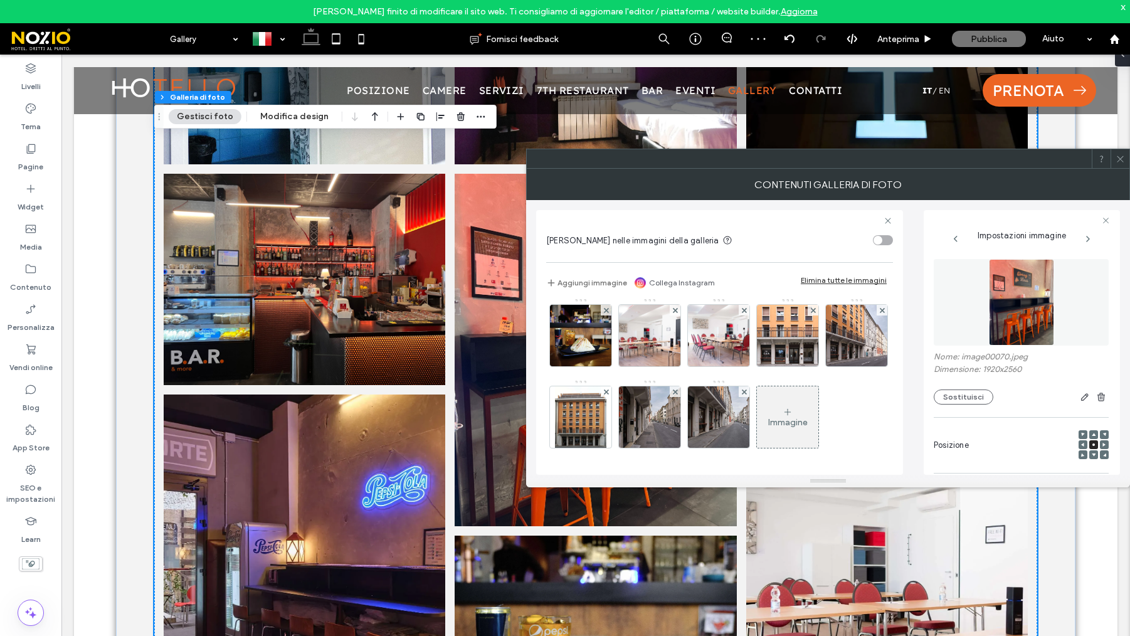
click at [810, 285] on img at bounding box center [856, 253] width 92 height 61
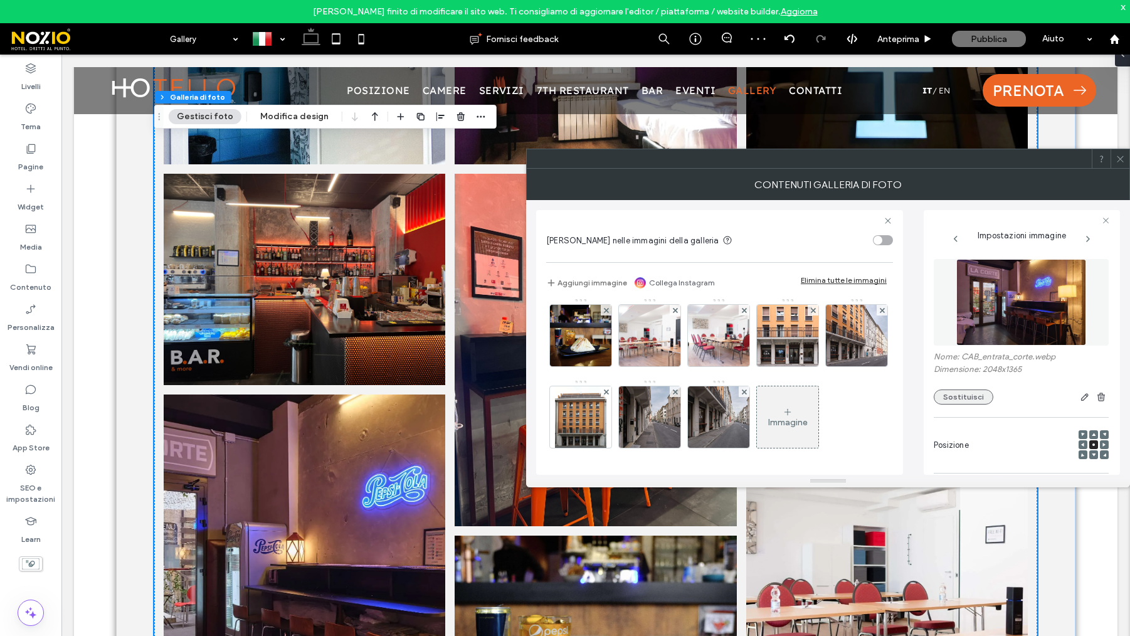
click at [954, 397] on button "Sostituisci" at bounding box center [964, 397] width 60 height 15
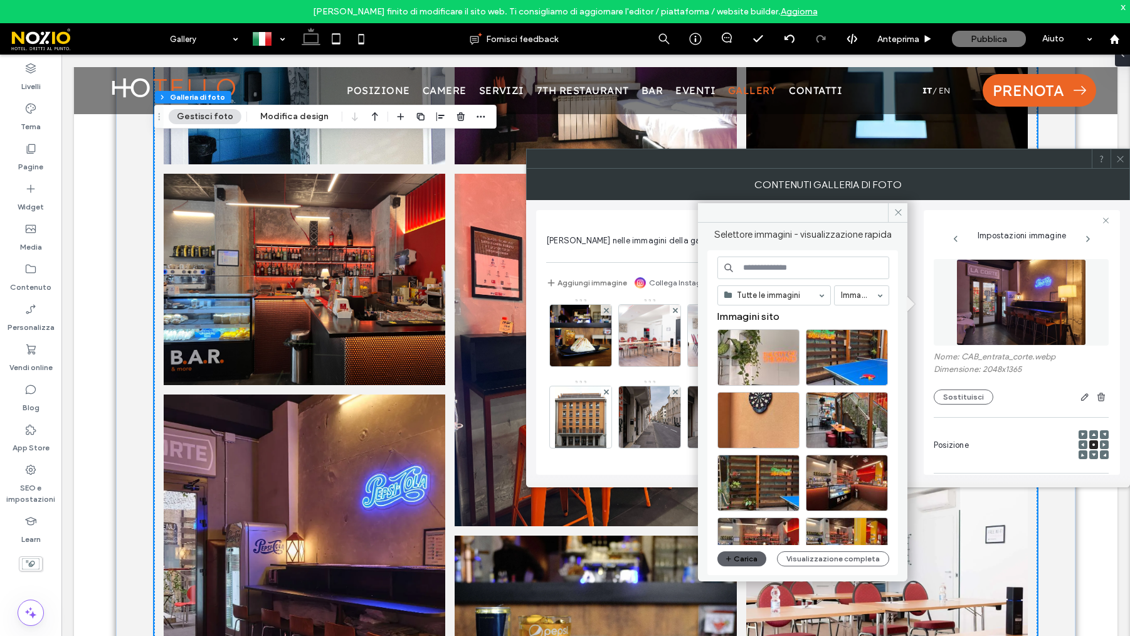
scroll to position [0, 0]
click at [844, 361] on div "Seleziona" at bounding box center [847, 359] width 82 height 56
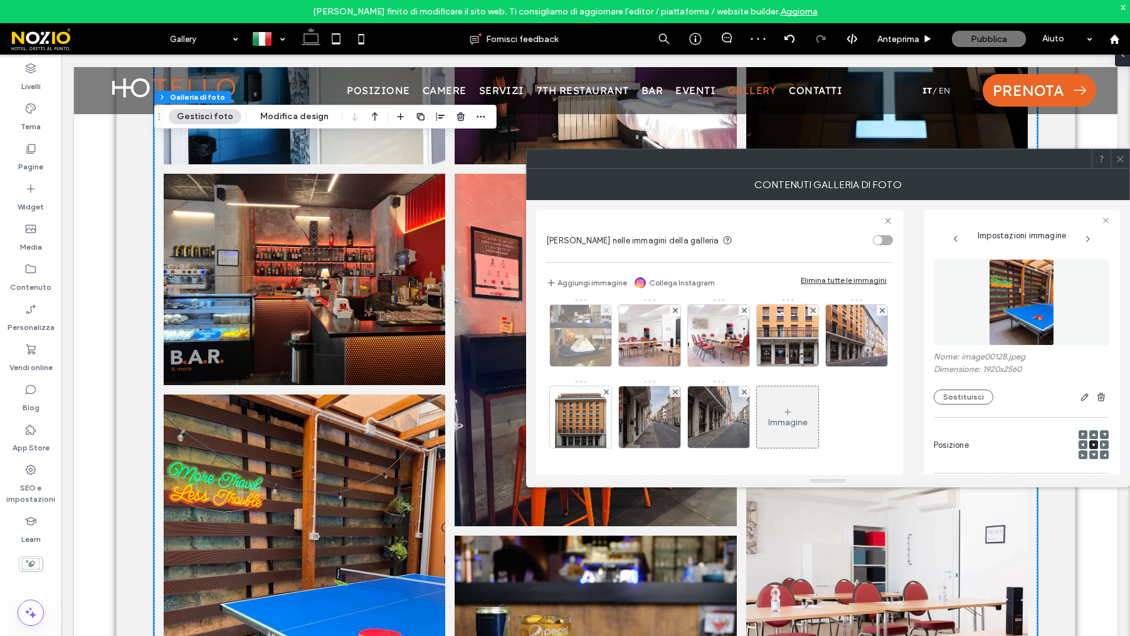
scroll to position [750, 0]
click at [975, 394] on button "Sostituisci" at bounding box center [964, 397] width 60 height 15
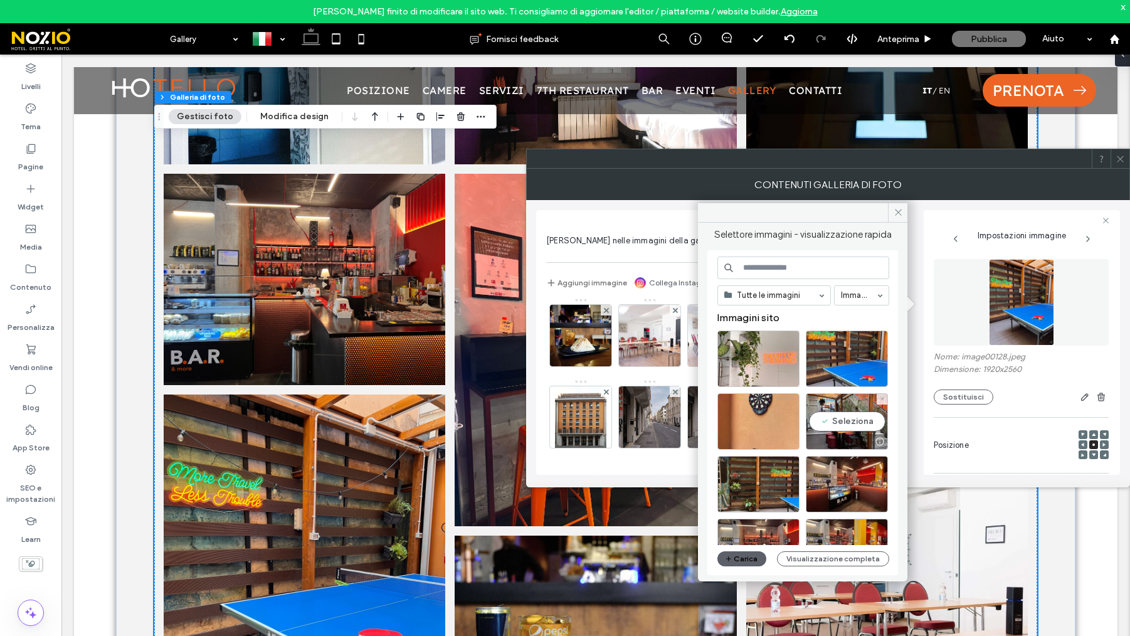
drag, startPoint x: 830, startPoint y: 425, endPoint x: 825, endPoint y: 413, distance: 12.4
click at [830, 425] on div "Seleziona" at bounding box center [847, 421] width 82 height 56
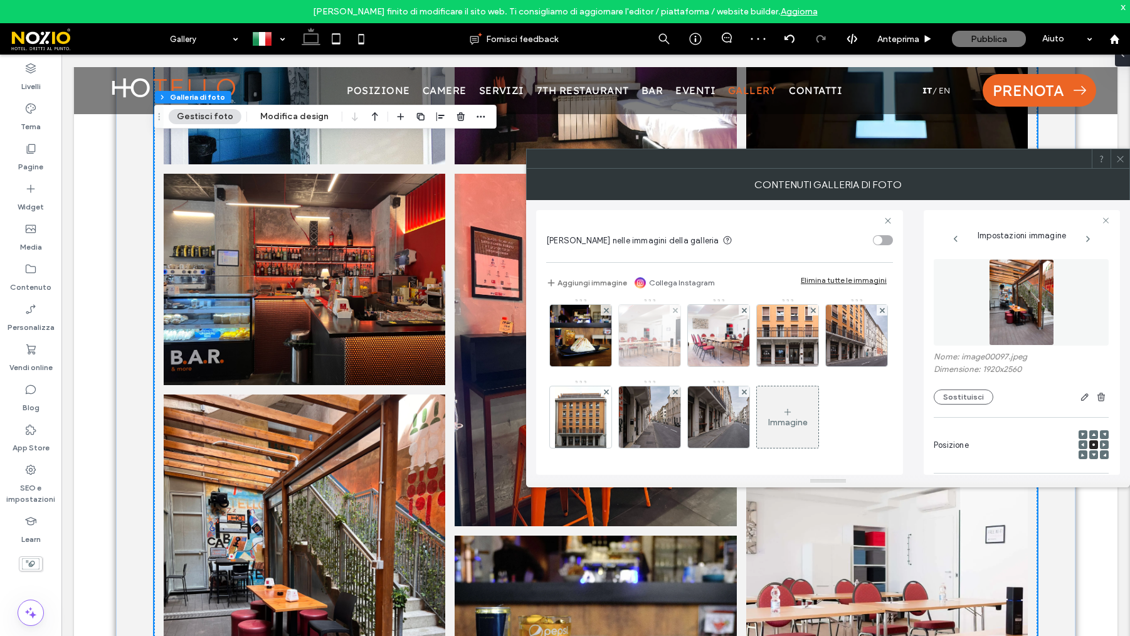
scroll to position [815, 0]
click at [591, 347] on img at bounding box center [580, 335] width 61 height 61
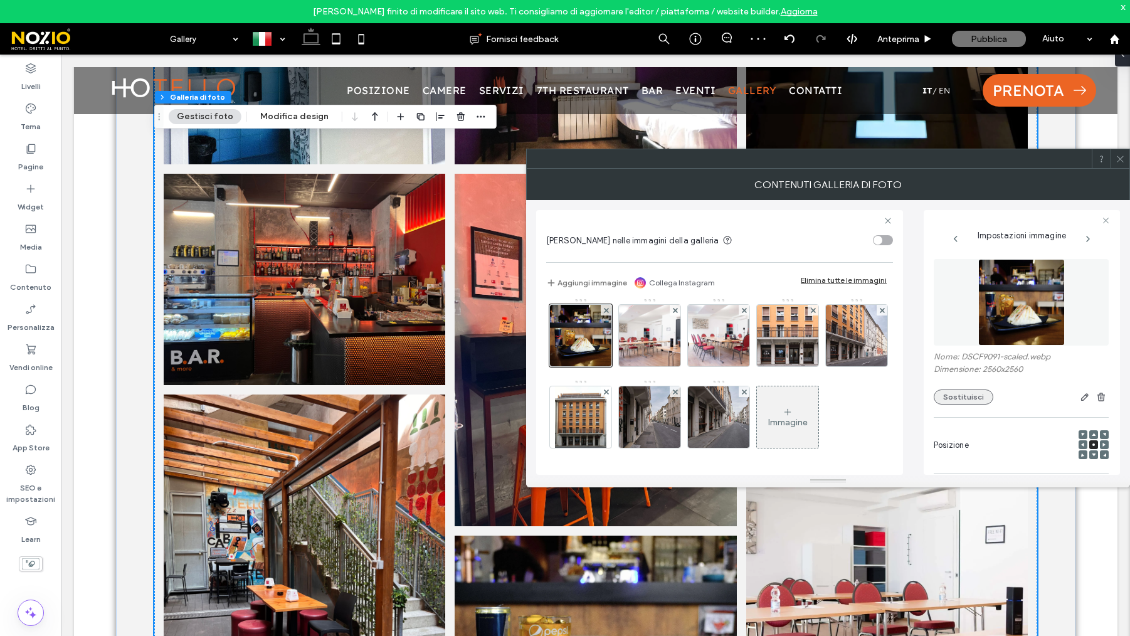
click at [979, 400] on button "Sostituisci" at bounding box center [964, 397] width 60 height 15
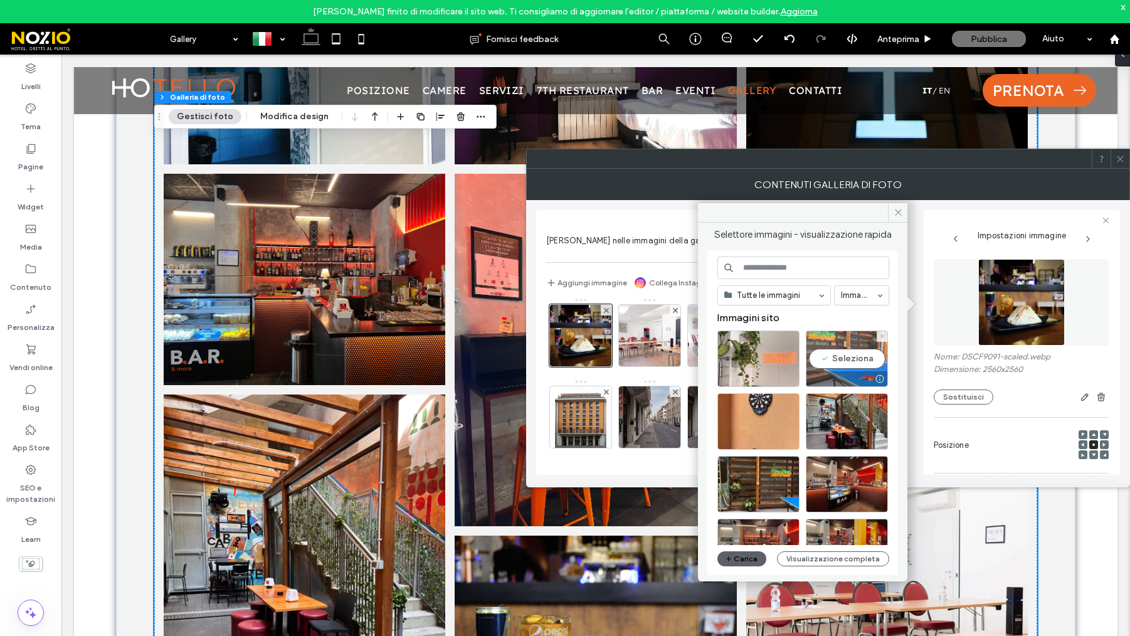
click at [849, 371] on div "Seleziona" at bounding box center [847, 359] width 82 height 56
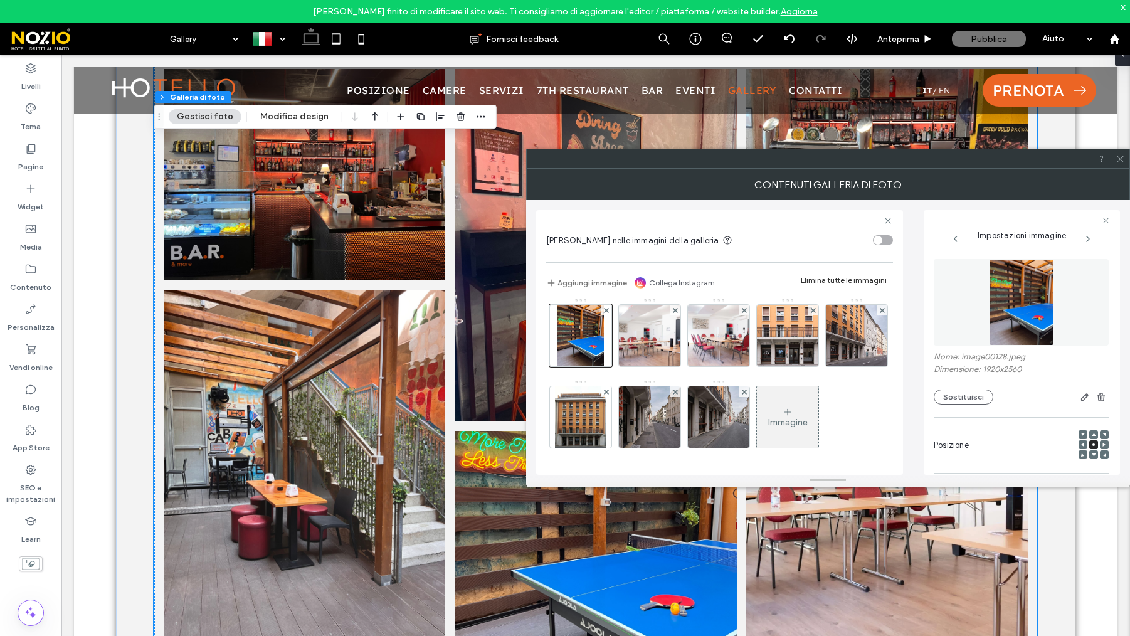
scroll to position [3845, 0]
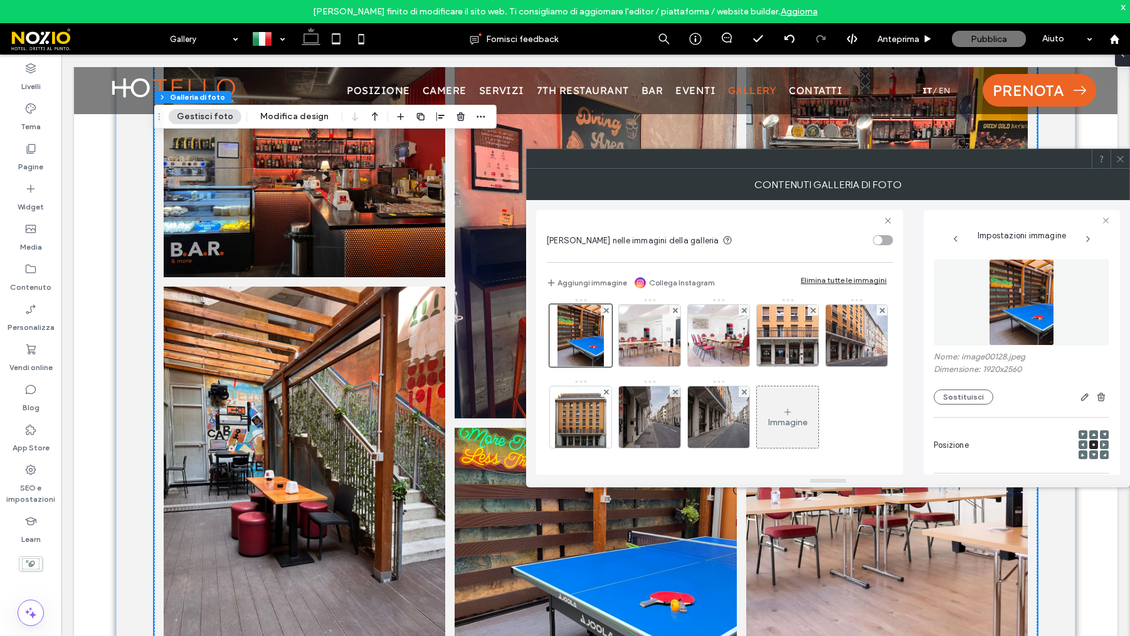
click at [1120, 161] on icon at bounding box center [1120, 158] width 9 height 9
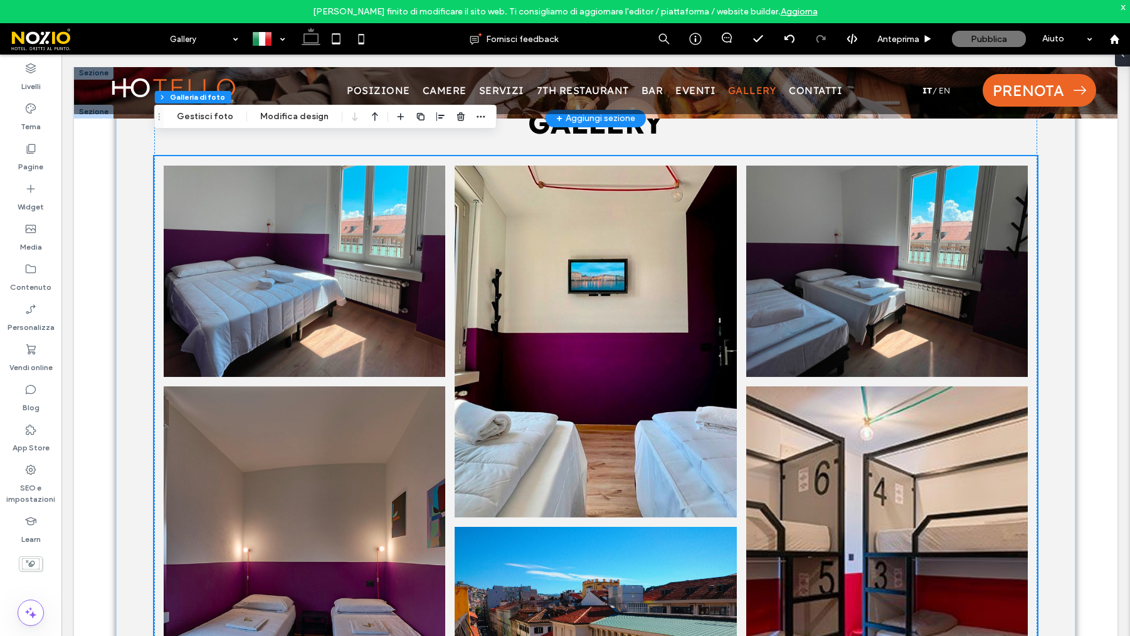
scroll to position [0, 0]
